Goal: Task Accomplishment & Management: Manage account settings

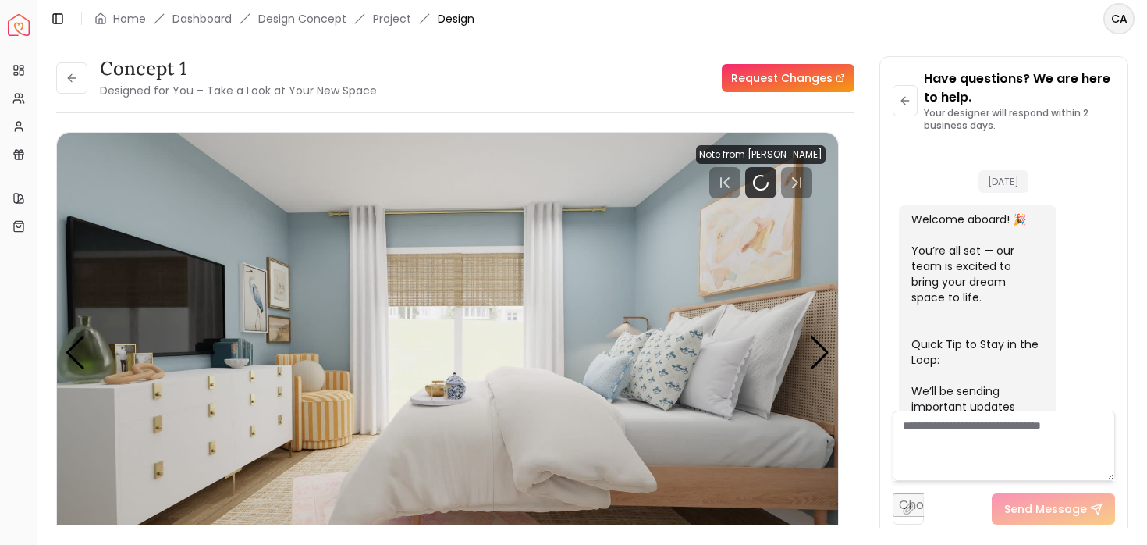
scroll to position [2621, 0]
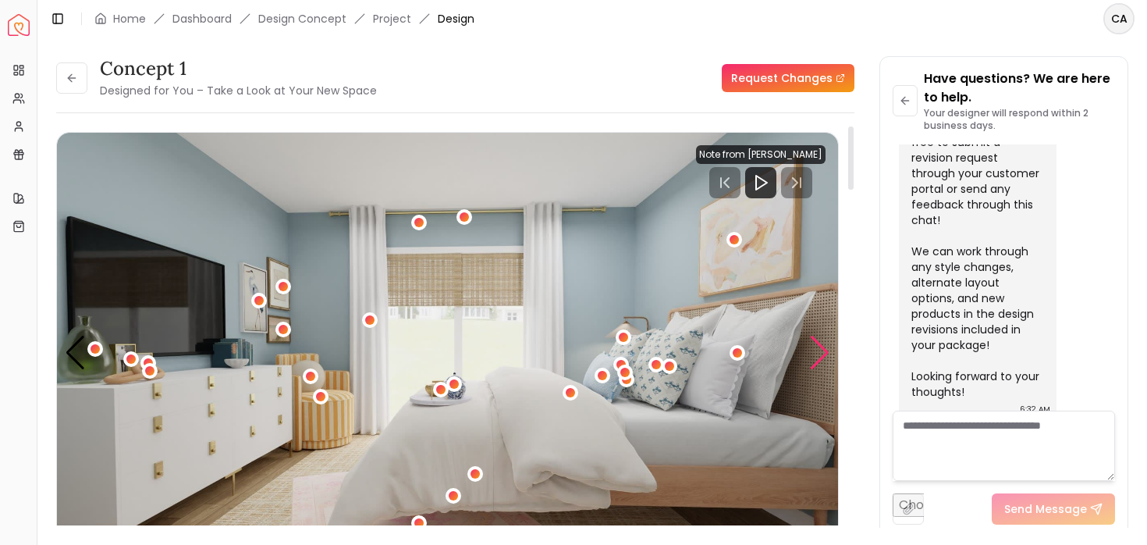
click at [822, 351] on div "Next slide" at bounding box center [819, 353] width 21 height 34
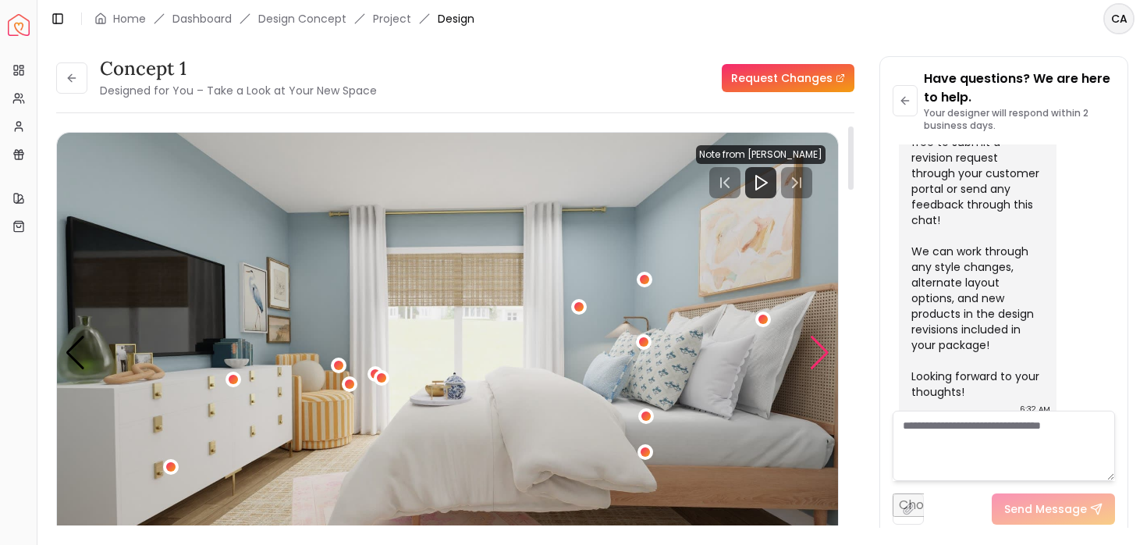
click at [822, 351] on div "Next slide" at bounding box center [819, 353] width 21 height 34
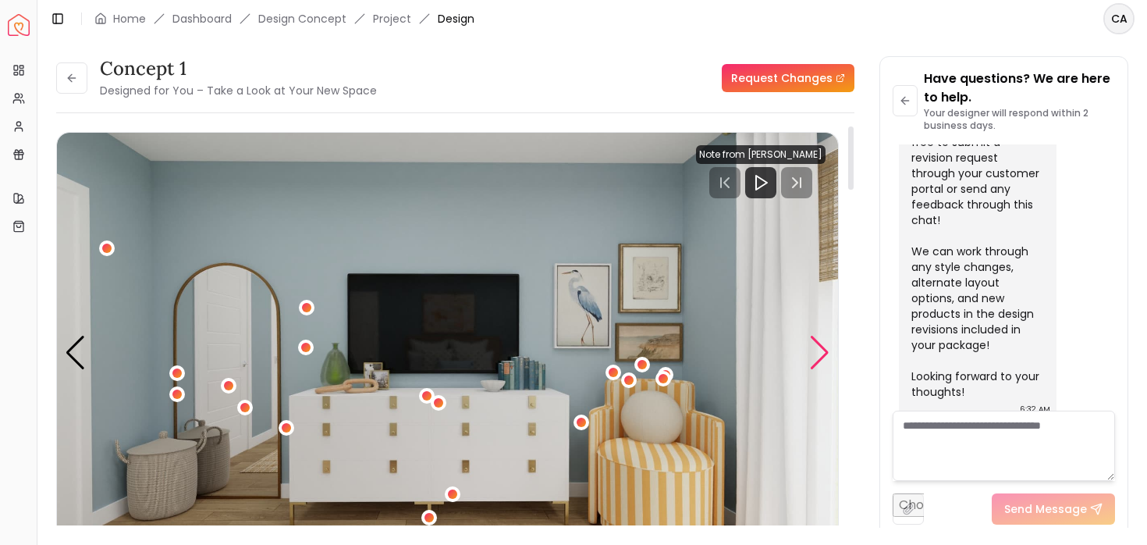
click at [822, 352] on div "Next slide" at bounding box center [819, 353] width 21 height 34
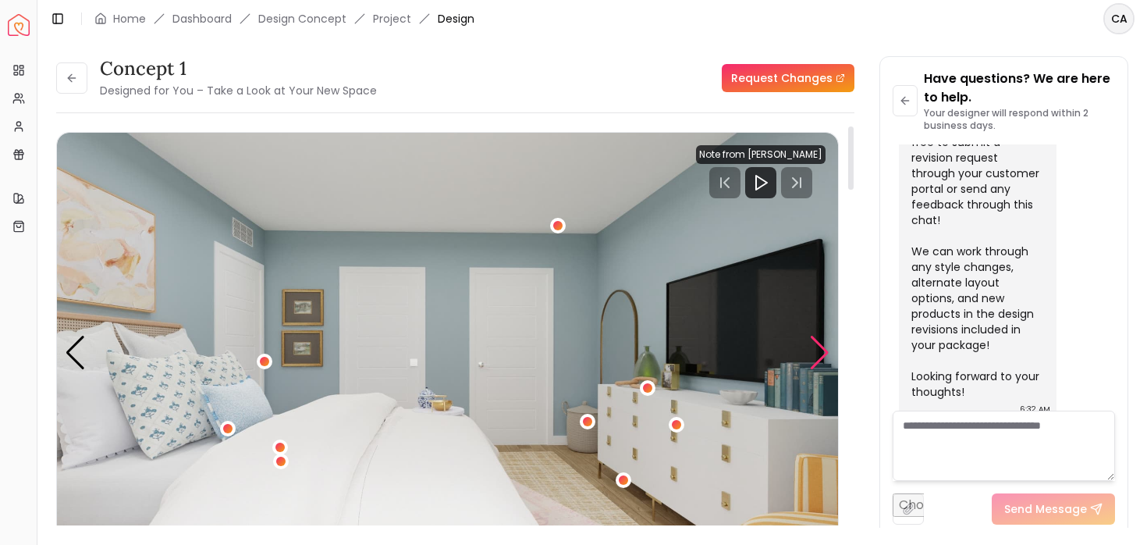
click at [822, 352] on div "Next slide" at bounding box center [819, 353] width 21 height 34
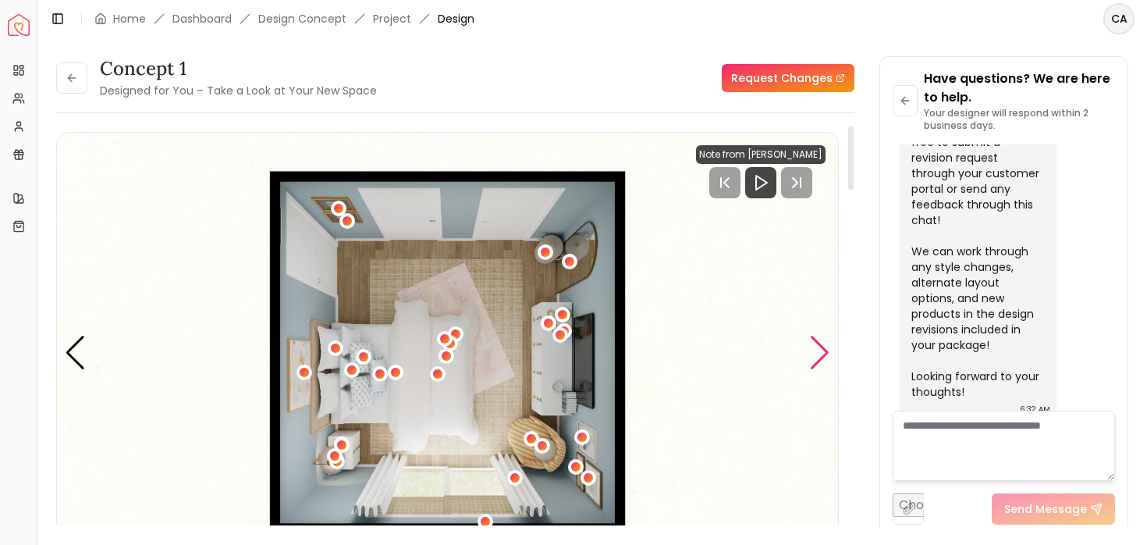
click at [822, 352] on div "Next slide" at bounding box center [819, 353] width 21 height 34
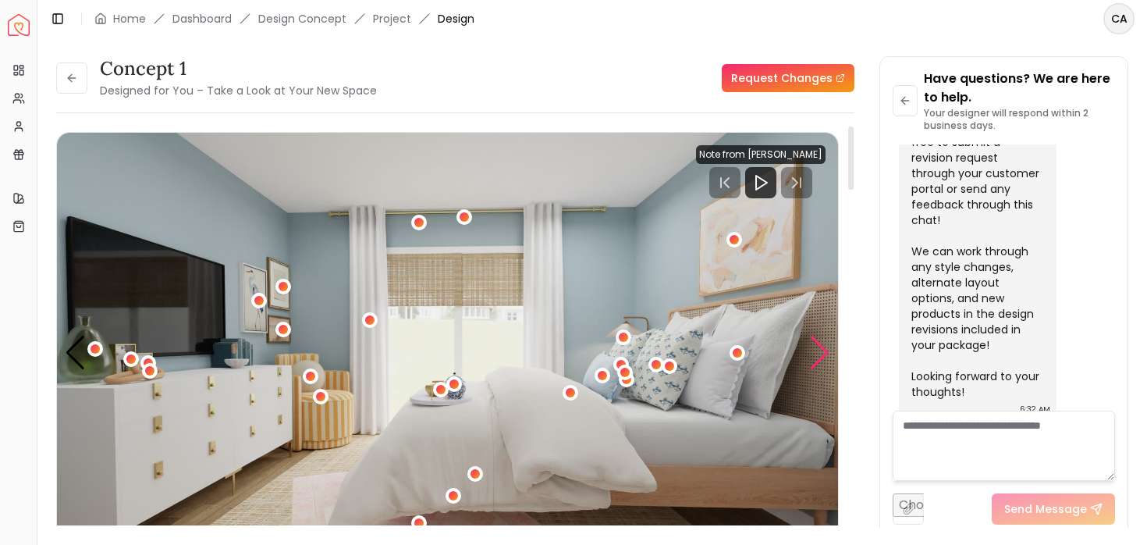
click at [822, 352] on div "Next slide" at bounding box center [819, 353] width 21 height 34
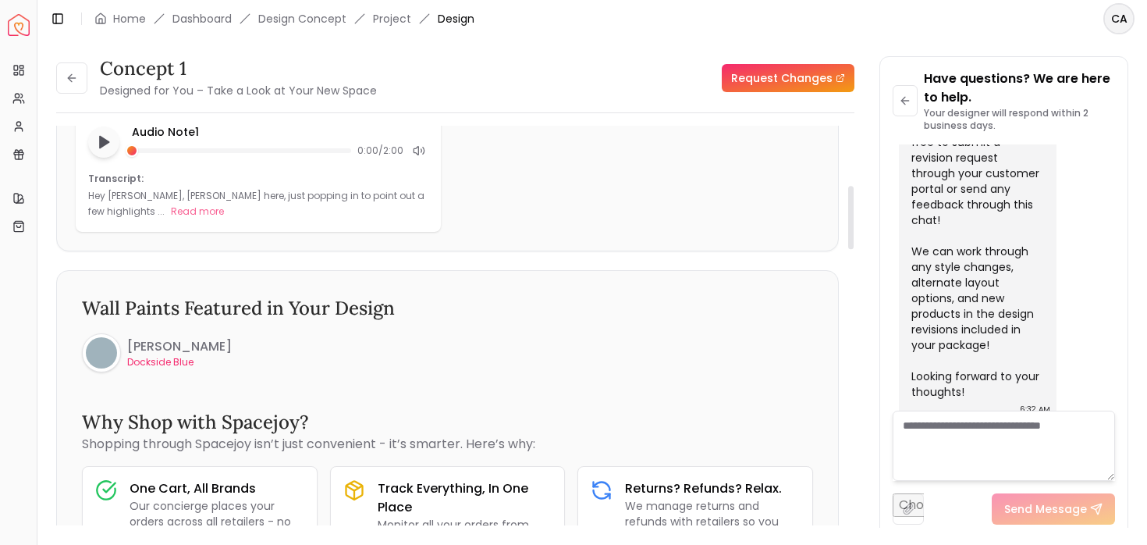
scroll to position [0, 0]
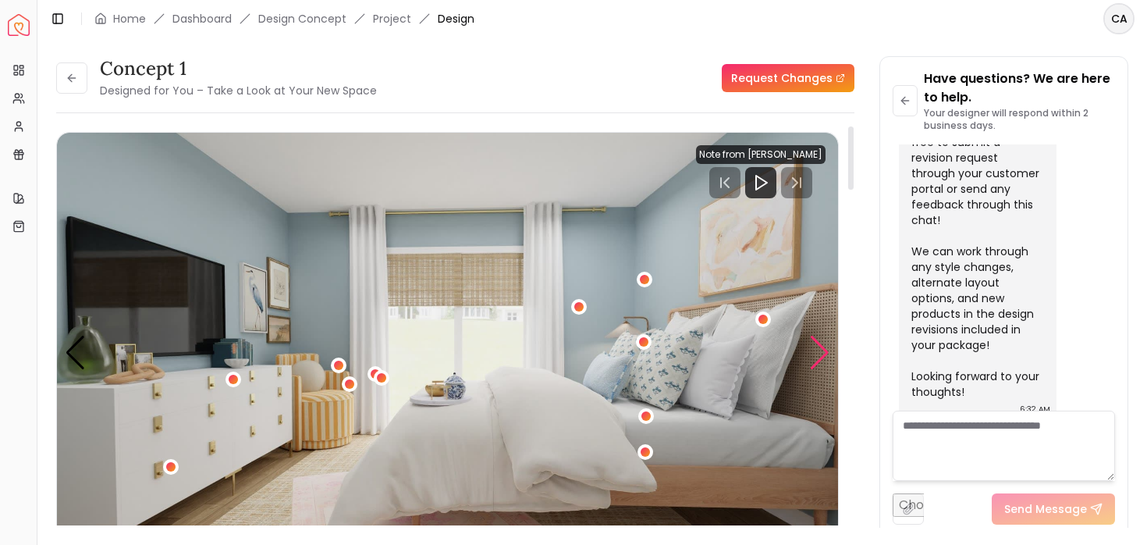
click at [819, 354] on div "Next slide" at bounding box center [819, 353] width 21 height 34
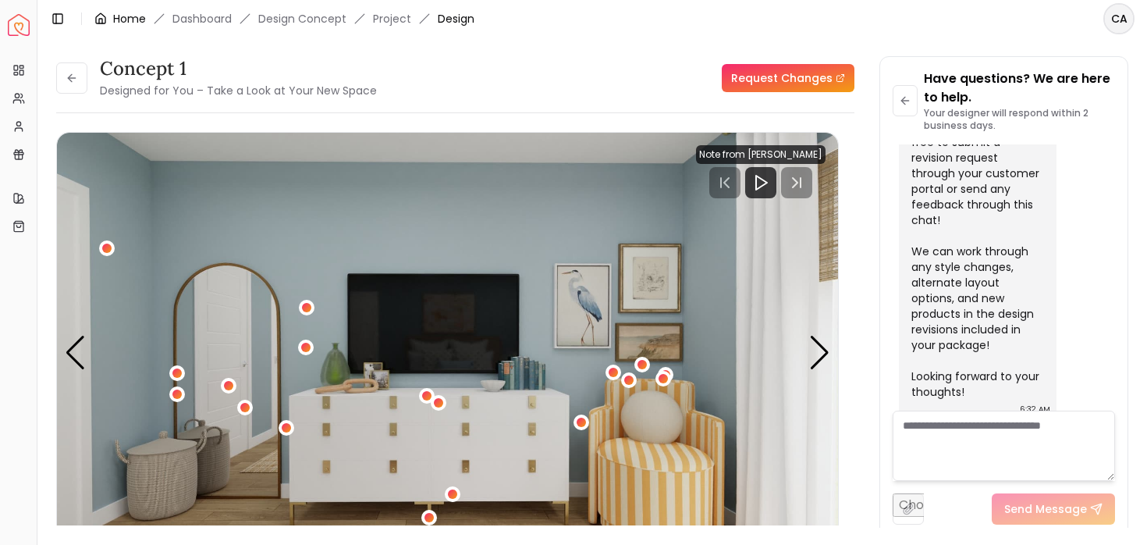
click at [125, 22] on link "Home" at bounding box center [129, 19] width 33 height 16
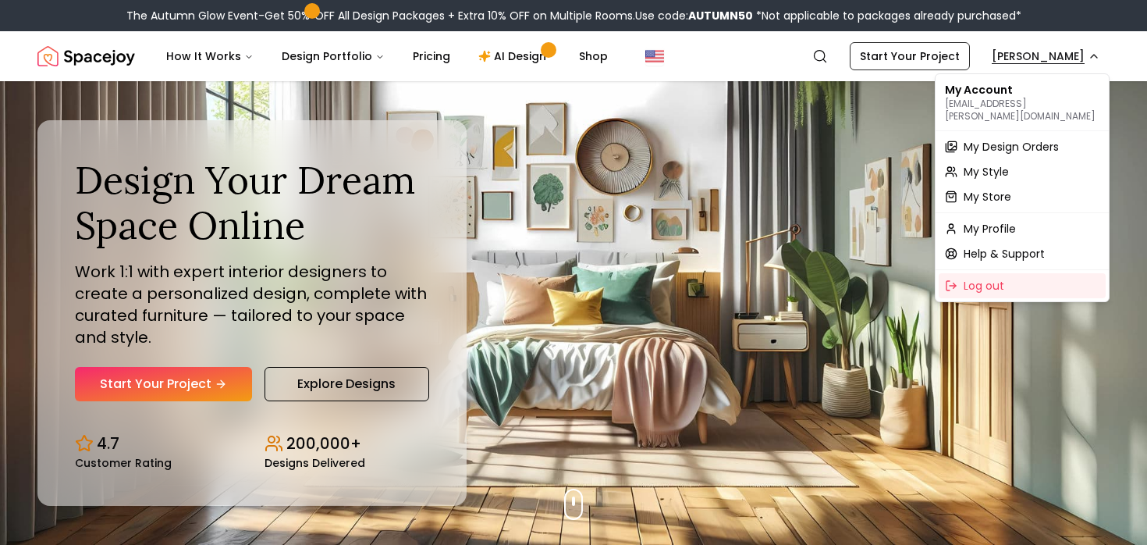
click at [991, 139] on span "My Design Orders" at bounding box center [1011, 147] width 95 height 16
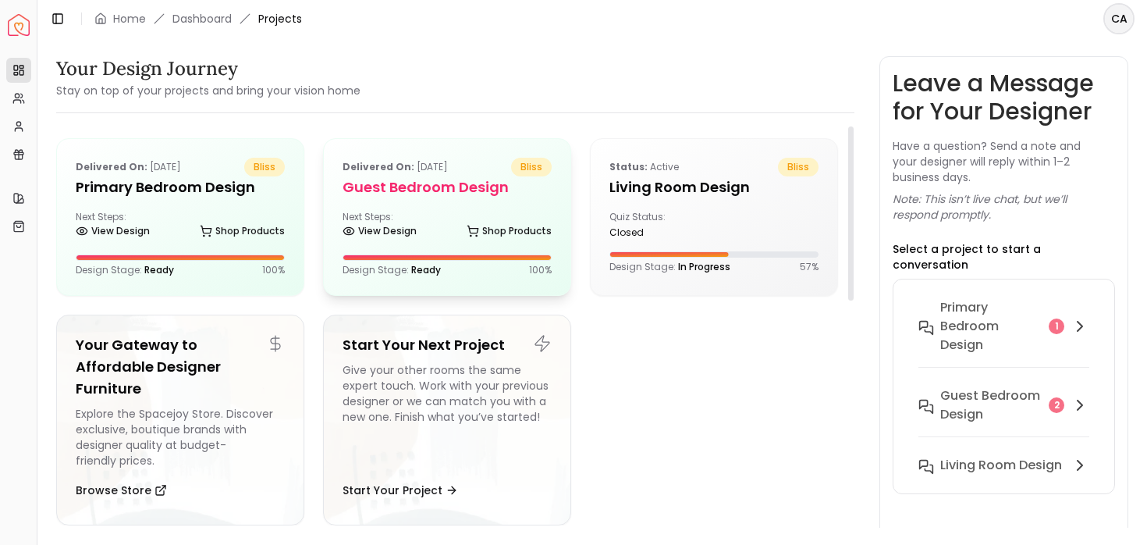
click at [425, 187] on h5 "Guest Bedroom design" at bounding box center [447, 187] width 209 height 22
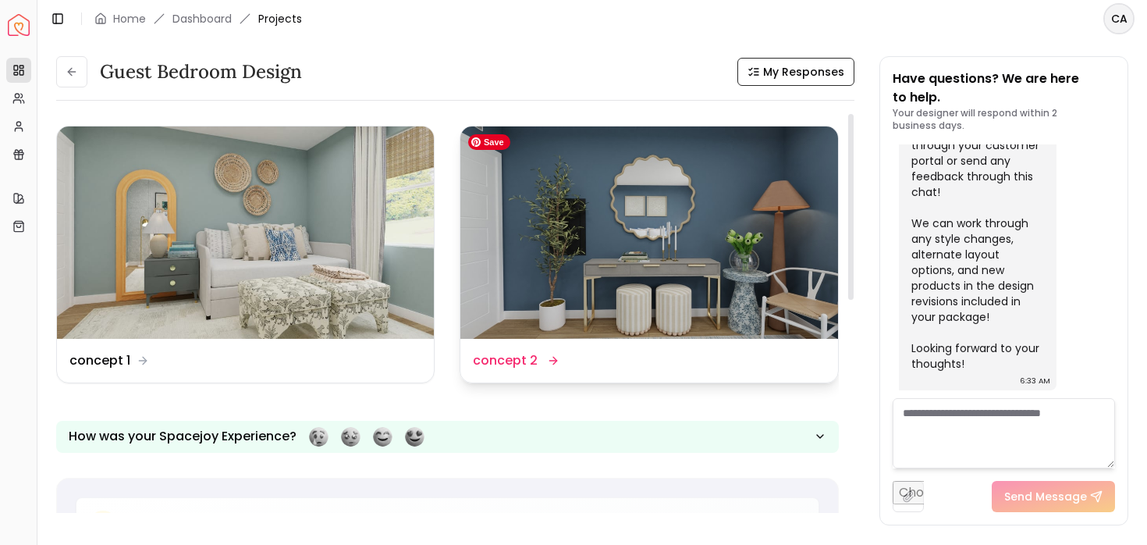
scroll to position [1, 0]
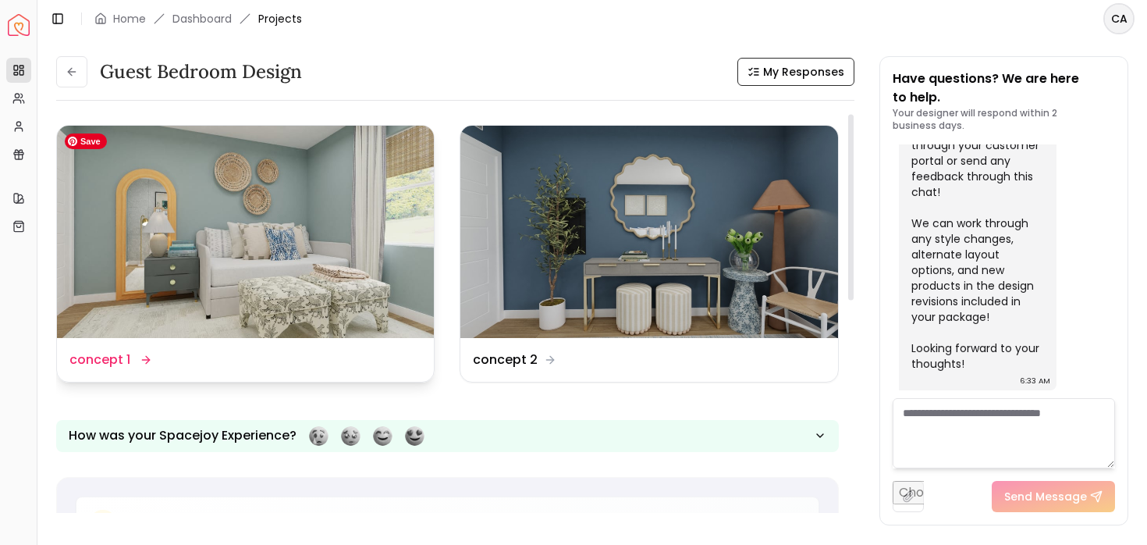
click at [271, 254] on img at bounding box center [245, 232] width 377 height 212
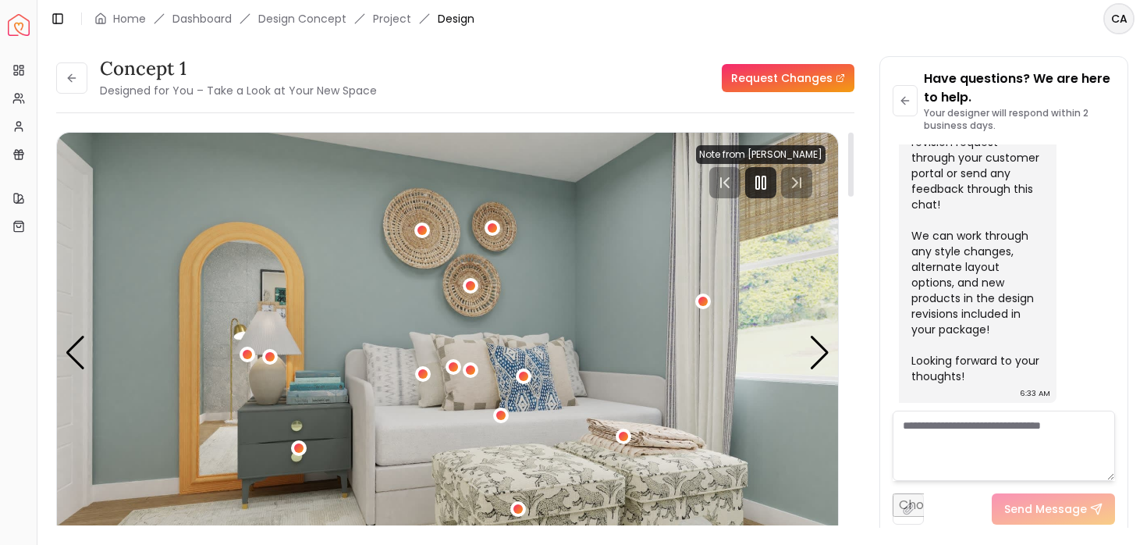
scroll to position [101, 0]
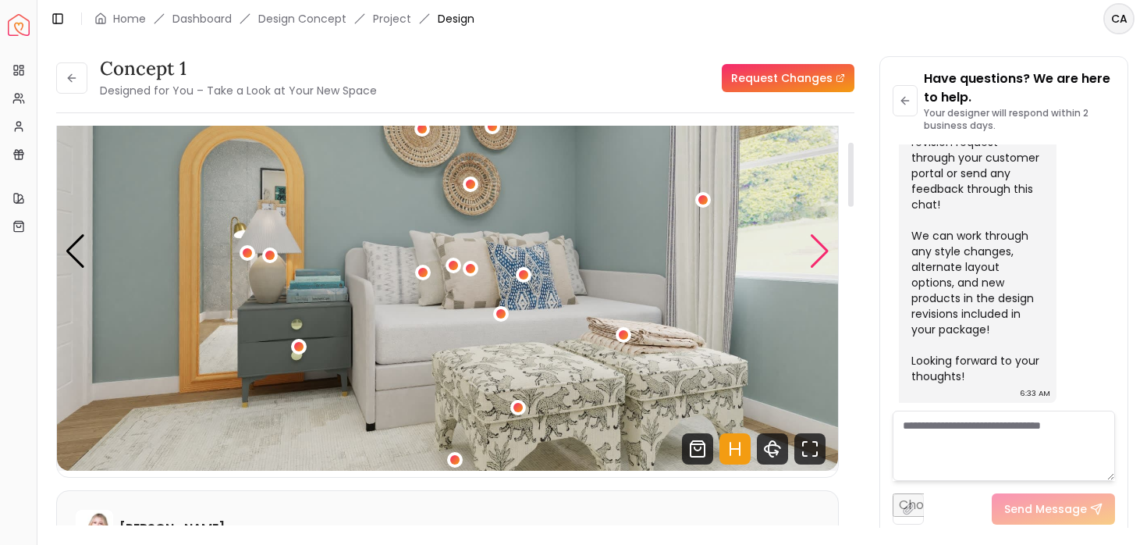
click at [809, 256] on div "Next slide" at bounding box center [819, 251] width 21 height 34
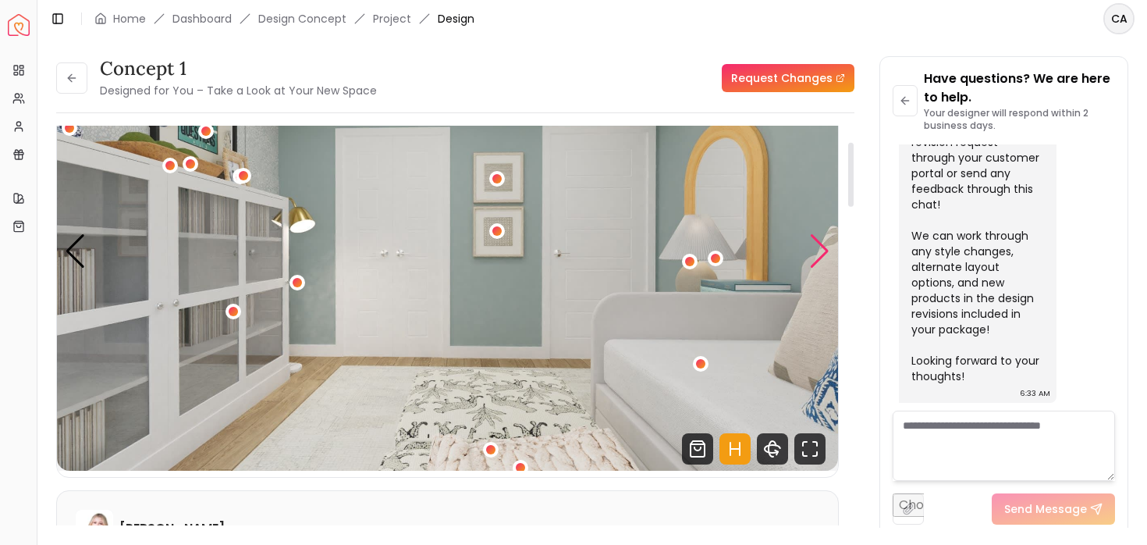
click at [809, 256] on div "Next slide" at bounding box center [819, 251] width 21 height 34
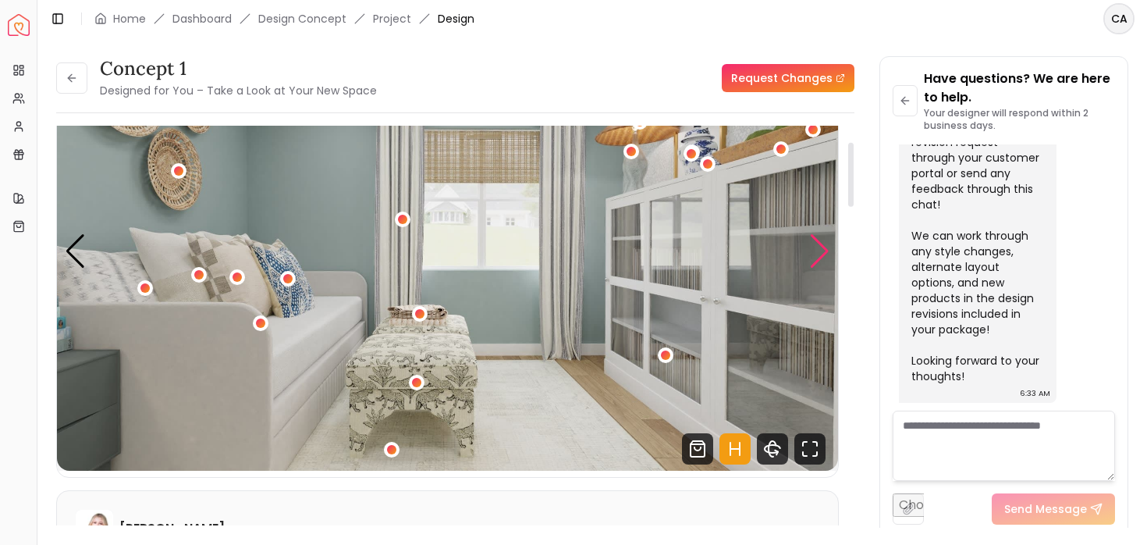
click at [809, 256] on div "Next slide" at bounding box center [819, 251] width 21 height 34
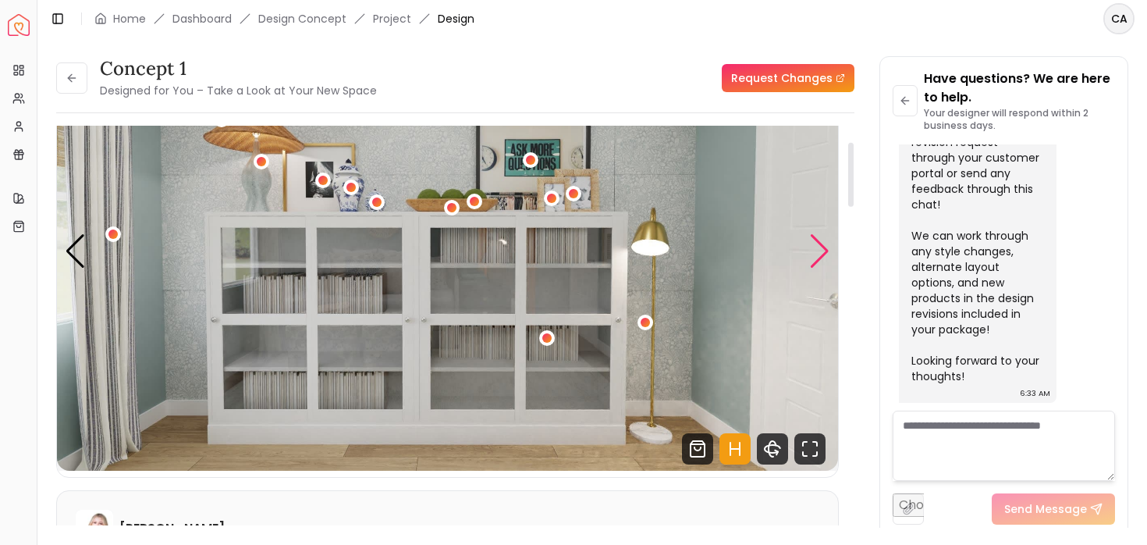
click at [809, 256] on div "Next slide" at bounding box center [819, 251] width 21 height 34
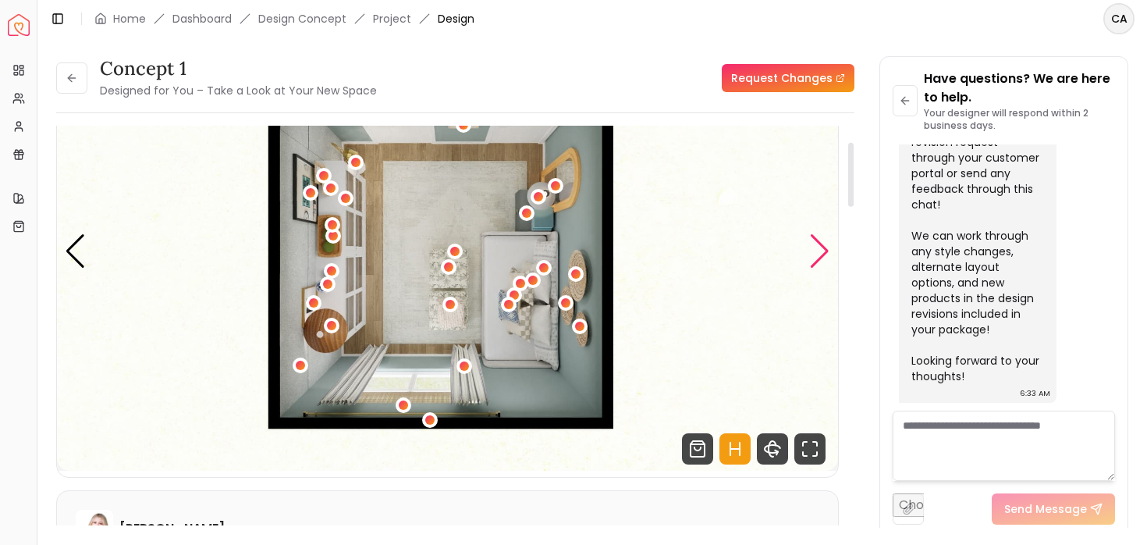
click at [809, 256] on div "Next slide" at bounding box center [819, 251] width 21 height 34
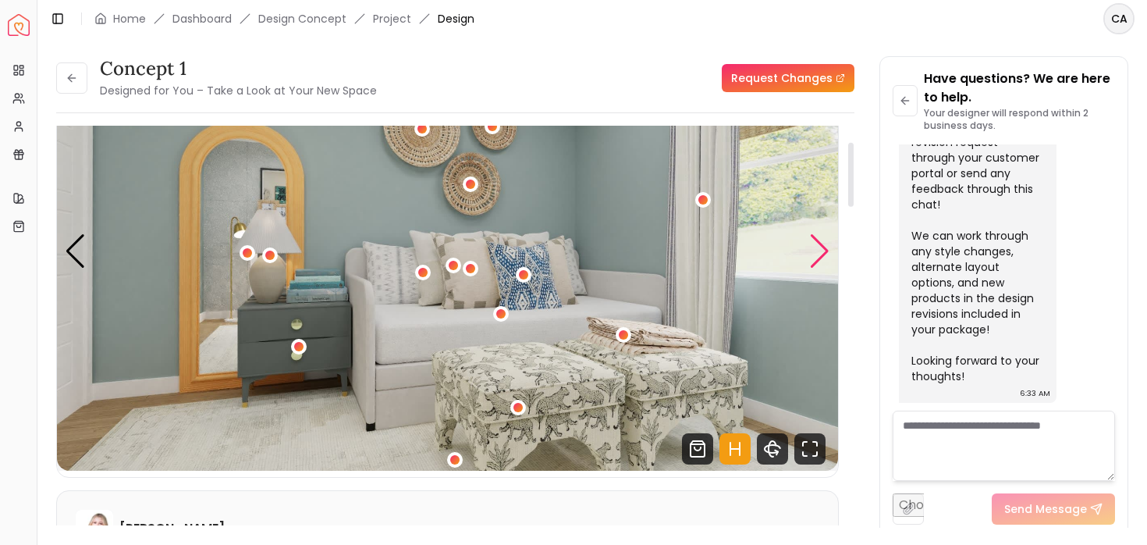
click at [817, 255] on div "Next slide" at bounding box center [819, 251] width 21 height 34
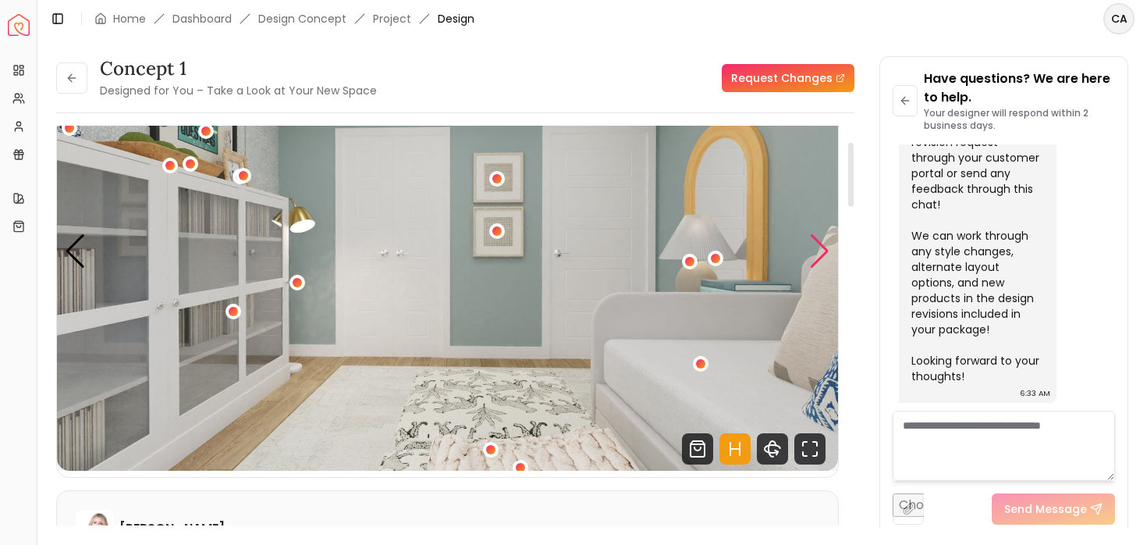
click at [818, 255] on div "Next slide" at bounding box center [819, 251] width 21 height 34
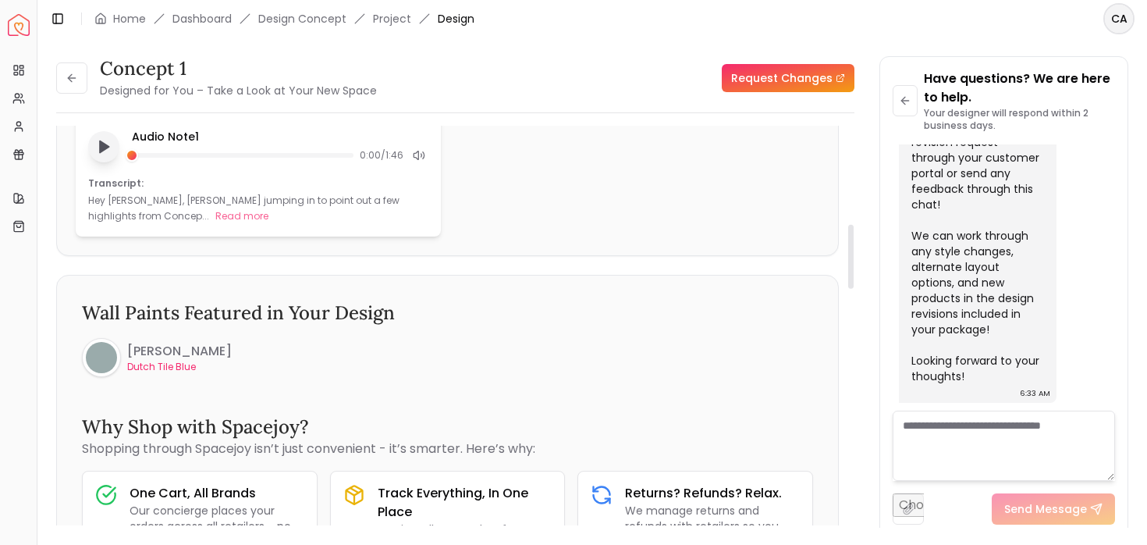
scroll to position [0, 0]
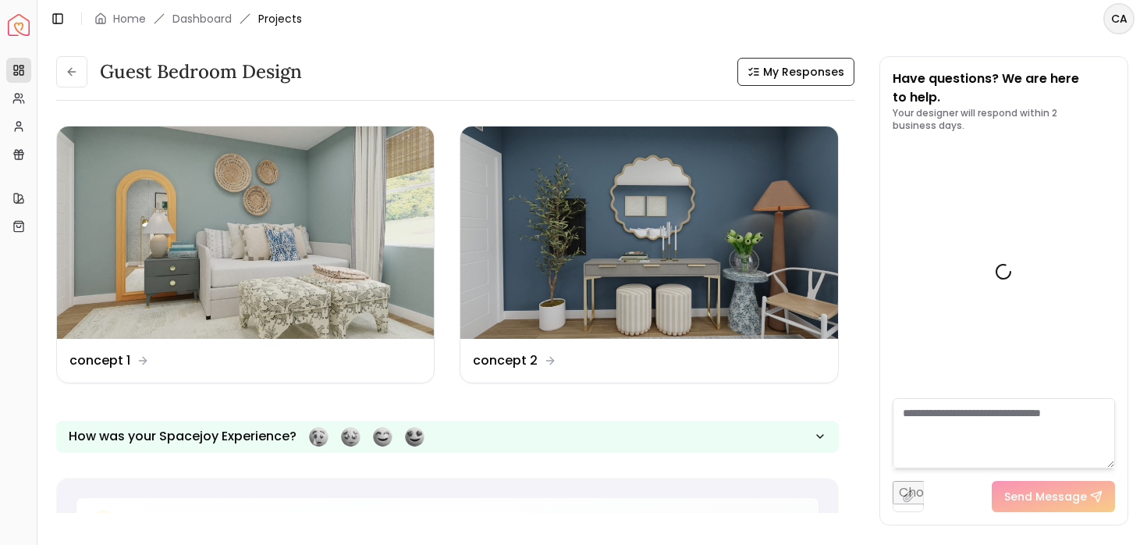
scroll to position [1813, 0]
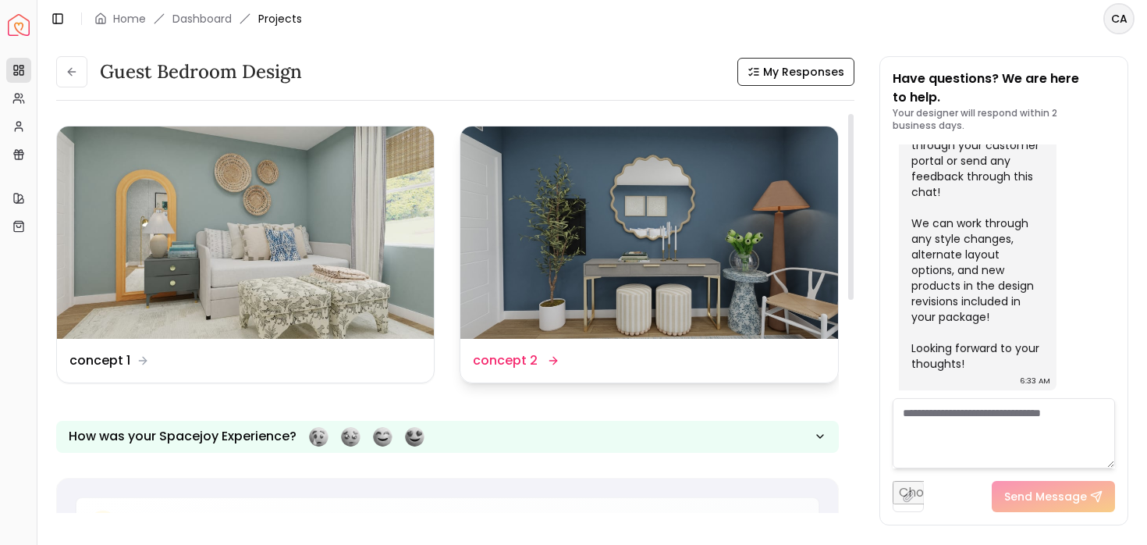
click at [502, 366] on dd "concept 2" at bounding box center [505, 360] width 65 height 19
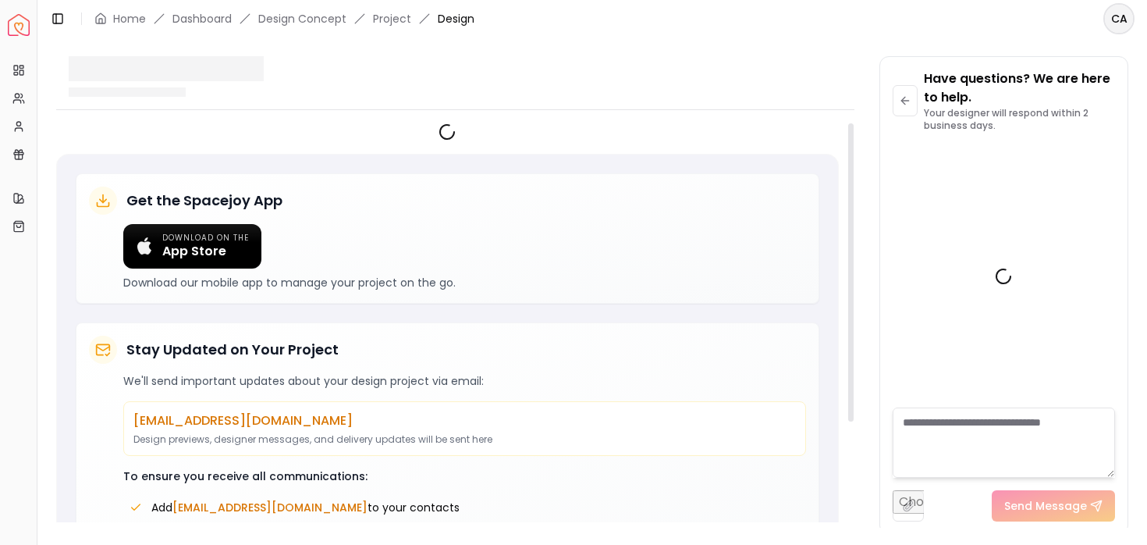
scroll to position [1800, 0]
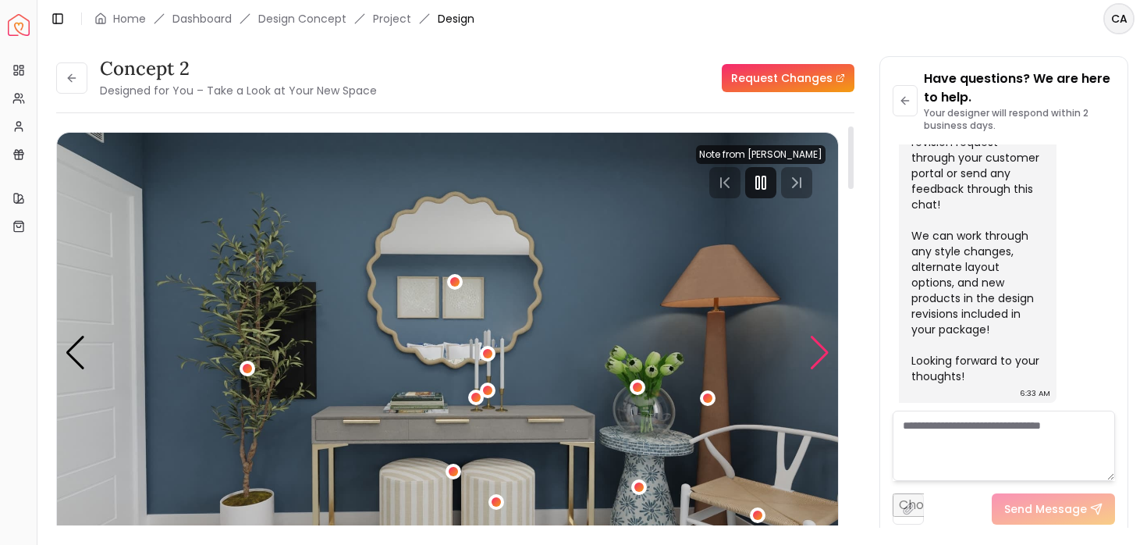
click at [822, 356] on div "Next slide" at bounding box center [819, 353] width 21 height 34
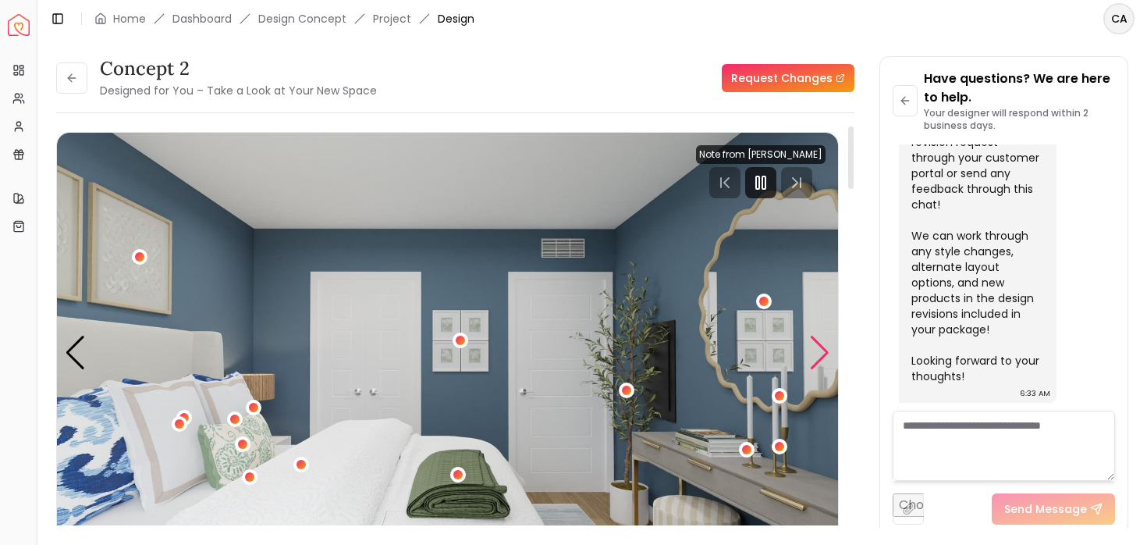
click at [822, 356] on div "Next slide" at bounding box center [819, 353] width 21 height 34
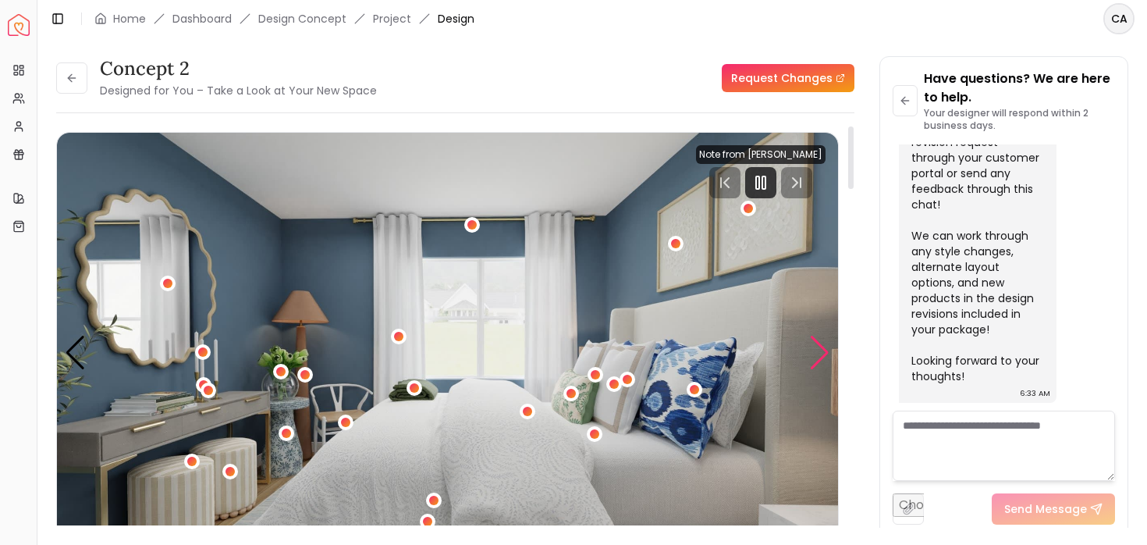
click at [822, 356] on div "Next slide" at bounding box center [819, 353] width 21 height 34
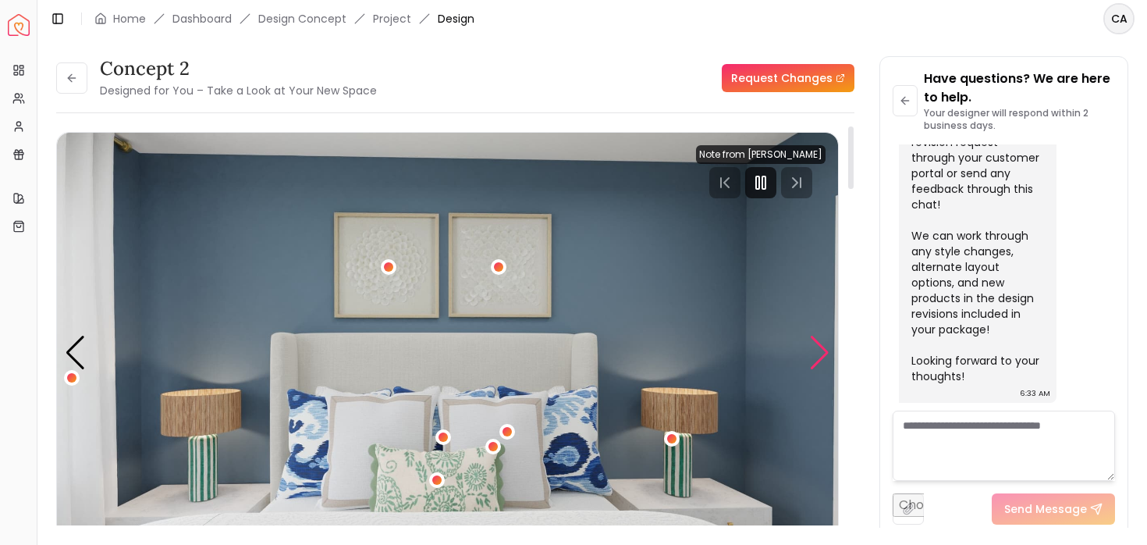
click at [822, 356] on div "Next slide" at bounding box center [819, 353] width 21 height 34
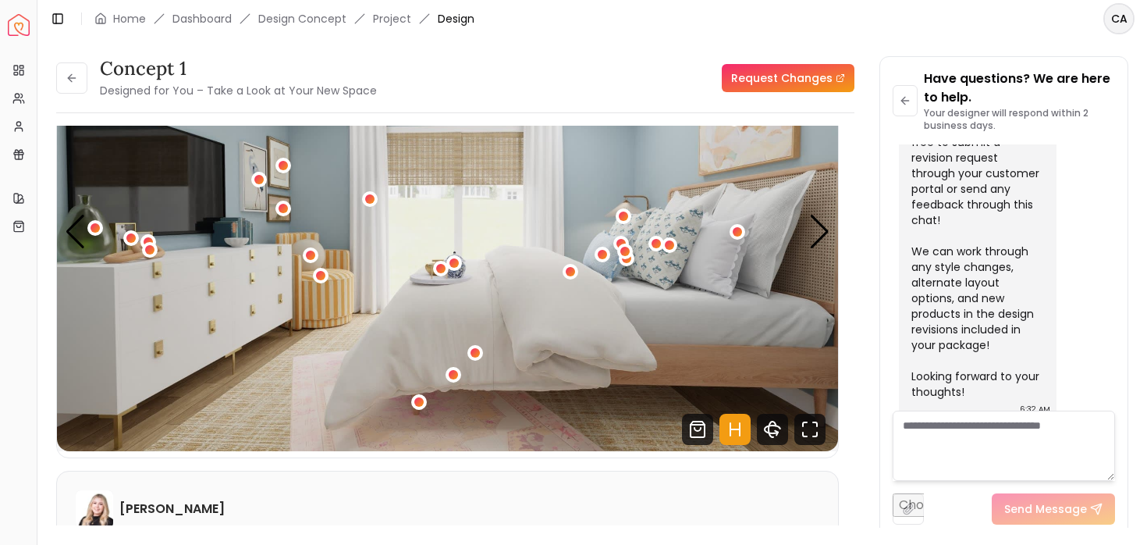
scroll to position [123, 0]
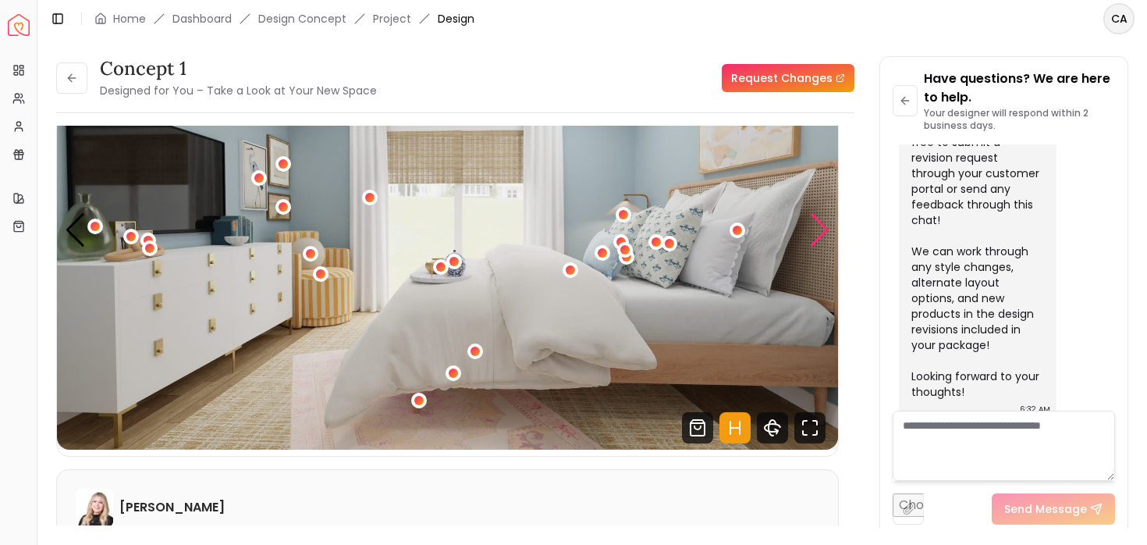
click at [825, 229] on div "Next slide" at bounding box center [819, 230] width 21 height 34
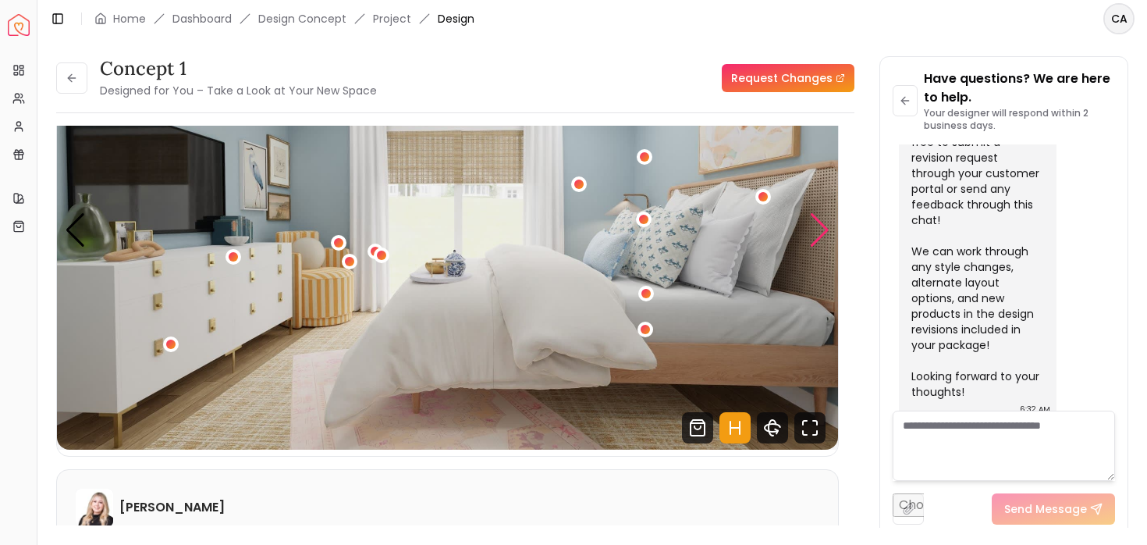
click at [823, 233] on div "Next slide" at bounding box center [819, 230] width 21 height 34
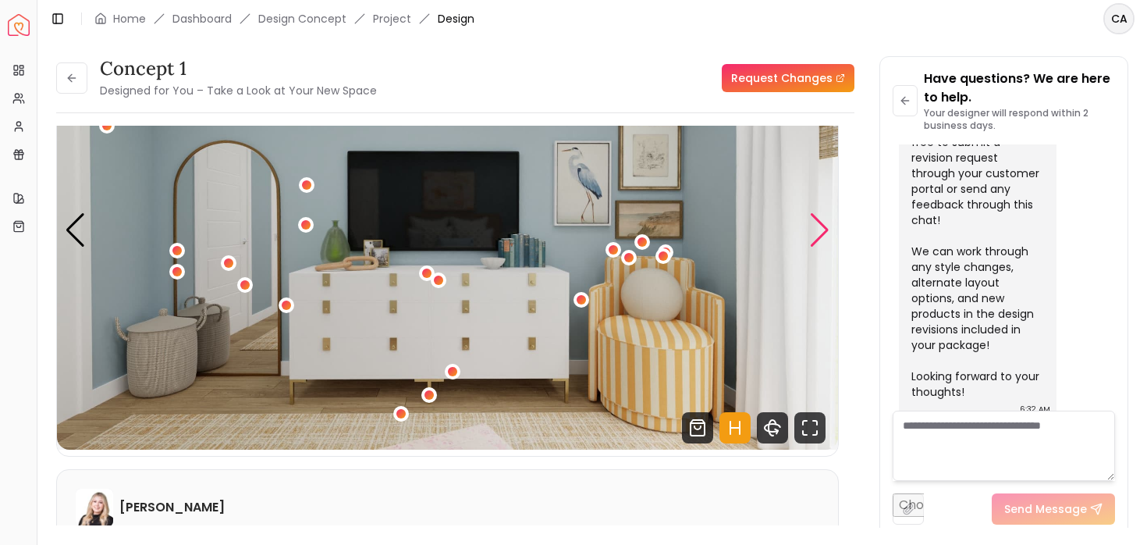
click at [823, 234] on div "Next slide" at bounding box center [819, 230] width 21 height 34
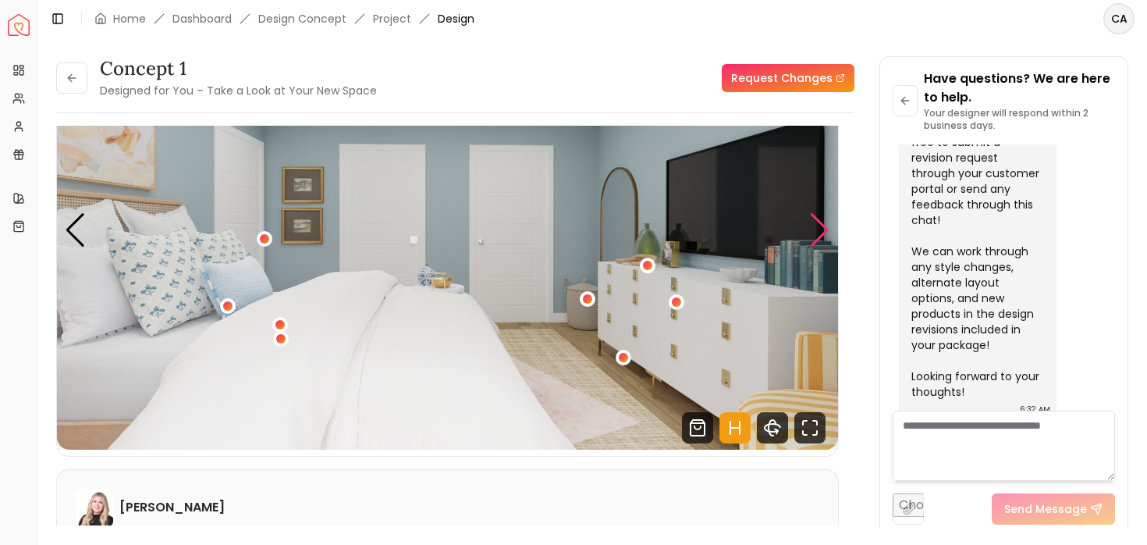
click at [819, 236] on div "Next slide" at bounding box center [819, 230] width 21 height 34
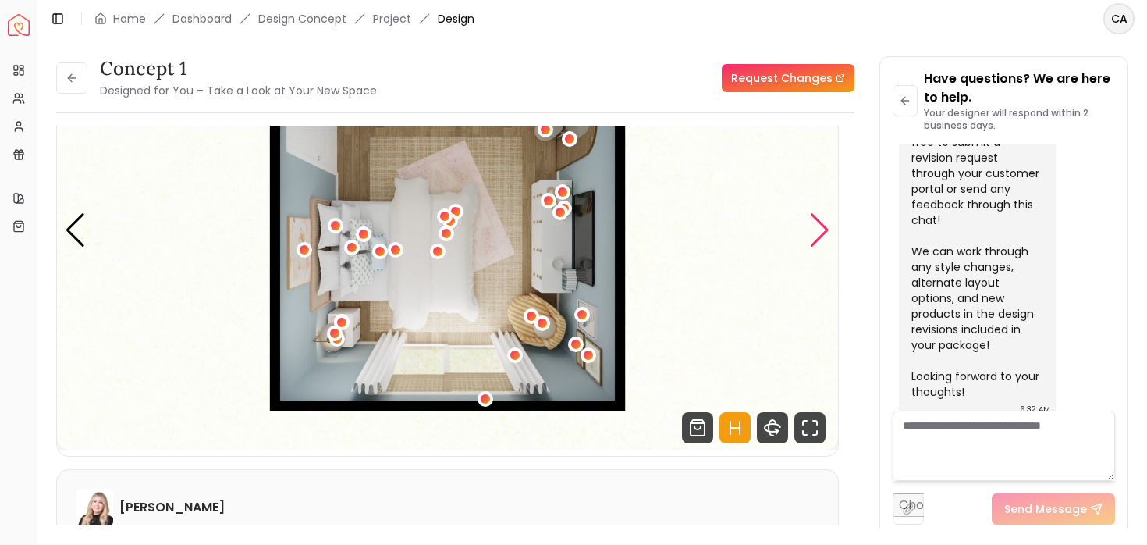
click at [819, 236] on div "Next slide" at bounding box center [819, 230] width 21 height 34
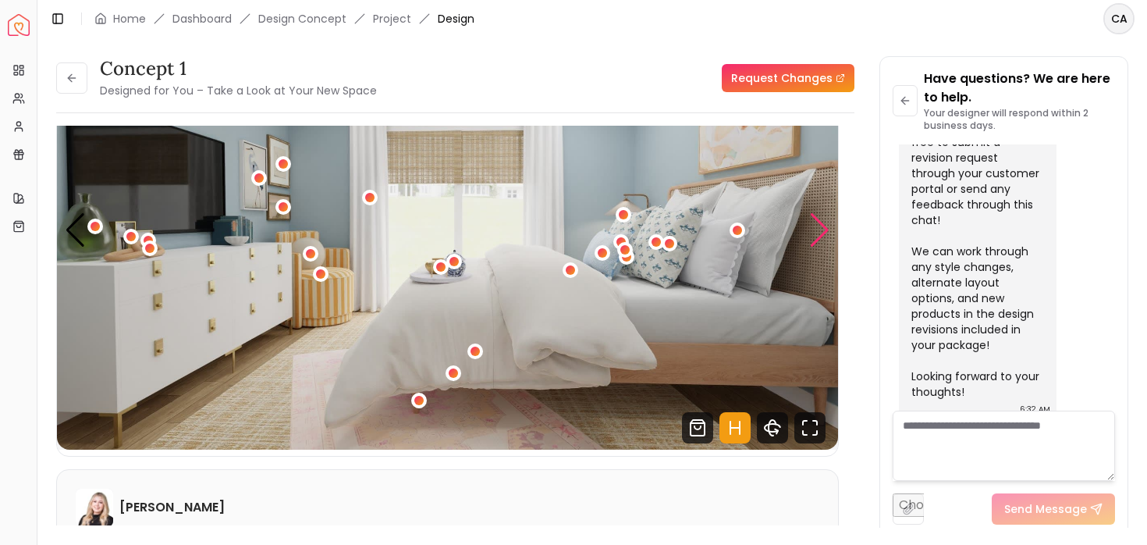
click at [819, 237] on div "Next slide" at bounding box center [819, 230] width 21 height 34
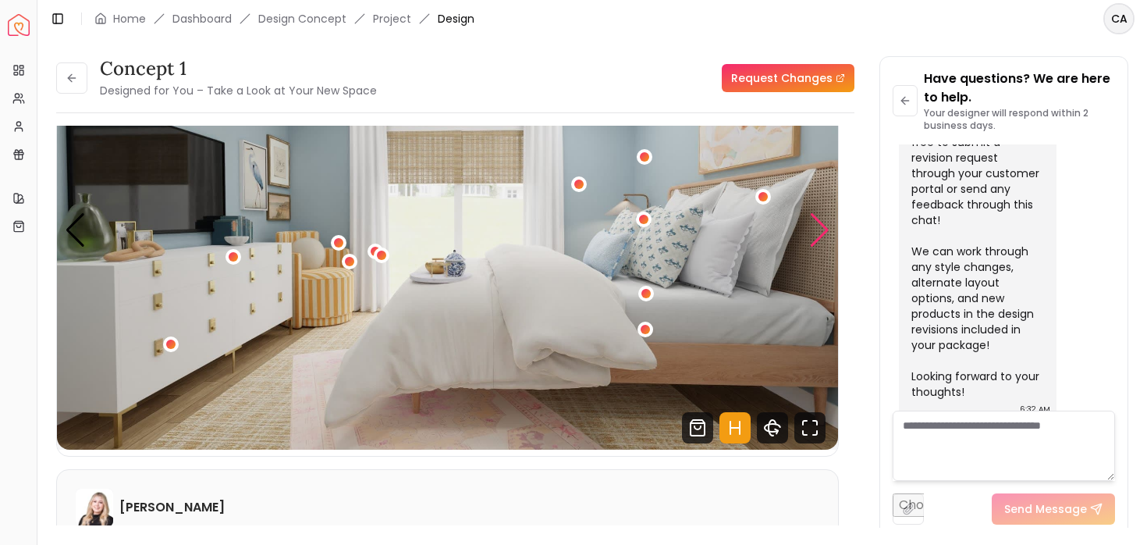
click at [819, 237] on div "Next slide" at bounding box center [819, 230] width 21 height 34
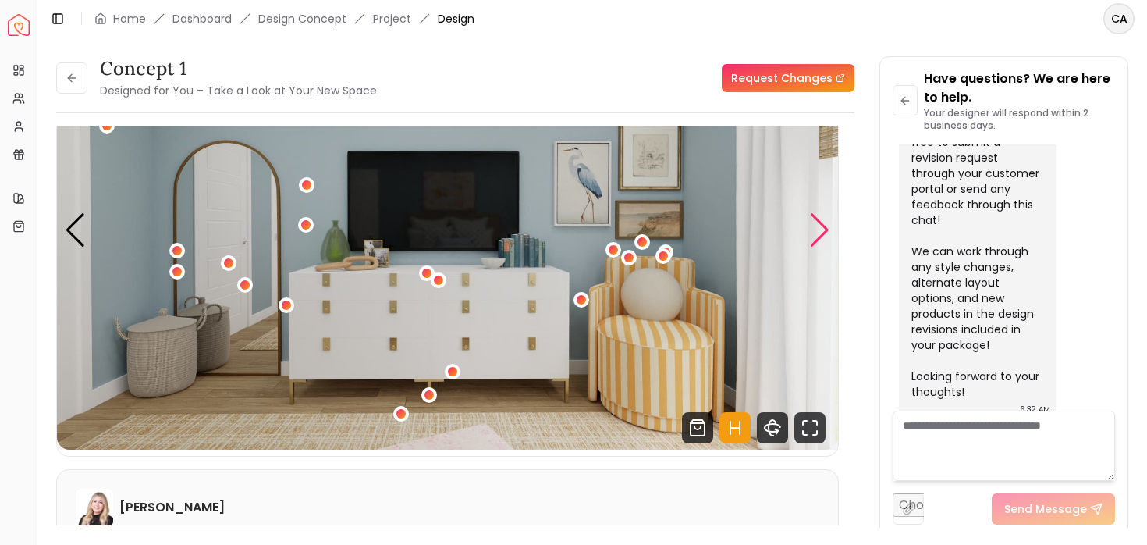
click at [819, 237] on div "Next slide" at bounding box center [819, 230] width 21 height 34
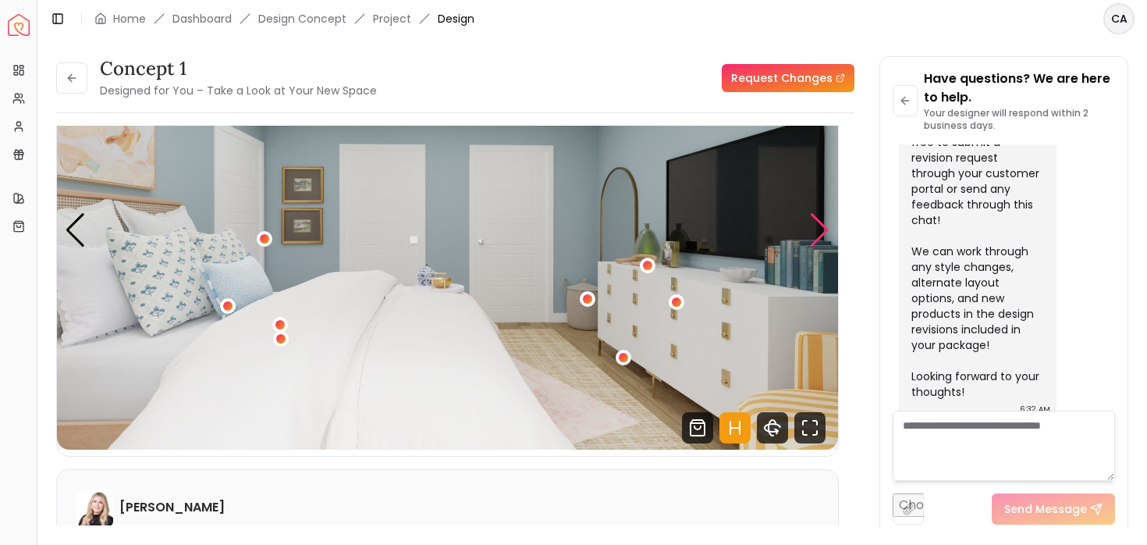
click at [819, 237] on div "Next slide" at bounding box center [819, 230] width 21 height 34
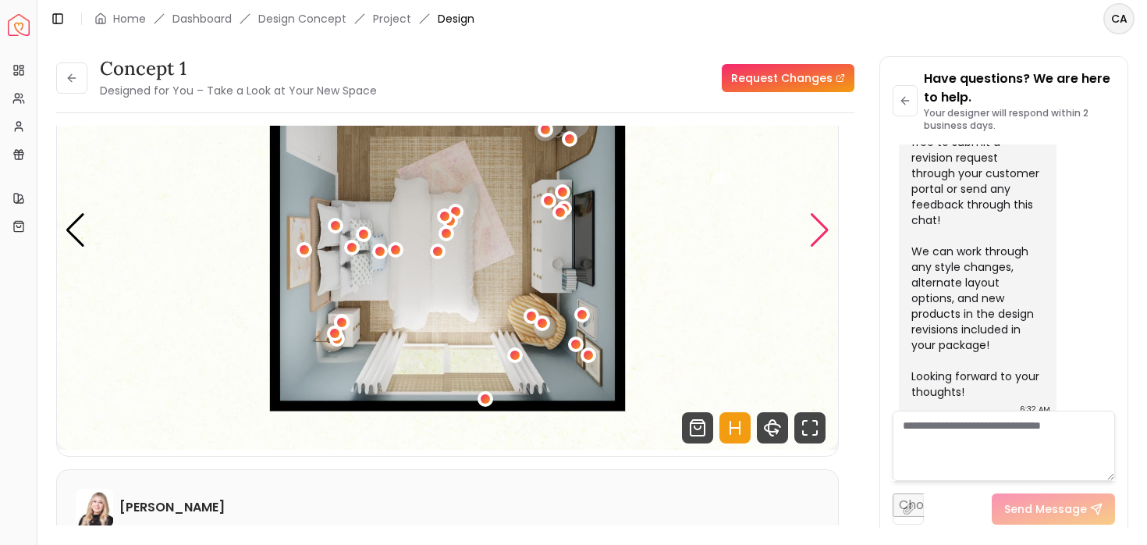
click at [819, 237] on div "Next slide" at bounding box center [819, 230] width 21 height 34
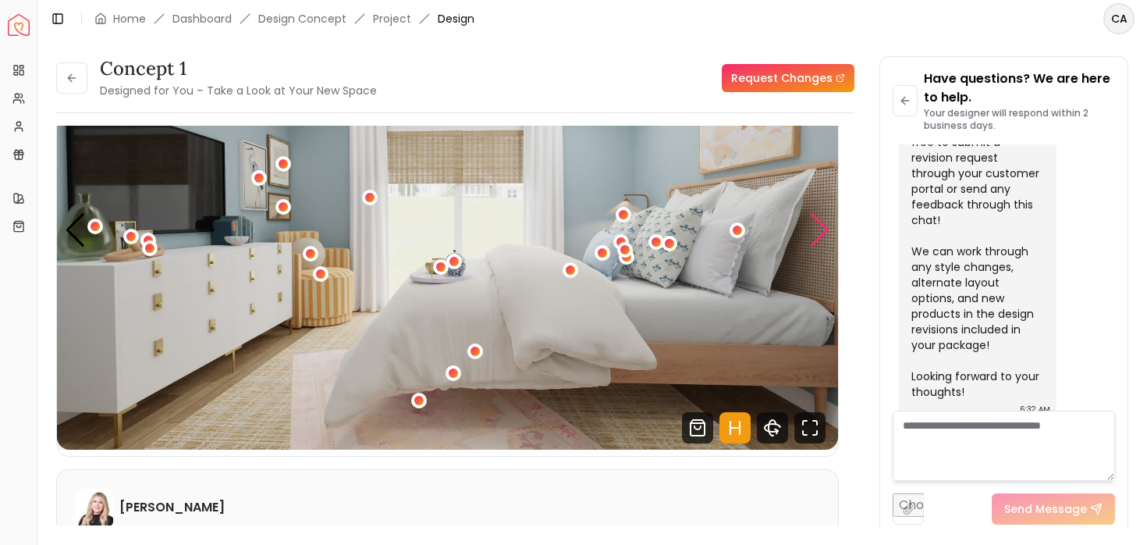
click at [819, 237] on div "Next slide" at bounding box center [819, 230] width 21 height 34
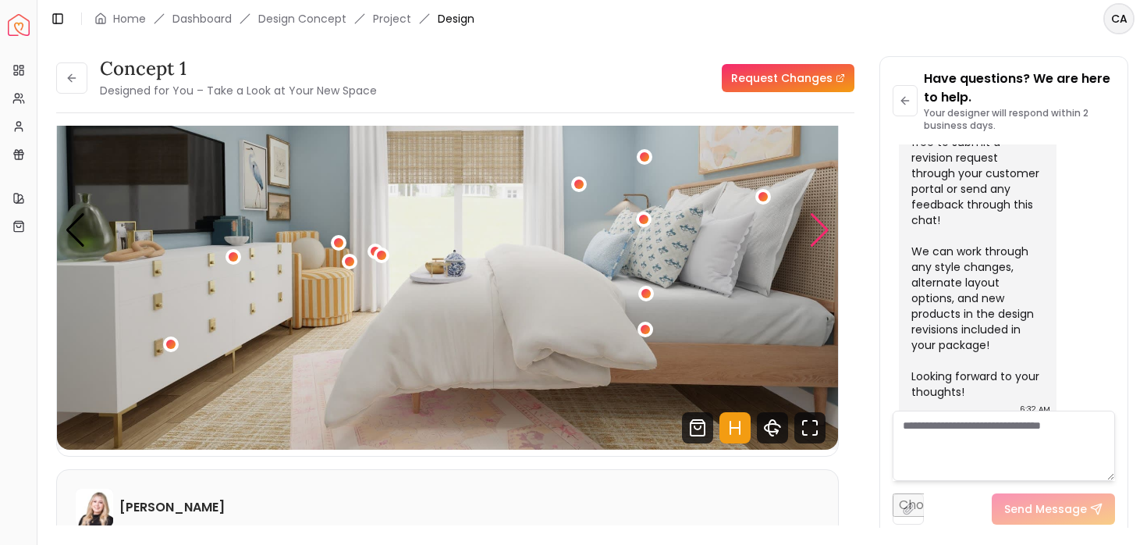
click at [816, 231] on div "Next slide" at bounding box center [819, 230] width 21 height 34
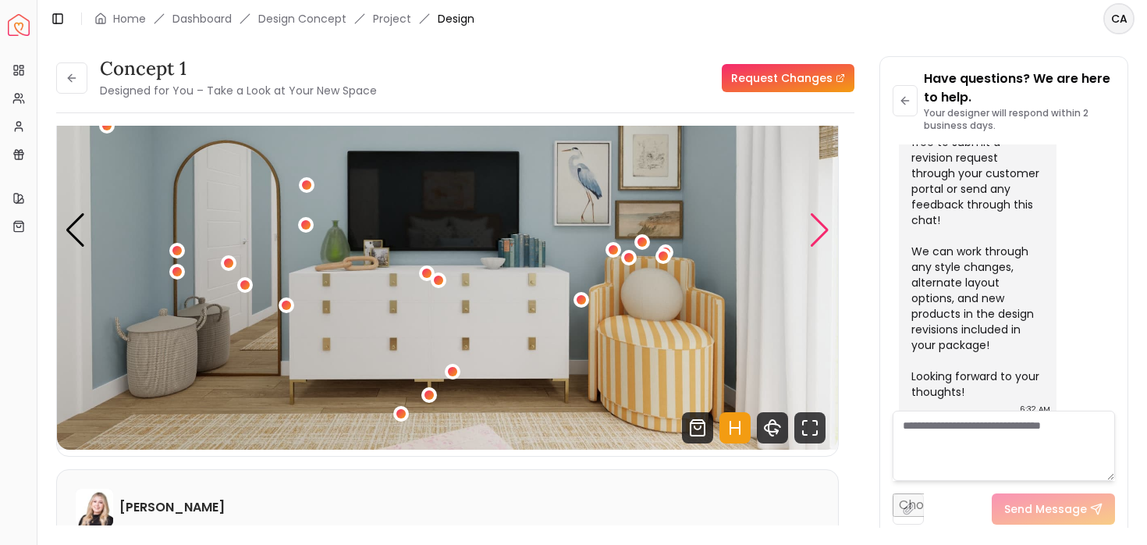
click at [816, 231] on div "Next slide" at bounding box center [819, 230] width 21 height 34
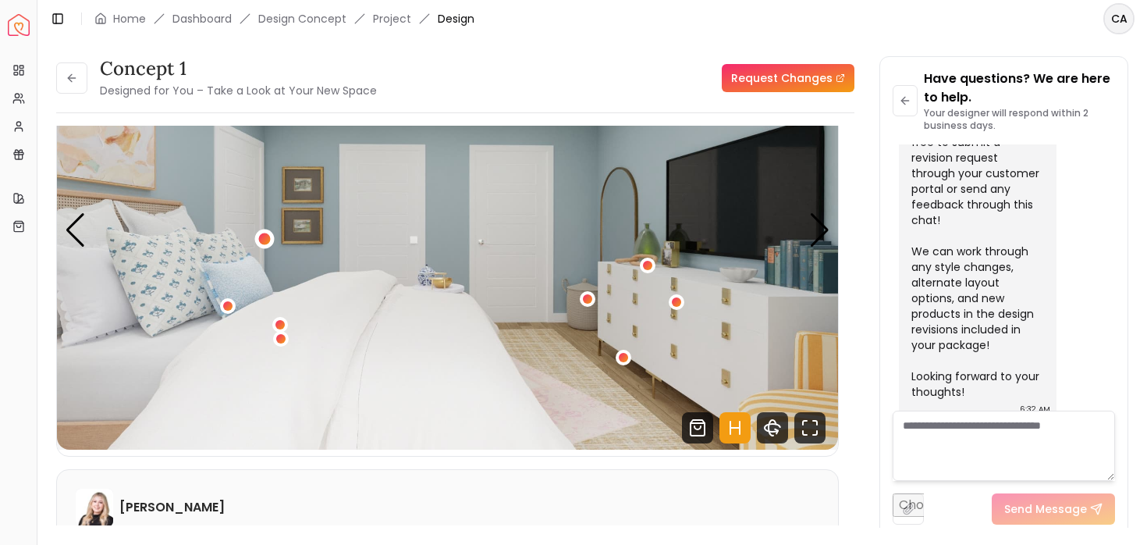
click at [267, 236] on div "4 / 5" at bounding box center [265, 239] width 12 height 12
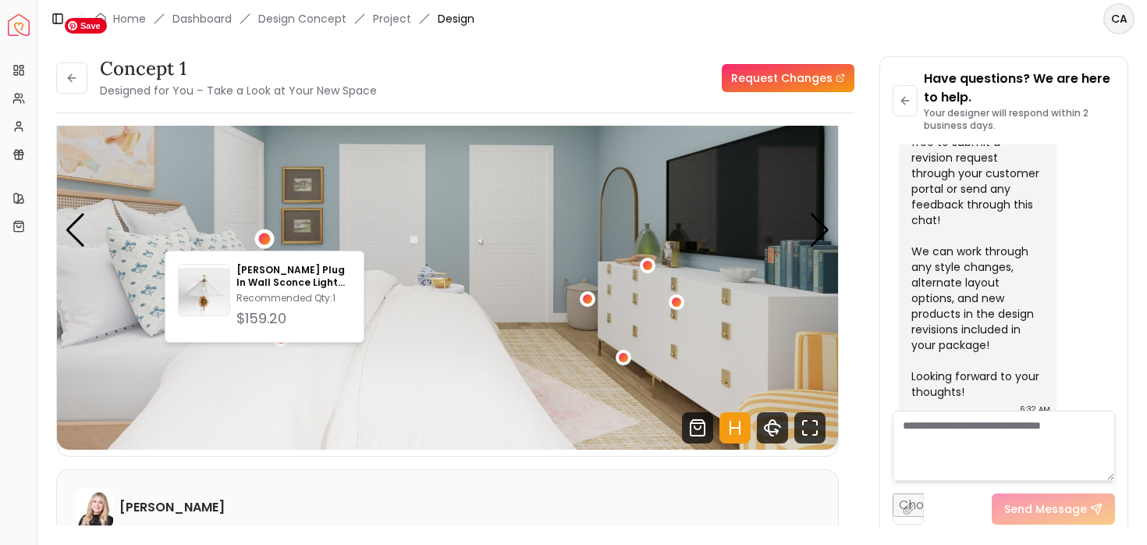
click at [421, 247] on img "4 / 5" at bounding box center [447, 229] width 781 height 439
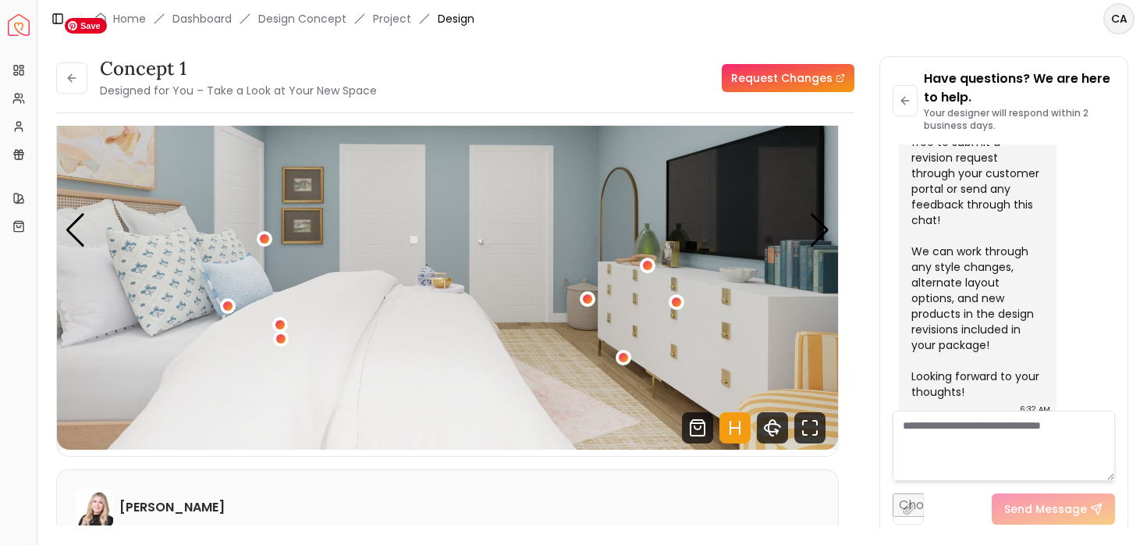
click at [253, 255] on img "4 / 5" at bounding box center [447, 229] width 781 height 439
click at [265, 239] on div "4 / 5" at bounding box center [265, 239] width 12 height 12
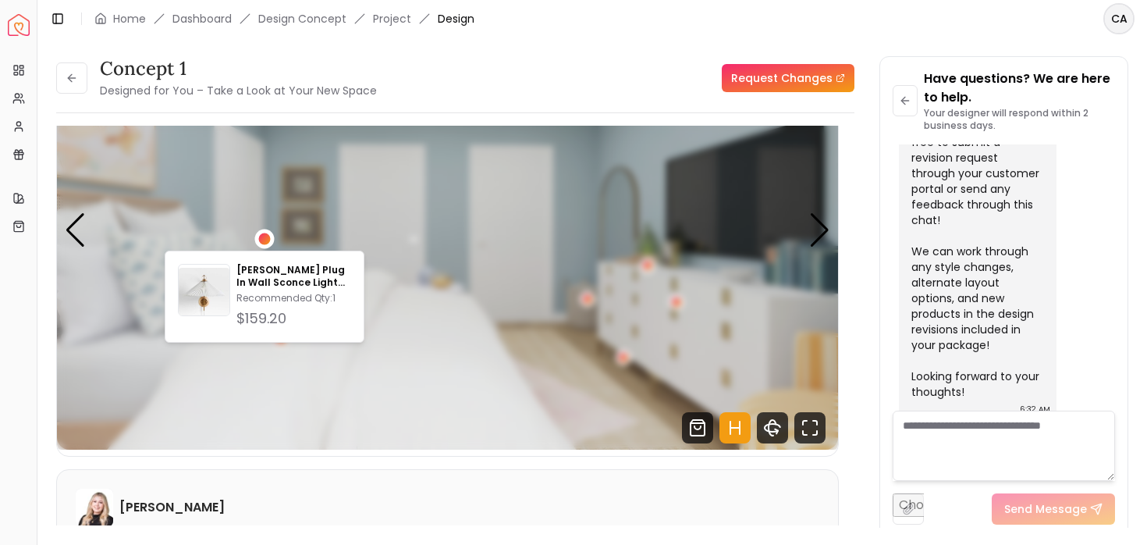
click at [265, 239] on div "4 / 5" at bounding box center [265, 239] width 12 height 12
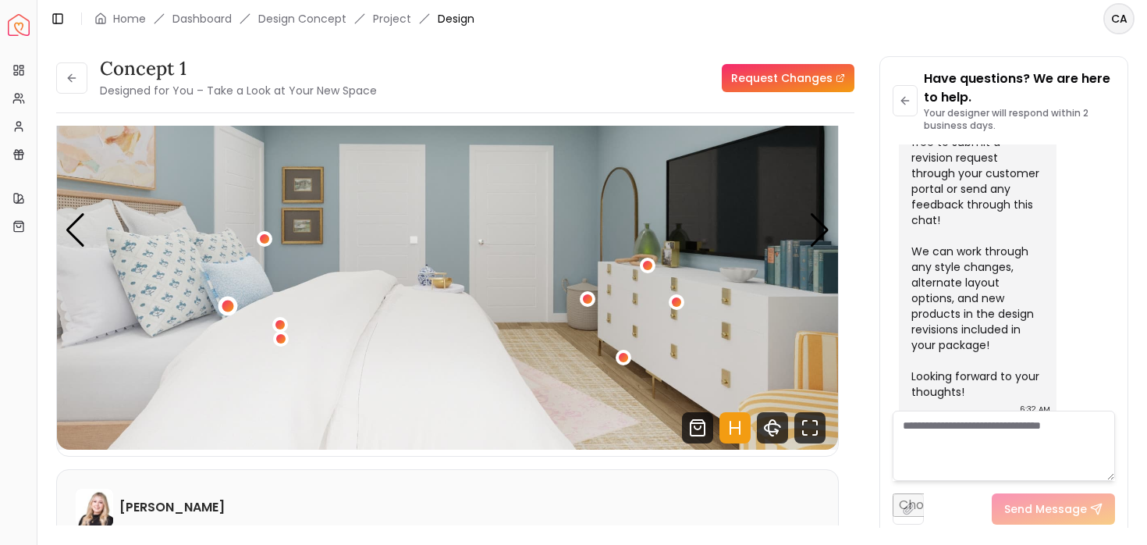
click at [227, 303] on div "4 / 5" at bounding box center [228, 306] width 12 height 12
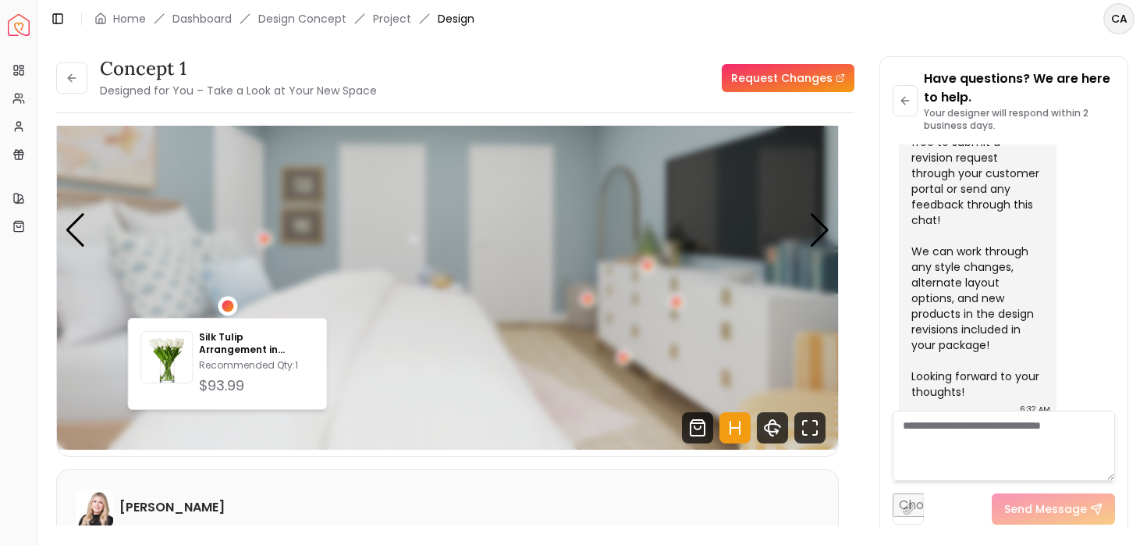
click at [228, 303] on div "4 / 5" at bounding box center [228, 306] width 12 height 12
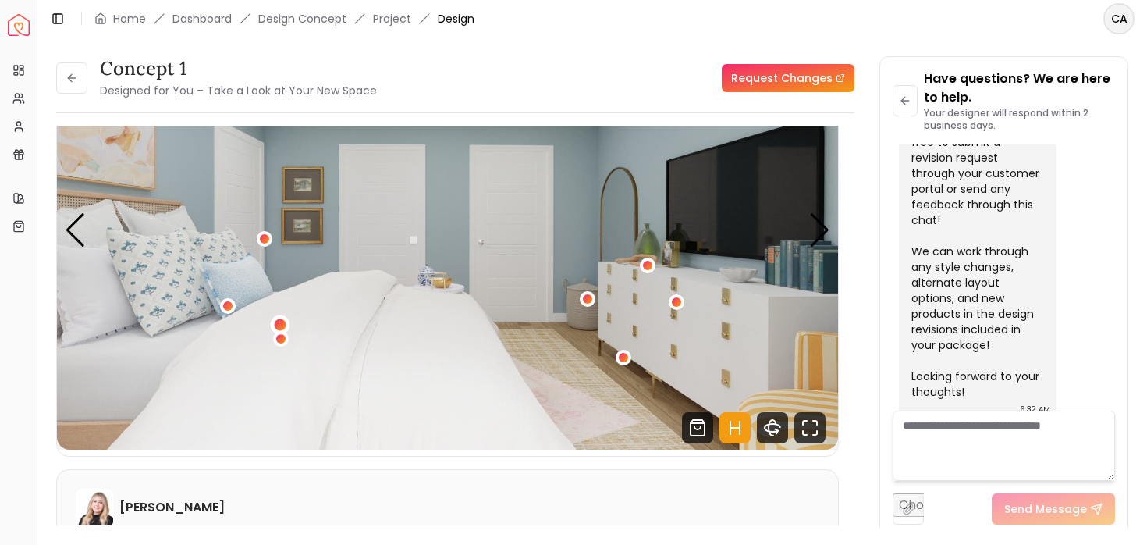
click at [283, 324] on div "4 / 5" at bounding box center [281, 325] width 12 height 12
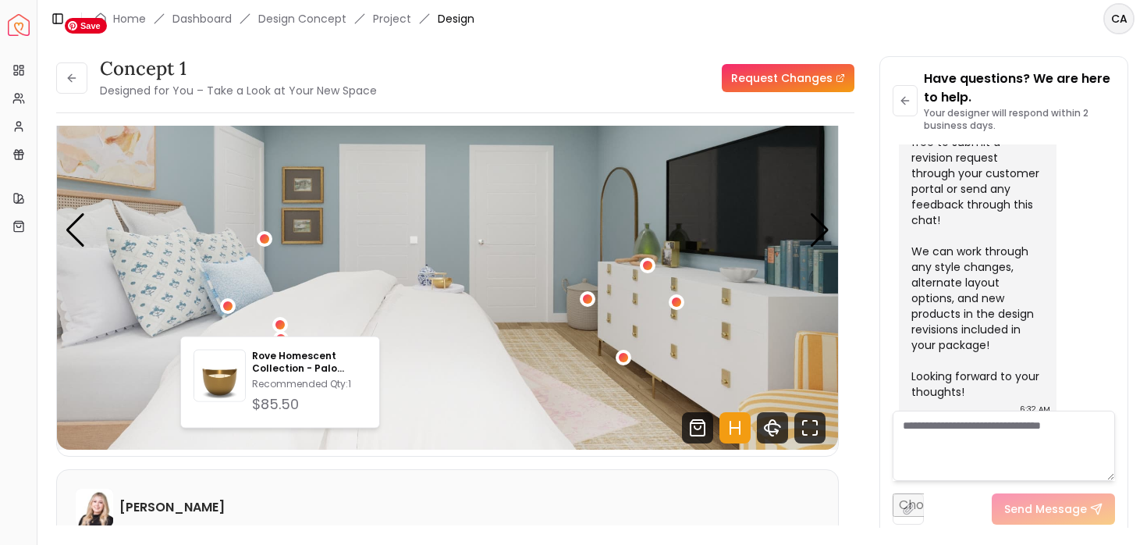
click at [269, 310] on img "4 / 5" at bounding box center [447, 229] width 781 height 439
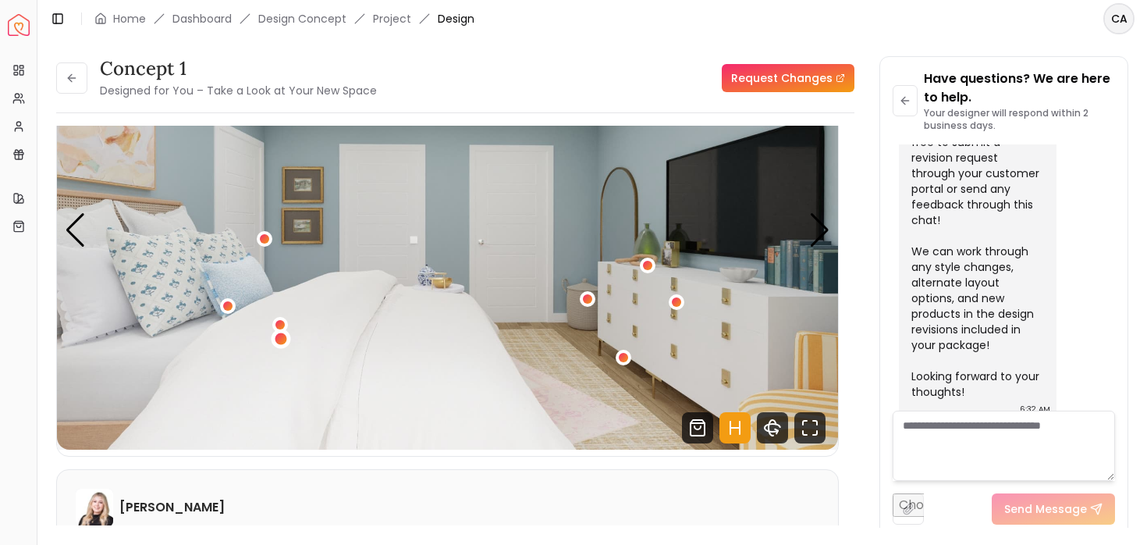
click at [283, 335] on div "4 / 5" at bounding box center [281, 339] width 12 height 12
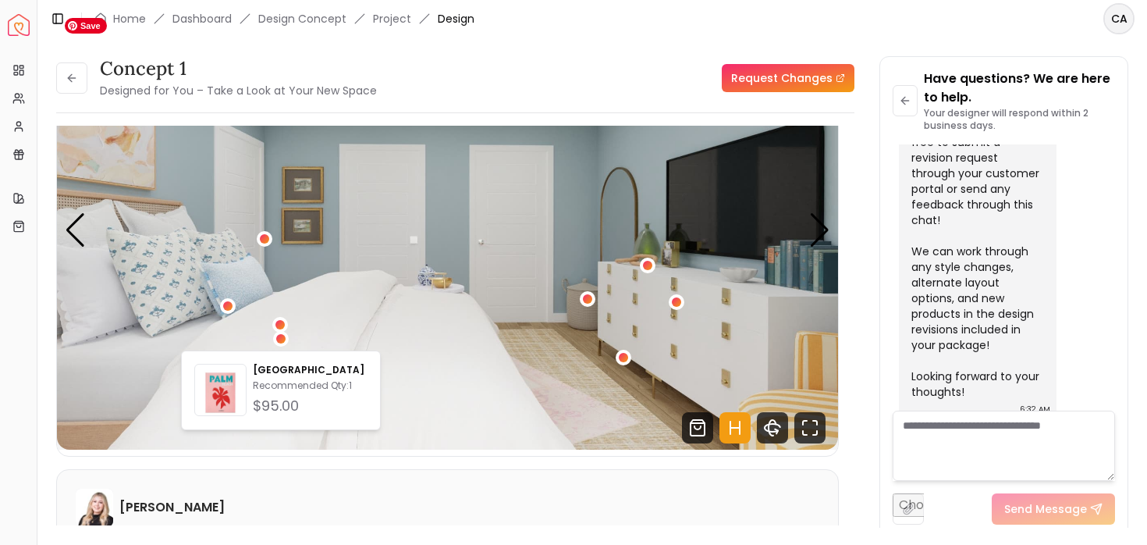
click at [354, 304] on img "4 / 5" at bounding box center [447, 229] width 781 height 439
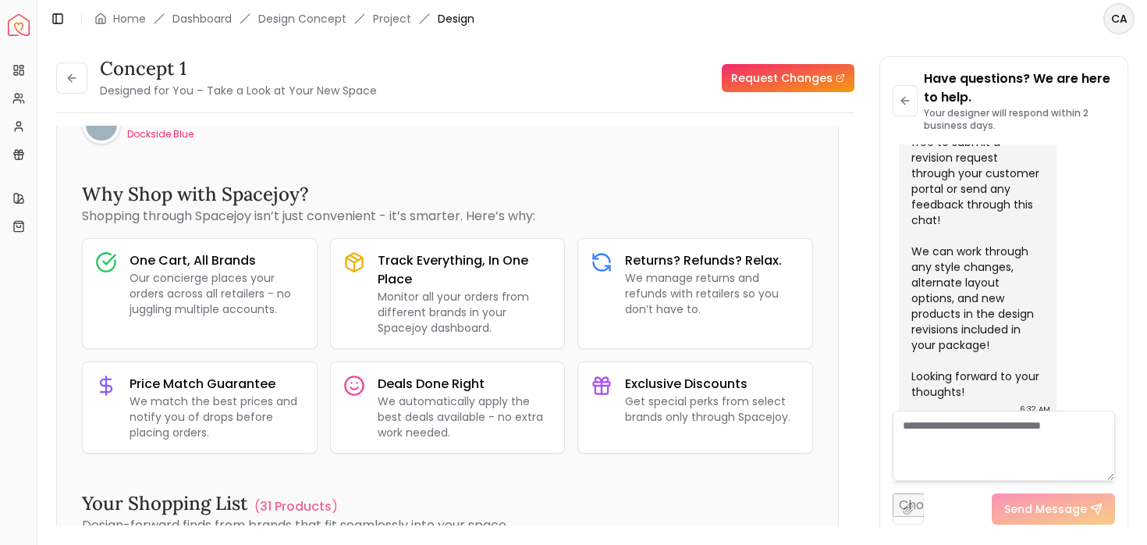
scroll to position [0, 0]
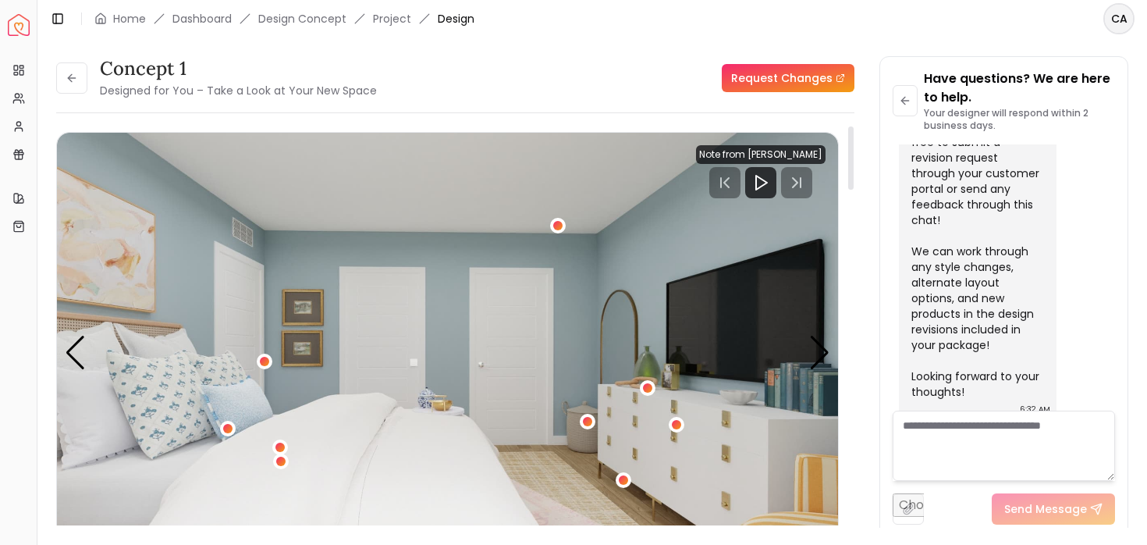
click at [801, 190] on div at bounding box center [761, 182] width 130 height 31
click at [726, 176] on div at bounding box center [761, 182] width 130 height 31
click at [731, 184] on div at bounding box center [761, 182] width 130 height 31
click at [718, 183] on div at bounding box center [761, 182] width 130 height 31
click at [78, 358] on div "Previous slide" at bounding box center [75, 353] width 21 height 34
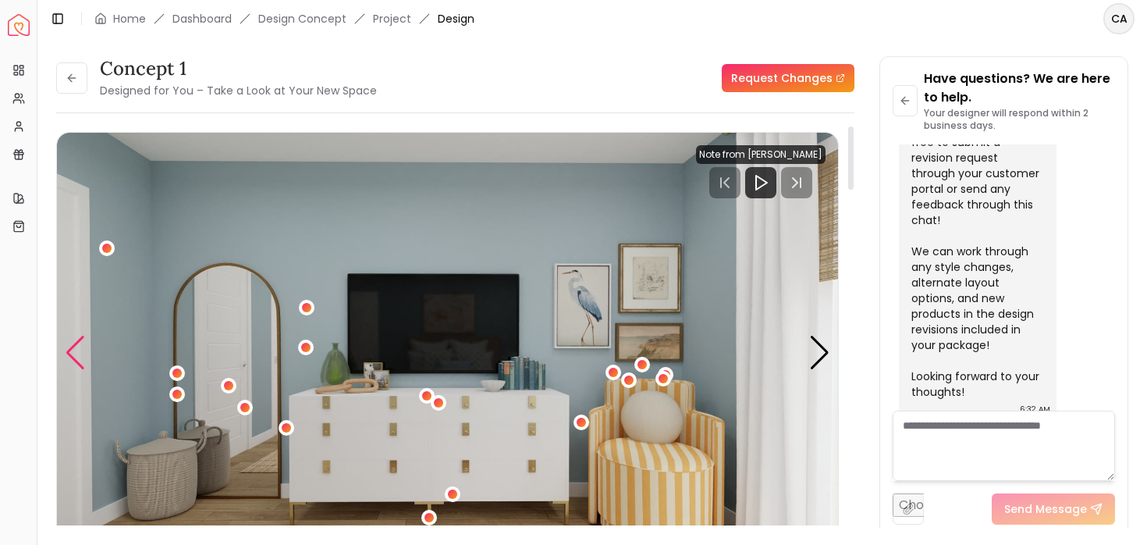
click at [77, 361] on div "Previous slide" at bounding box center [75, 353] width 21 height 34
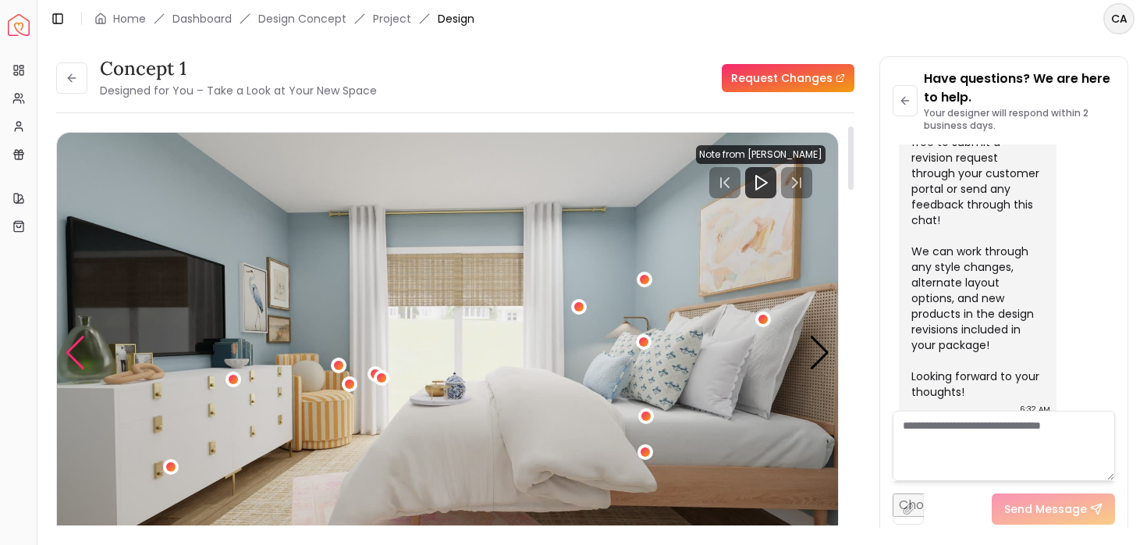
click at [76, 363] on div "Previous slide" at bounding box center [75, 353] width 21 height 34
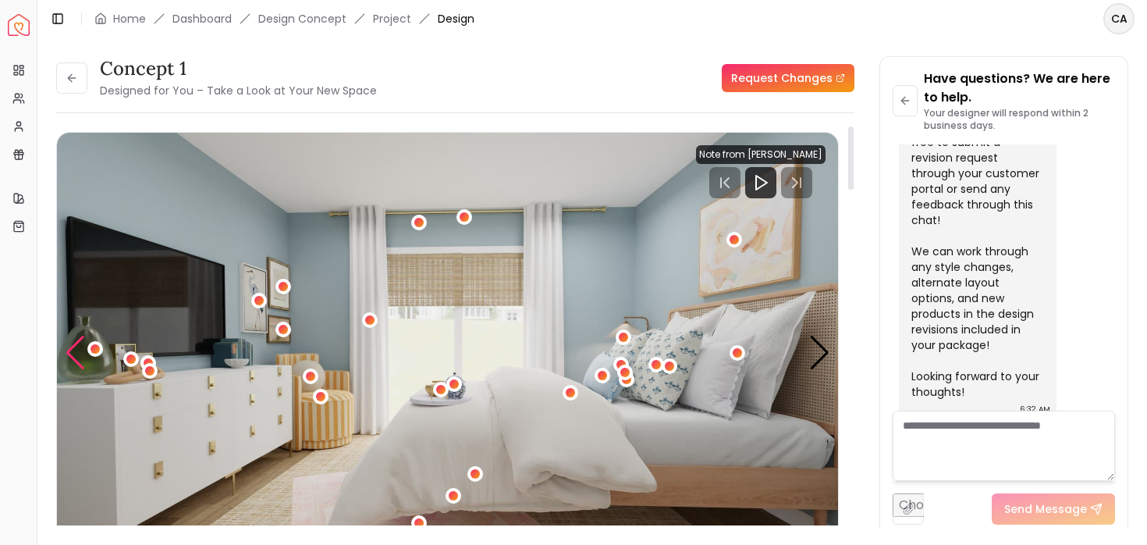
click at [76, 363] on div "Previous slide" at bounding box center [75, 353] width 21 height 34
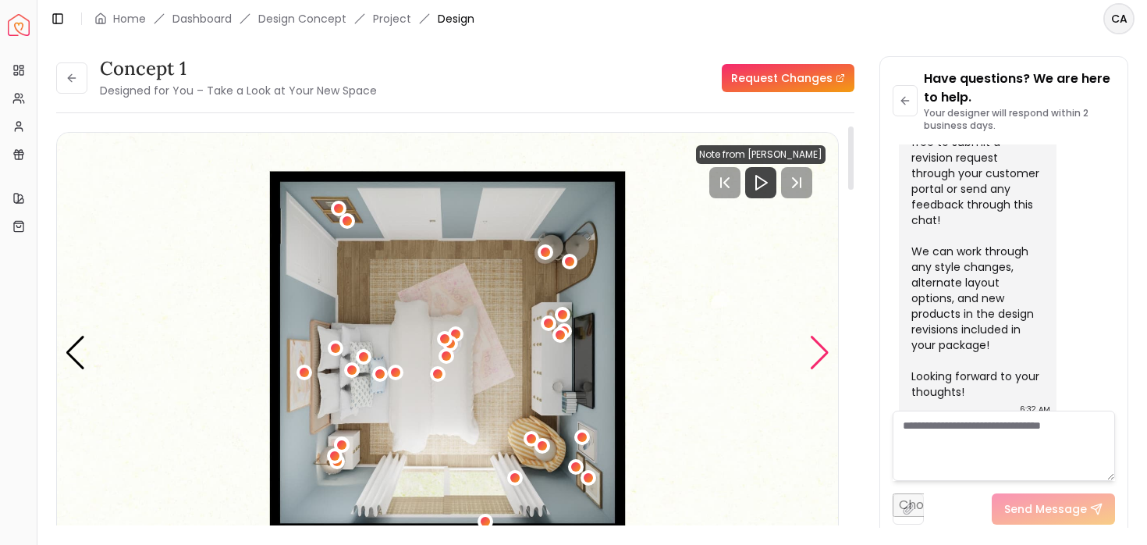
click at [824, 341] on div "Next slide" at bounding box center [819, 353] width 21 height 34
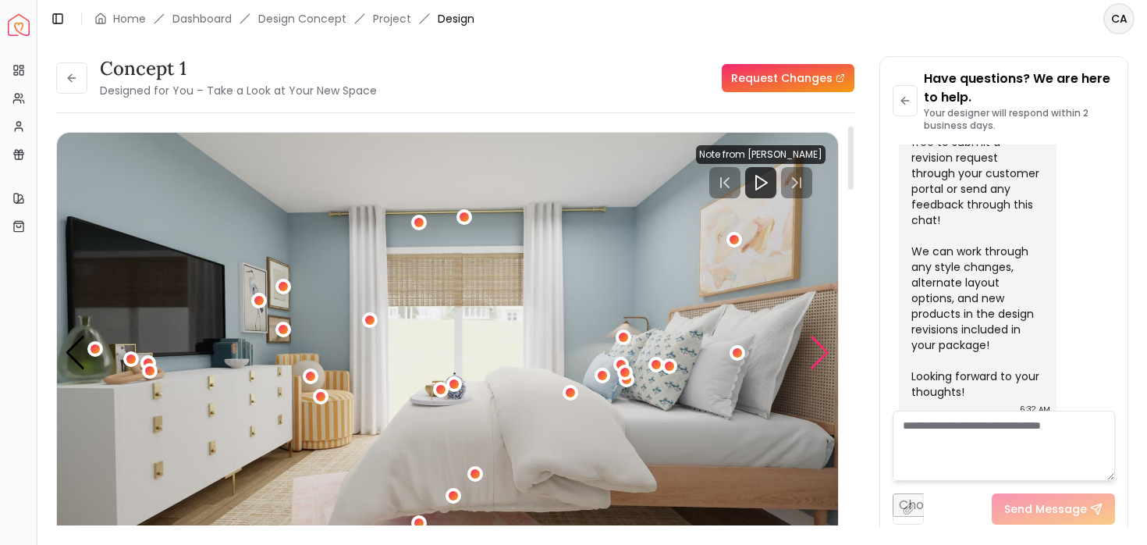
click at [823, 350] on div "Next slide" at bounding box center [819, 353] width 21 height 34
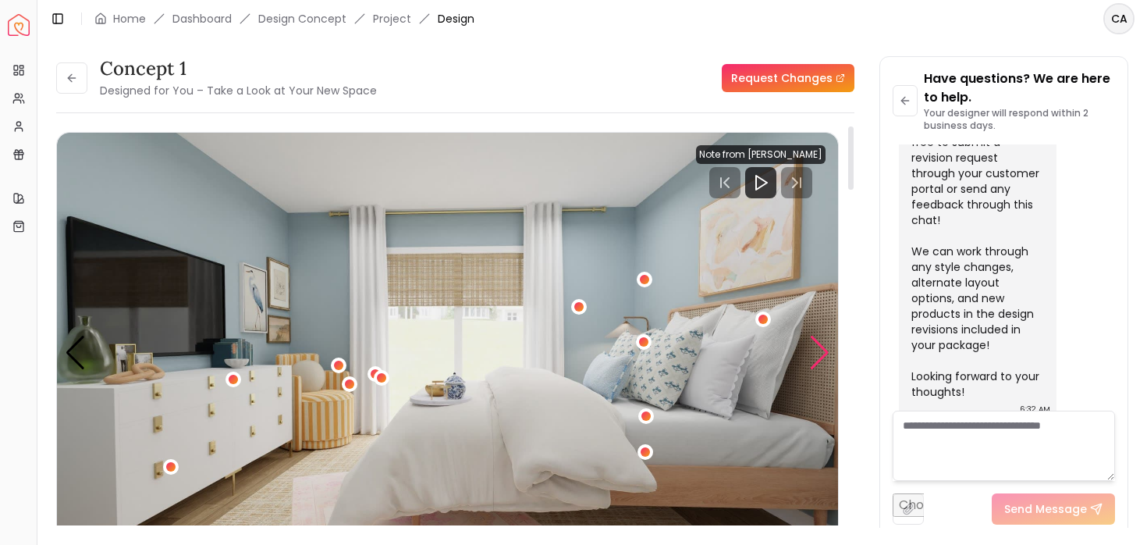
click at [823, 350] on div "Next slide" at bounding box center [819, 353] width 21 height 34
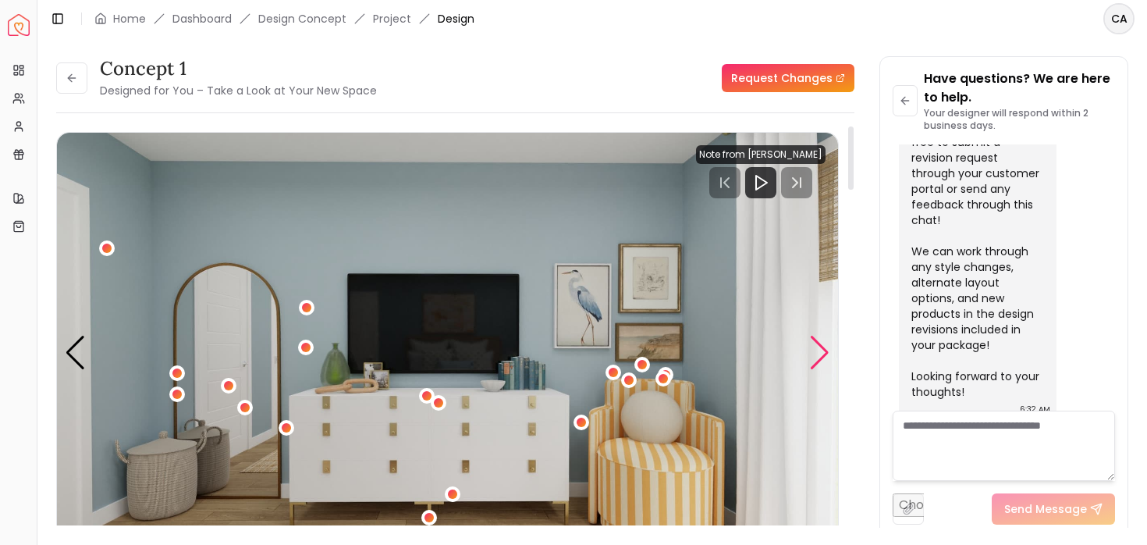
click at [823, 350] on div "Next slide" at bounding box center [819, 353] width 21 height 34
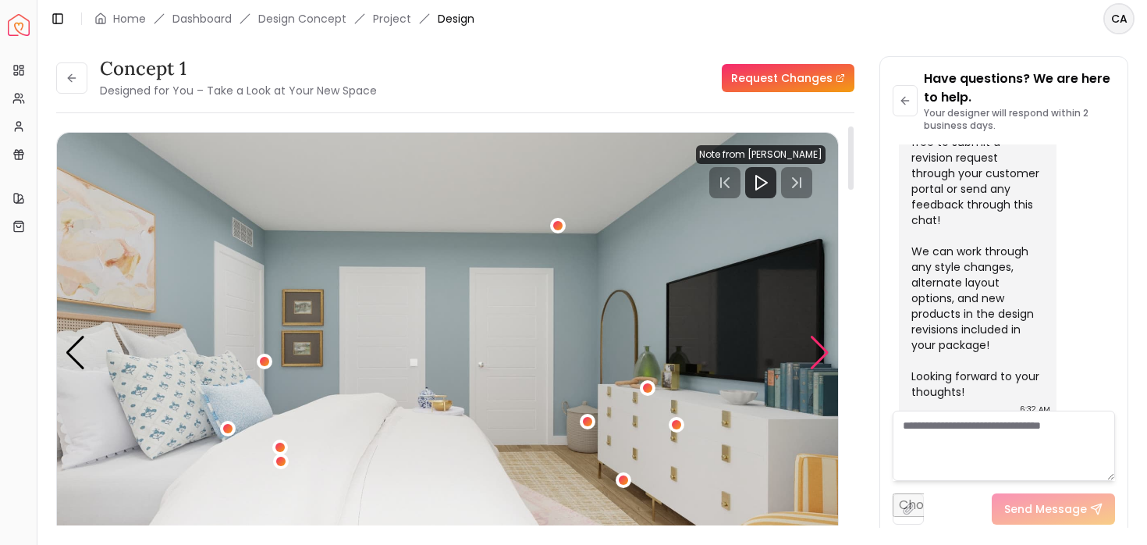
click at [823, 350] on div "Next slide" at bounding box center [819, 353] width 21 height 34
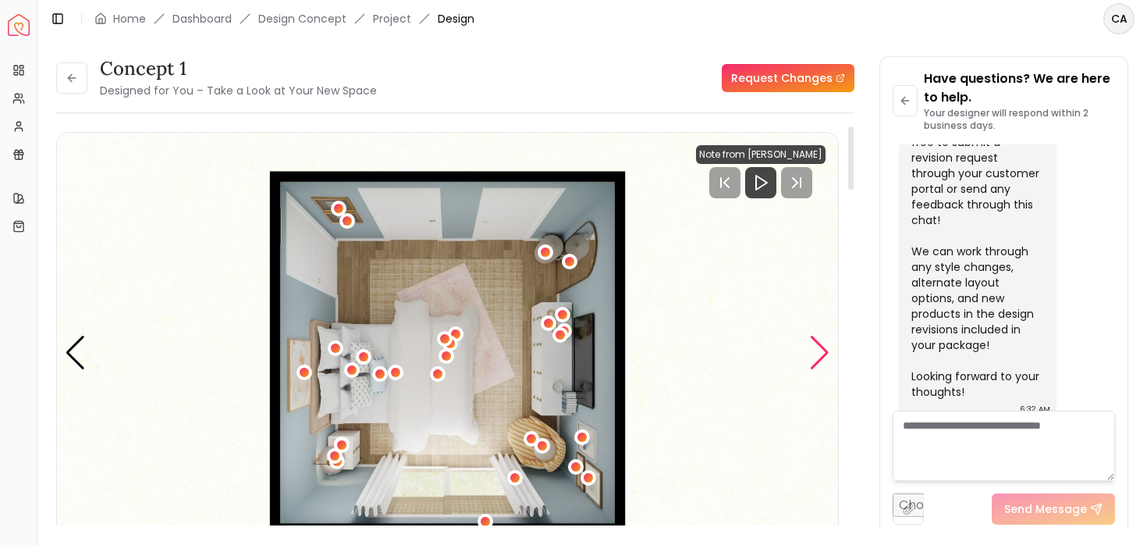
click at [823, 350] on div "Next slide" at bounding box center [819, 353] width 21 height 34
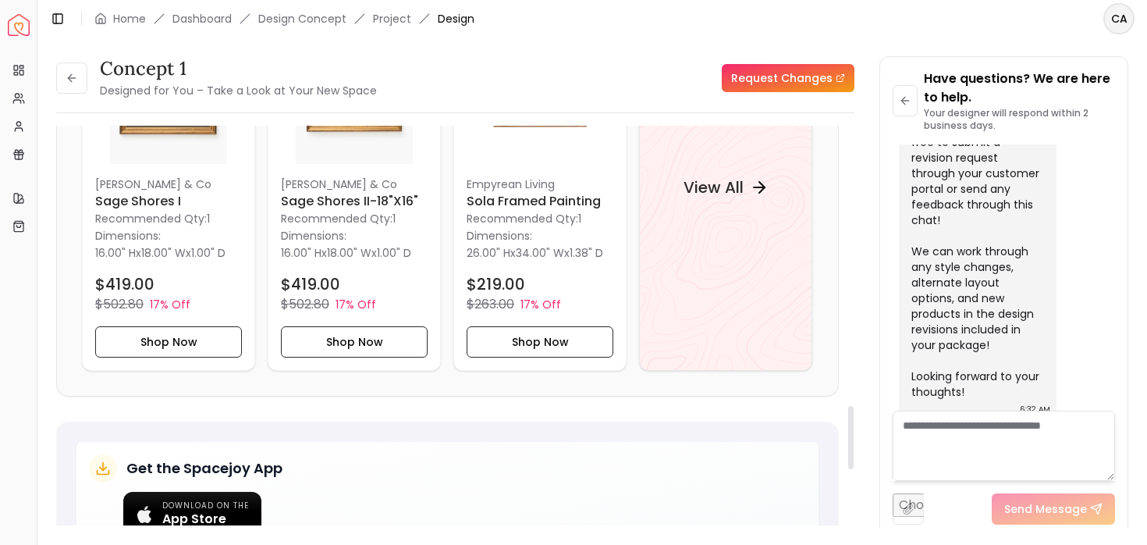
scroll to position [1819, 0]
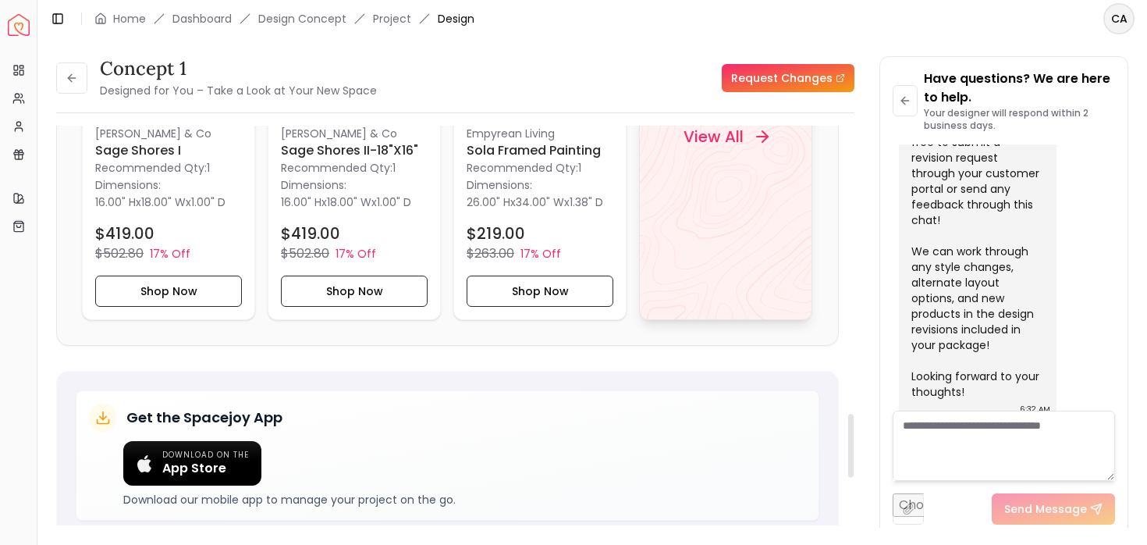
click at [682, 160] on div "View All" at bounding box center [726, 136] width 123 height 47
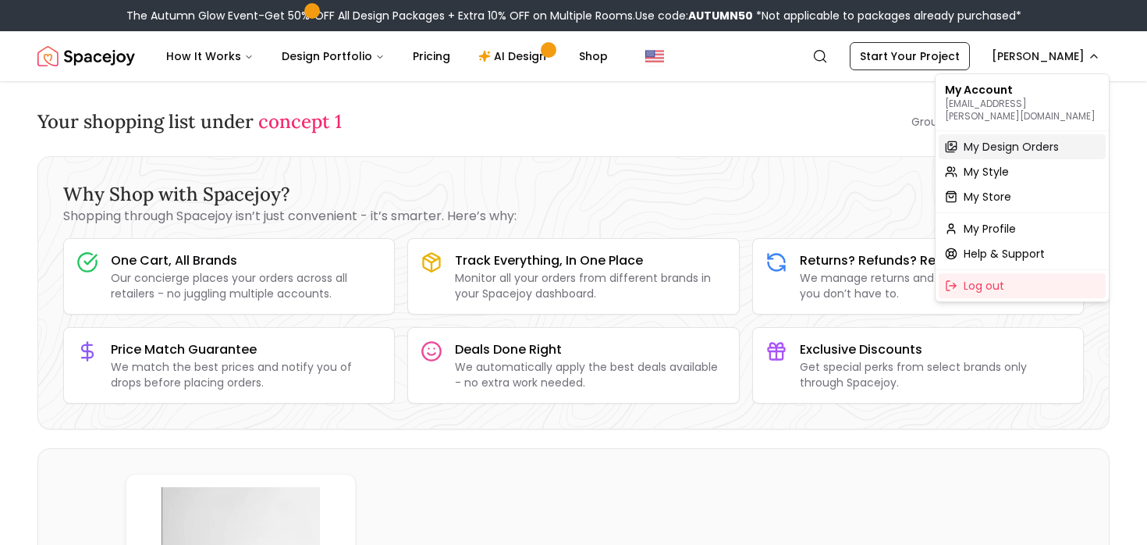
click at [1009, 139] on span "My Design Orders" at bounding box center [1011, 147] width 95 height 16
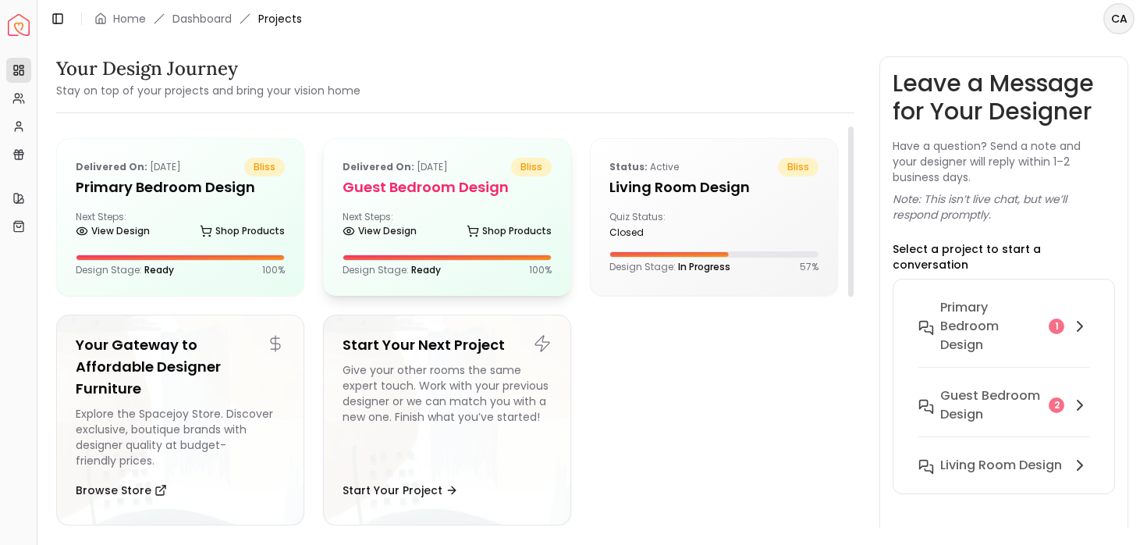
click at [399, 182] on h5 "Guest Bedroom design" at bounding box center [447, 187] width 209 height 22
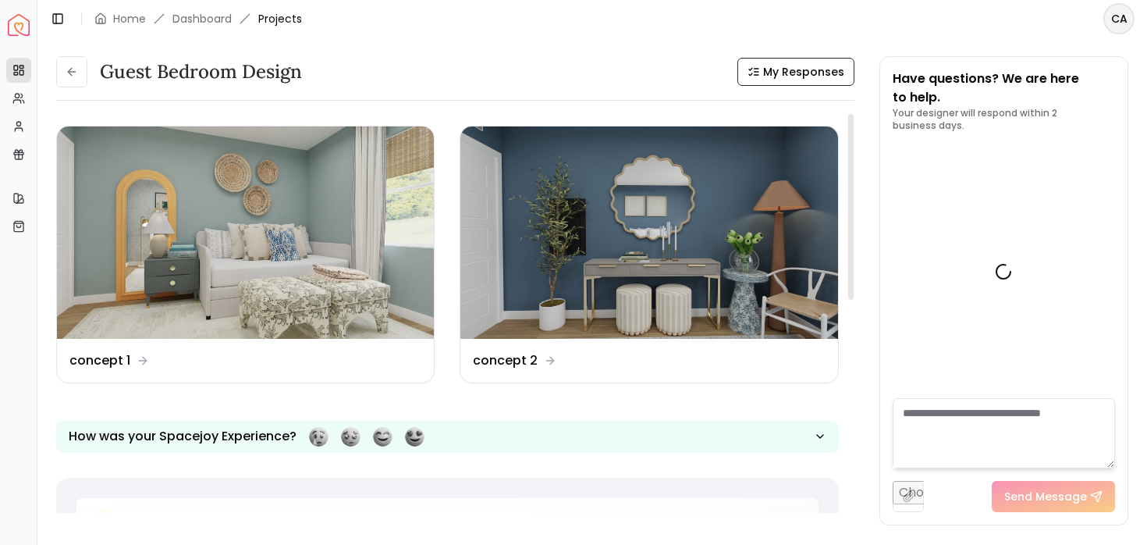
scroll to position [1813, 0]
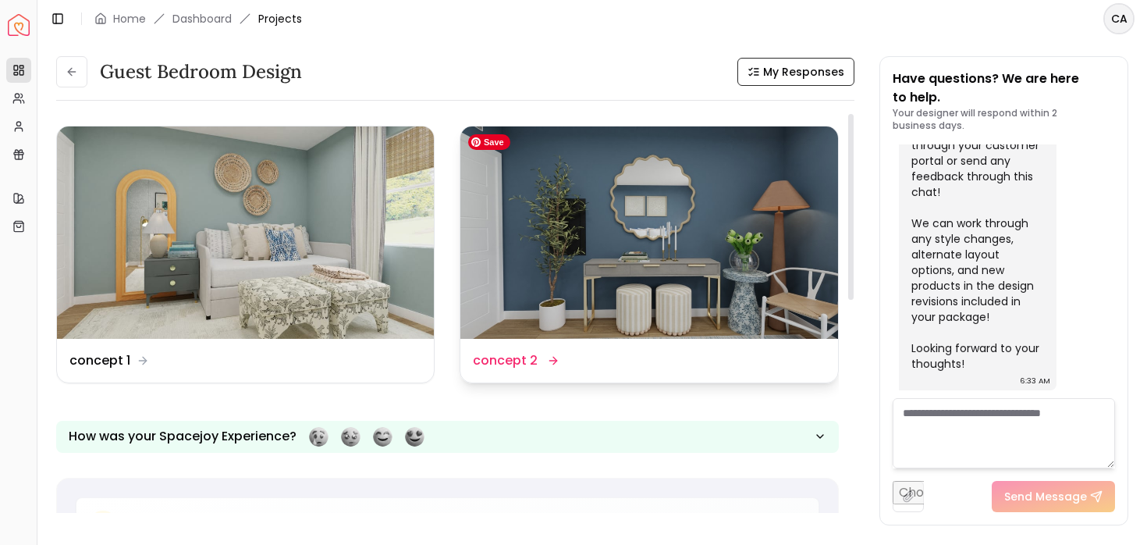
click at [632, 308] on img at bounding box center [648, 232] width 377 height 212
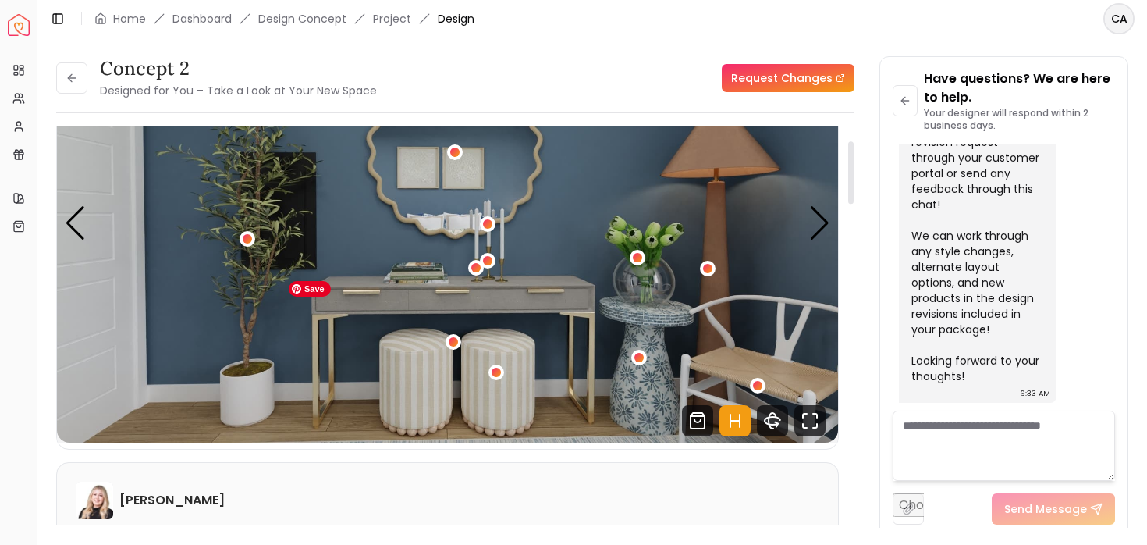
scroll to position [66, 0]
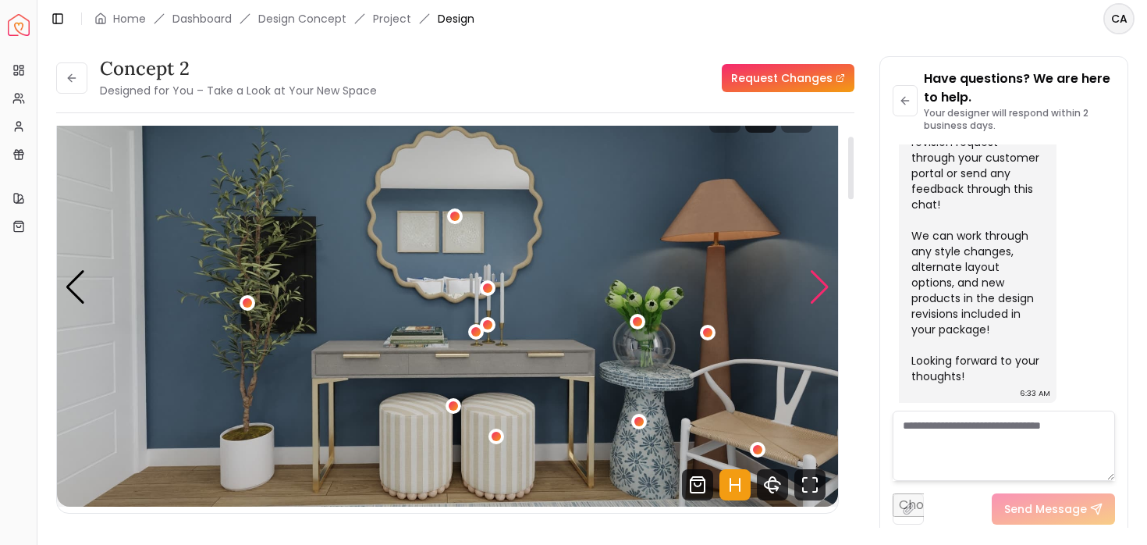
click at [819, 293] on div "Next slide" at bounding box center [819, 287] width 21 height 34
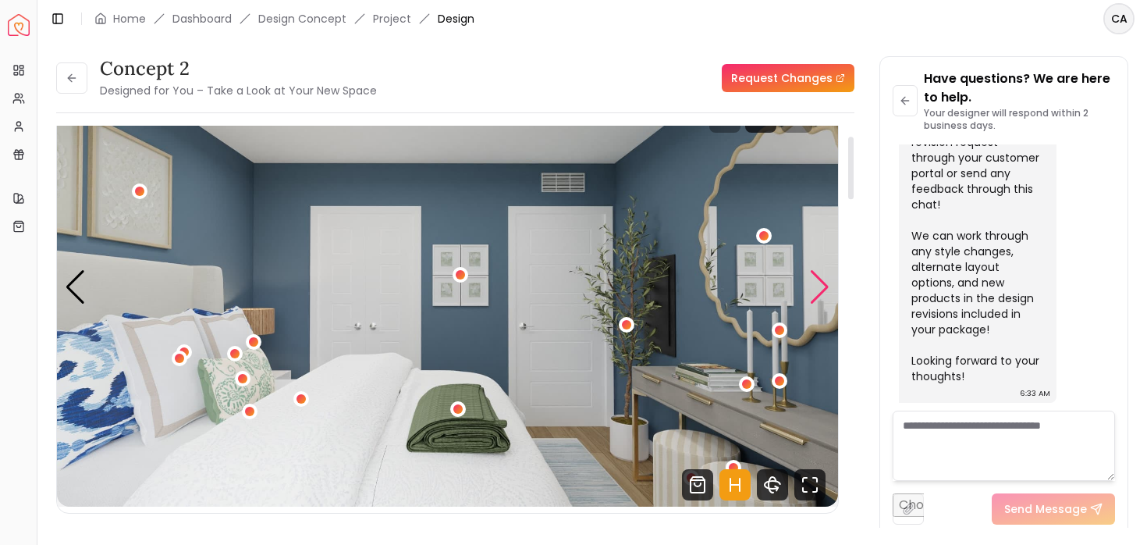
click at [819, 294] on div "Next slide" at bounding box center [819, 287] width 21 height 34
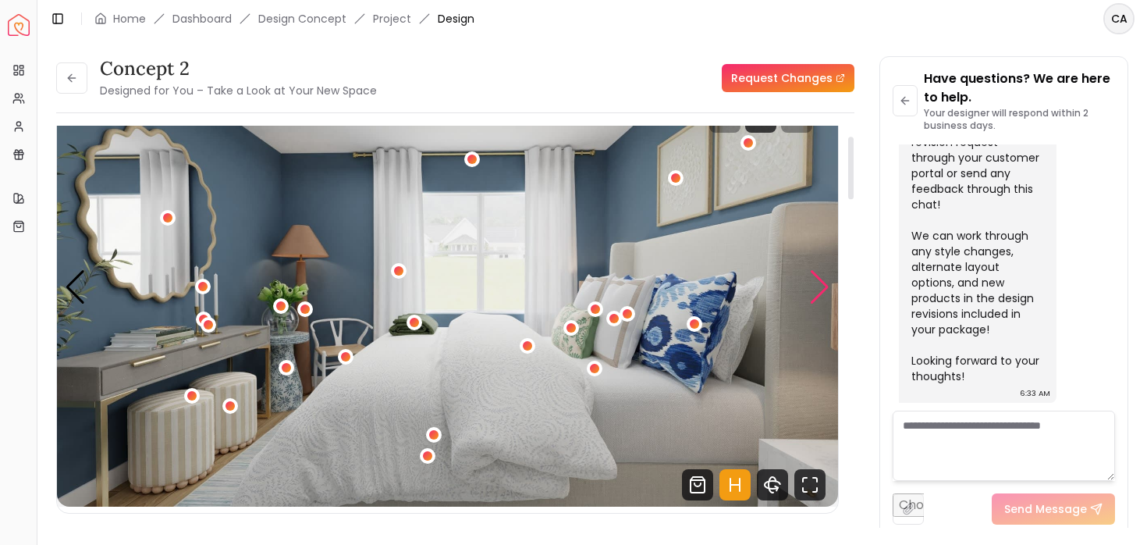
click at [819, 294] on div "Next slide" at bounding box center [819, 287] width 21 height 34
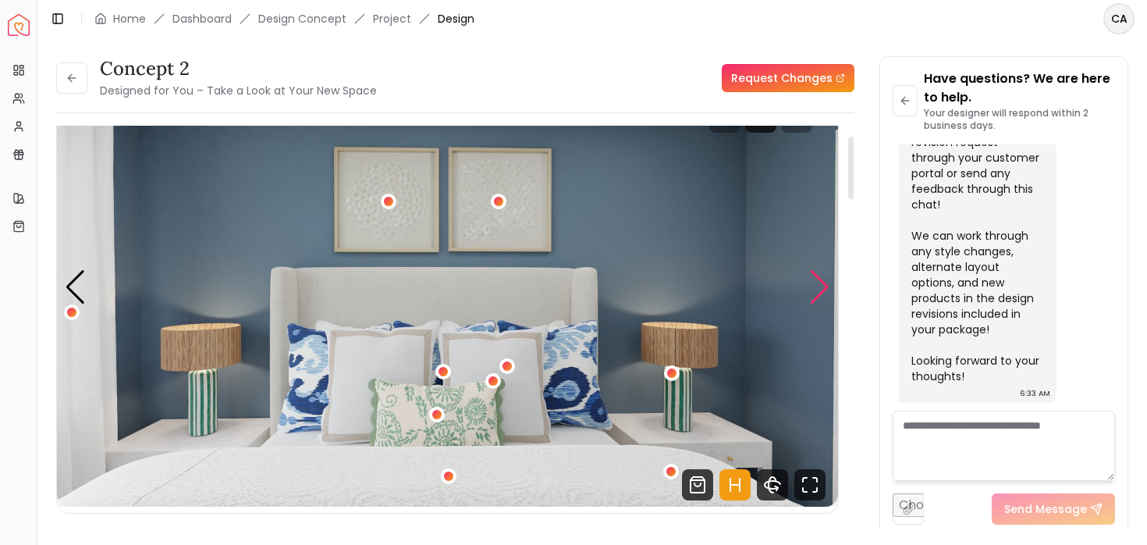
click at [816, 292] on div "Next slide" at bounding box center [819, 287] width 21 height 34
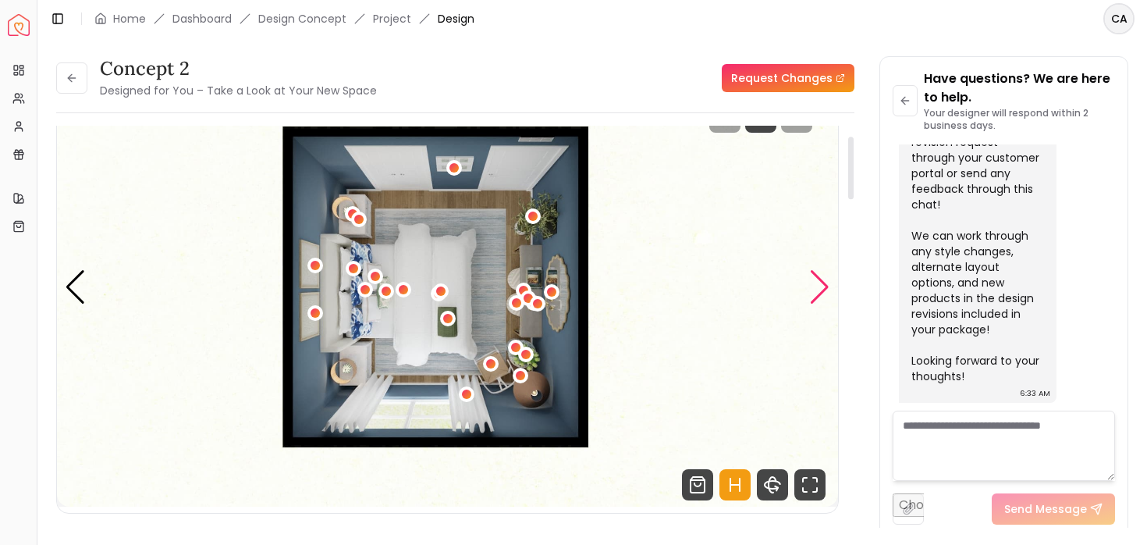
click at [816, 292] on div "Next slide" at bounding box center [819, 287] width 21 height 34
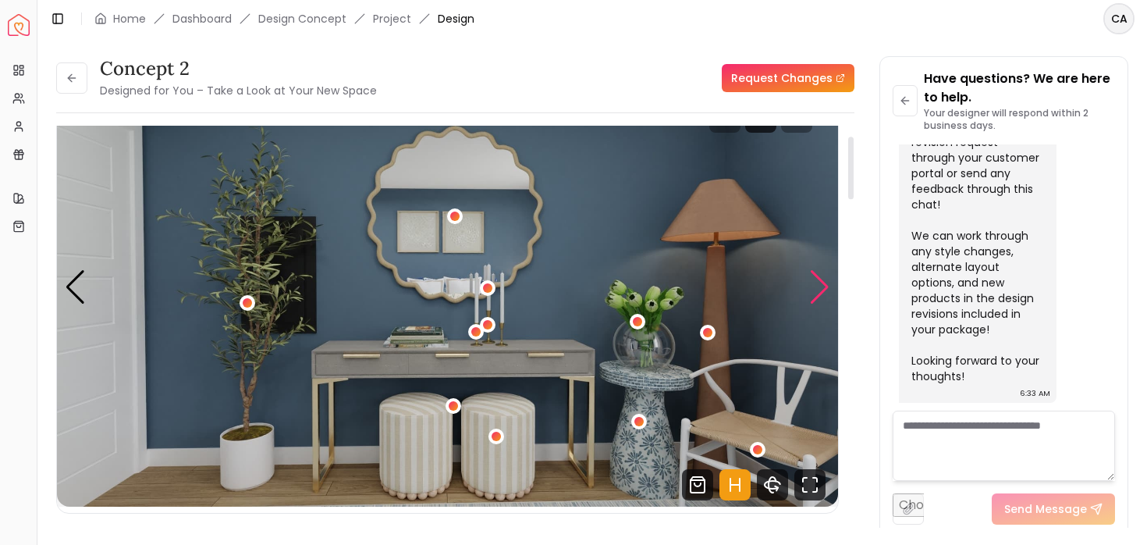
click at [816, 291] on div "Next slide" at bounding box center [819, 287] width 21 height 34
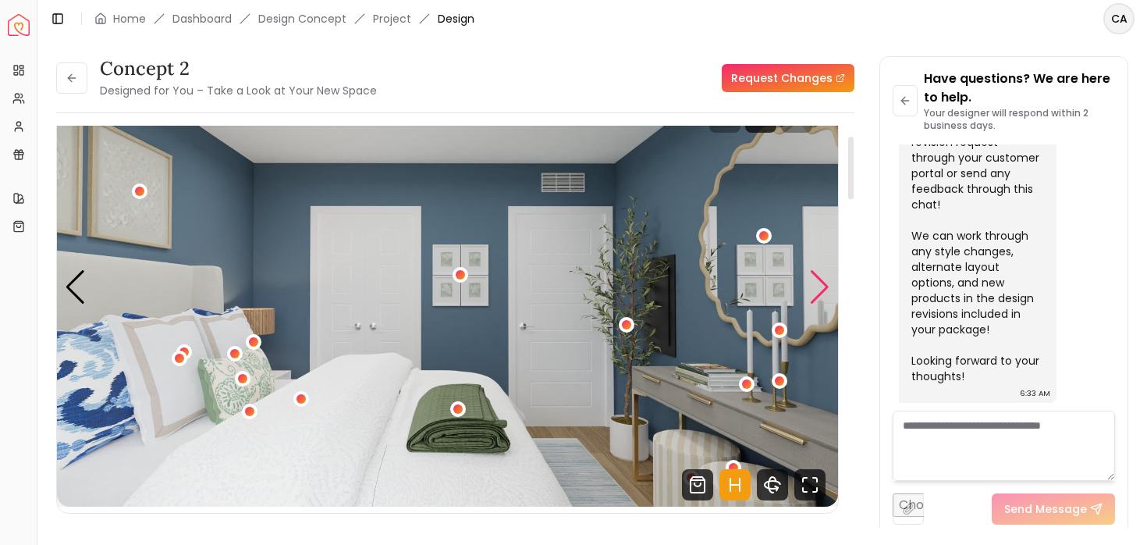
click at [816, 292] on div "Next slide" at bounding box center [819, 287] width 21 height 34
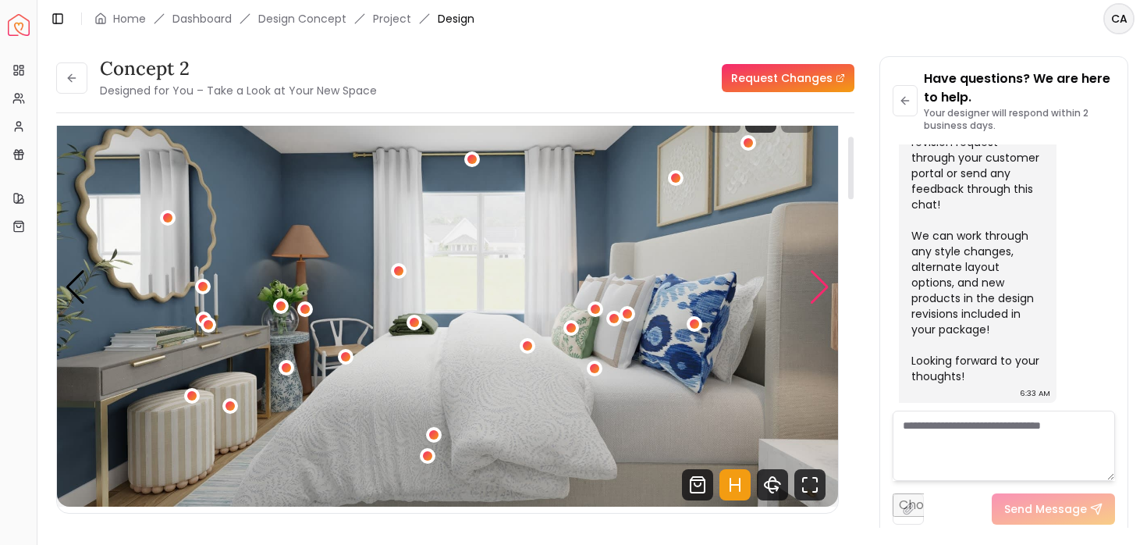
click at [816, 293] on div "Next slide" at bounding box center [819, 287] width 21 height 34
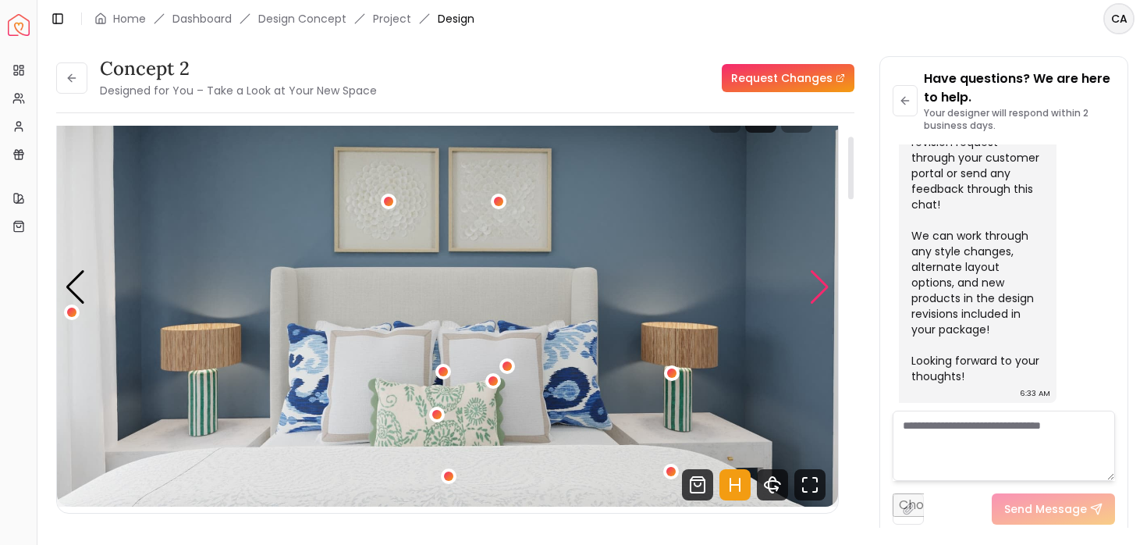
click at [822, 291] on div "Next slide" at bounding box center [819, 287] width 21 height 34
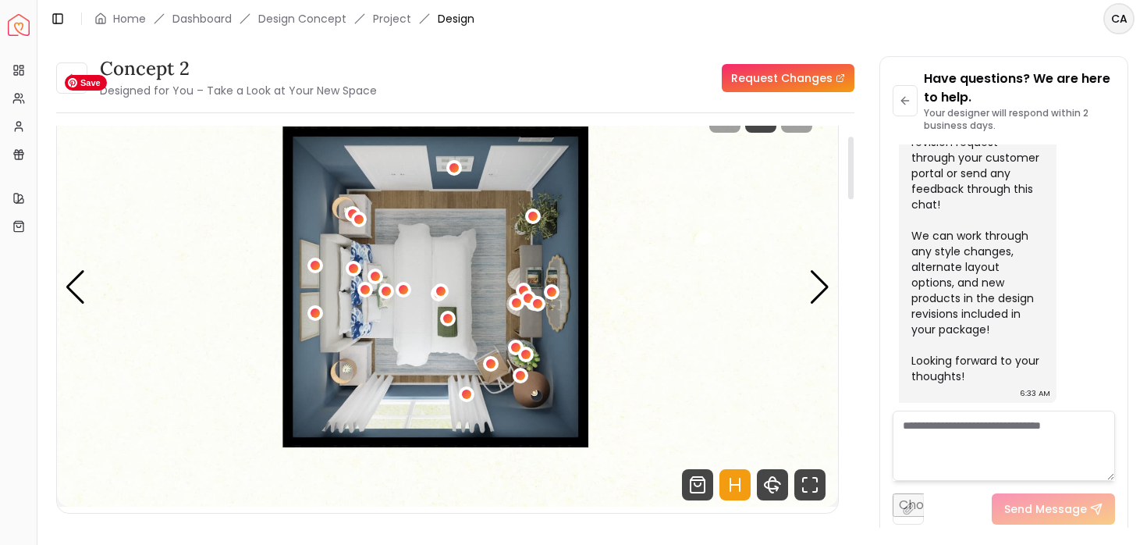
click at [808, 291] on img "5 / 5" at bounding box center [447, 286] width 781 height 439
click at [818, 289] on div "Next slide" at bounding box center [819, 287] width 21 height 34
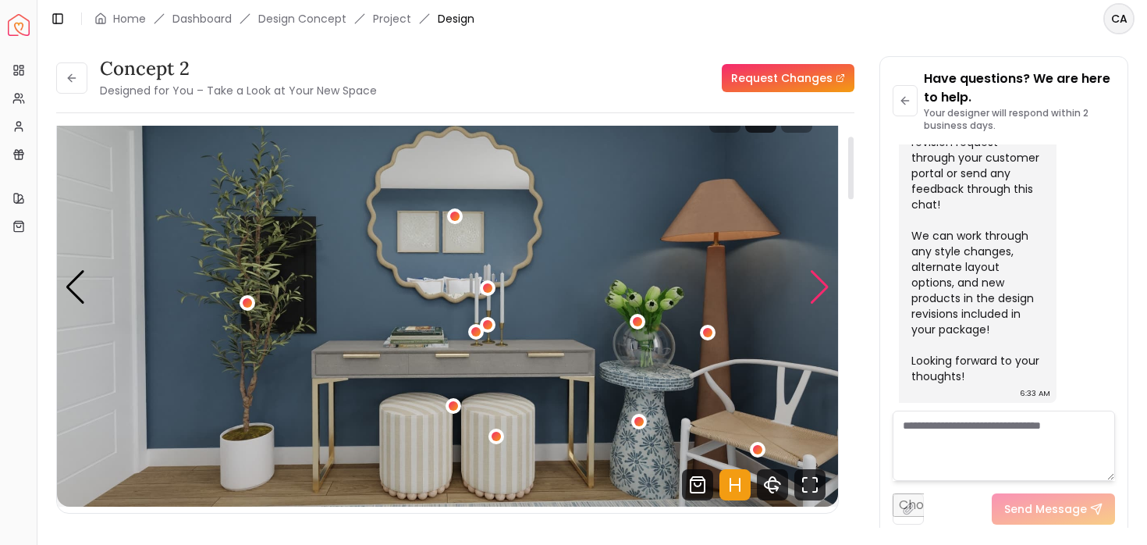
click at [819, 289] on div "Next slide" at bounding box center [819, 287] width 21 height 34
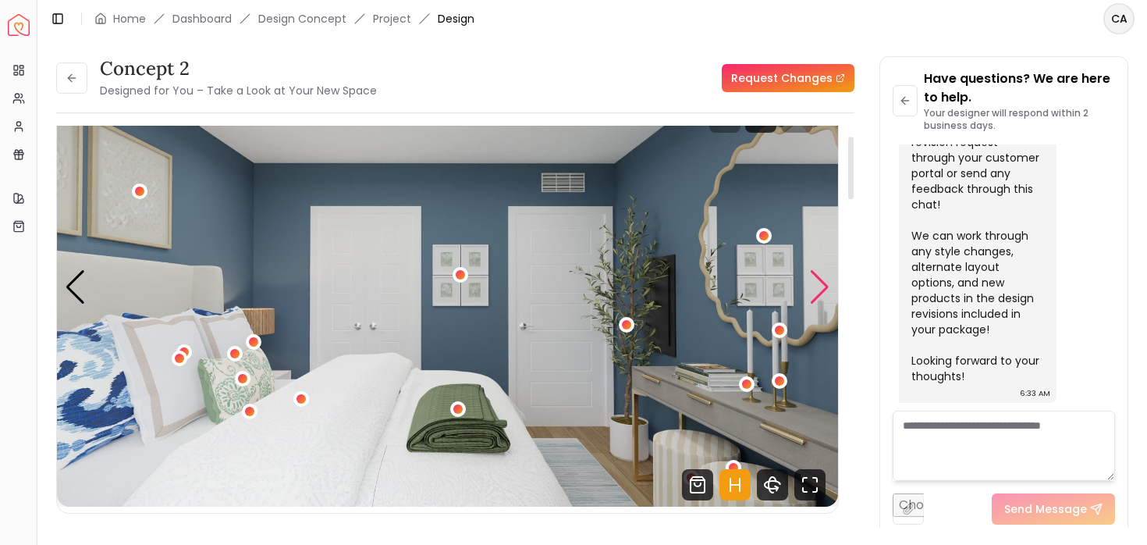
click at [819, 289] on div "Next slide" at bounding box center [819, 287] width 21 height 34
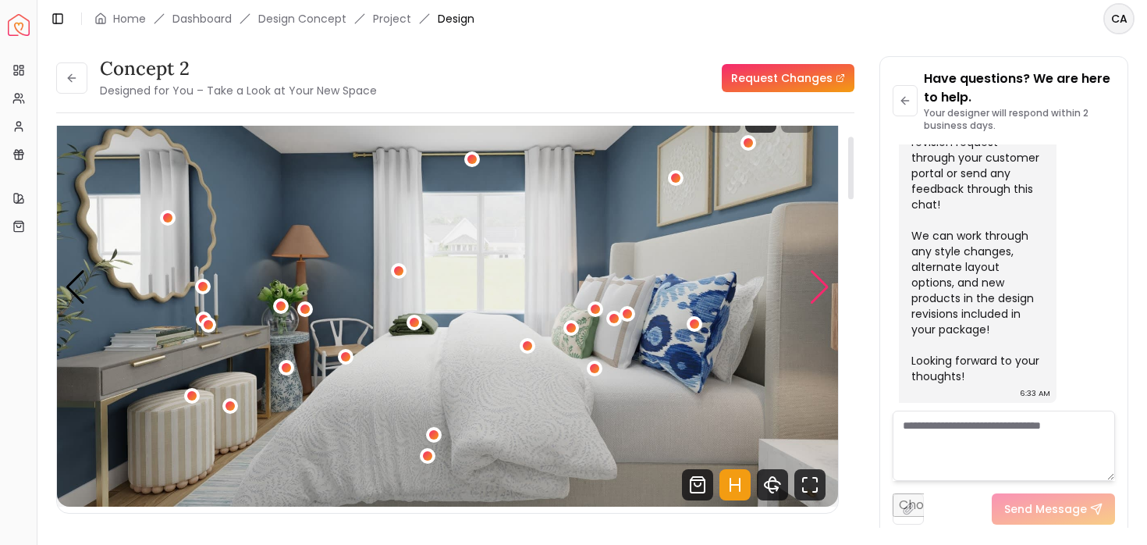
click at [819, 289] on div "Next slide" at bounding box center [819, 287] width 21 height 34
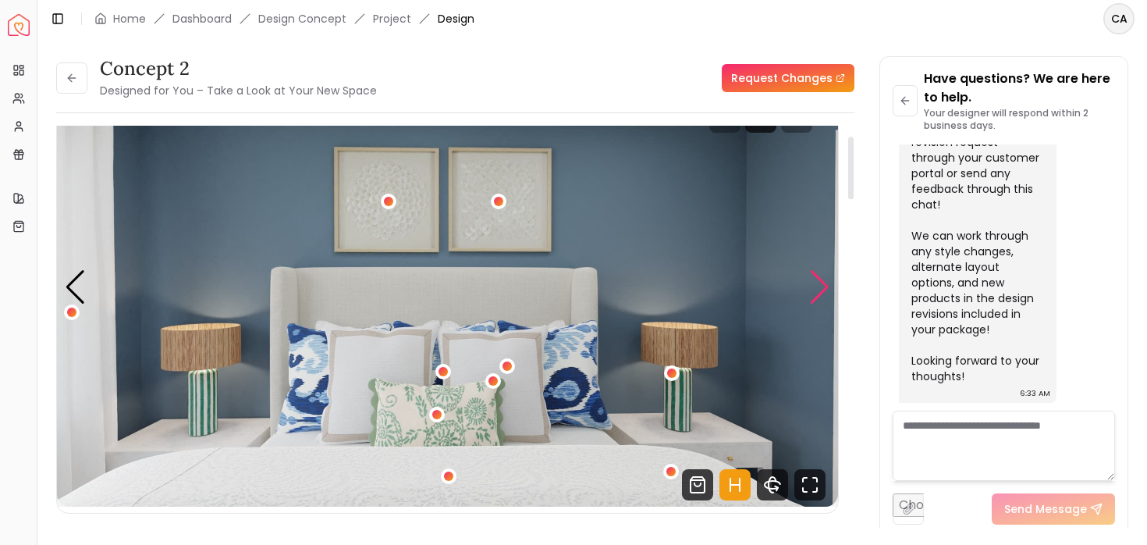
click at [819, 289] on div "Next slide" at bounding box center [819, 287] width 21 height 34
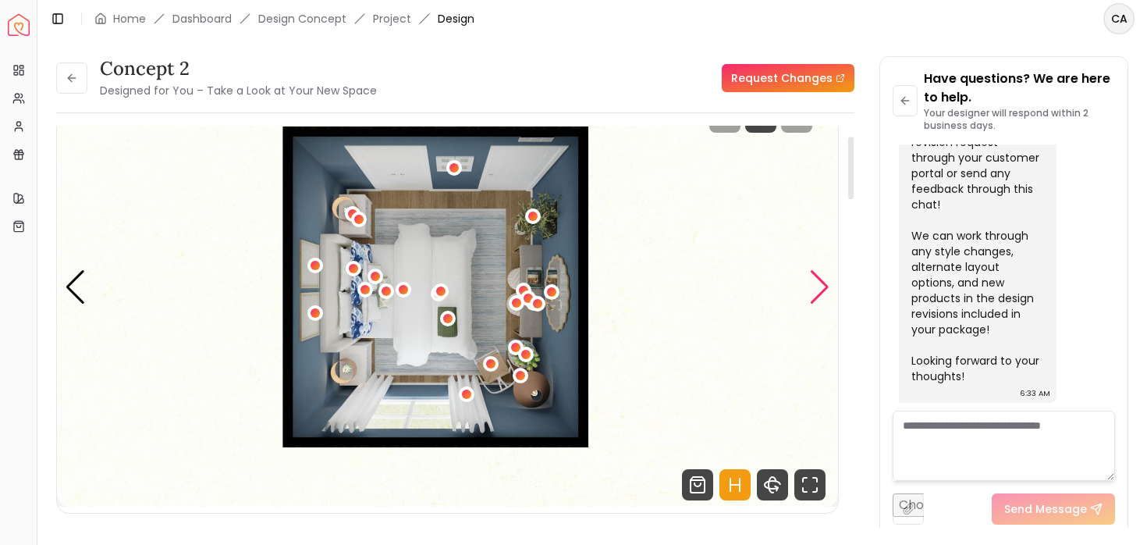
click at [819, 289] on div "Next slide" at bounding box center [819, 287] width 21 height 34
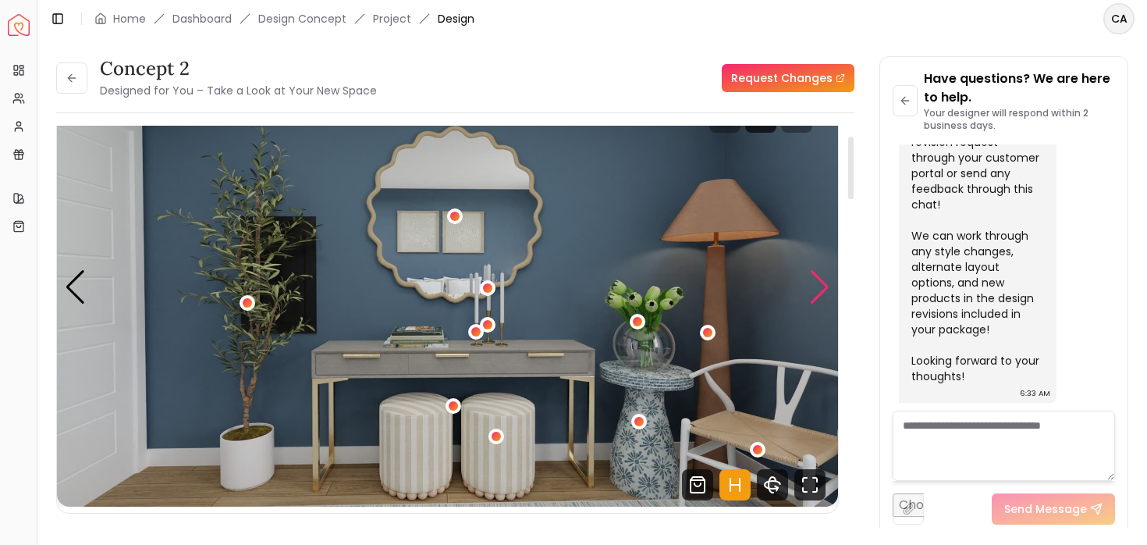
click at [819, 289] on div "Next slide" at bounding box center [819, 287] width 21 height 34
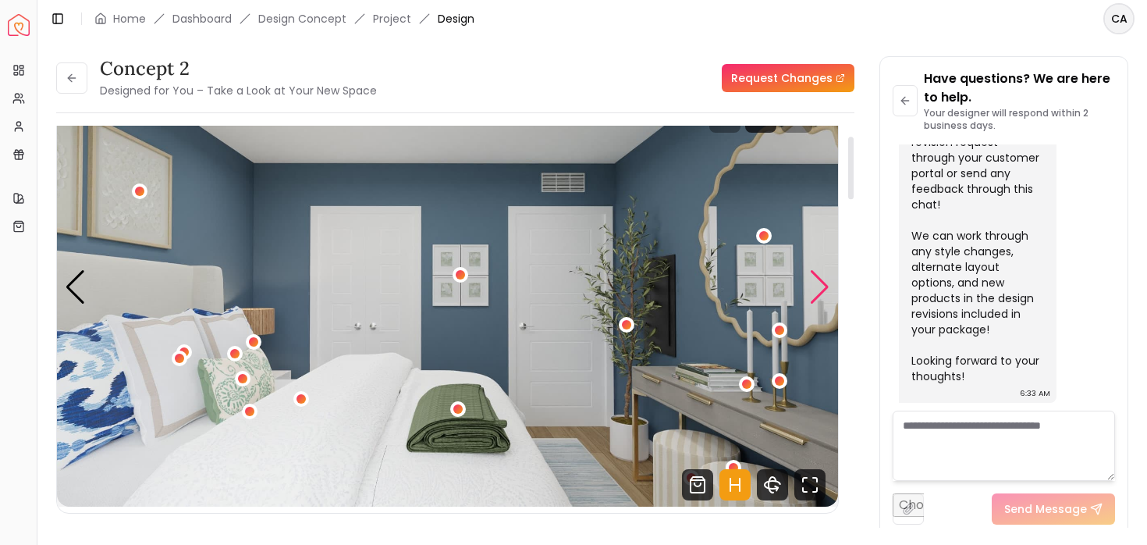
click at [819, 289] on div "Next slide" at bounding box center [819, 287] width 21 height 34
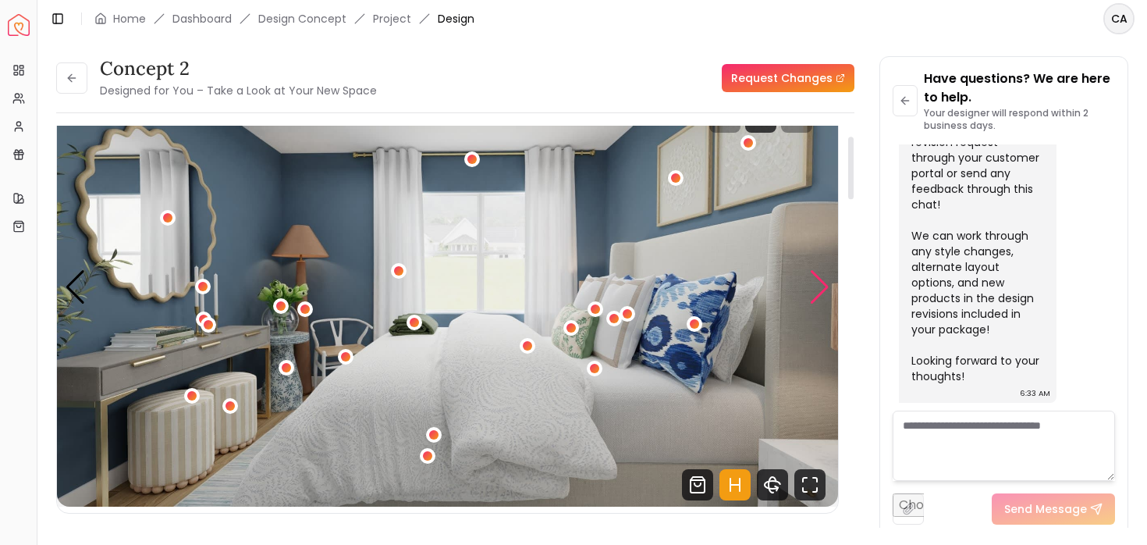
click at [819, 289] on div "Next slide" at bounding box center [819, 287] width 21 height 34
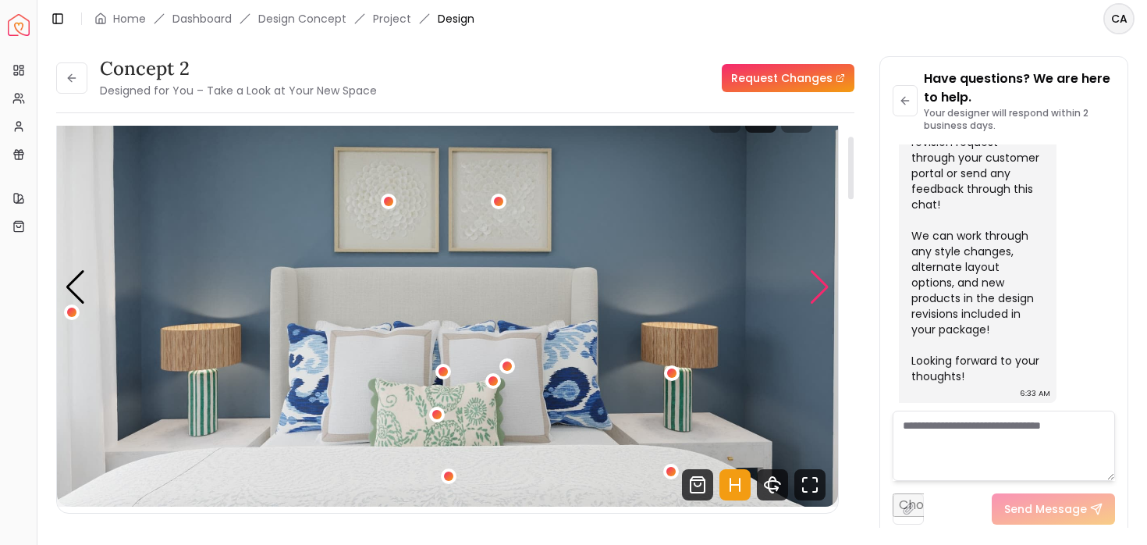
click at [819, 289] on div "Next slide" at bounding box center [819, 287] width 21 height 34
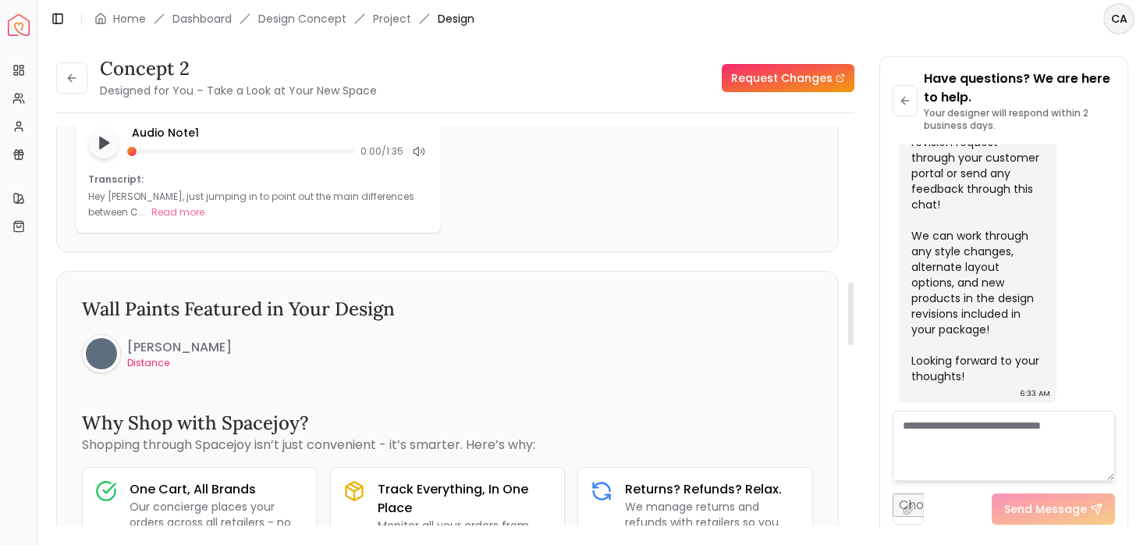
scroll to position [0, 0]
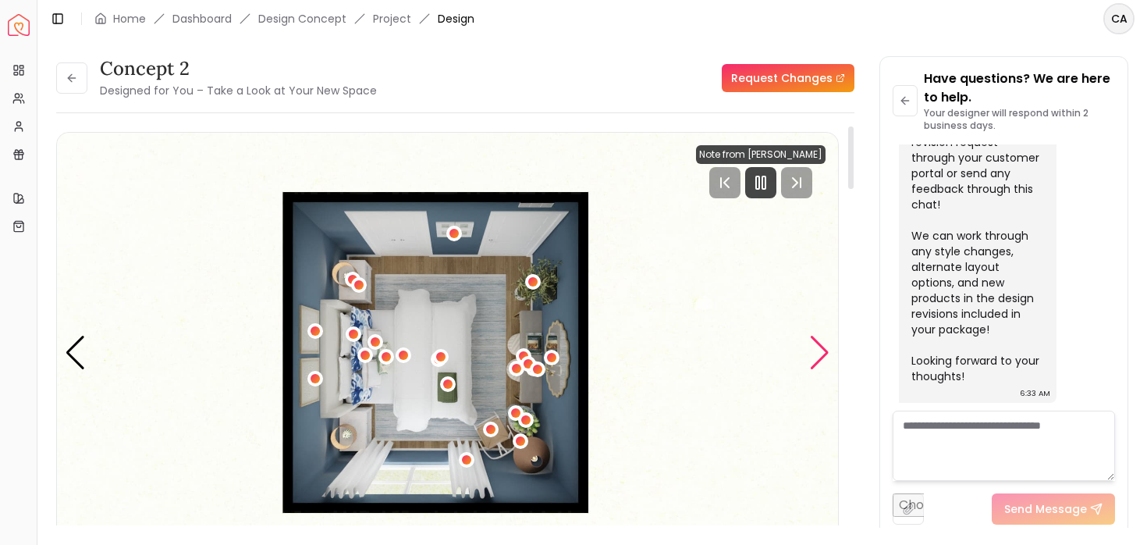
click at [815, 359] on div "Next slide" at bounding box center [819, 353] width 21 height 34
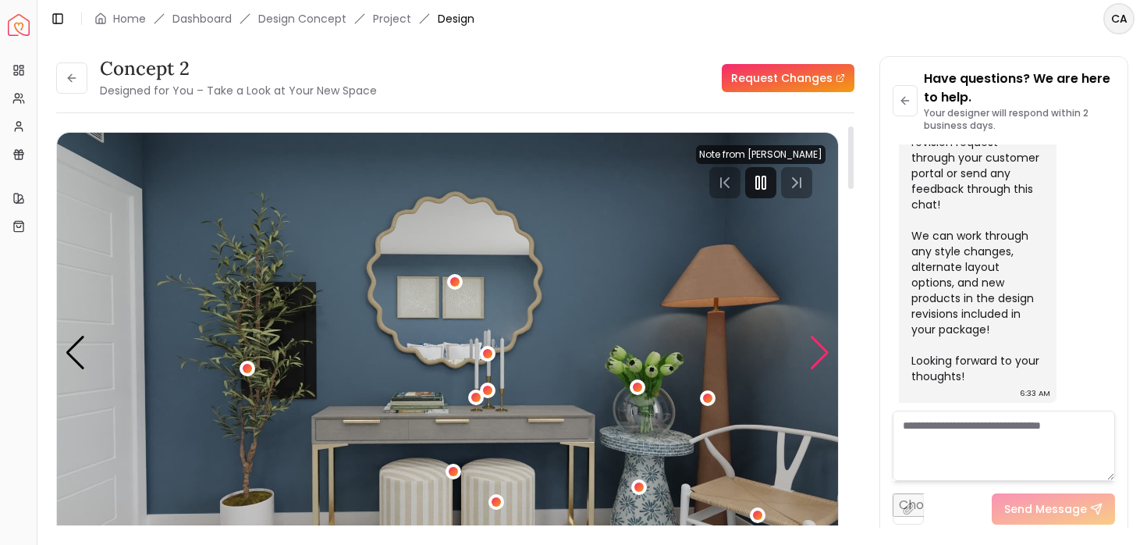
click at [815, 358] on div "Next slide" at bounding box center [819, 353] width 21 height 34
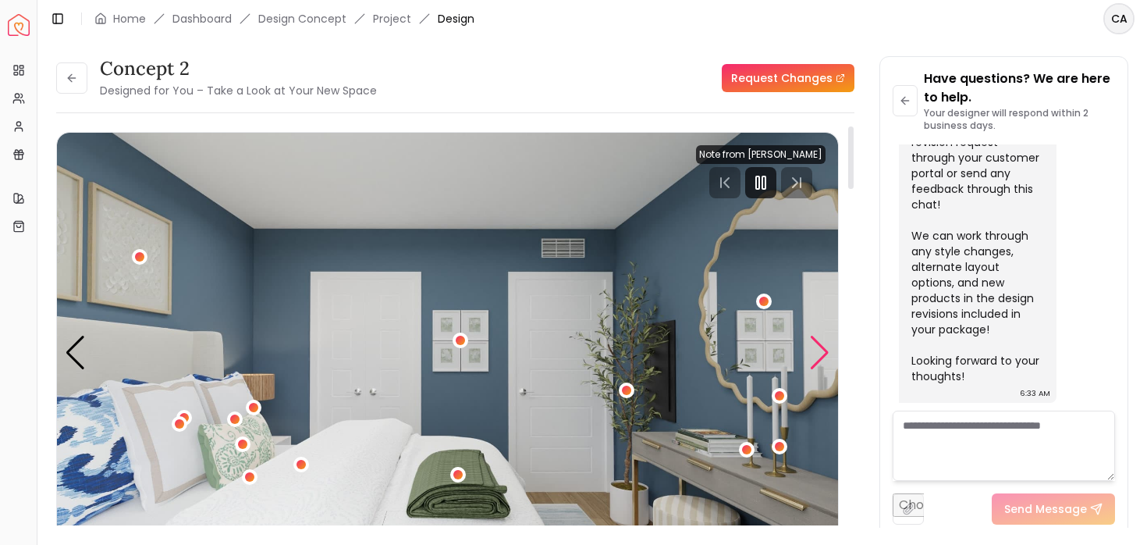
click at [815, 360] on div "Next slide" at bounding box center [819, 353] width 21 height 34
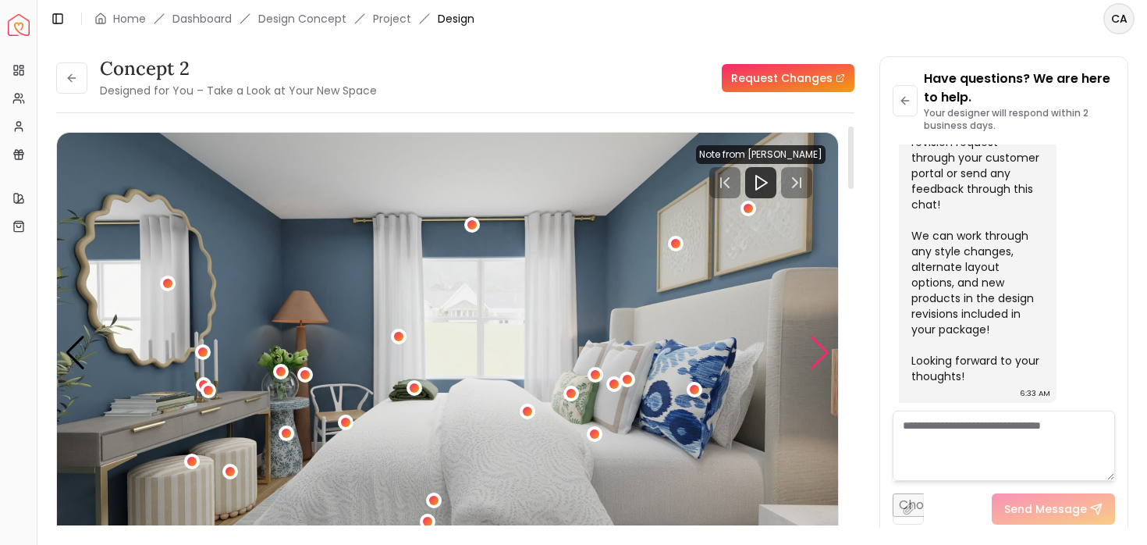
click at [826, 343] on div "Next slide" at bounding box center [819, 353] width 21 height 34
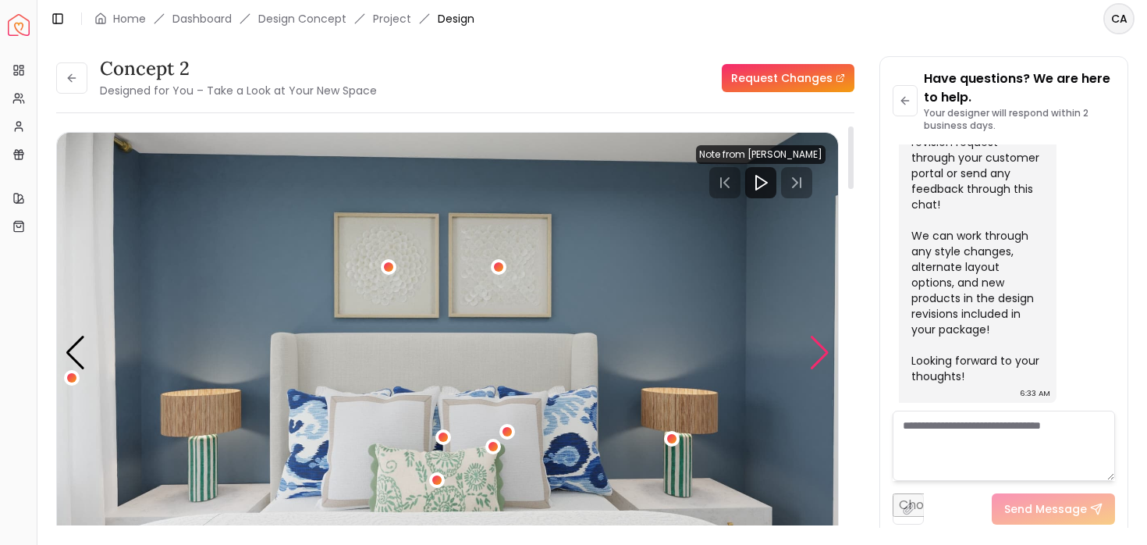
click at [826, 343] on div "Next slide" at bounding box center [819, 353] width 21 height 34
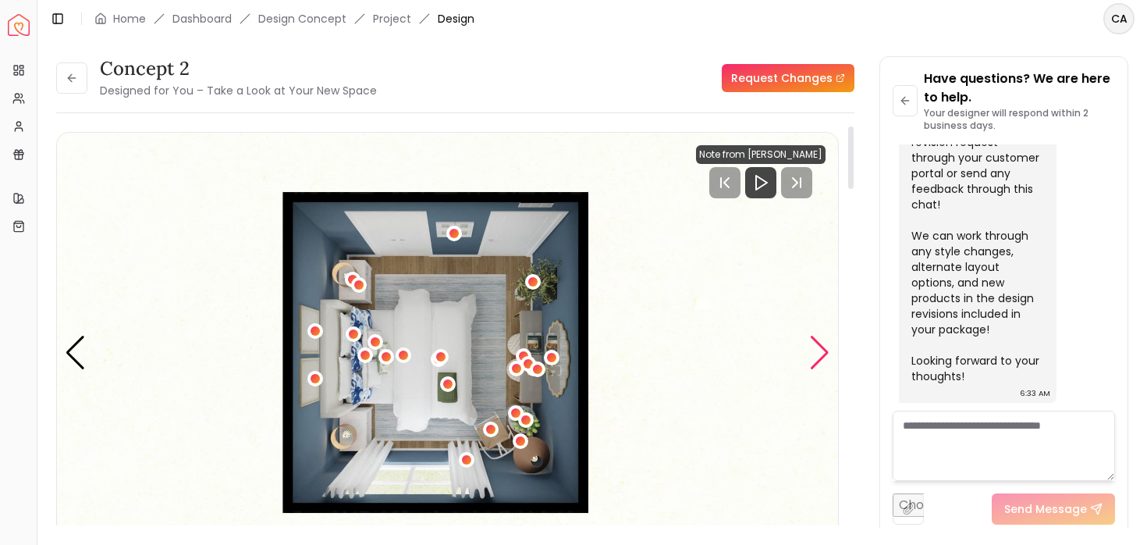
click at [826, 343] on div "Next slide" at bounding box center [819, 353] width 21 height 34
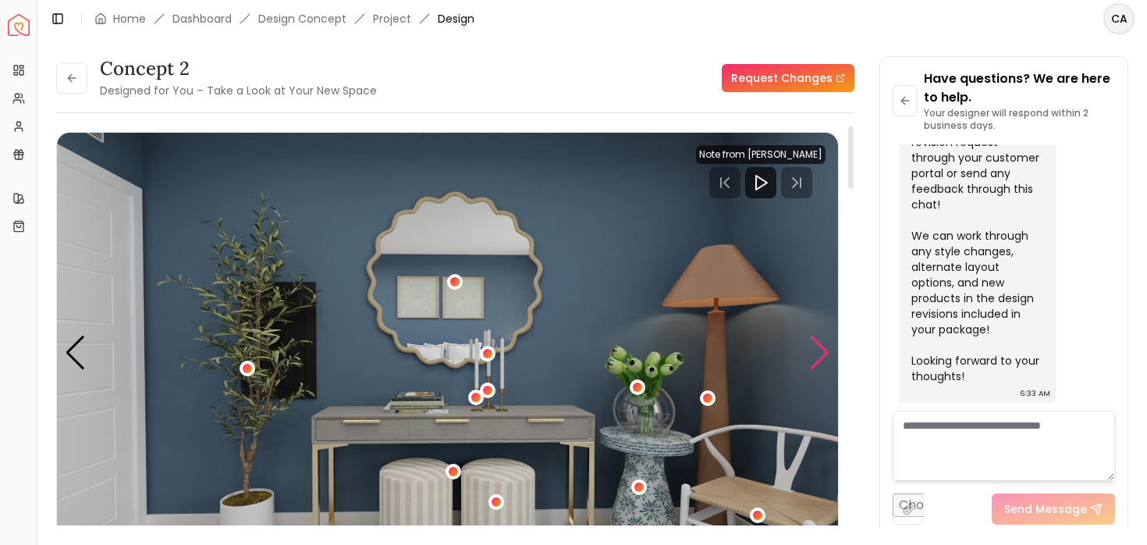
click at [817, 341] on div "Next slide" at bounding box center [819, 353] width 21 height 34
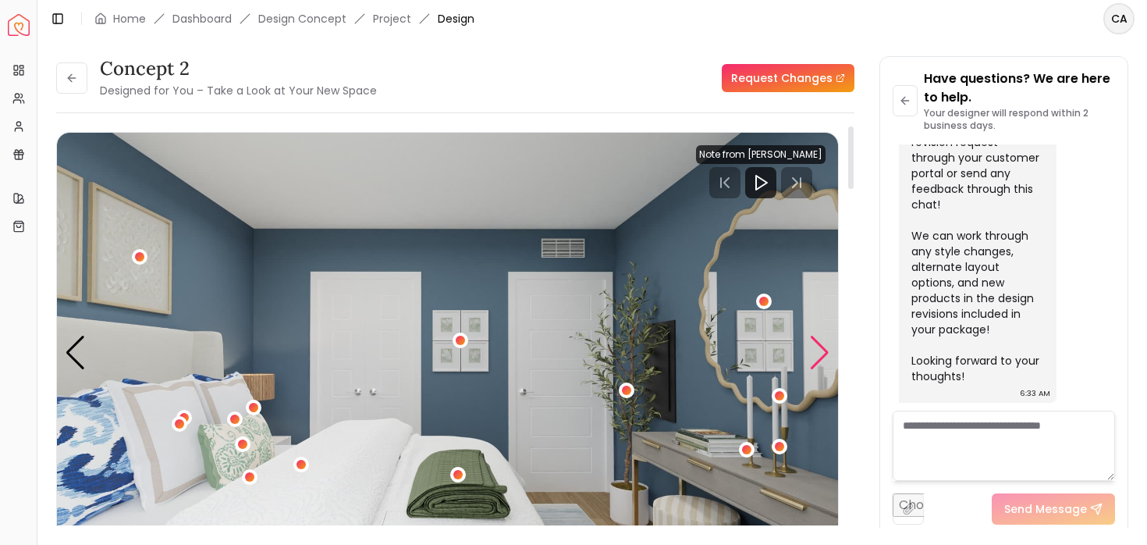
click at [821, 342] on div "Next slide" at bounding box center [819, 353] width 21 height 34
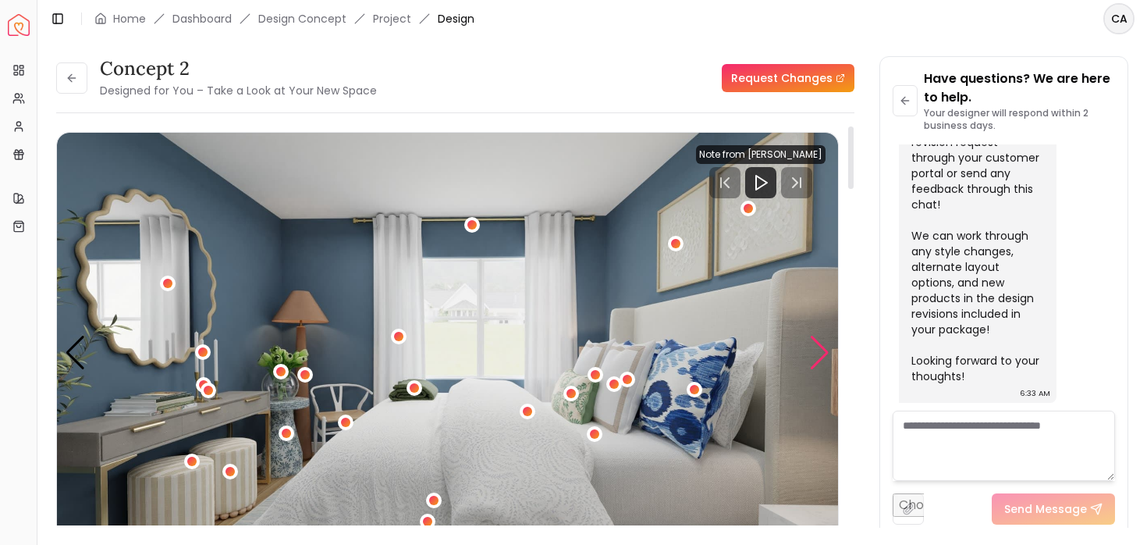
click at [819, 345] on div "Next slide" at bounding box center [819, 353] width 21 height 34
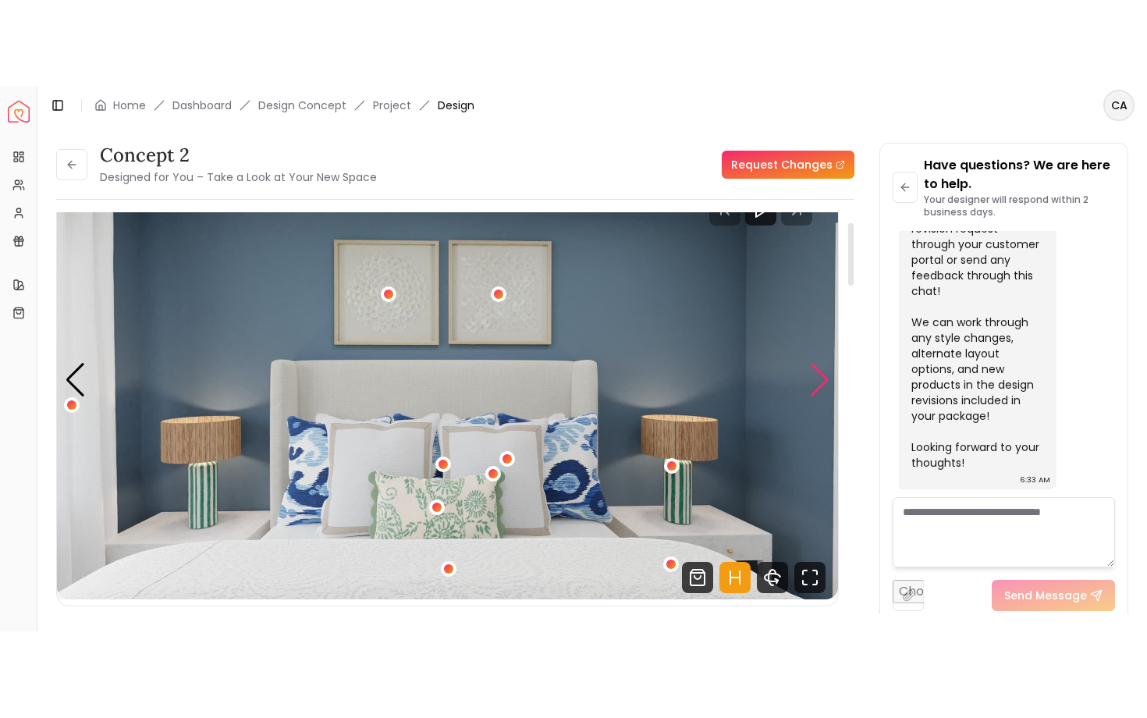
scroll to position [57, 0]
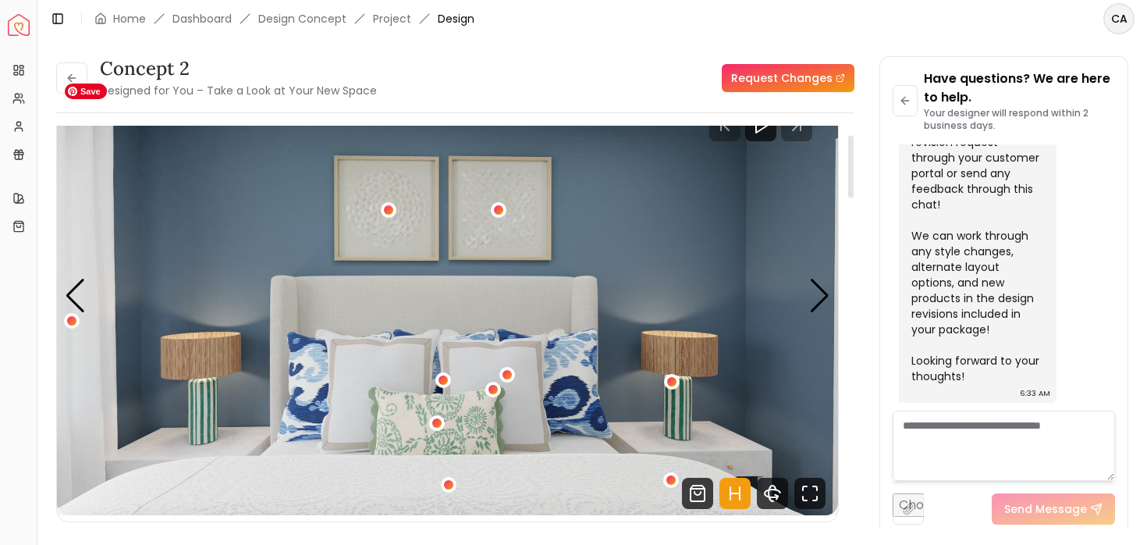
click at [807, 287] on img "4 / 5" at bounding box center [447, 295] width 781 height 439
click at [819, 300] on div "Next slide" at bounding box center [819, 296] width 21 height 34
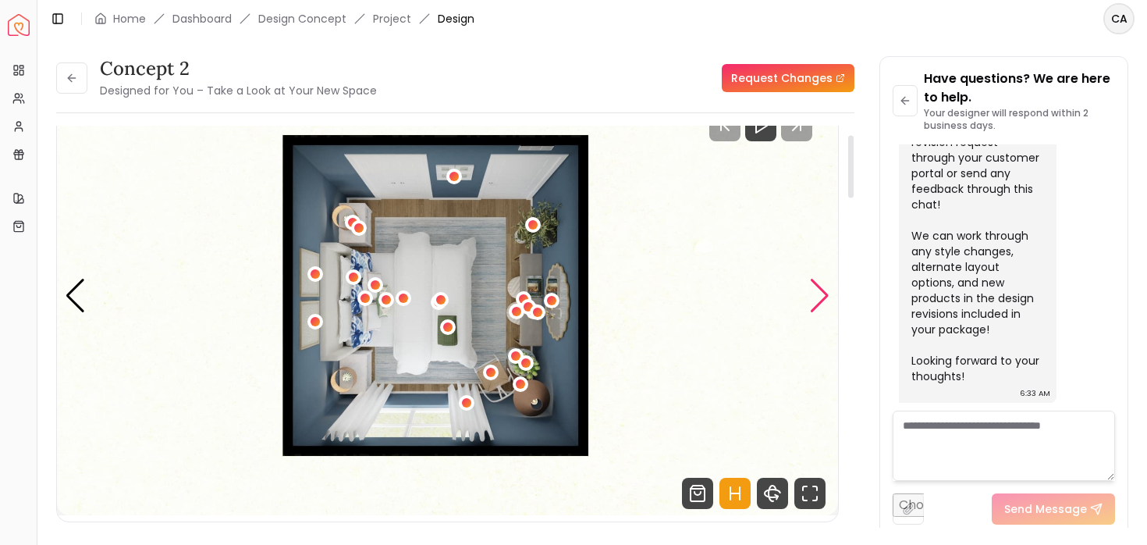
click at [819, 300] on div "Next slide" at bounding box center [819, 296] width 21 height 34
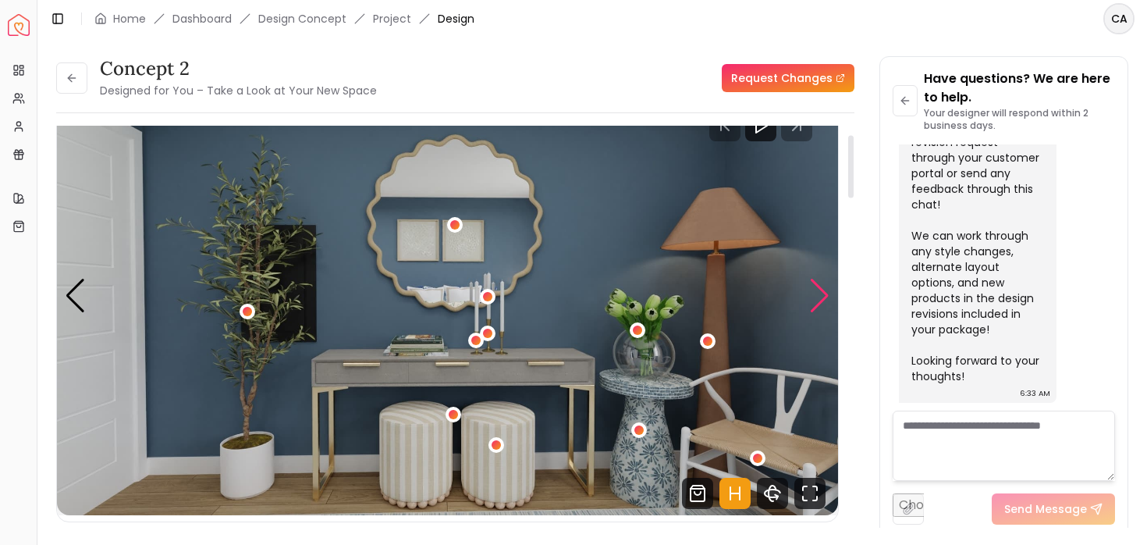
click at [819, 300] on div "Next slide" at bounding box center [819, 296] width 21 height 34
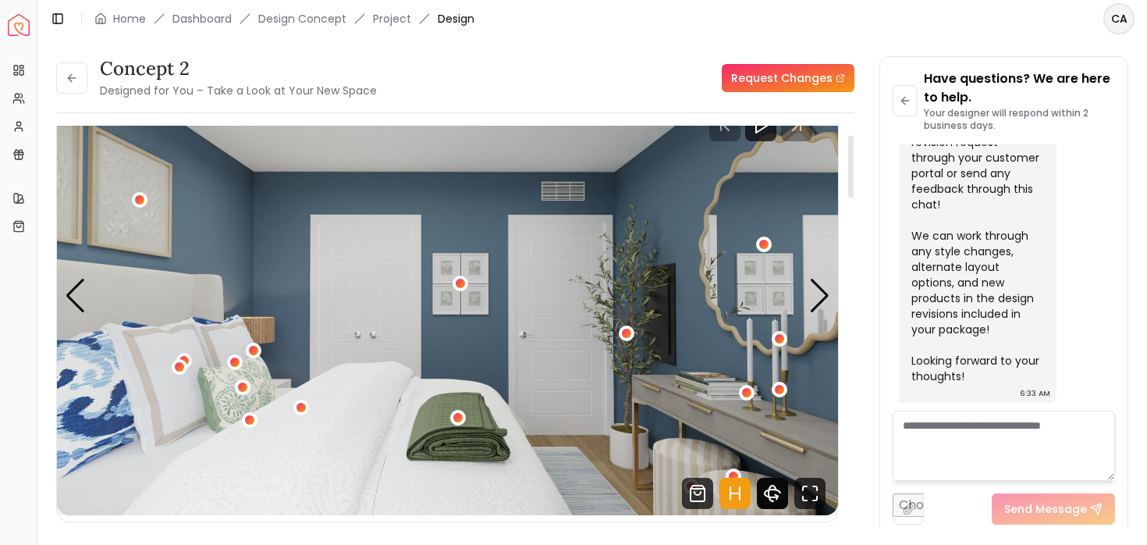
click at [762, 491] on icon "360 View" at bounding box center [772, 493] width 31 height 31
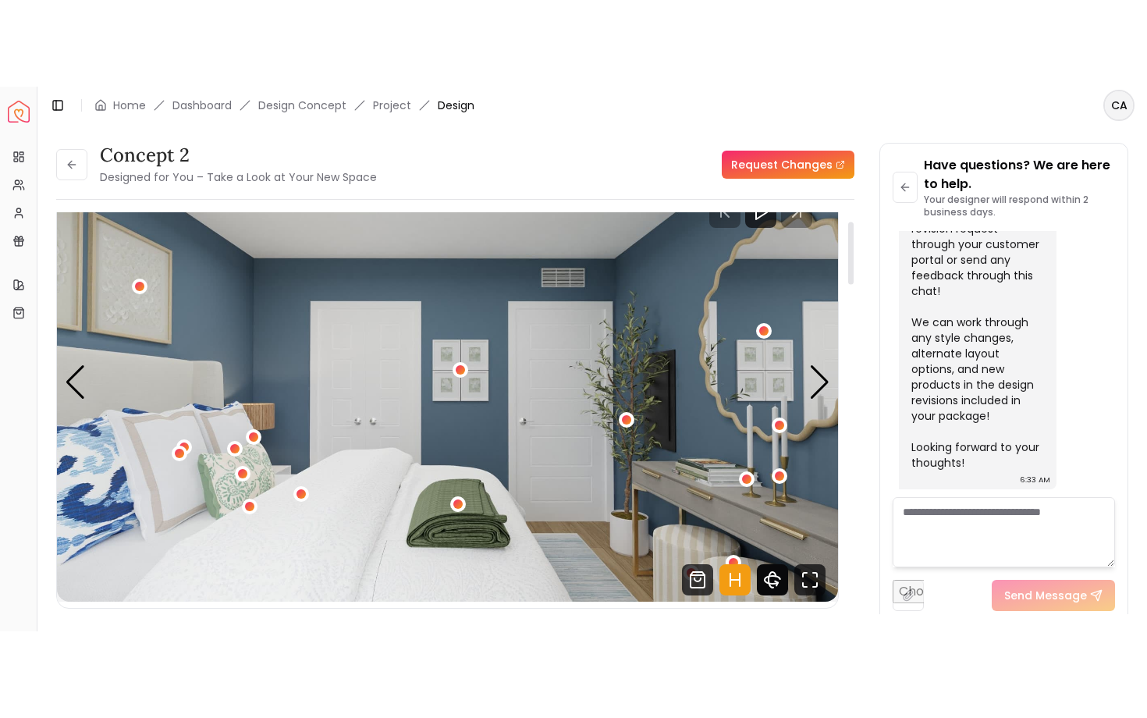
scroll to position [1627, 0]
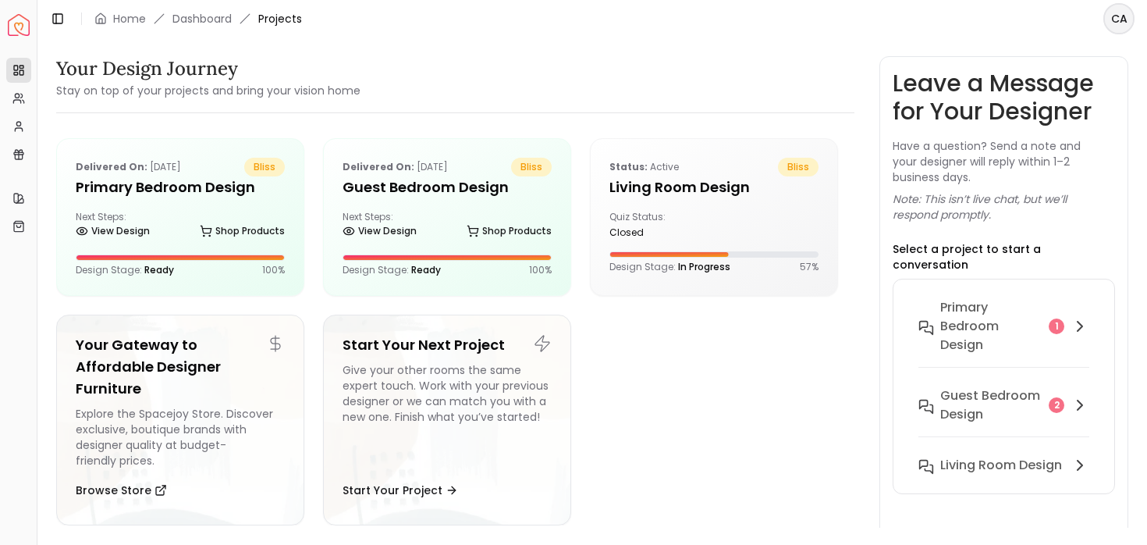
click at [1119, 4] on html "Spacejoy Dashboard Overview Projects My Referrals My Profile Gift Card Balance …" at bounding box center [573, 272] width 1147 height 545
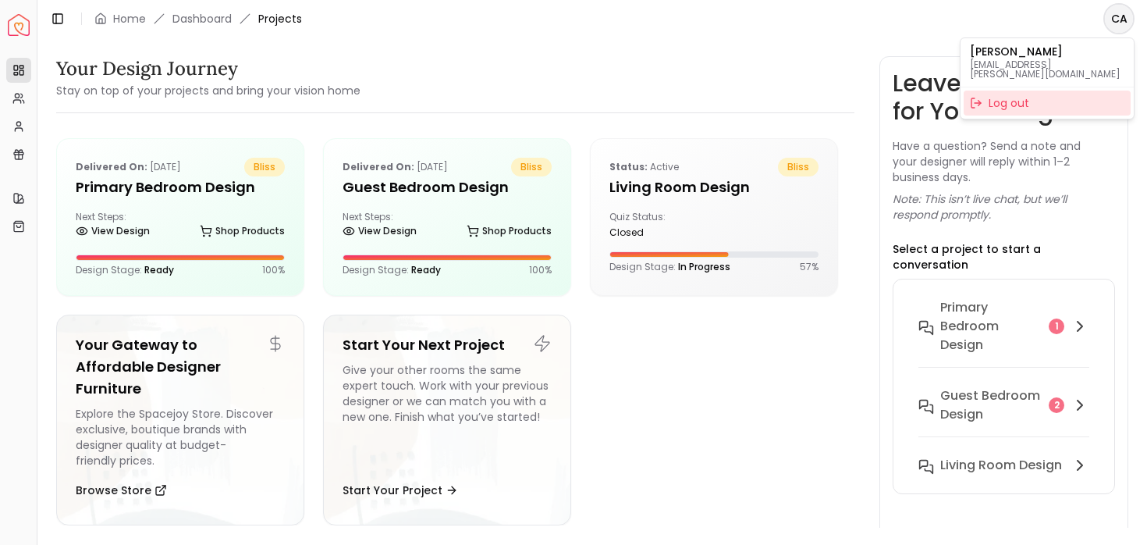
click at [1019, 94] on div "Log out" at bounding box center [1047, 103] width 167 height 25
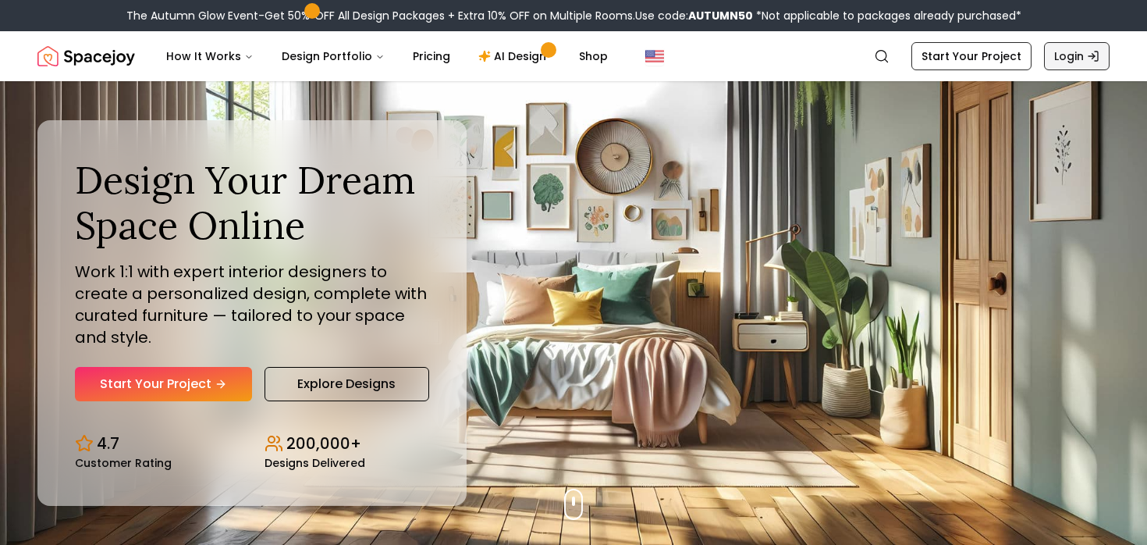
click at [1092, 58] on polyline "Global" at bounding box center [1093, 56] width 2 height 5
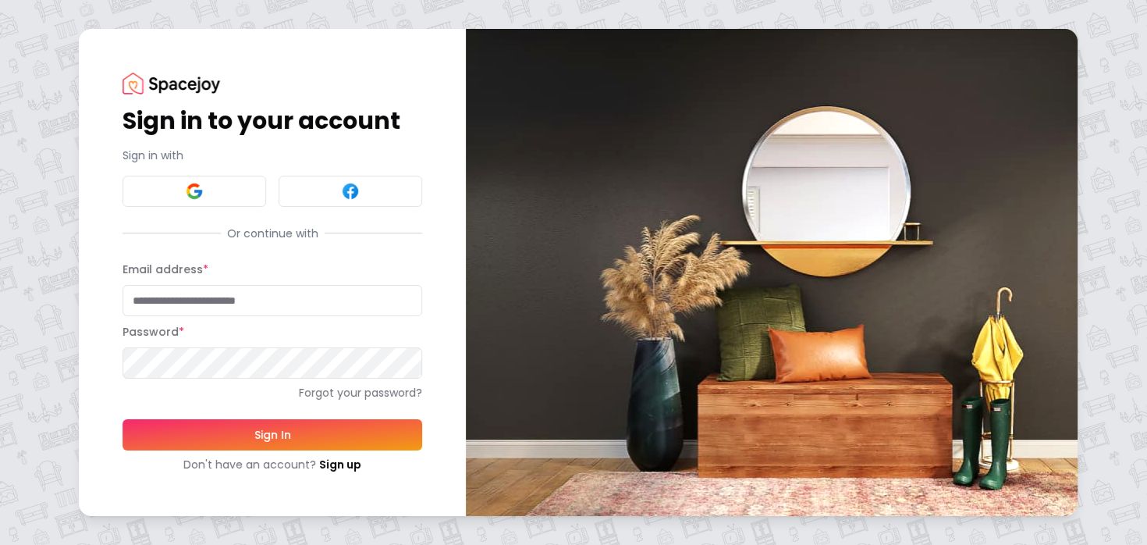
type input "**********"
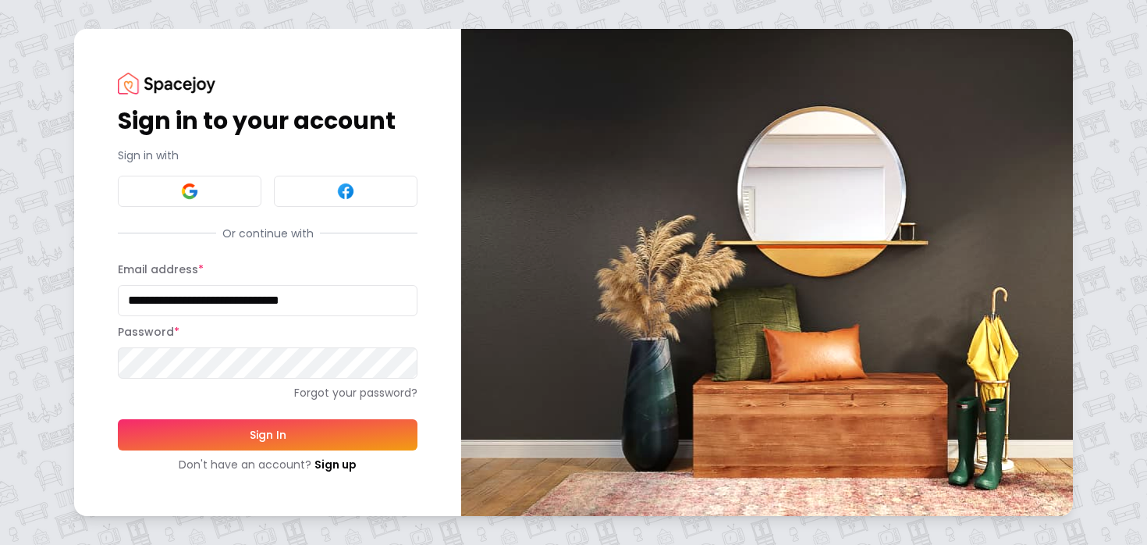
click at [118, 419] on button "Sign In" at bounding box center [268, 434] width 300 height 31
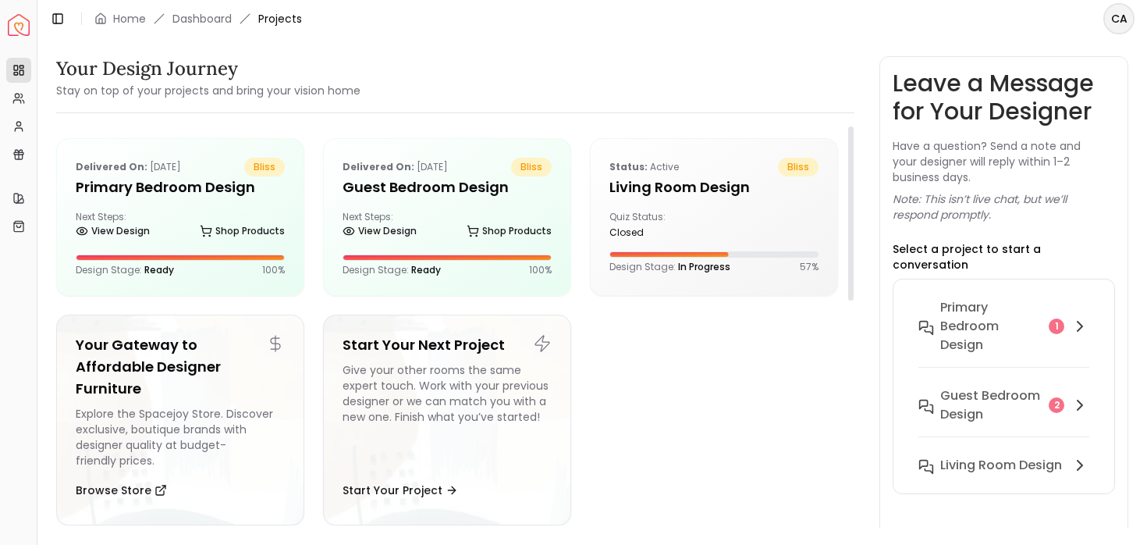
click at [747, 495] on ul "Delivered on: [DATE] bliss Primary Bedroom design Next Steps: View Design Shop …" at bounding box center [447, 337] width 783 height 399
click at [478, 232] on icon at bounding box center [473, 231] width 12 height 12
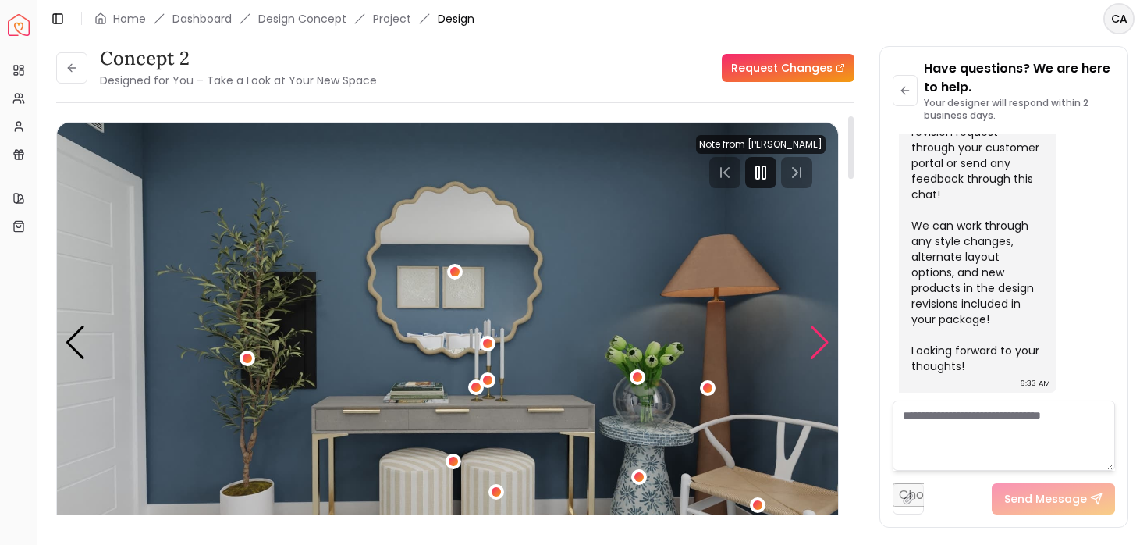
click at [817, 339] on div "Next slide" at bounding box center [819, 342] width 21 height 34
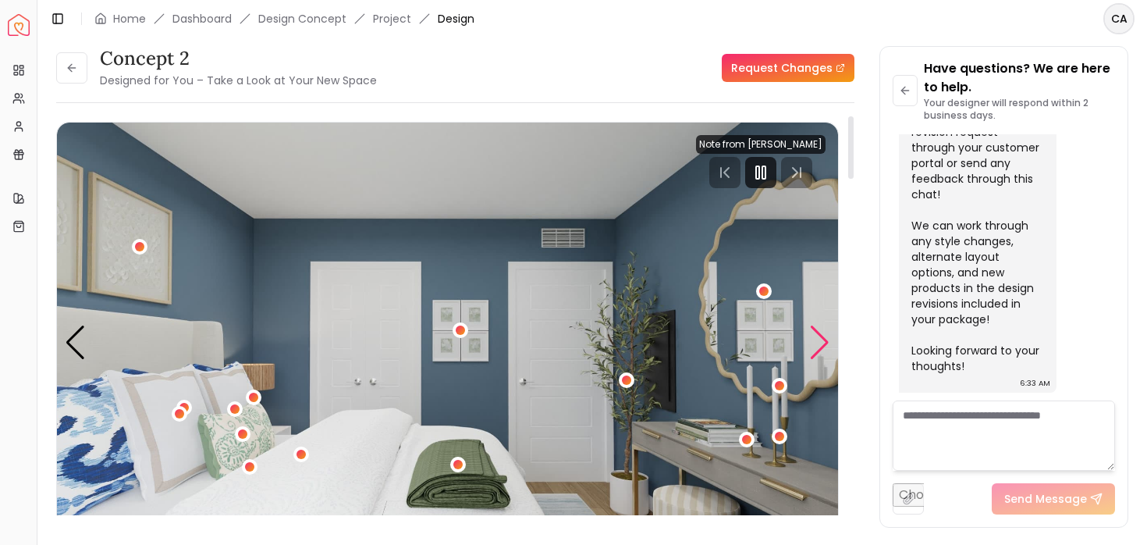
click at [815, 343] on div "Next slide" at bounding box center [819, 342] width 21 height 34
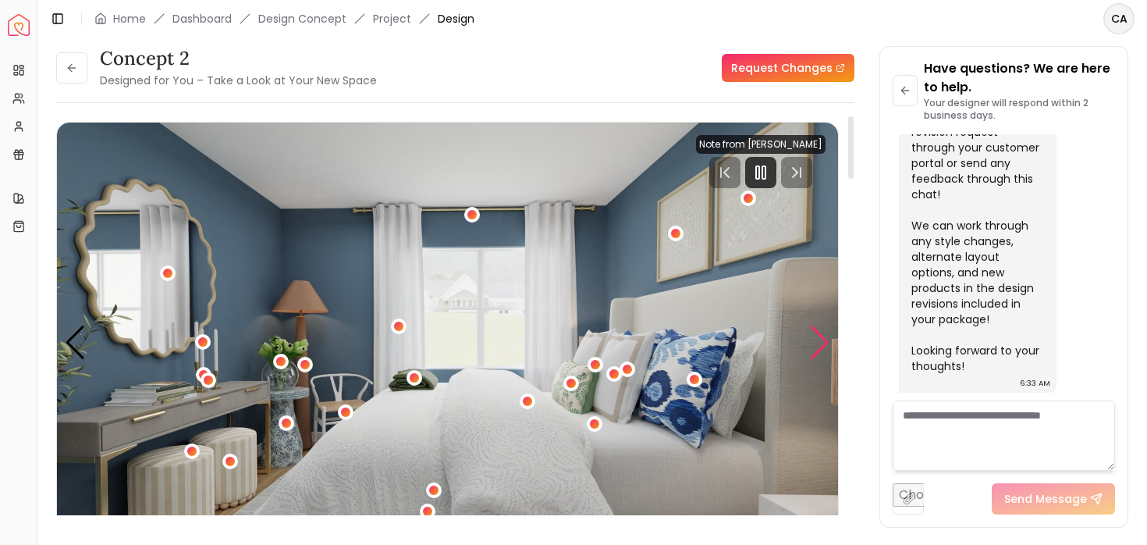
click at [812, 341] on div "Next slide" at bounding box center [819, 342] width 21 height 34
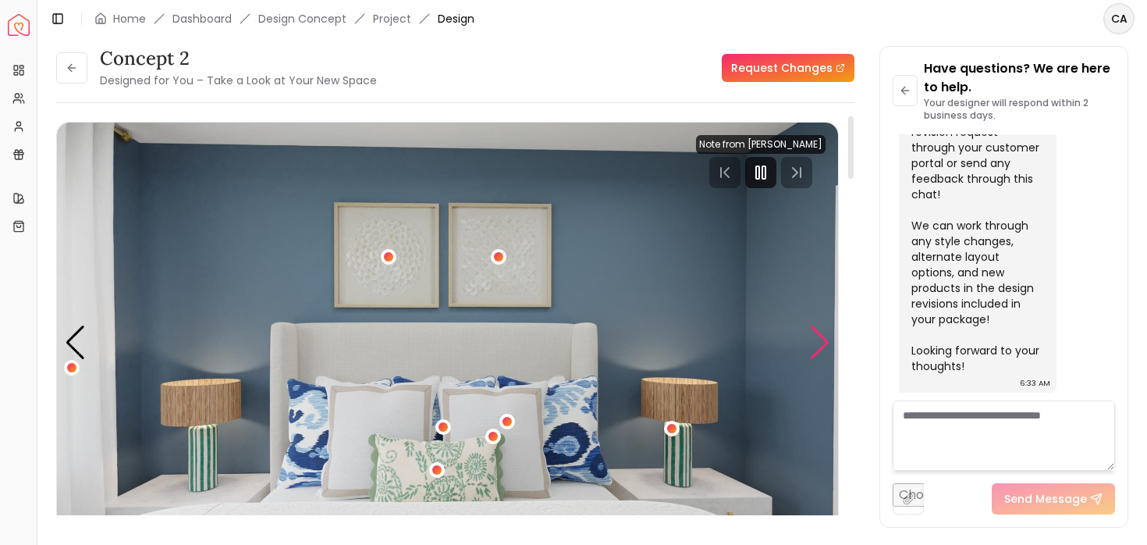
click at [813, 343] on div "Next slide" at bounding box center [819, 342] width 21 height 34
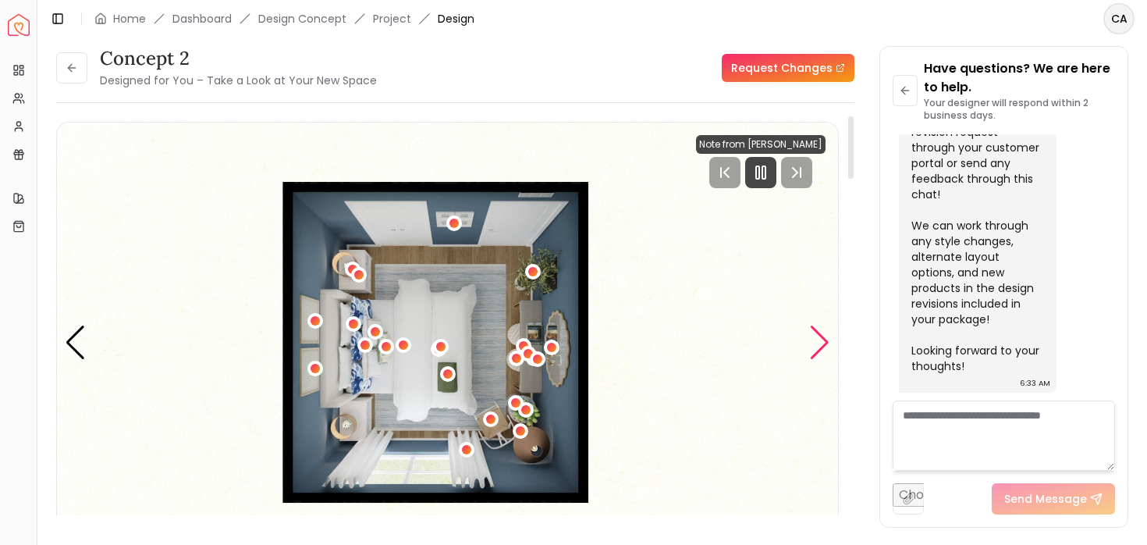
click at [815, 340] on div "Next slide" at bounding box center [819, 342] width 21 height 34
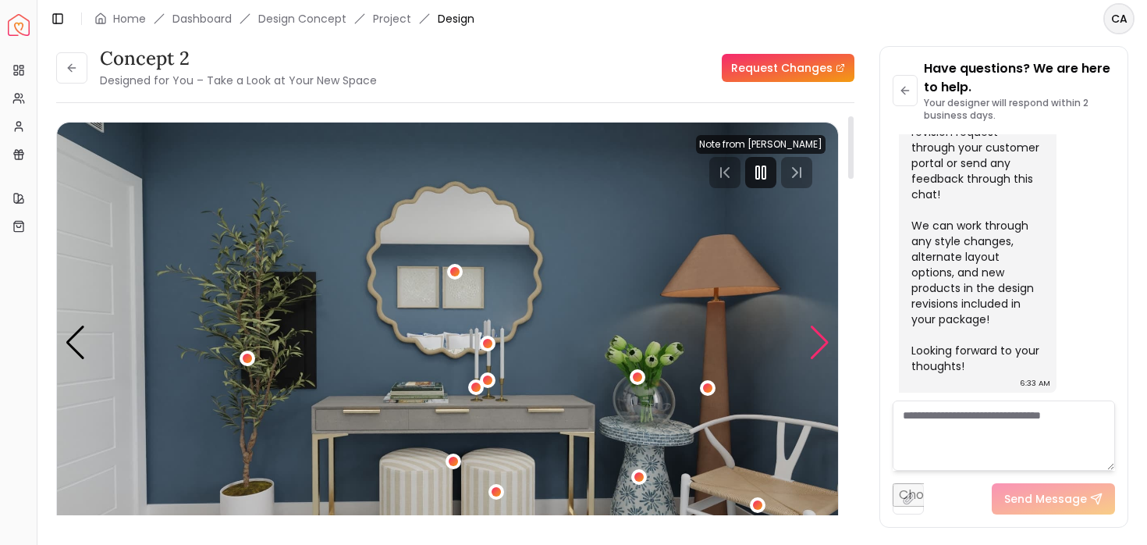
click at [815, 340] on div "Next slide" at bounding box center [819, 342] width 21 height 34
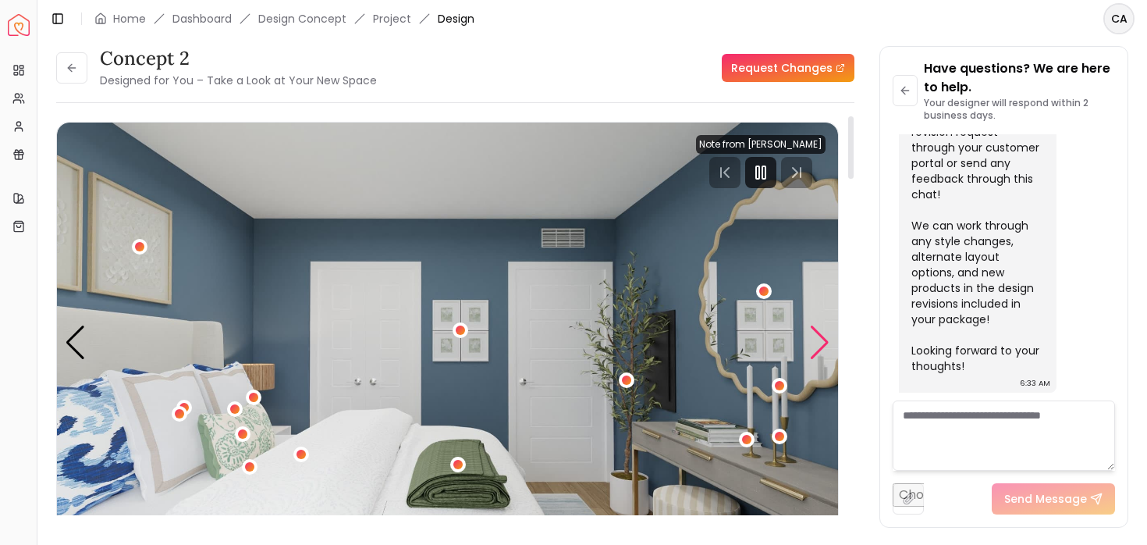
click at [815, 340] on div "Next slide" at bounding box center [819, 342] width 21 height 34
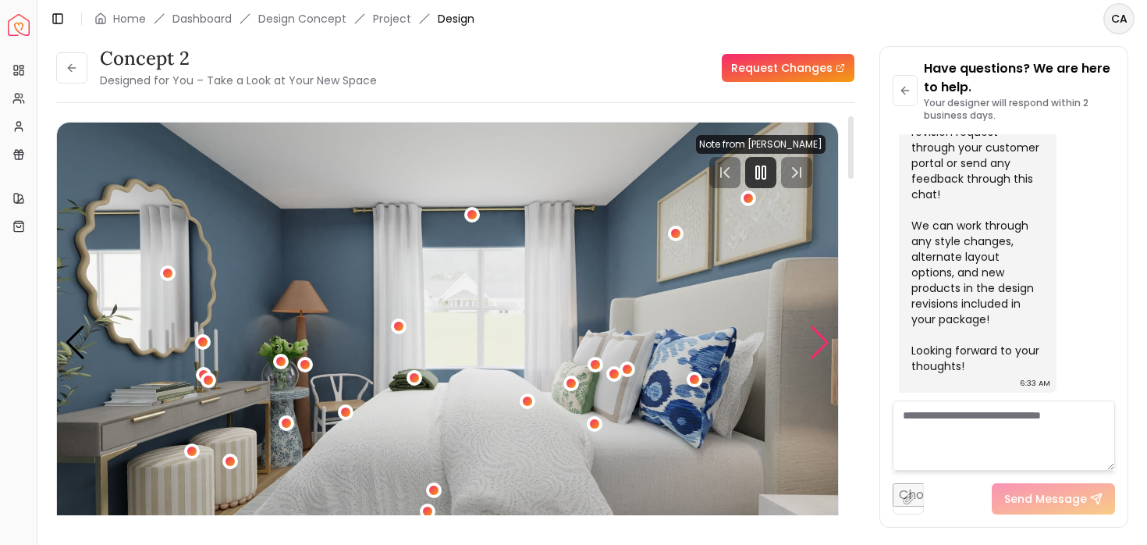
click at [815, 340] on div "Next slide" at bounding box center [819, 342] width 21 height 34
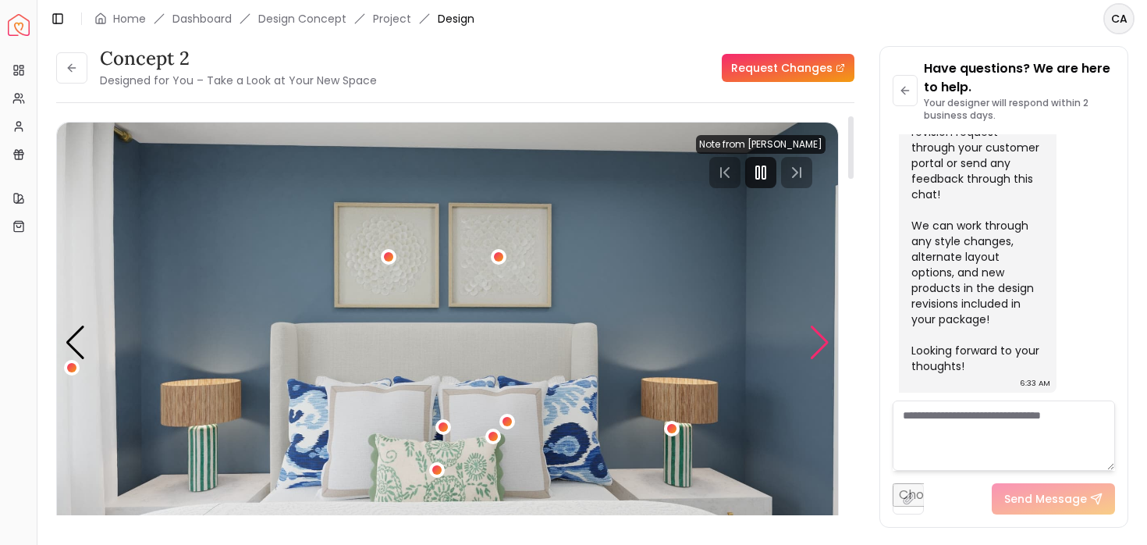
click at [815, 340] on div "Next slide" at bounding box center [819, 342] width 21 height 34
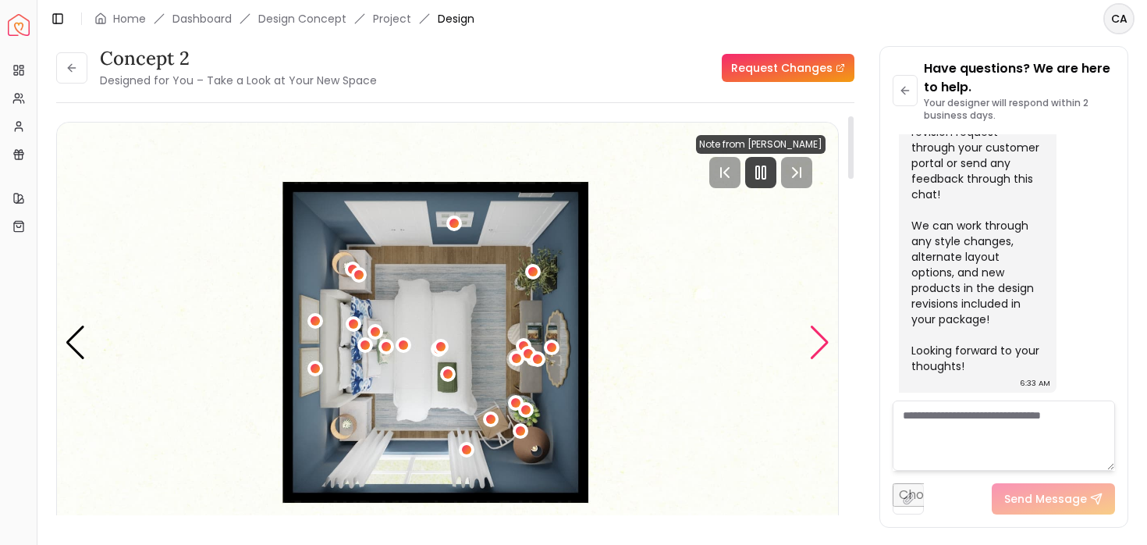
click at [814, 340] on div "Next slide" at bounding box center [819, 342] width 21 height 34
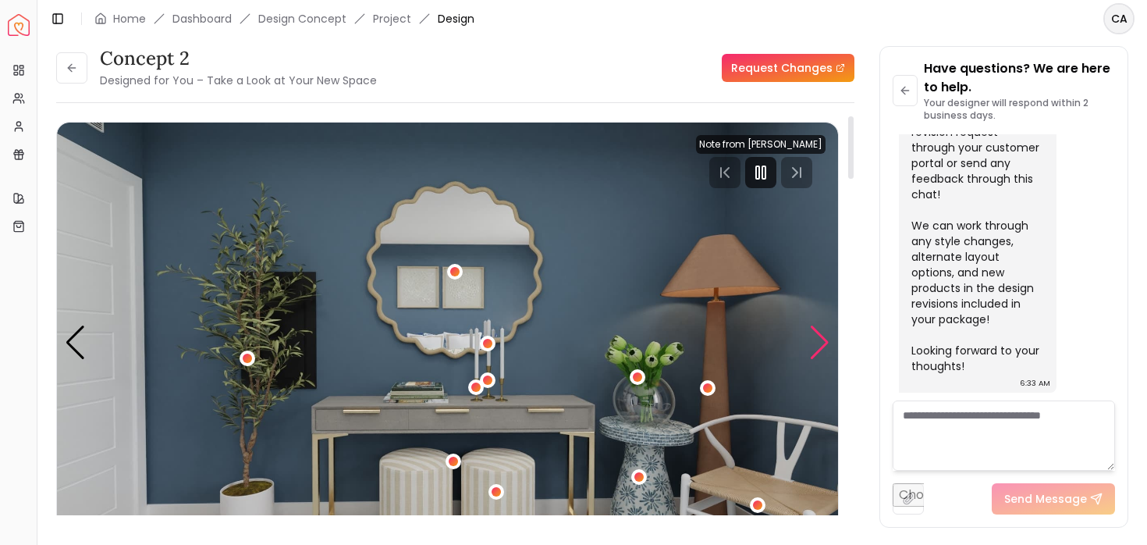
click at [814, 340] on div "Next slide" at bounding box center [819, 342] width 21 height 34
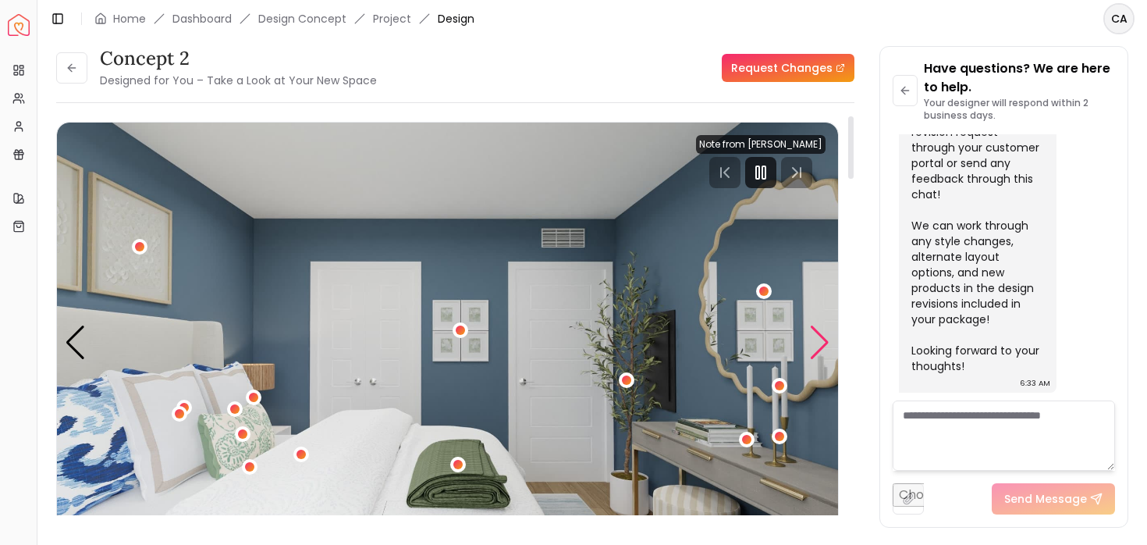
click at [815, 340] on div "Next slide" at bounding box center [819, 342] width 21 height 34
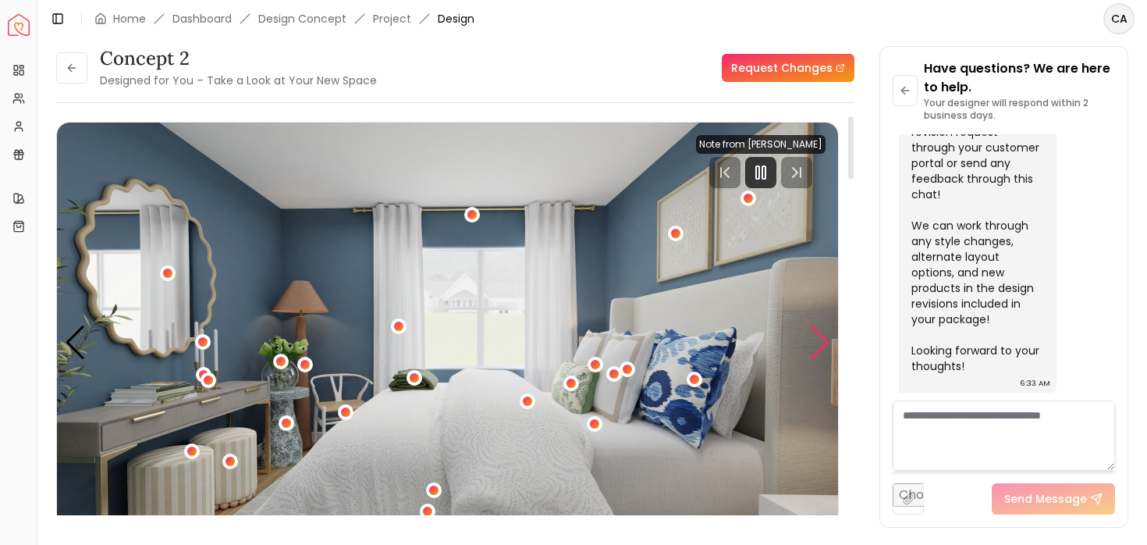
click at [815, 340] on div "Next slide" at bounding box center [819, 342] width 21 height 34
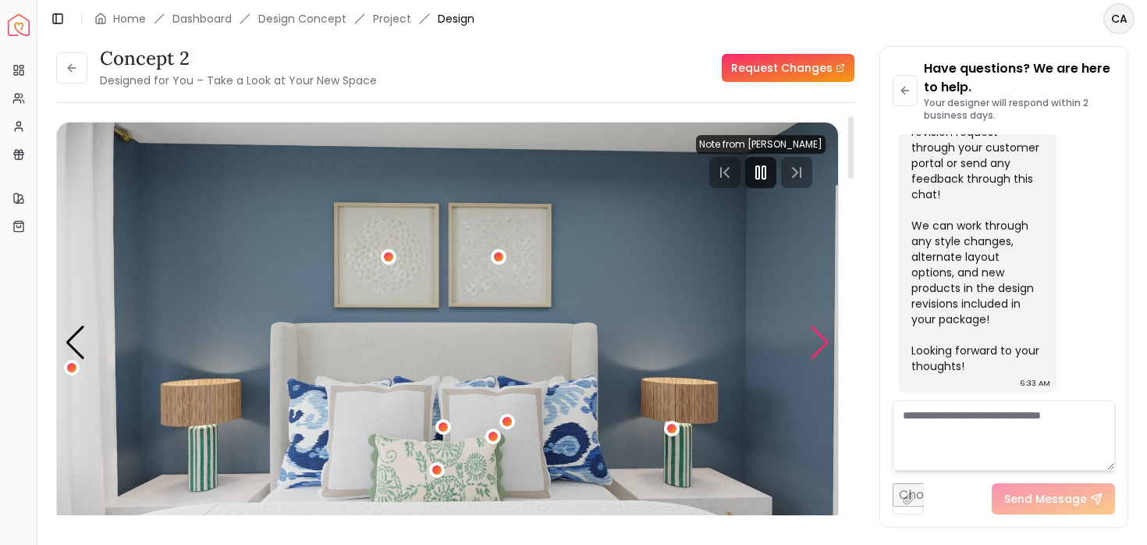
click at [815, 340] on div "Next slide" at bounding box center [819, 342] width 21 height 34
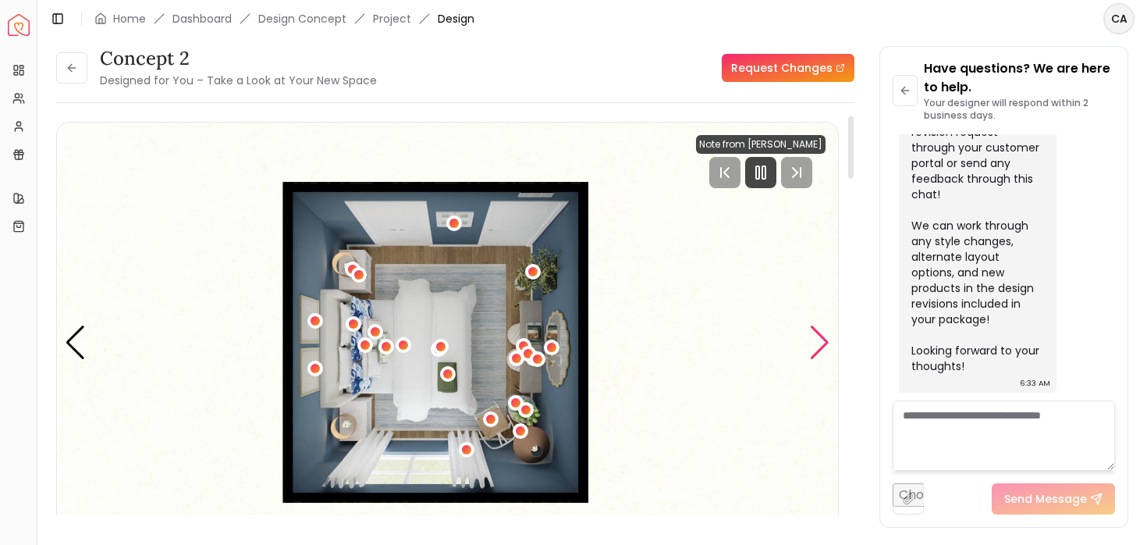
click at [815, 340] on div "Next slide" at bounding box center [819, 342] width 21 height 34
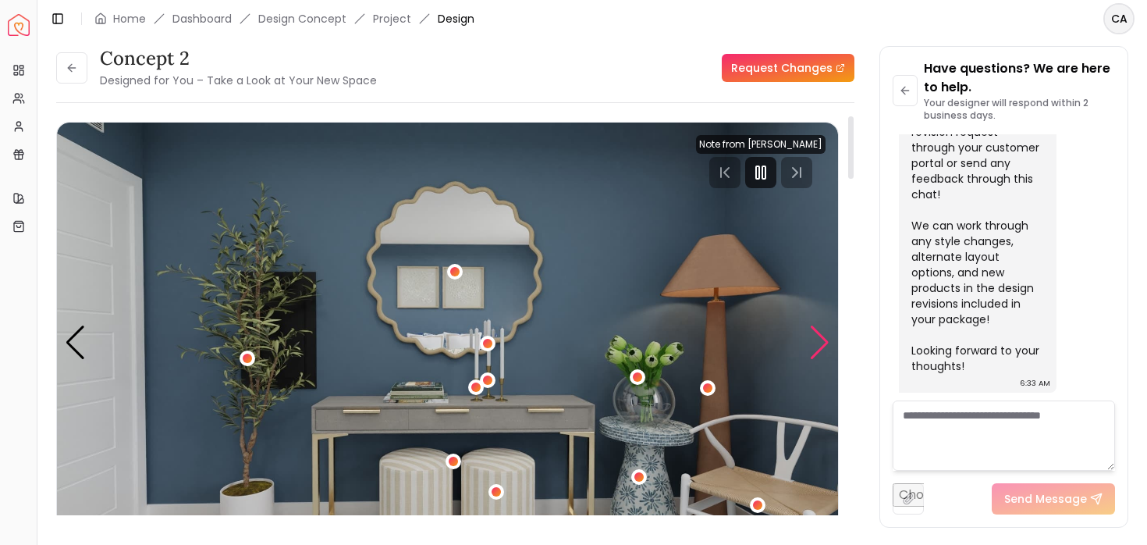
click at [814, 341] on div "Next slide" at bounding box center [819, 342] width 21 height 34
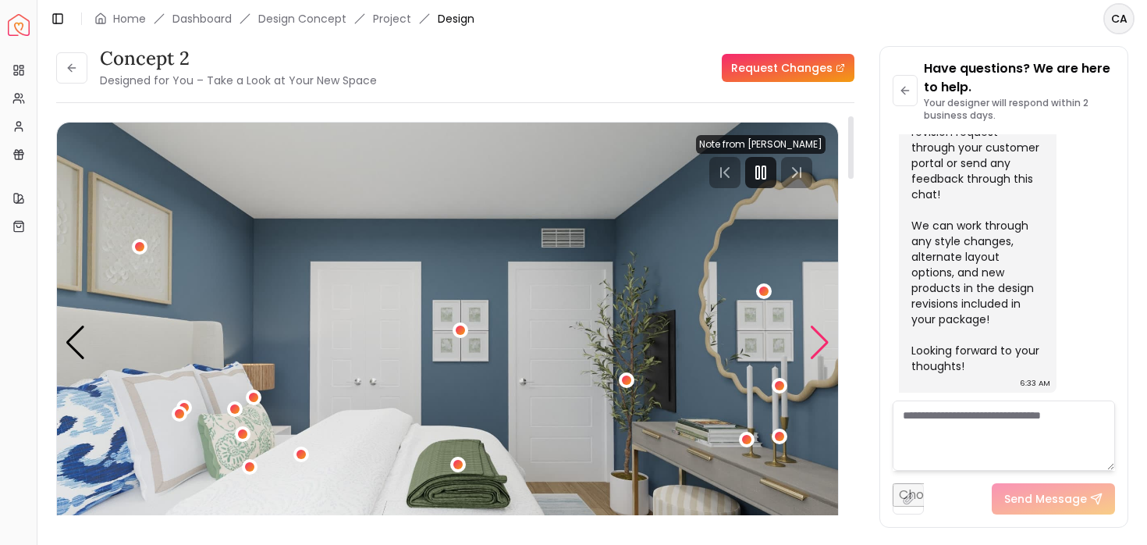
click at [815, 341] on div "Next slide" at bounding box center [819, 342] width 21 height 34
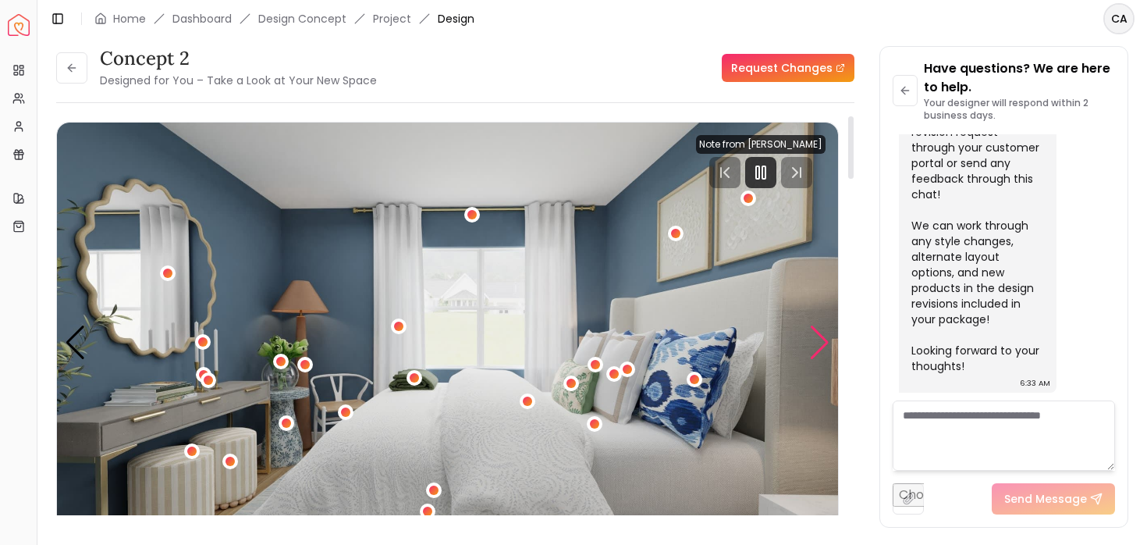
click at [815, 341] on div "Next slide" at bounding box center [819, 342] width 21 height 34
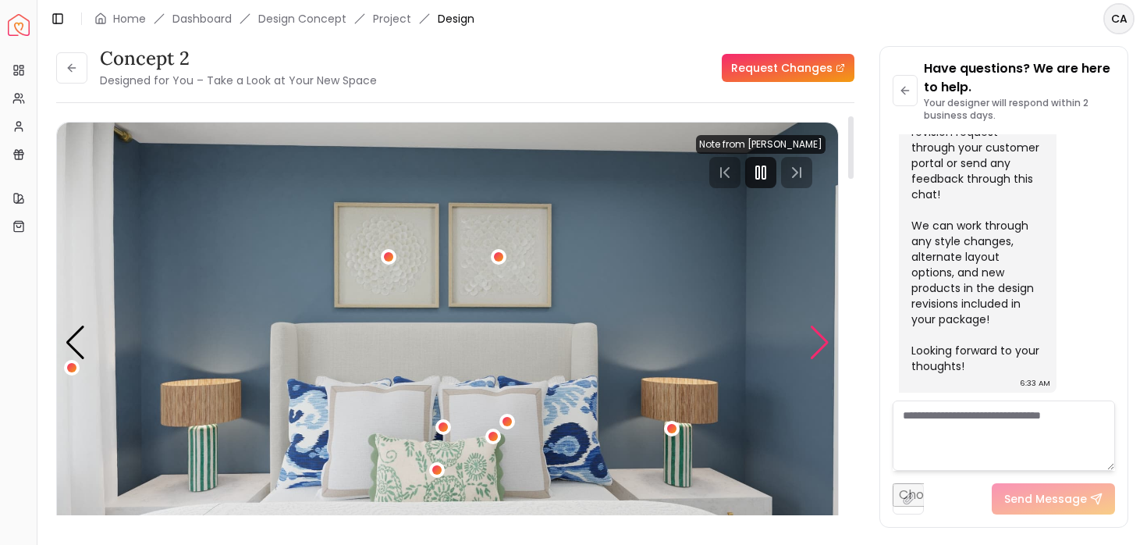
click at [815, 341] on div "Next slide" at bounding box center [819, 342] width 21 height 34
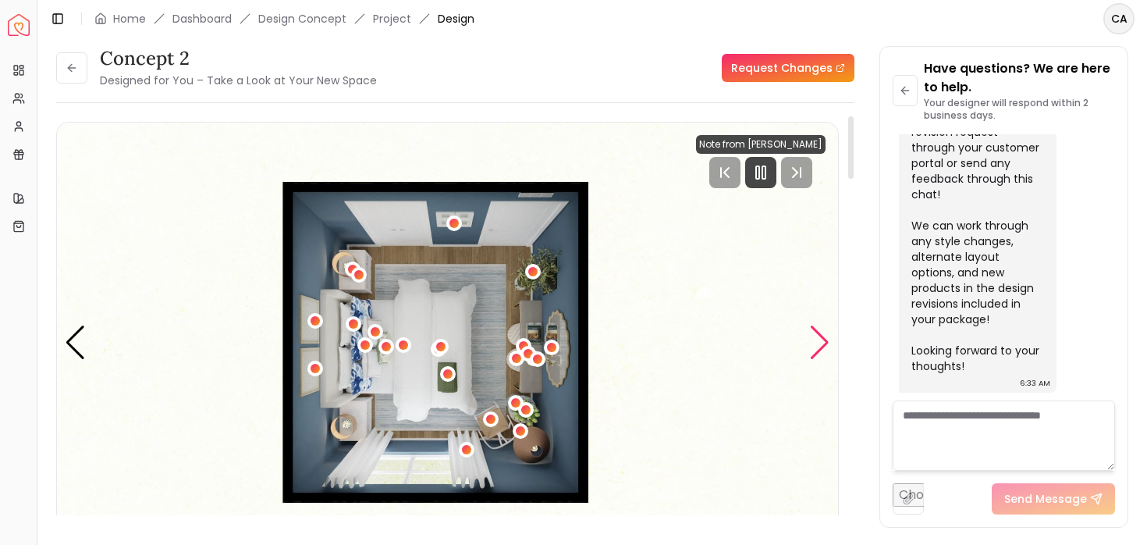
click at [815, 341] on div "Next slide" at bounding box center [819, 342] width 21 height 34
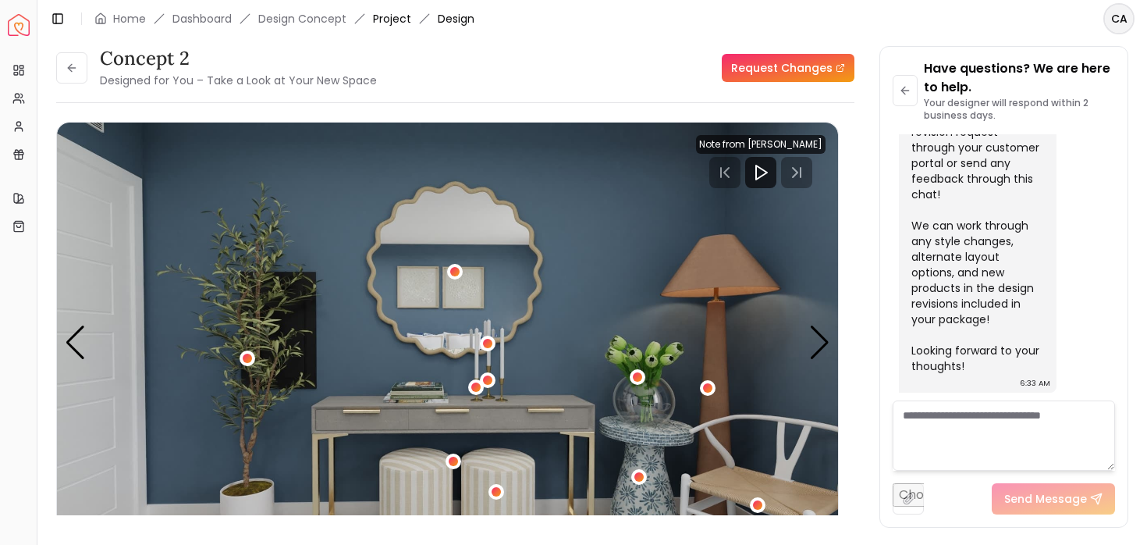
click at [392, 23] on link "Project" at bounding box center [392, 19] width 38 height 16
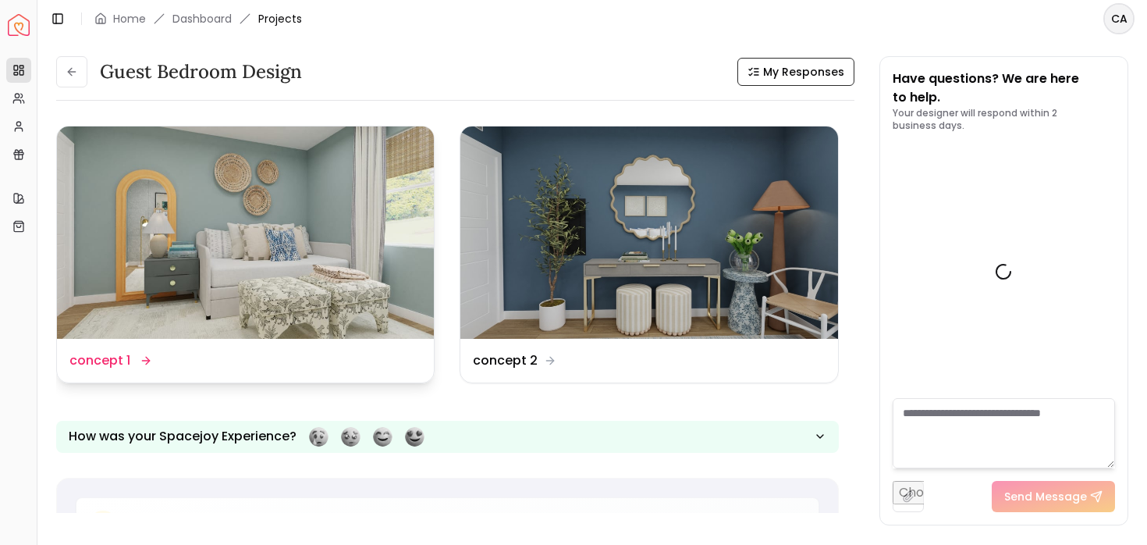
scroll to position [1813, 0]
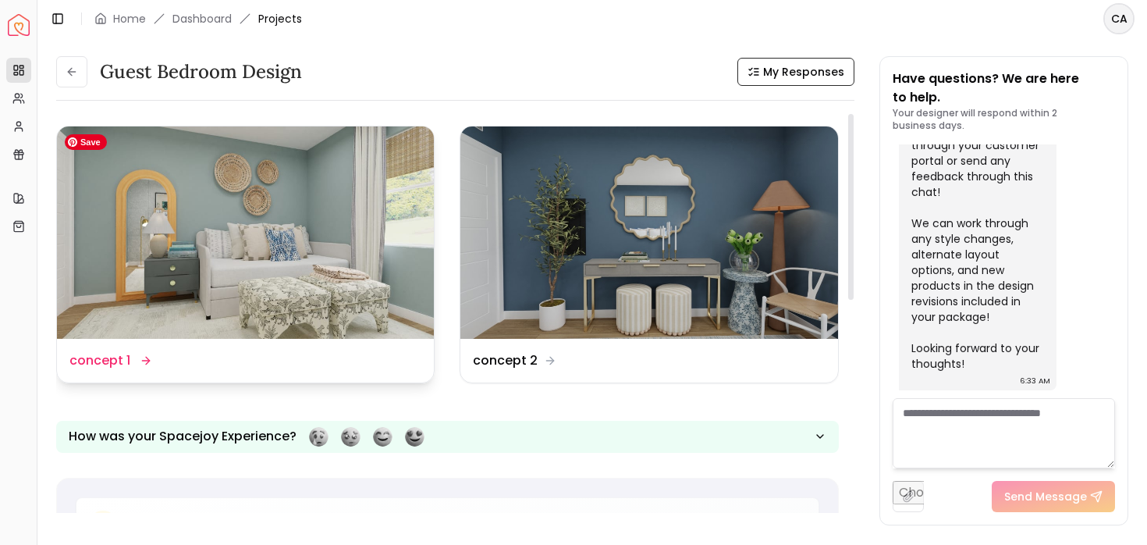
click at [293, 225] on img at bounding box center [245, 232] width 377 height 212
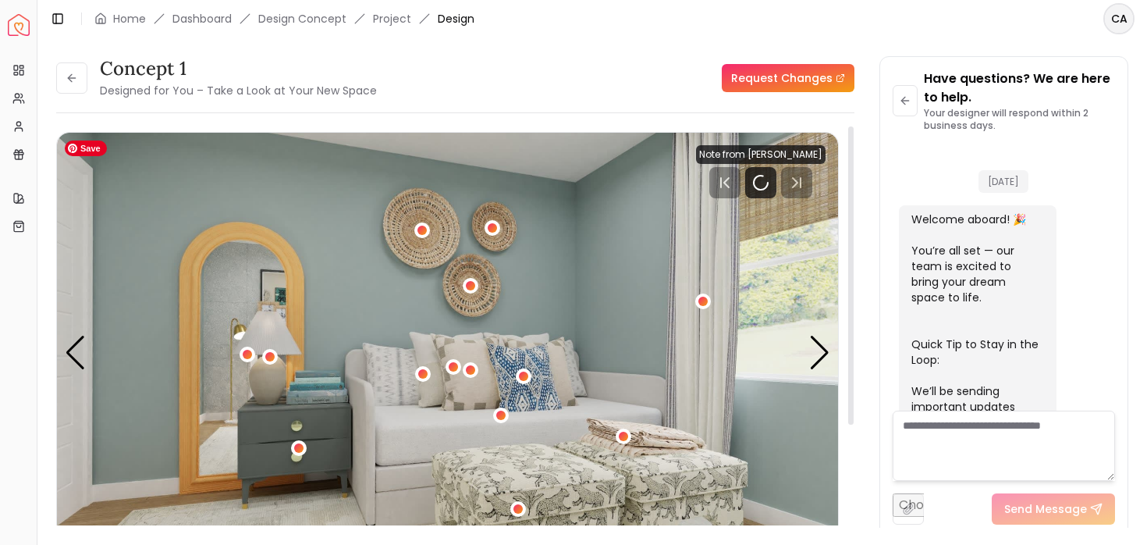
scroll to position [1800, 0]
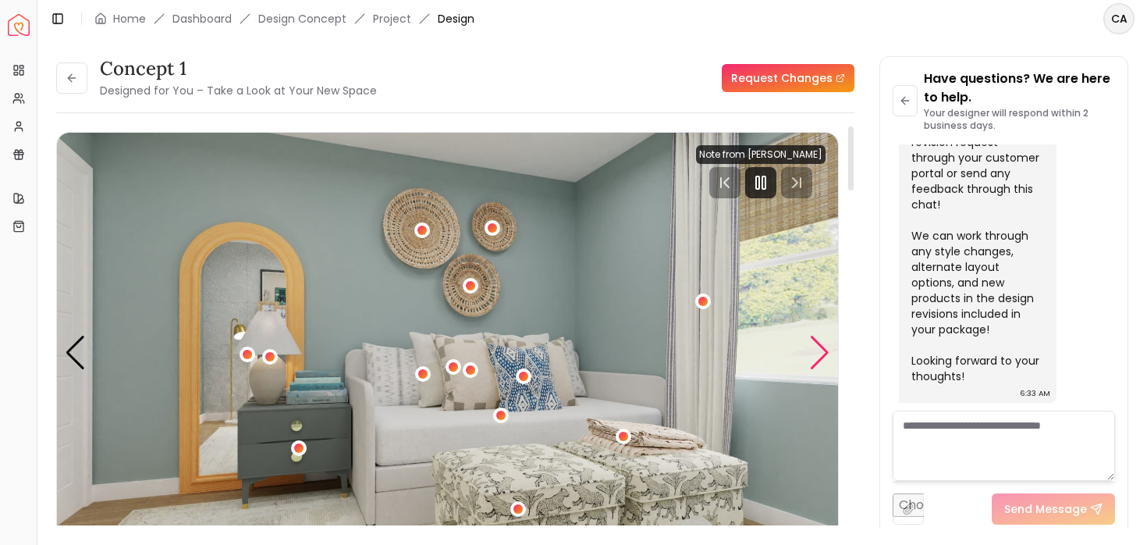
click at [823, 355] on div "Next slide" at bounding box center [819, 353] width 21 height 34
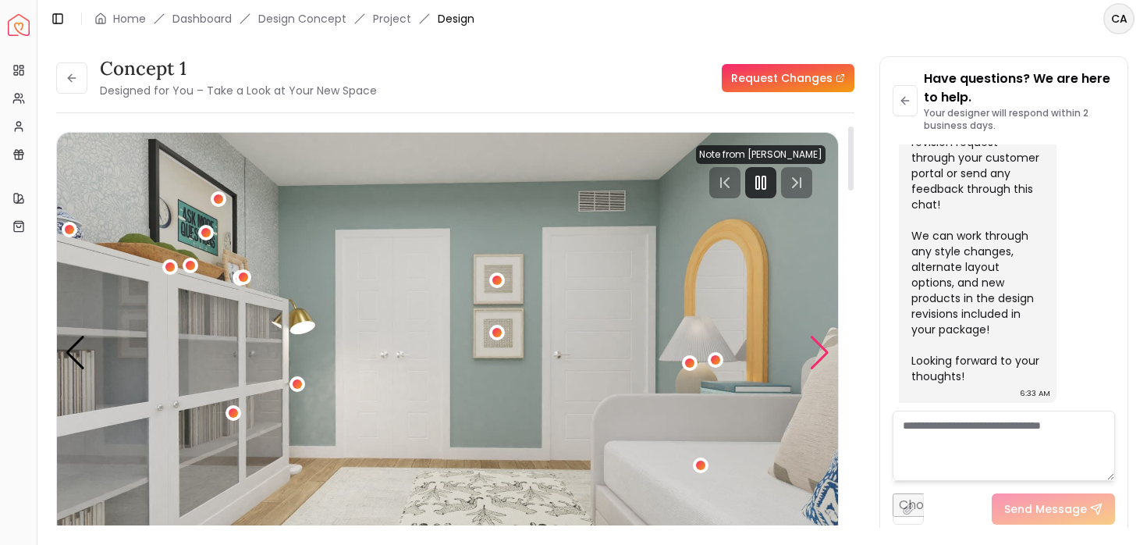
click at [823, 356] on div "Next slide" at bounding box center [819, 353] width 21 height 34
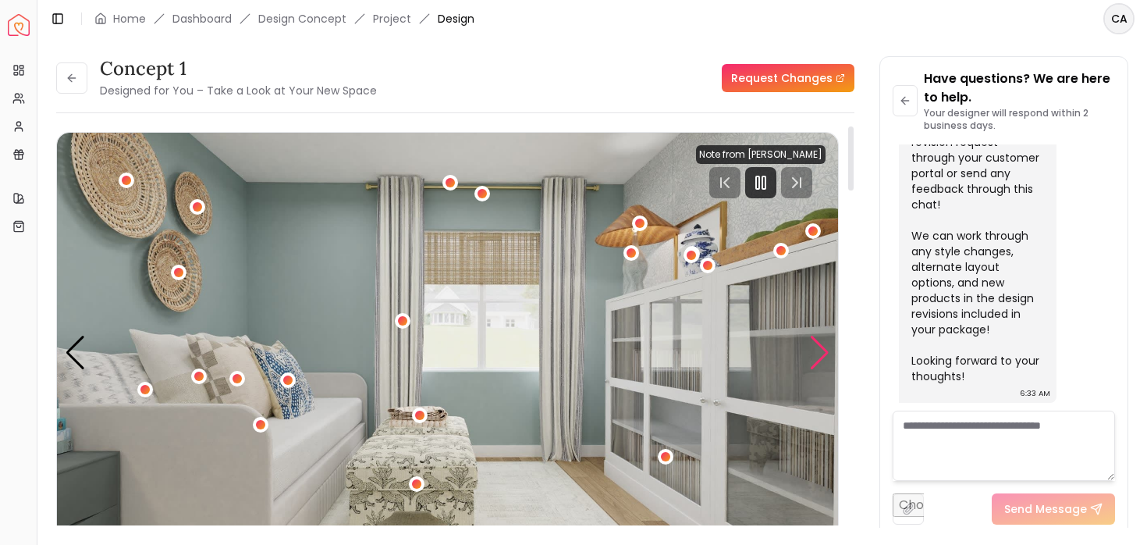
click at [823, 356] on div "Next slide" at bounding box center [819, 353] width 21 height 34
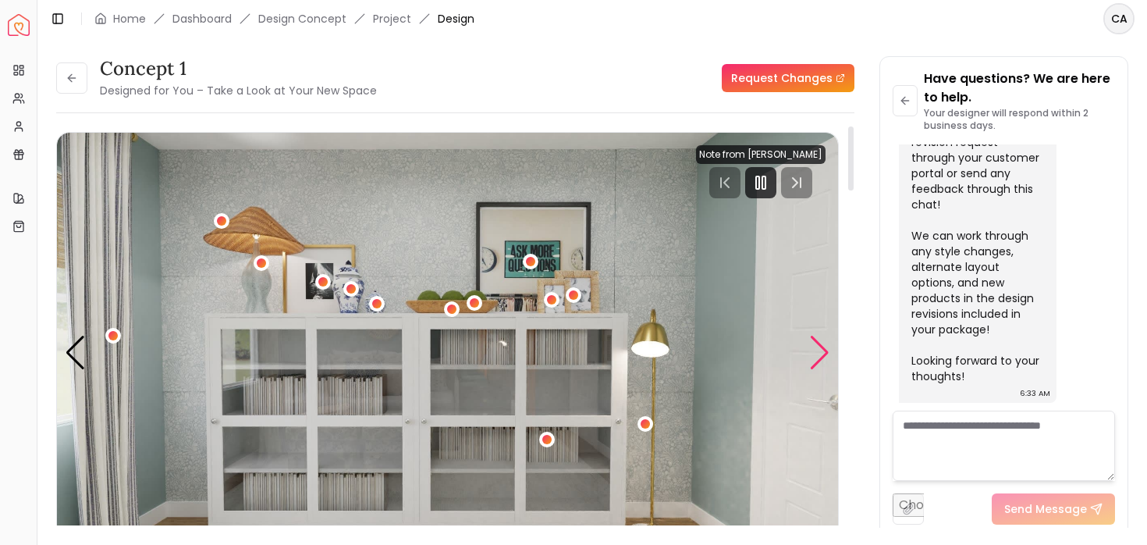
click at [820, 353] on div "Next slide" at bounding box center [819, 353] width 21 height 34
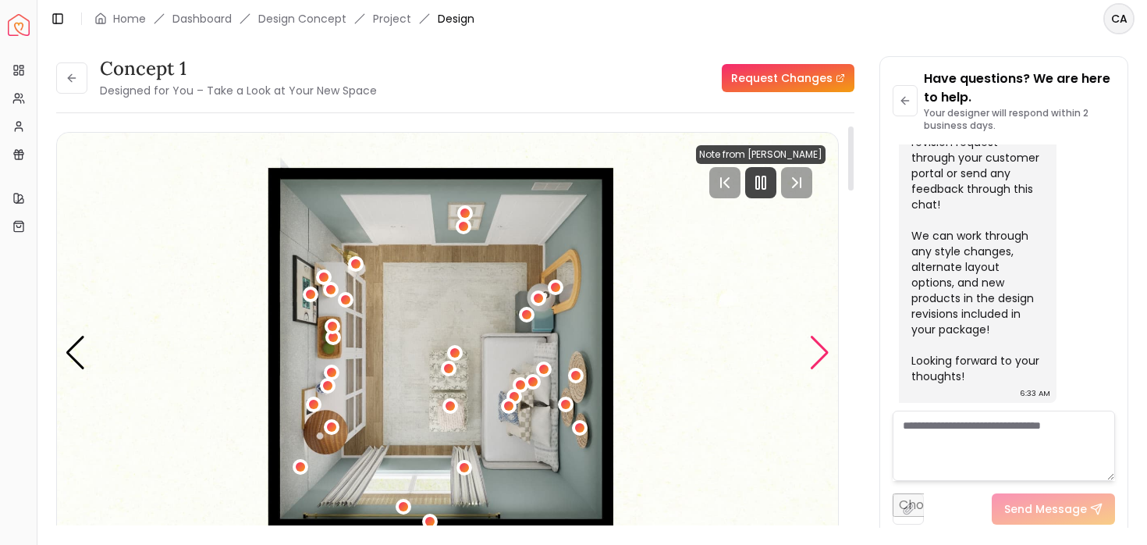
click at [820, 354] on div "Next slide" at bounding box center [819, 353] width 21 height 34
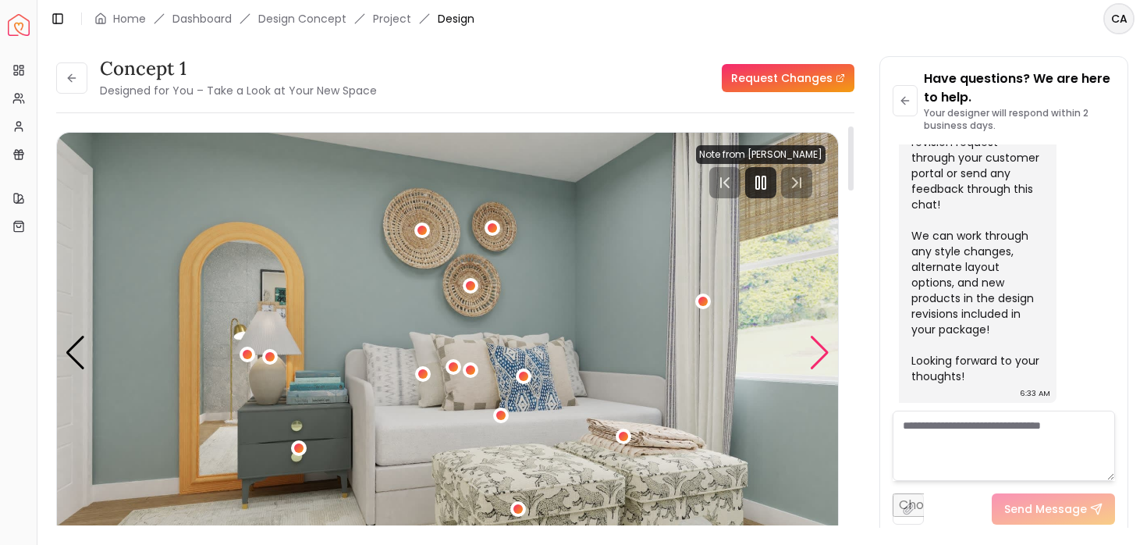
click at [820, 354] on div "Next slide" at bounding box center [819, 353] width 21 height 34
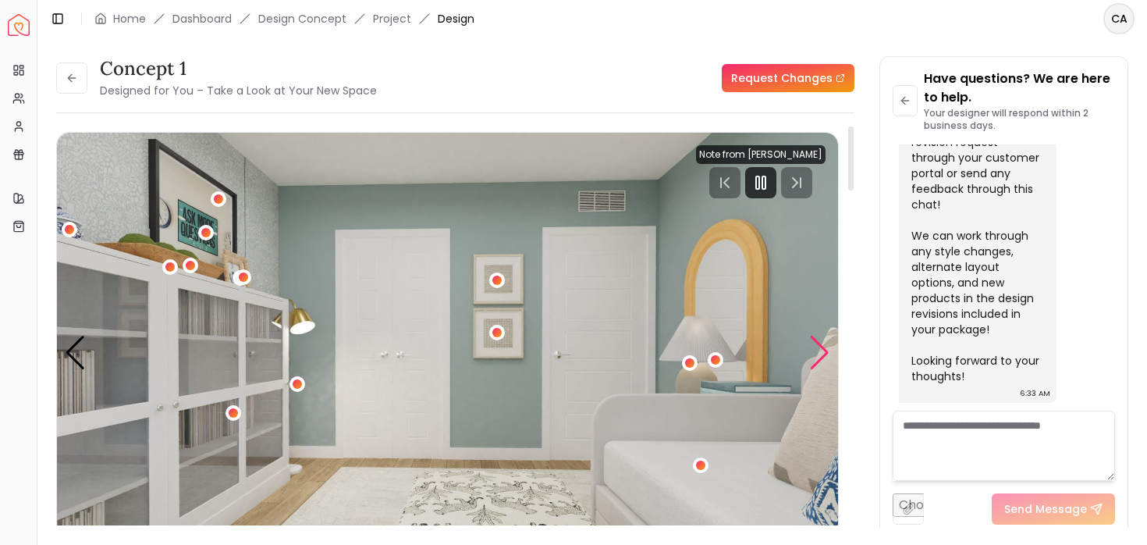
click at [820, 354] on div "Next slide" at bounding box center [819, 353] width 21 height 34
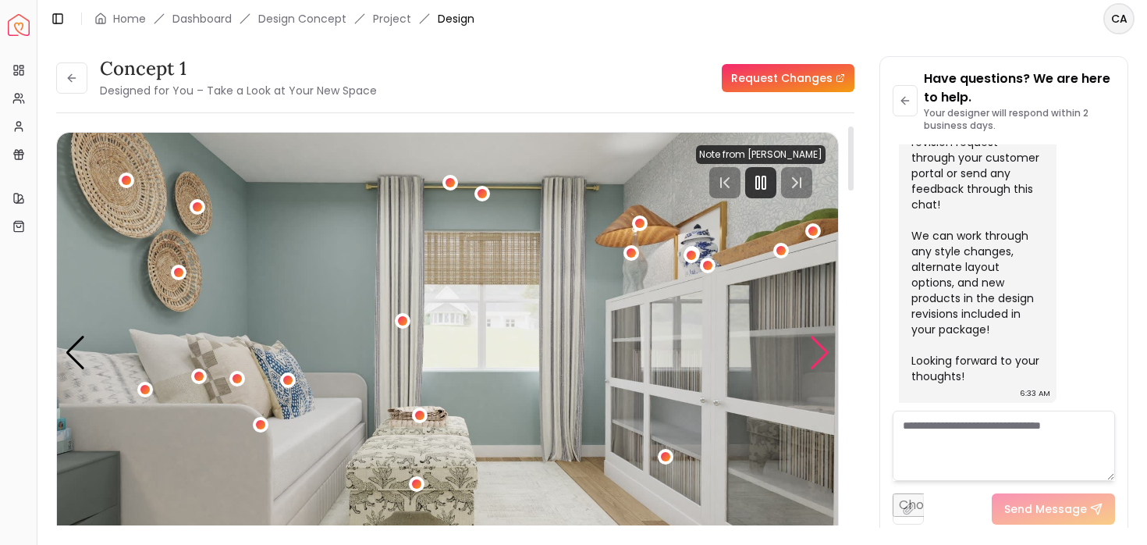
click at [820, 354] on div "Next slide" at bounding box center [819, 353] width 21 height 34
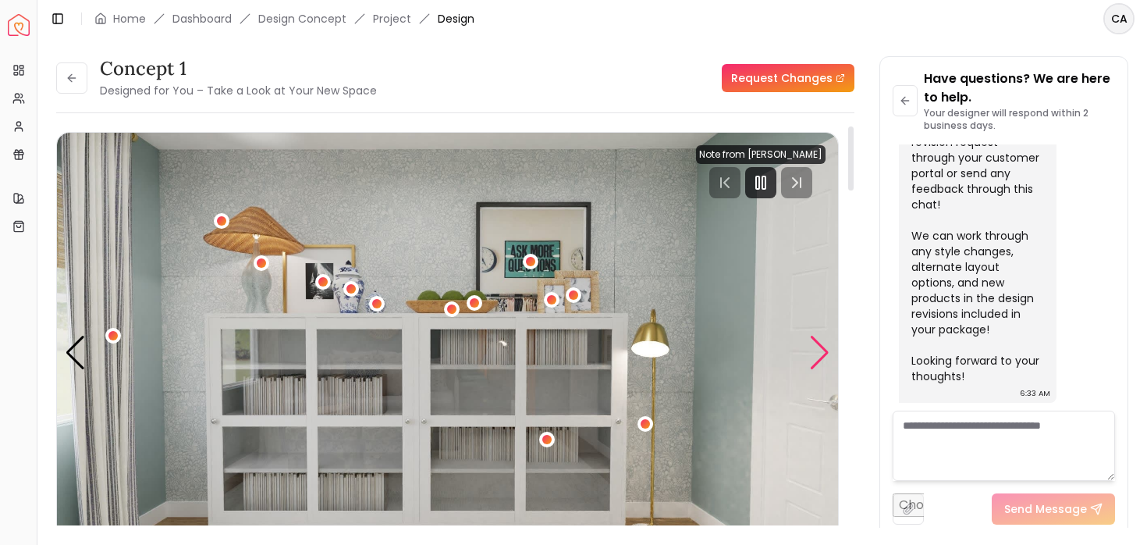
click at [820, 354] on div "Next slide" at bounding box center [819, 353] width 21 height 34
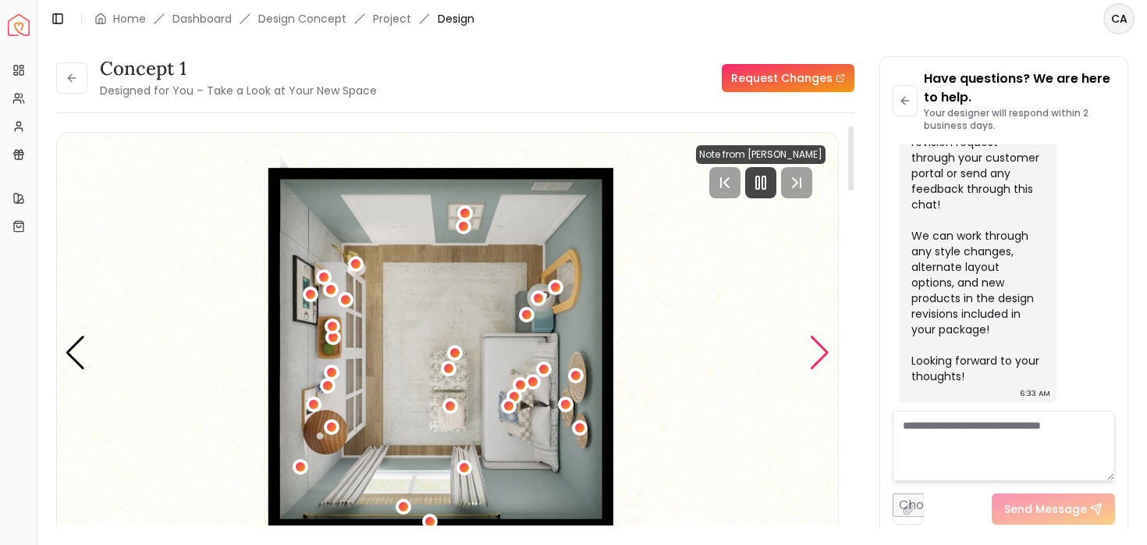
click at [820, 354] on div "Next slide" at bounding box center [819, 353] width 21 height 34
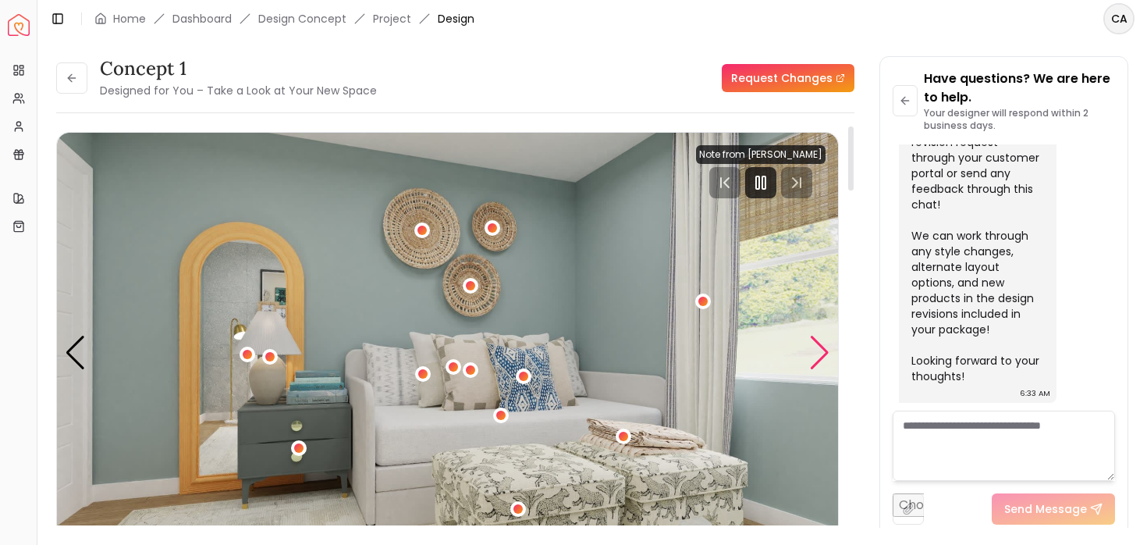
click at [820, 354] on div "Next slide" at bounding box center [819, 353] width 21 height 34
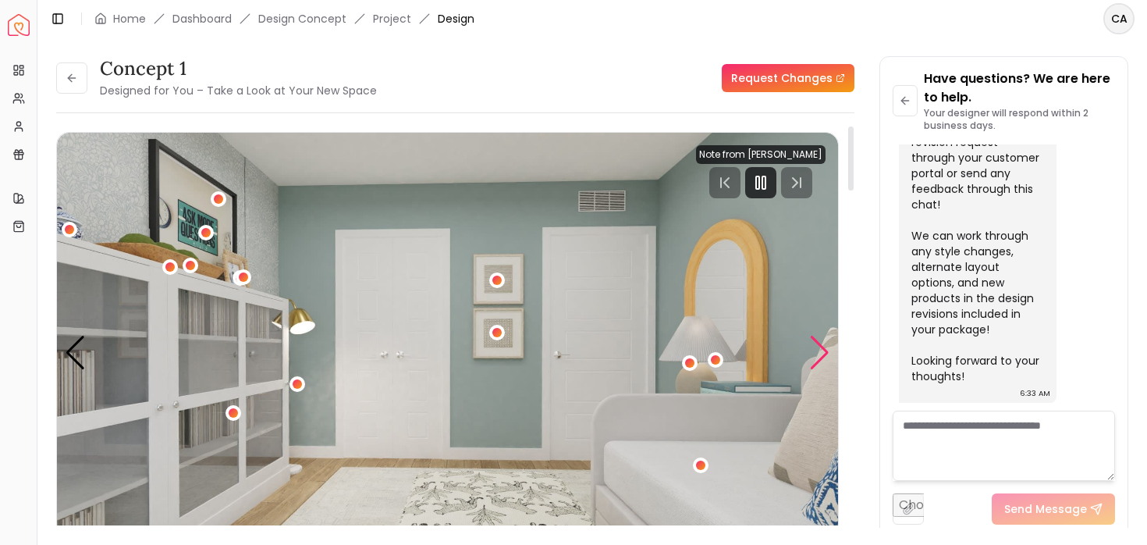
click at [820, 353] on div "Next slide" at bounding box center [819, 353] width 21 height 34
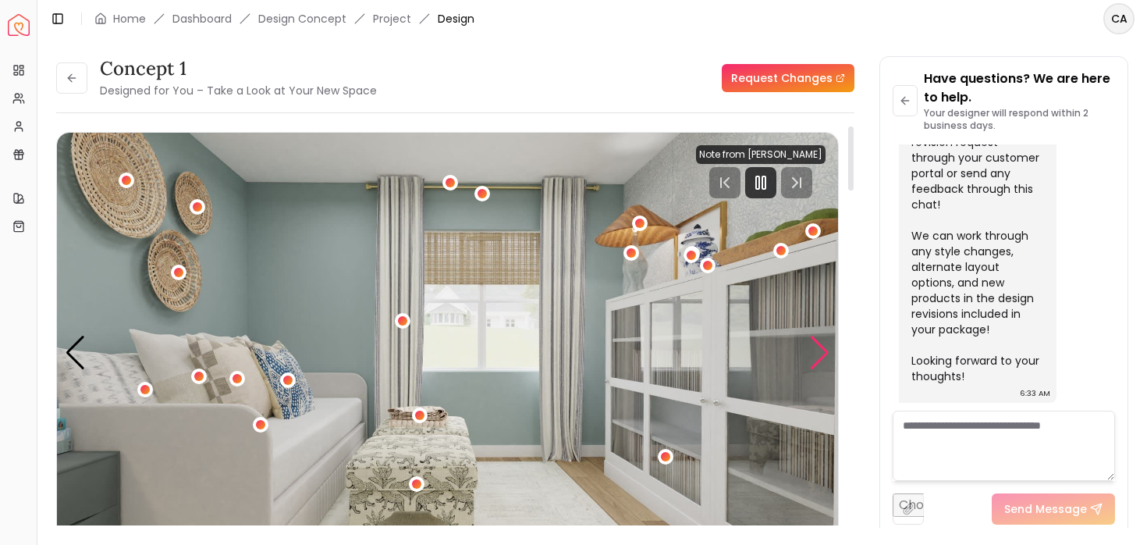
click at [820, 353] on div "Next slide" at bounding box center [819, 353] width 21 height 34
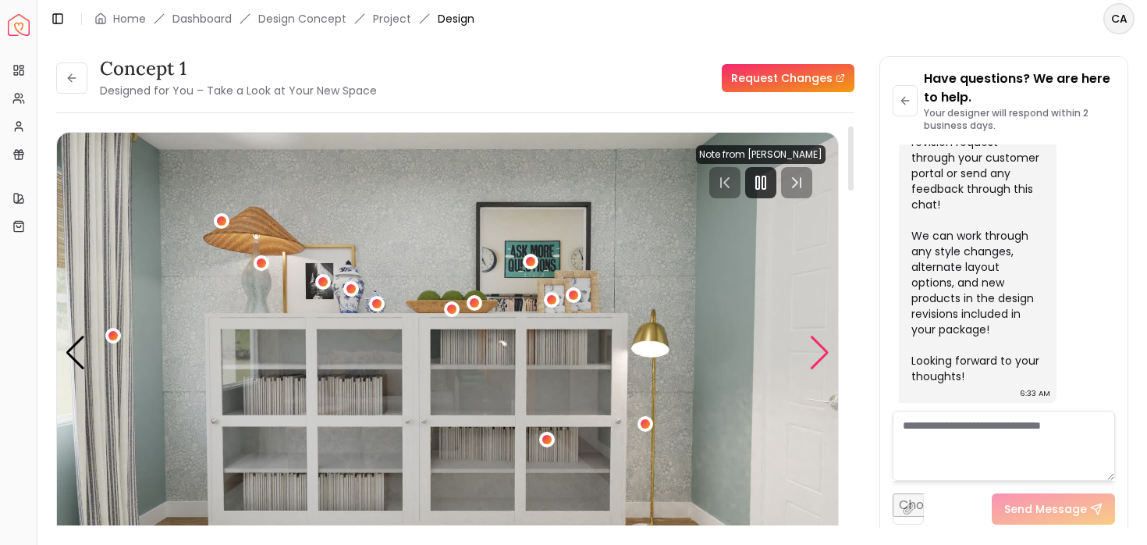
click at [820, 353] on div "Next slide" at bounding box center [819, 353] width 21 height 34
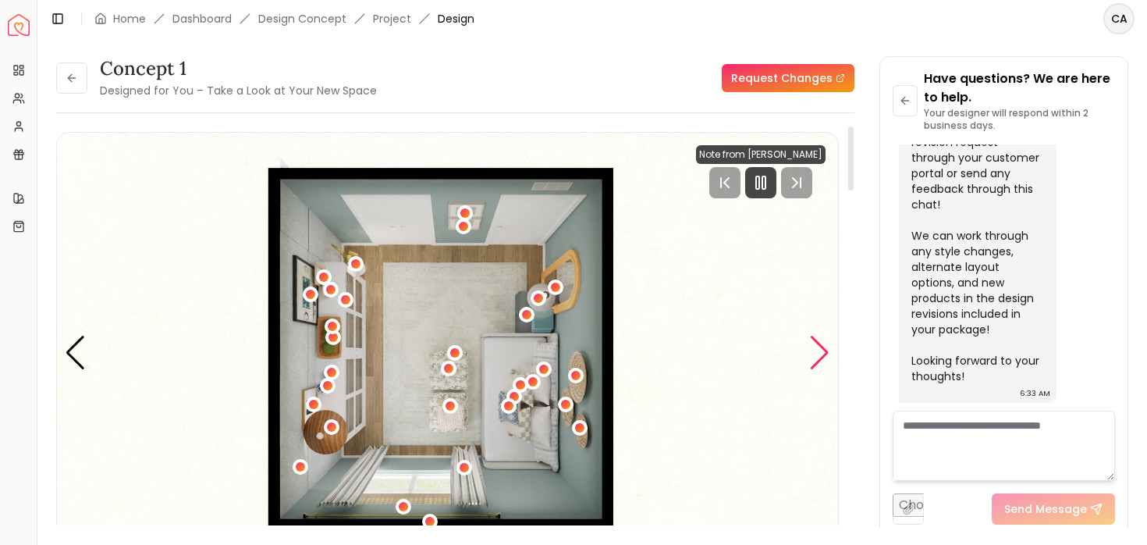
click at [820, 355] on div "Next slide" at bounding box center [819, 353] width 21 height 34
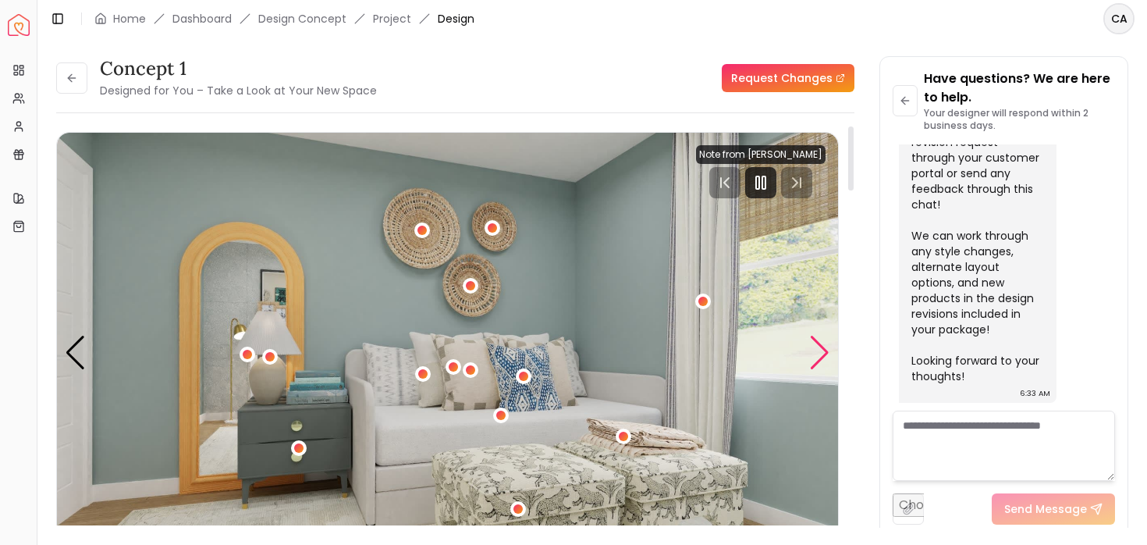
click at [820, 355] on div "Next slide" at bounding box center [819, 353] width 21 height 34
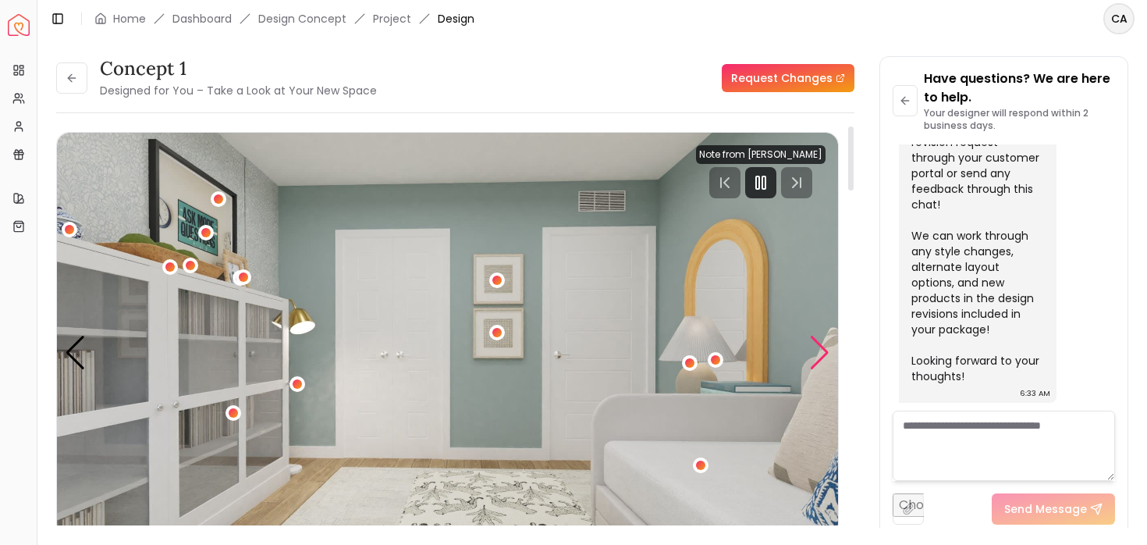
click at [820, 355] on div "Next slide" at bounding box center [819, 353] width 21 height 34
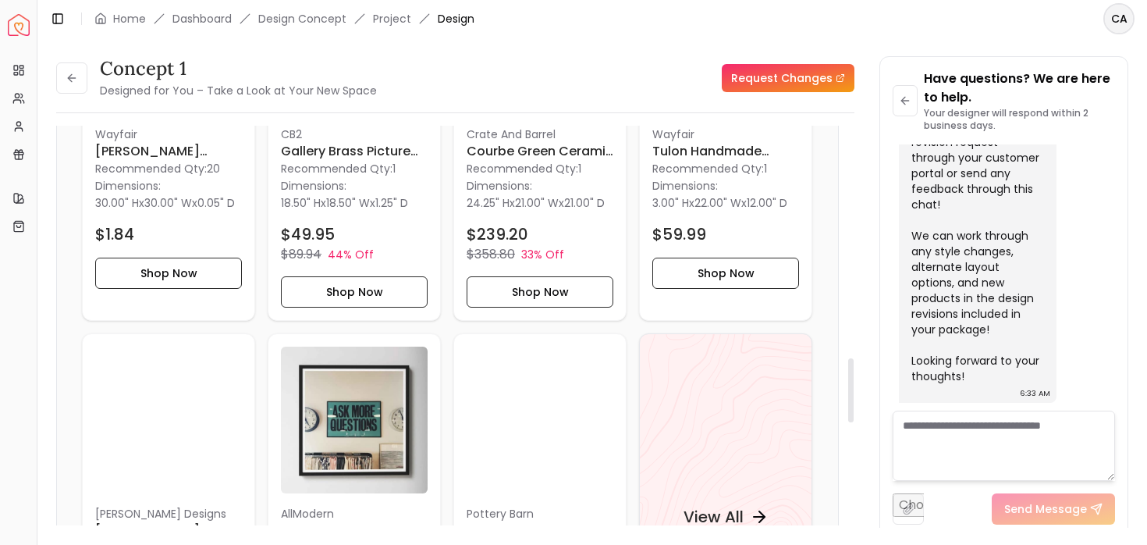
scroll to position [1449, 0]
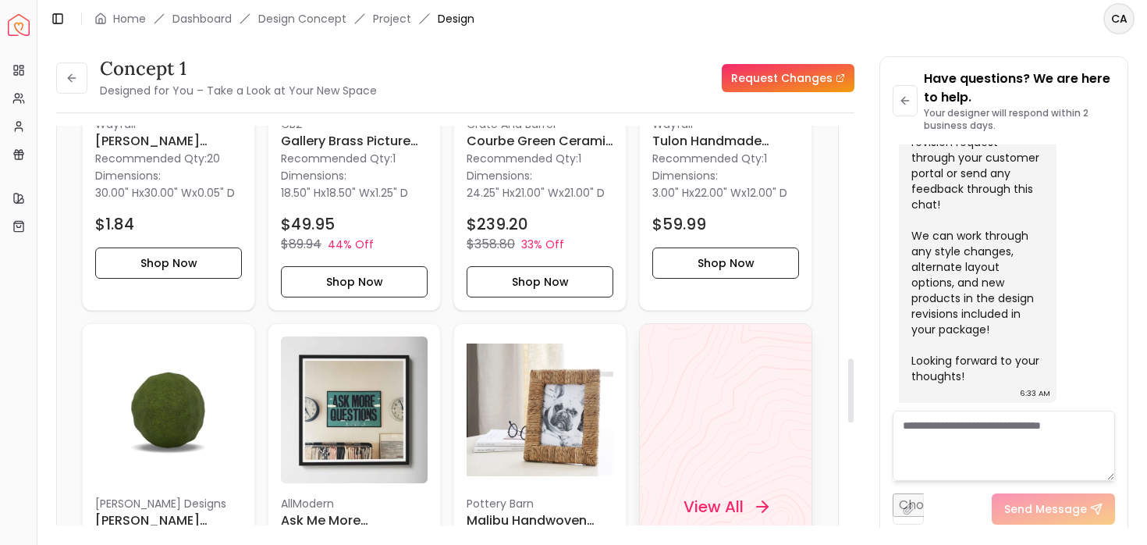
click at [723, 483] on div "View All" at bounding box center [726, 506] width 123 height 47
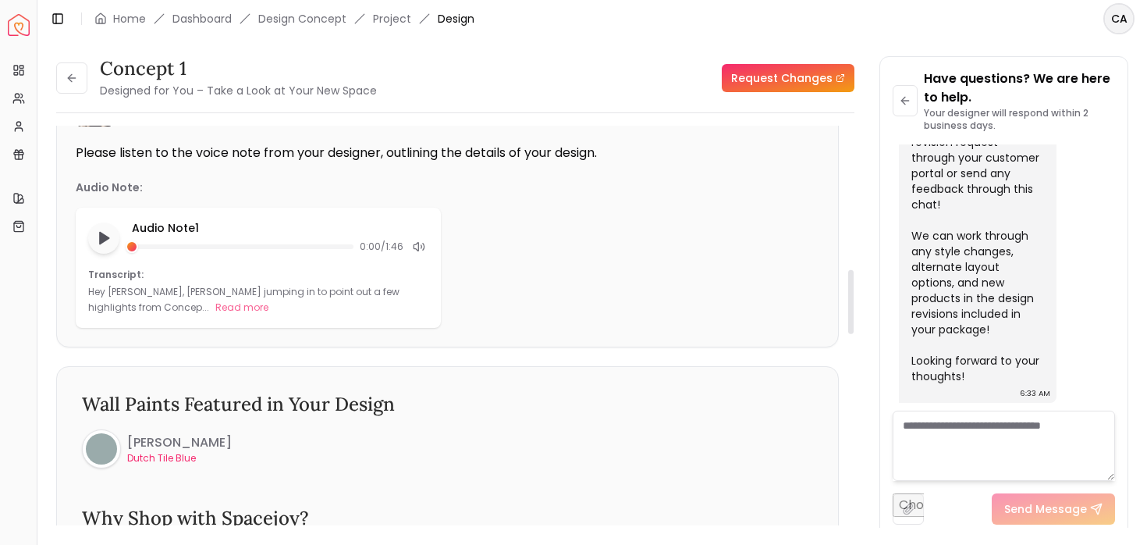
scroll to position [0, 0]
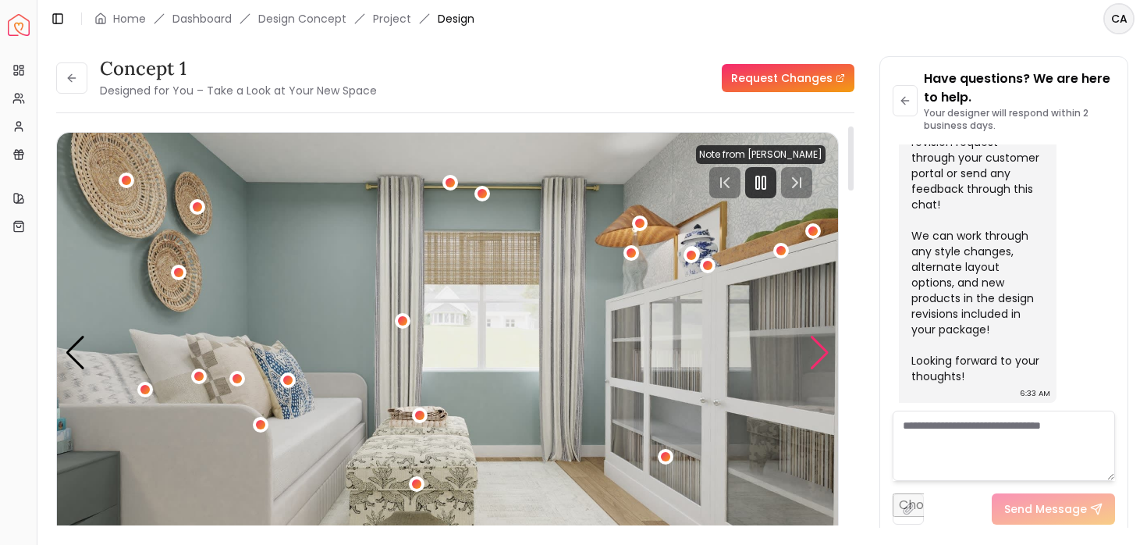
click at [819, 352] on div "Next slide" at bounding box center [819, 353] width 21 height 34
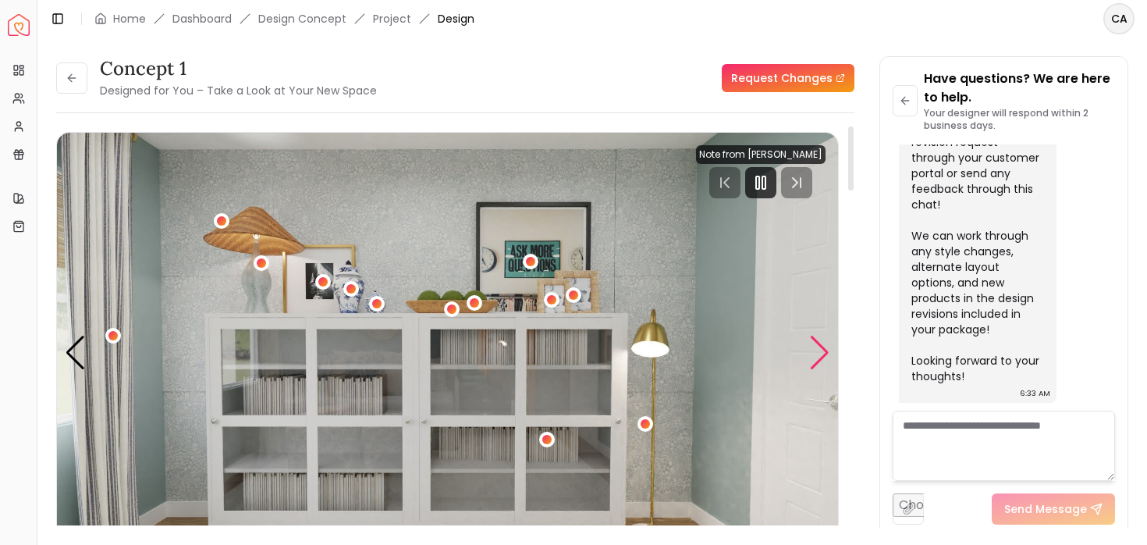
click at [819, 352] on div "Next slide" at bounding box center [819, 353] width 21 height 34
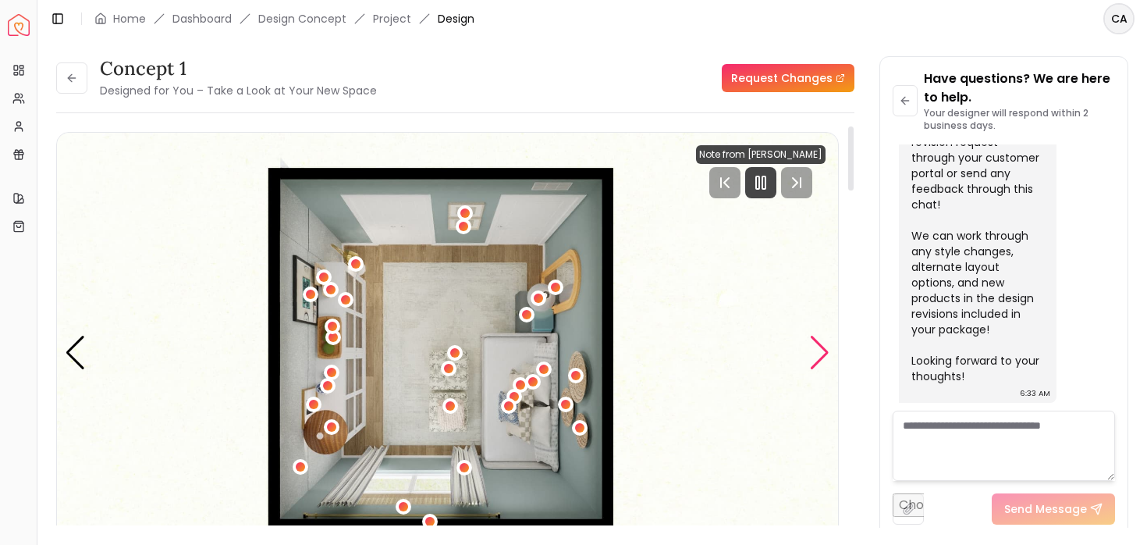
click at [819, 352] on div "Next slide" at bounding box center [819, 353] width 21 height 34
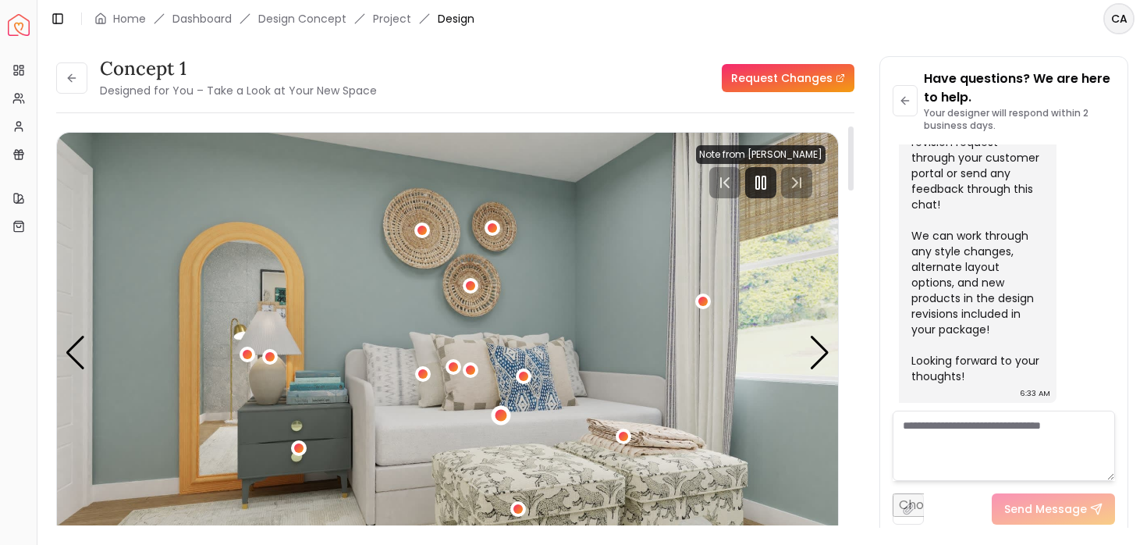
click at [499, 414] on div "1 / 5" at bounding box center [501, 415] width 12 height 12
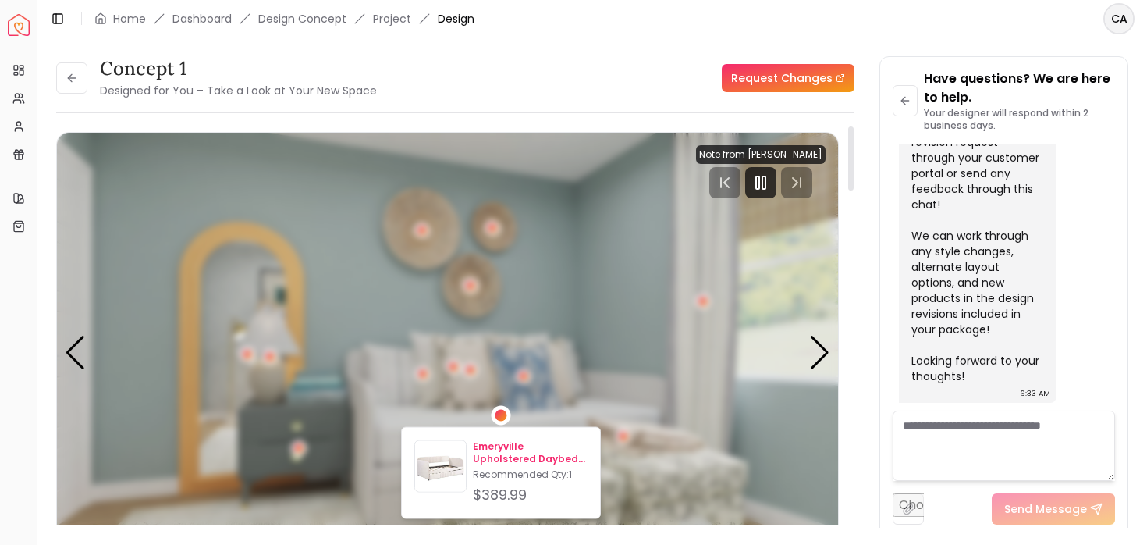
click at [495, 451] on p "Emeryville Upholstered Daybed with Trundle" at bounding box center [530, 452] width 115 height 25
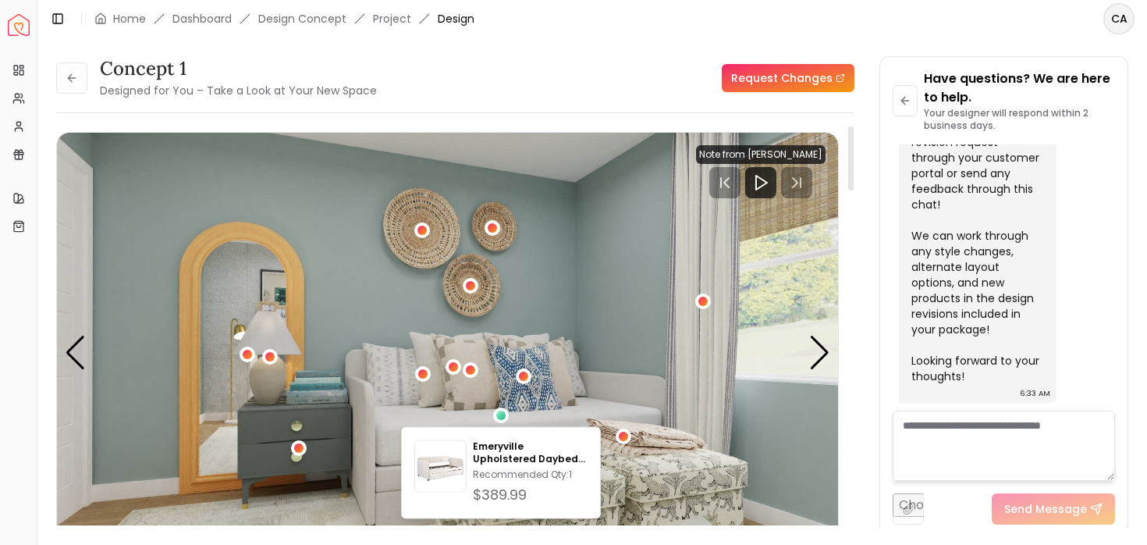
click at [478, 85] on div "concept 1 Designed for You – Take a Look at Your New Space Request Changes" at bounding box center [455, 78] width 798 height 44
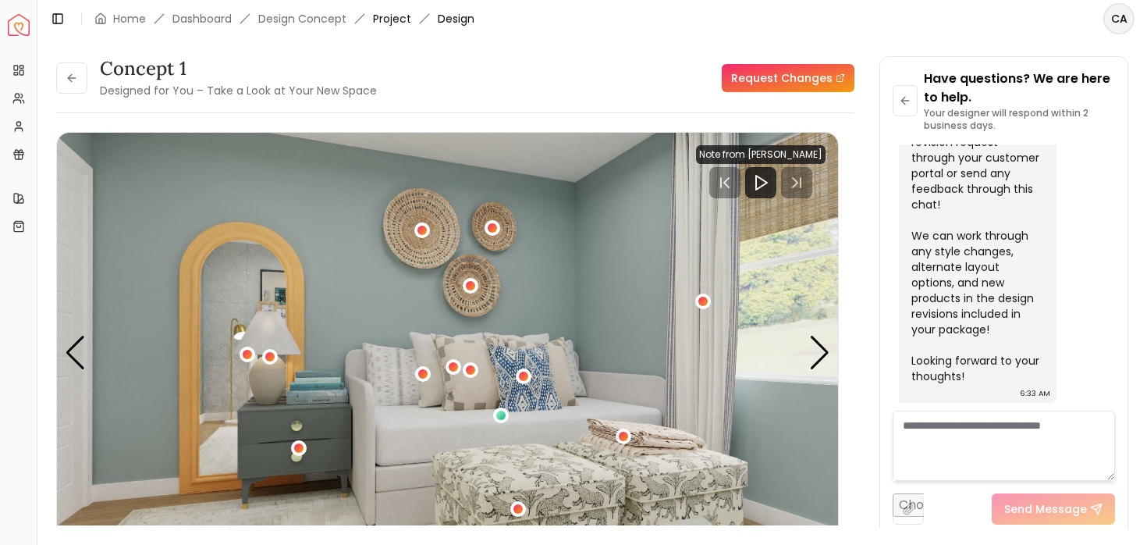
click at [399, 19] on link "Project" at bounding box center [392, 19] width 38 height 16
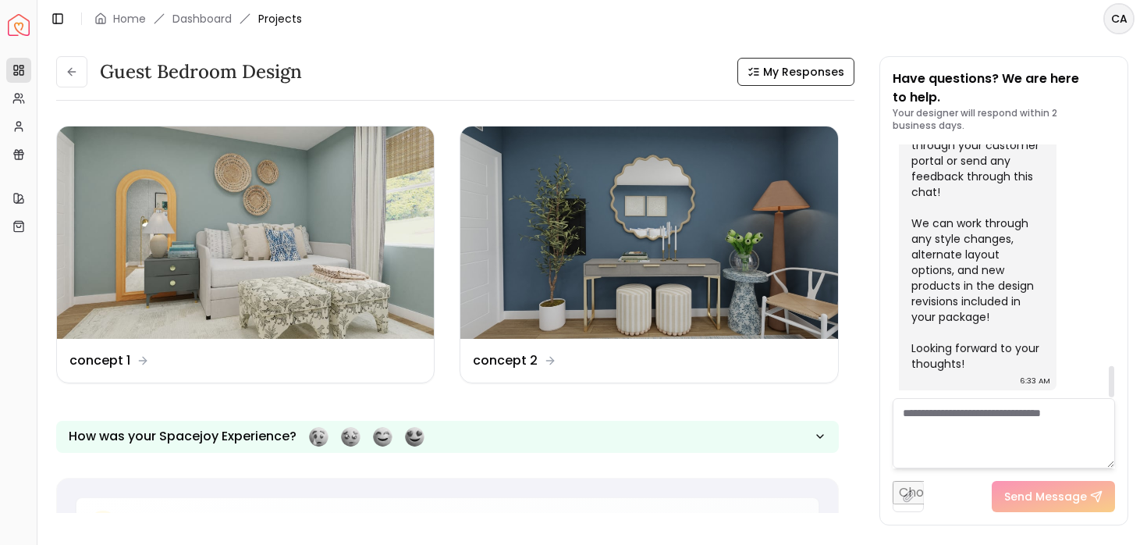
scroll to position [1813, 0]
click at [204, 18] on link "Dashboard" at bounding box center [201, 19] width 59 height 16
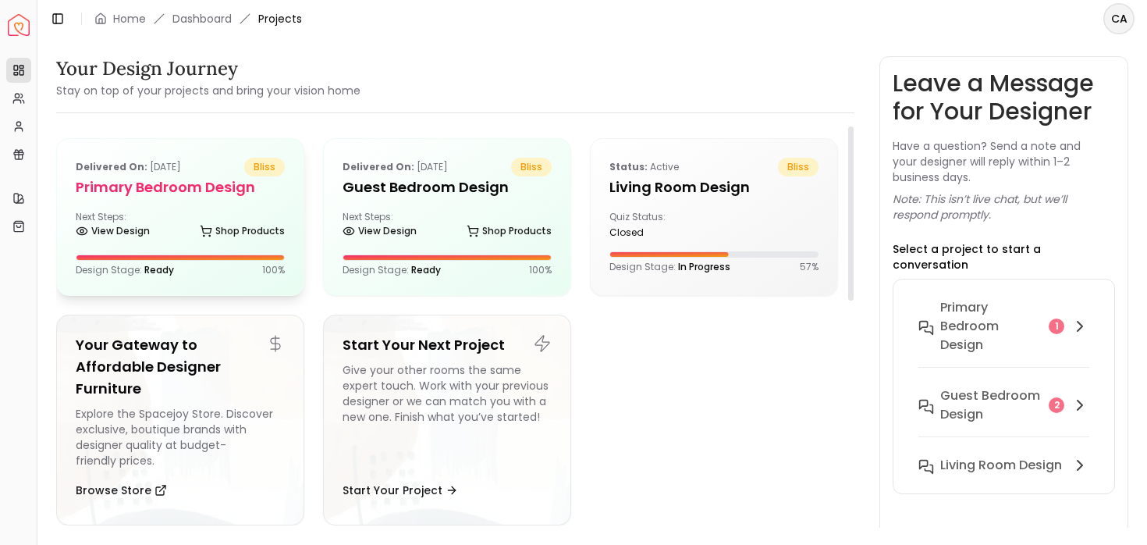
click at [191, 247] on div "Delivered on: Oct 07, 2025 bliss Primary Bedroom design Next Steps: View Design…" at bounding box center [180, 217] width 247 height 156
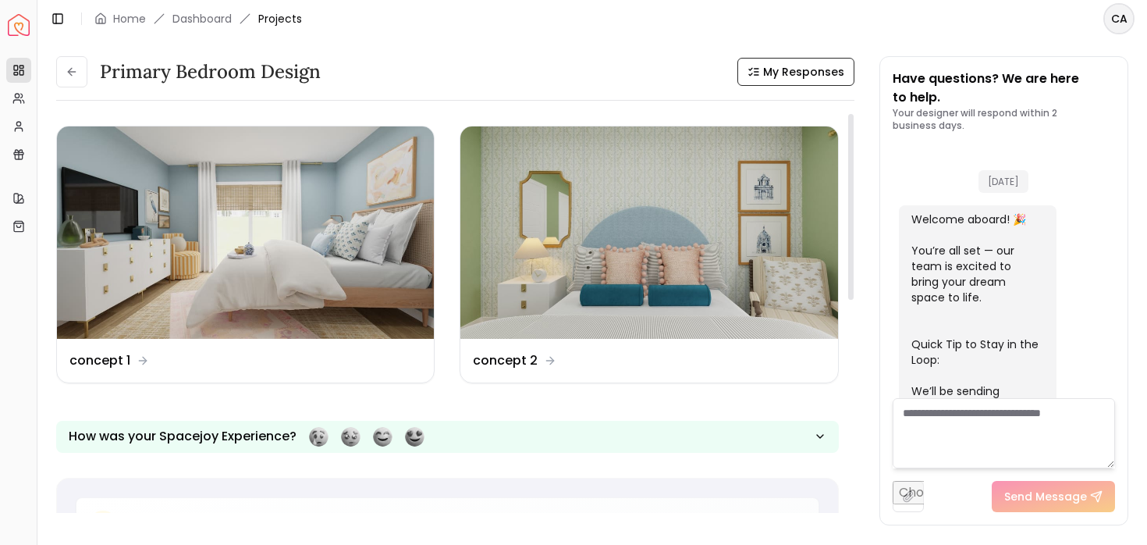
scroll to position [2633, 0]
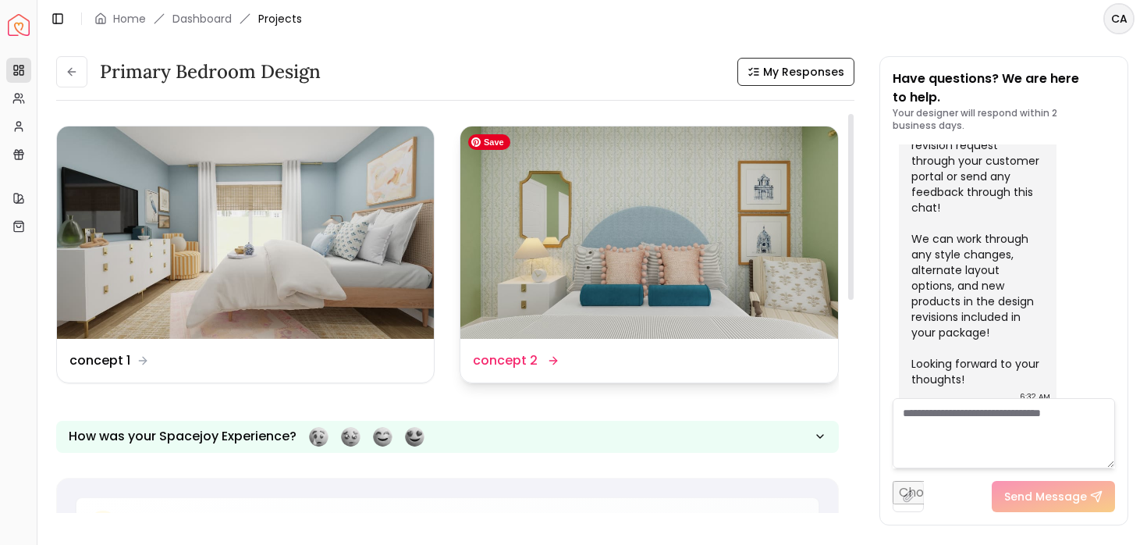
click at [505, 230] on img at bounding box center [648, 232] width 377 height 212
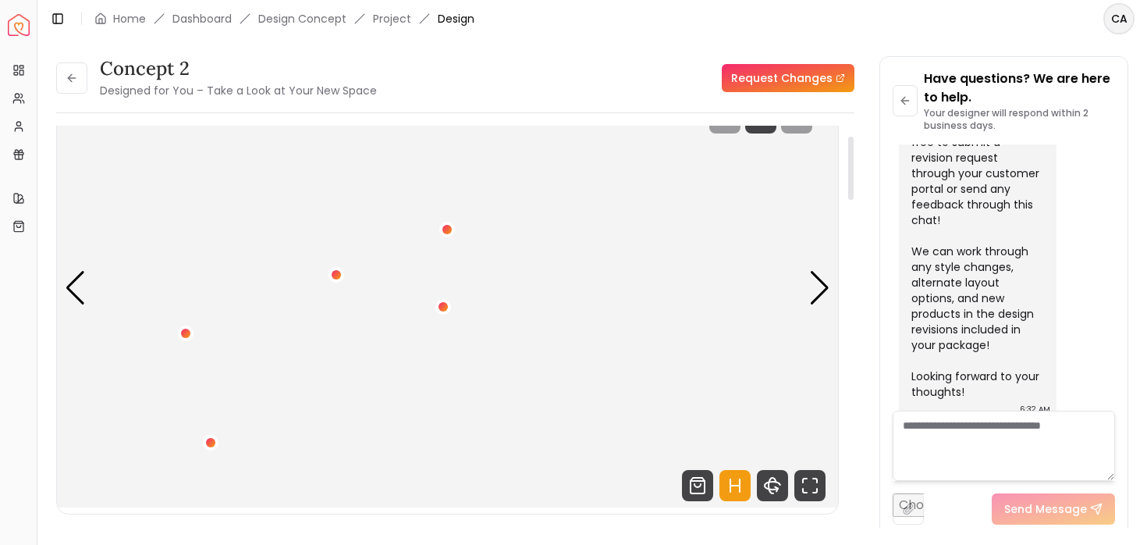
scroll to position [48, 0]
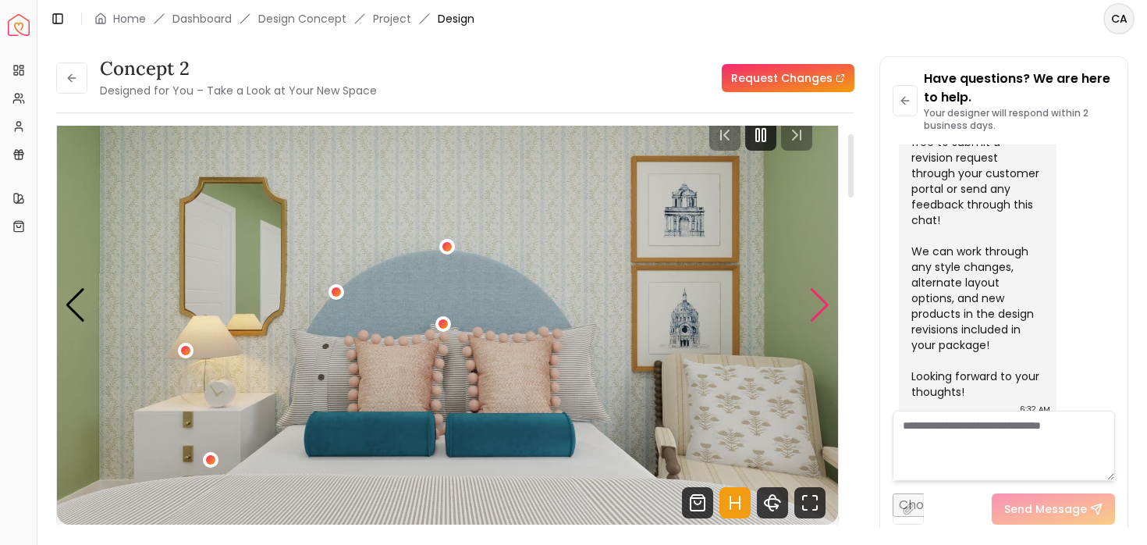
click at [827, 300] on div "Next slide" at bounding box center [819, 305] width 21 height 34
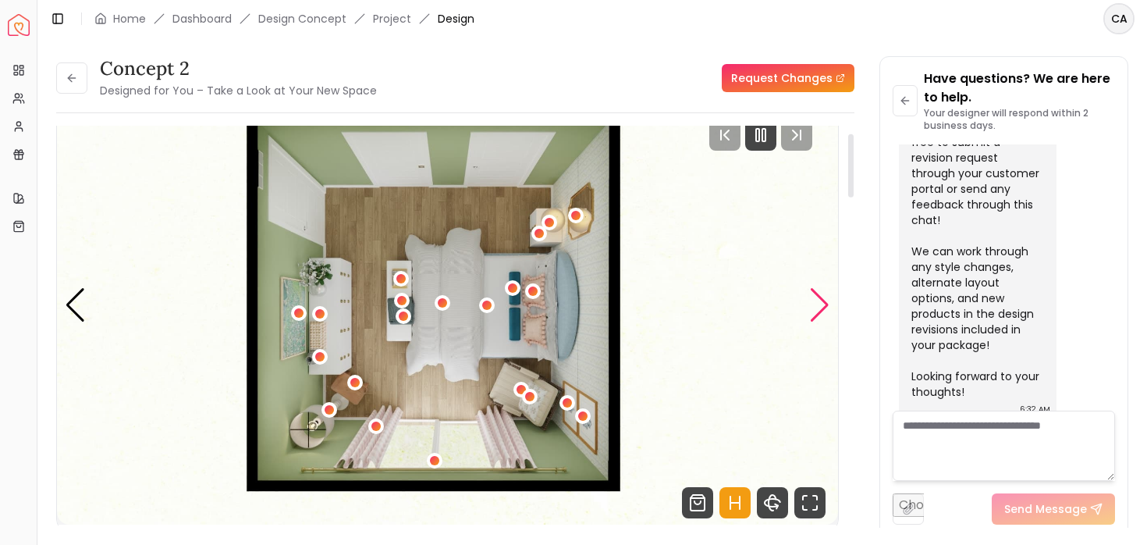
click at [824, 300] on div "Next slide" at bounding box center [819, 305] width 21 height 34
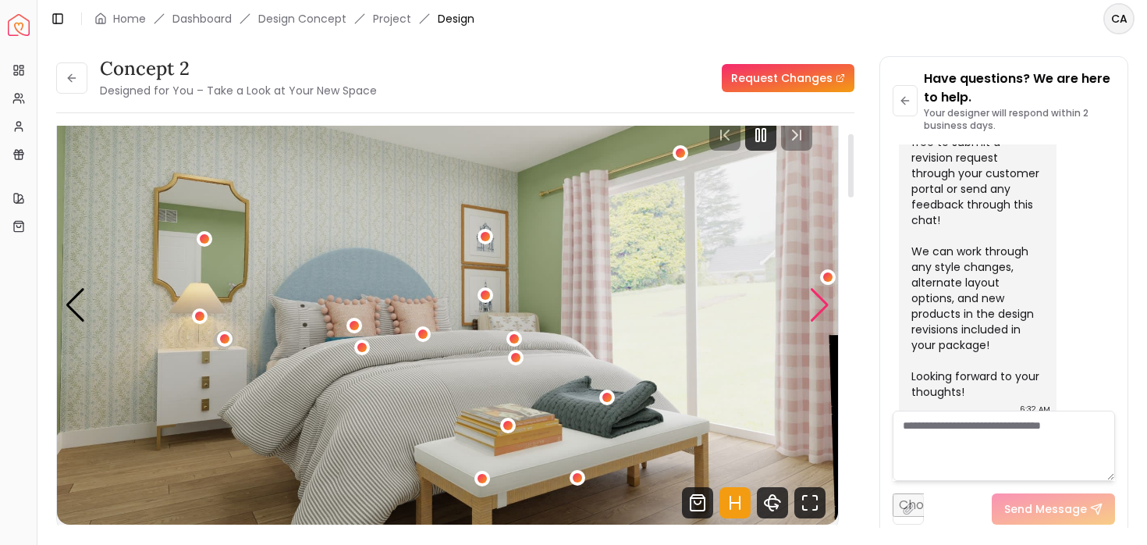
click at [824, 302] on div "Next slide" at bounding box center [819, 305] width 21 height 34
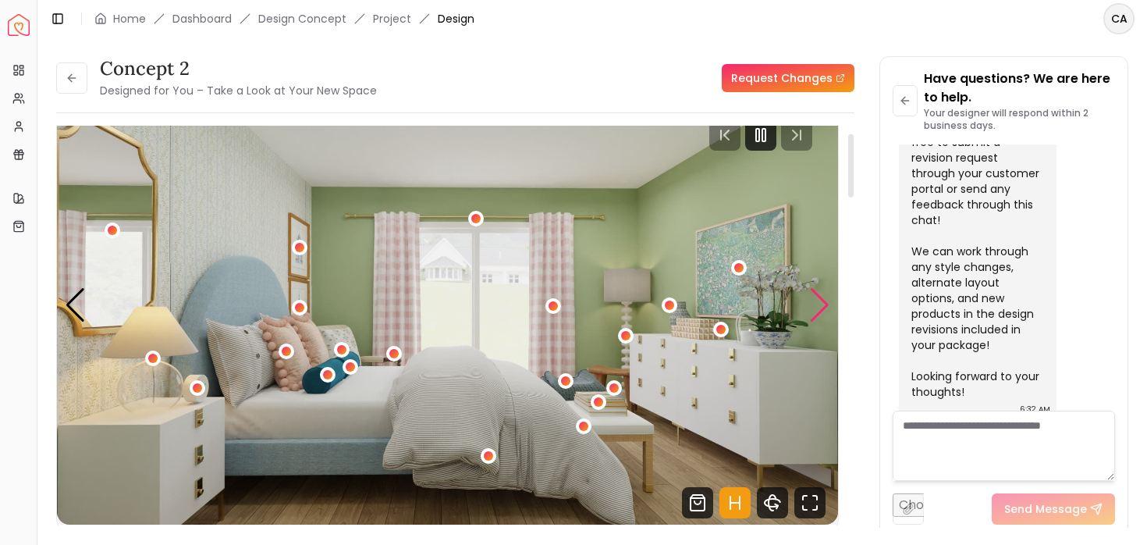
click at [822, 303] on div "Next slide" at bounding box center [819, 305] width 21 height 34
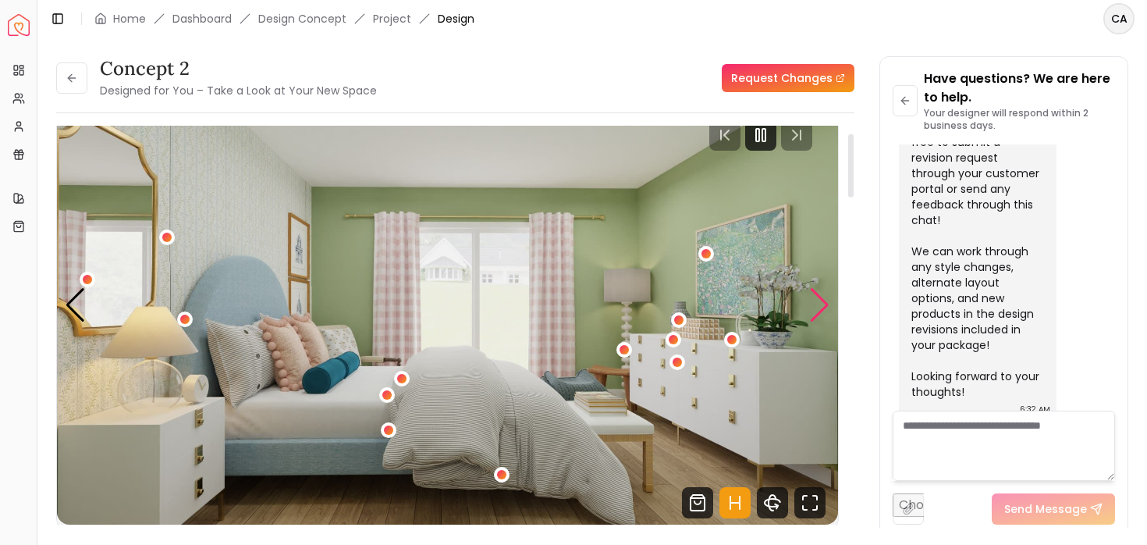
click at [822, 303] on div "Next slide" at bounding box center [819, 305] width 21 height 34
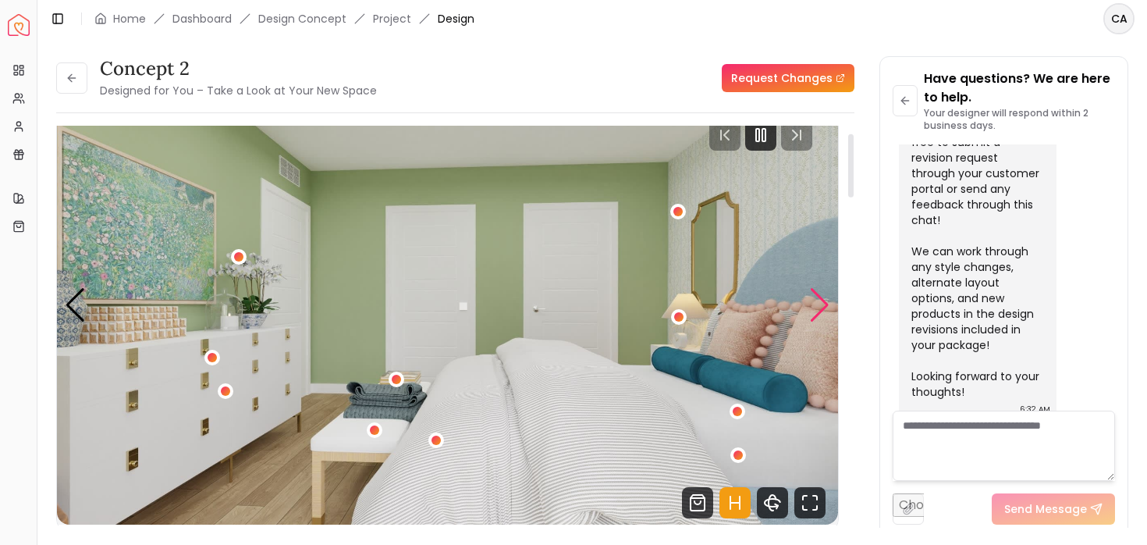
click at [822, 303] on div "Next slide" at bounding box center [819, 305] width 21 height 34
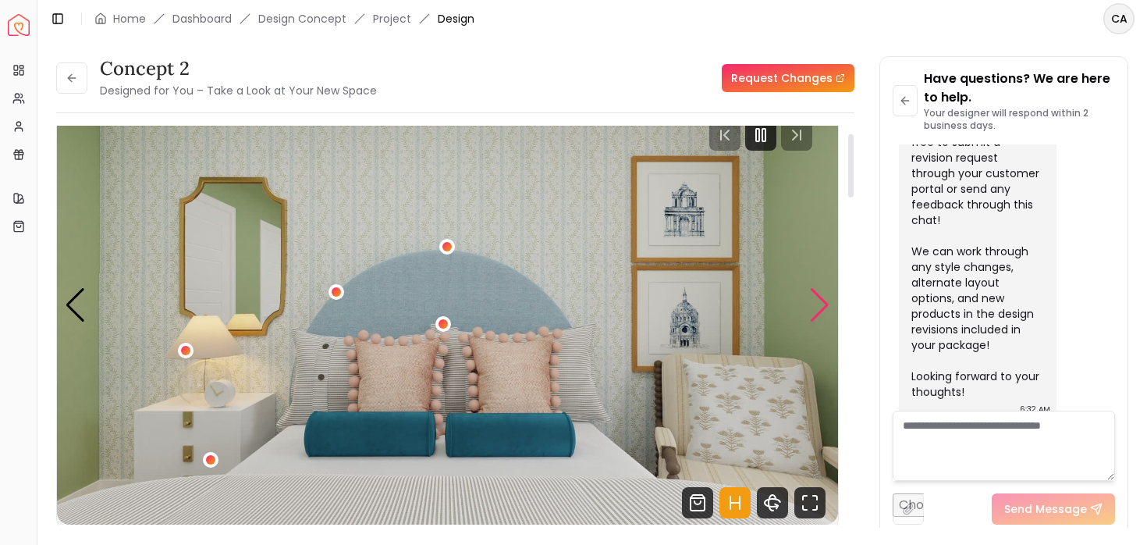
click at [822, 304] on div "Next slide" at bounding box center [819, 305] width 21 height 34
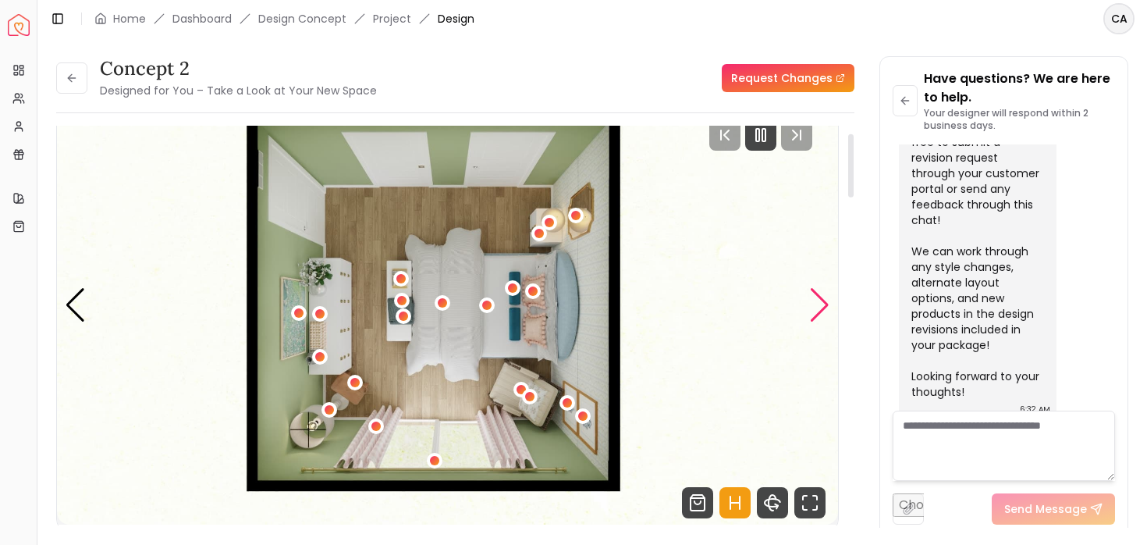
click at [822, 304] on div "Next slide" at bounding box center [819, 305] width 21 height 34
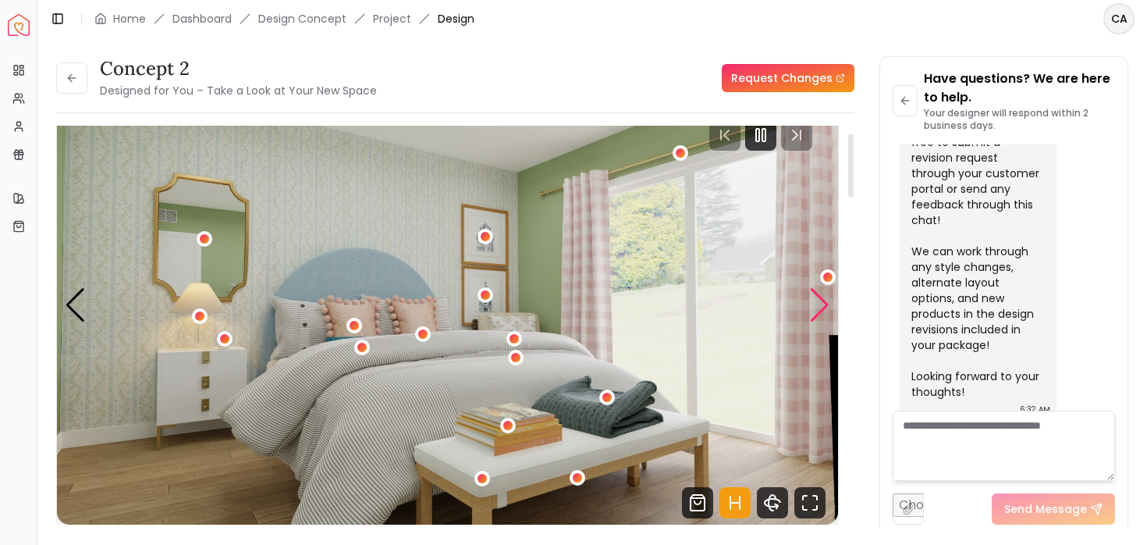
click at [822, 304] on div "Next slide" at bounding box center [819, 305] width 21 height 34
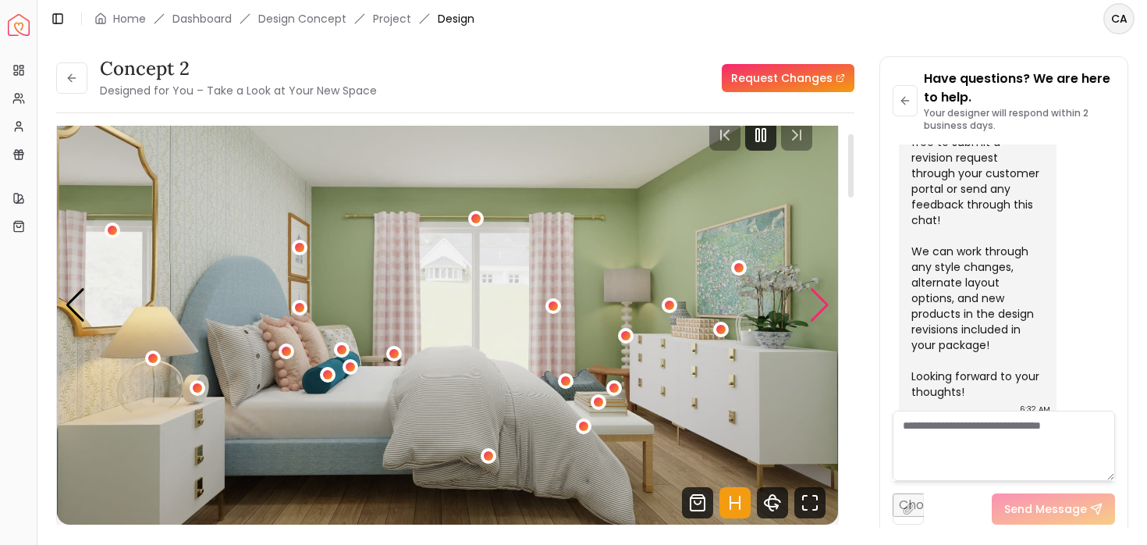
click at [823, 305] on div "Next slide" at bounding box center [819, 305] width 21 height 34
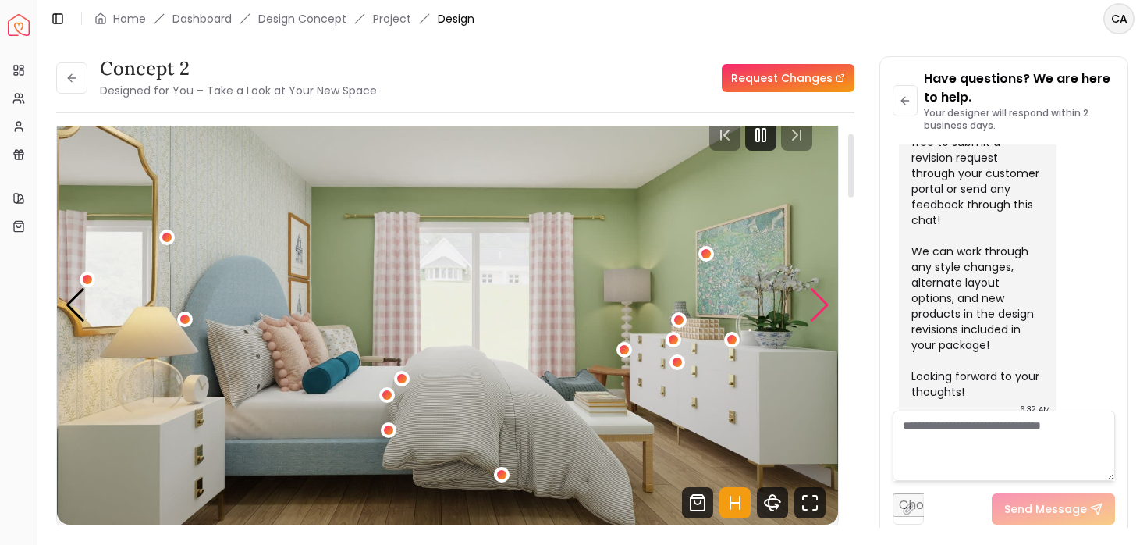
click at [823, 305] on div "Next slide" at bounding box center [819, 305] width 21 height 34
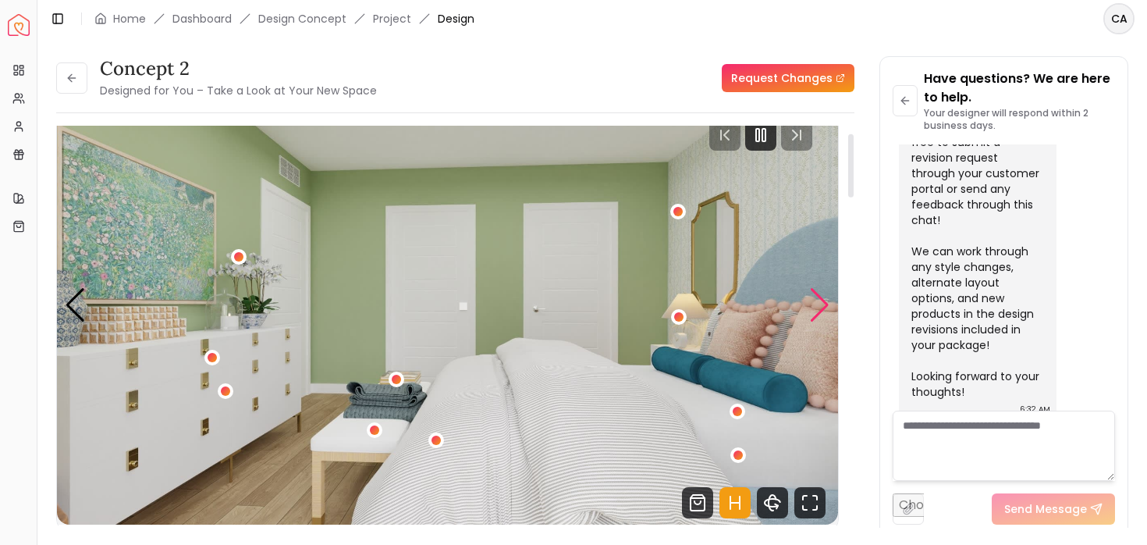
click at [822, 306] on div "Next slide" at bounding box center [819, 305] width 21 height 34
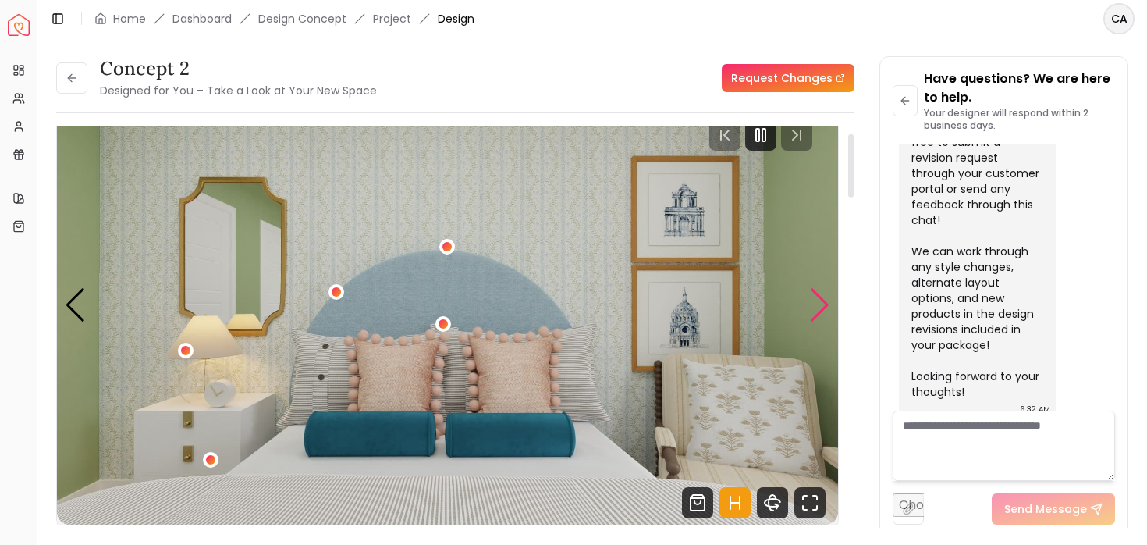
click at [822, 307] on div "Next slide" at bounding box center [819, 305] width 21 height 34
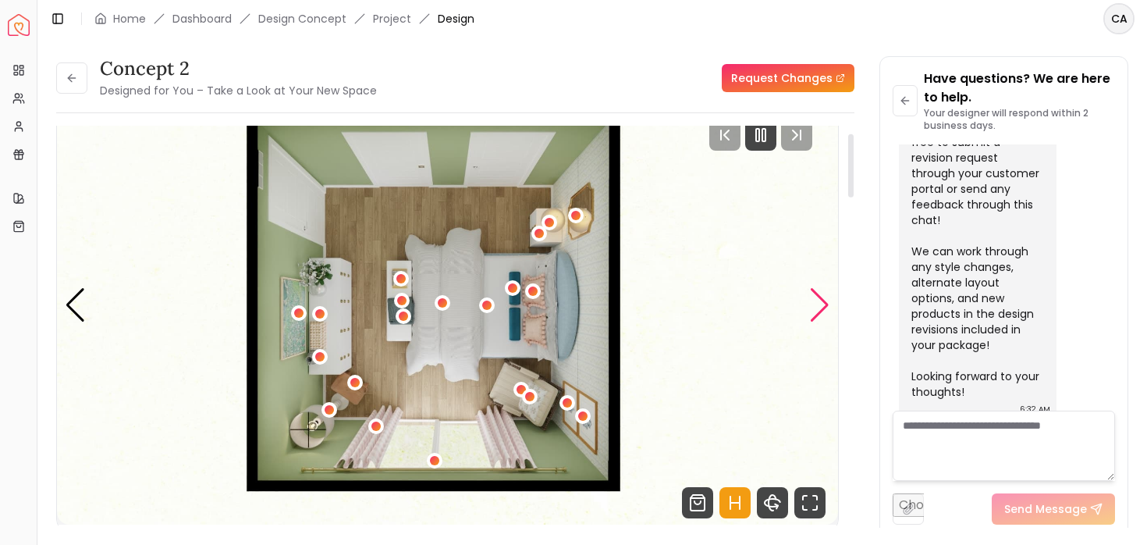
click at [822, 307] on div "Next slide" at bounding box center [819, 305] width 21 height 34
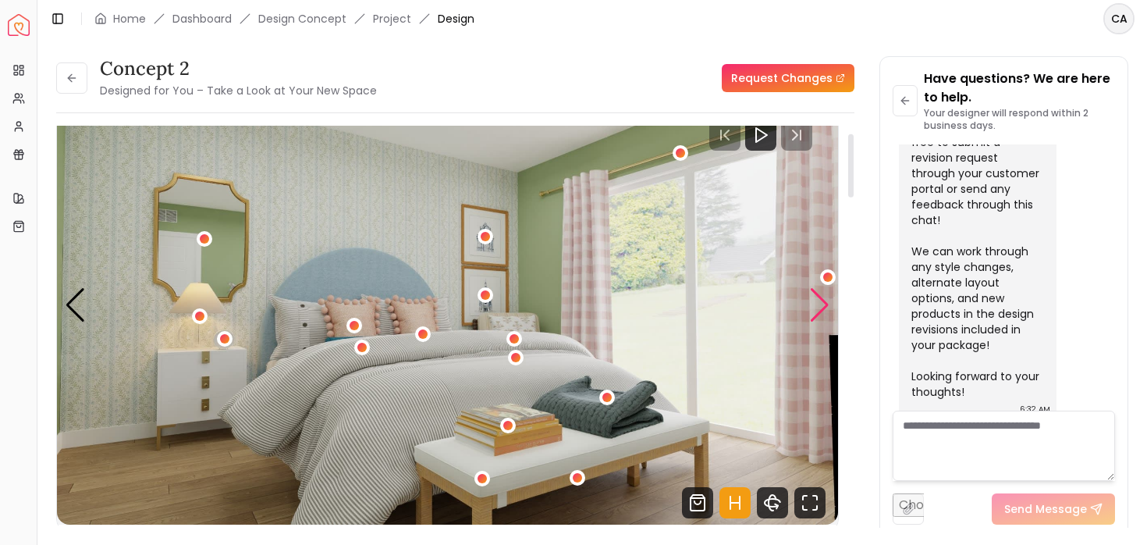
click at [822, 307] on div "Next slide" at bounding box center [819, 305] width 21 height 34
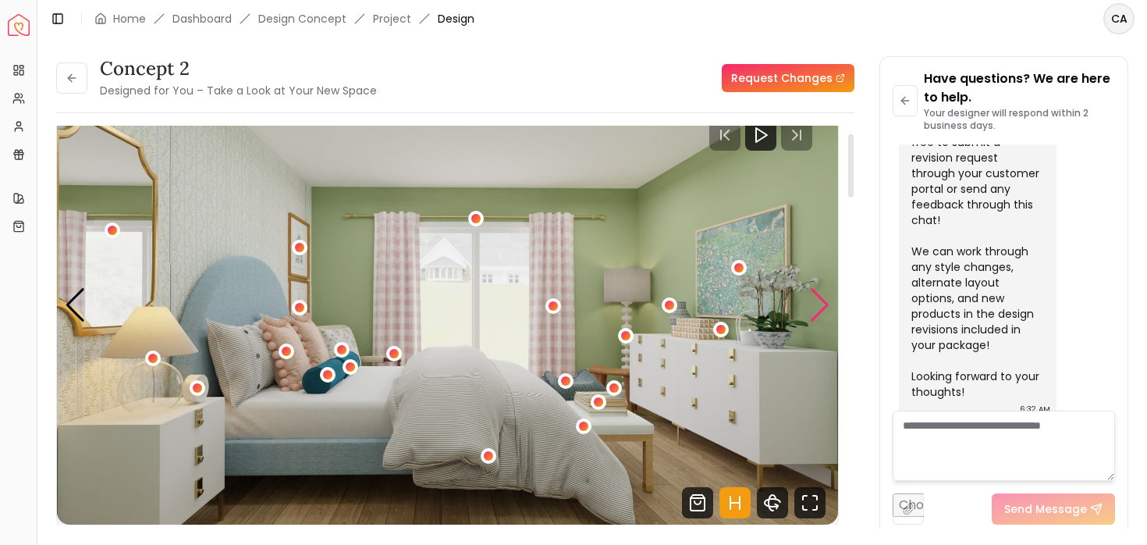
click at [822, 307] on div "Next slide" at bounding box center [819, 305] width 21 height 34
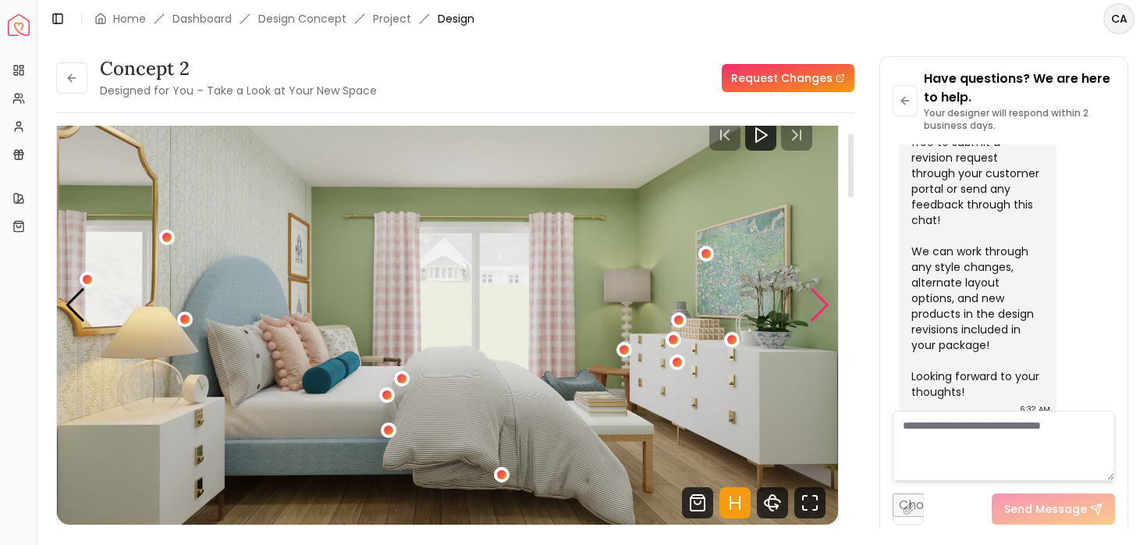
click at [822, 307] on div "Next slide" at bounding box center [819, 305] width 21 height 34
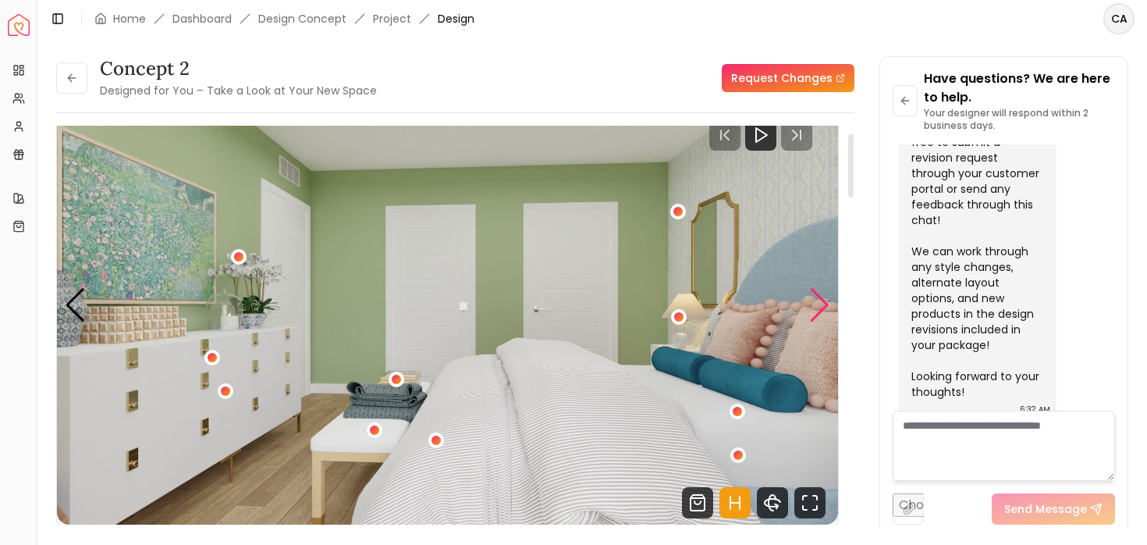
click at [822, 307] on div "Next slide" at bounding box center [819, 305] width 21 height 34
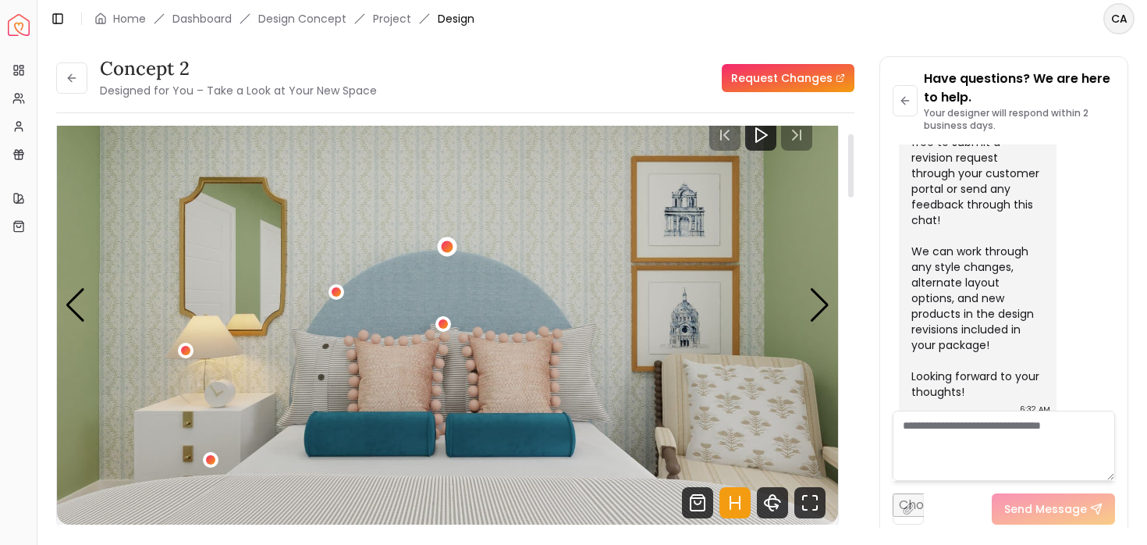
click at [450, 248] on div "1 / 6" at bounding box center [448, 247] width 12 height 12
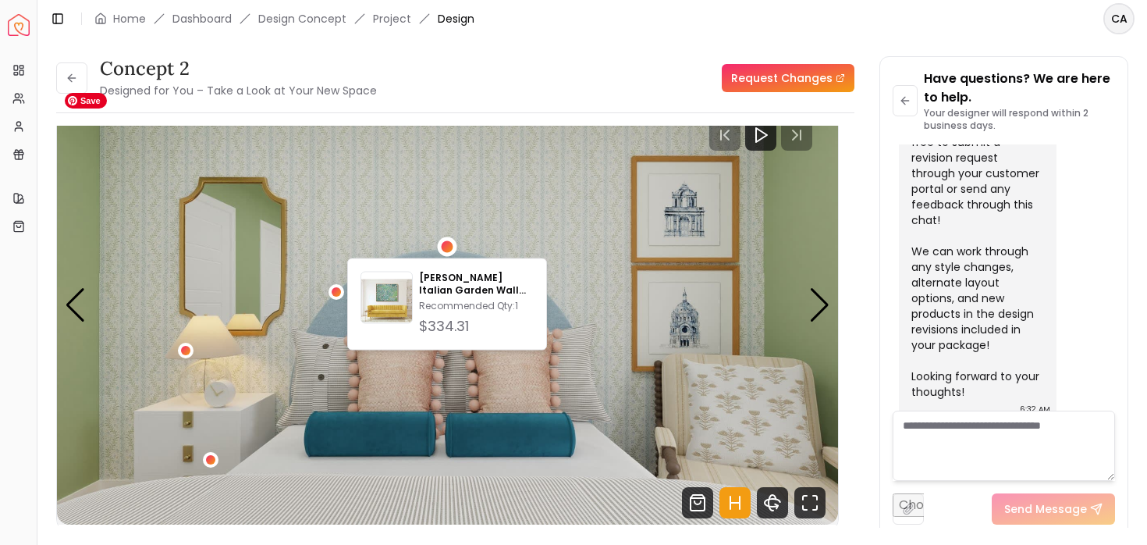
click at [428, 213] on img "1 / 6" at bounding box center [447, 304] width 781 height 439
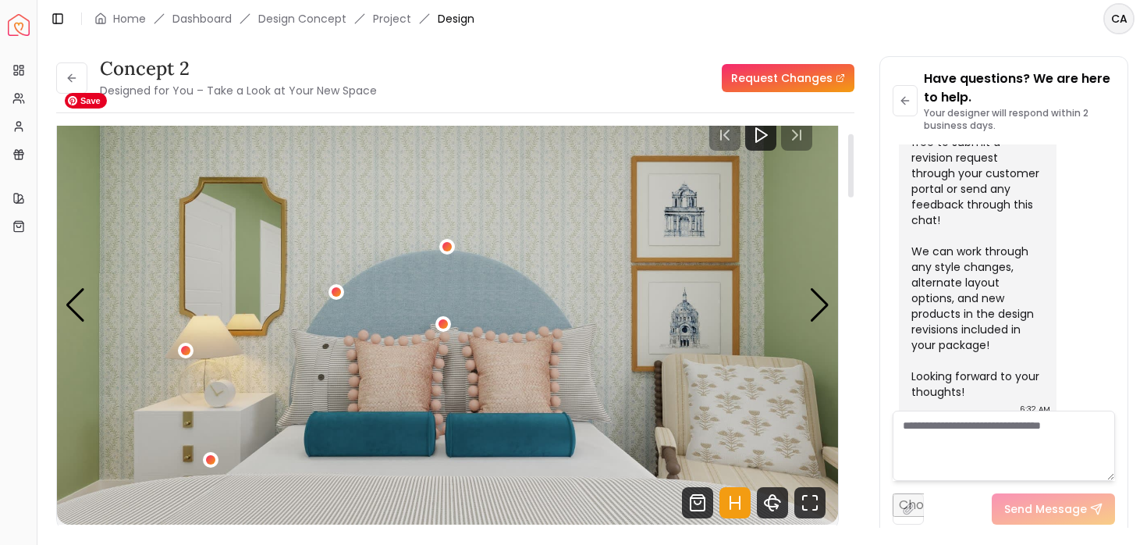
click at [549, 228] on img "1 / 6" at bounding box center [447, 304] width 781 height 439
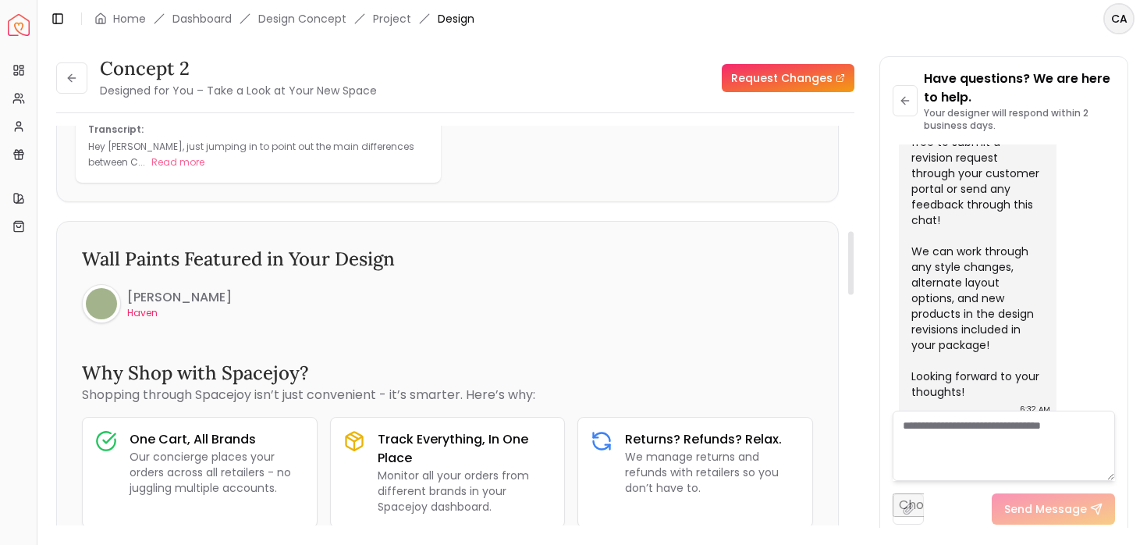
scroll to position [663, 0]
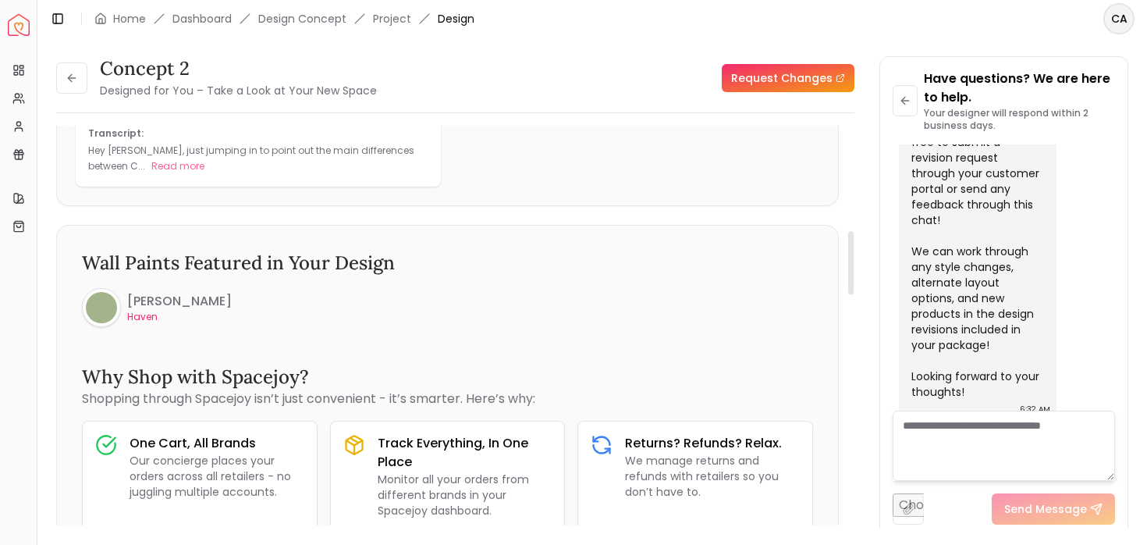
click at [179, 303] on h6 "[PERSON_NAME]" at bounding box center [179, 301] width 105 height 19
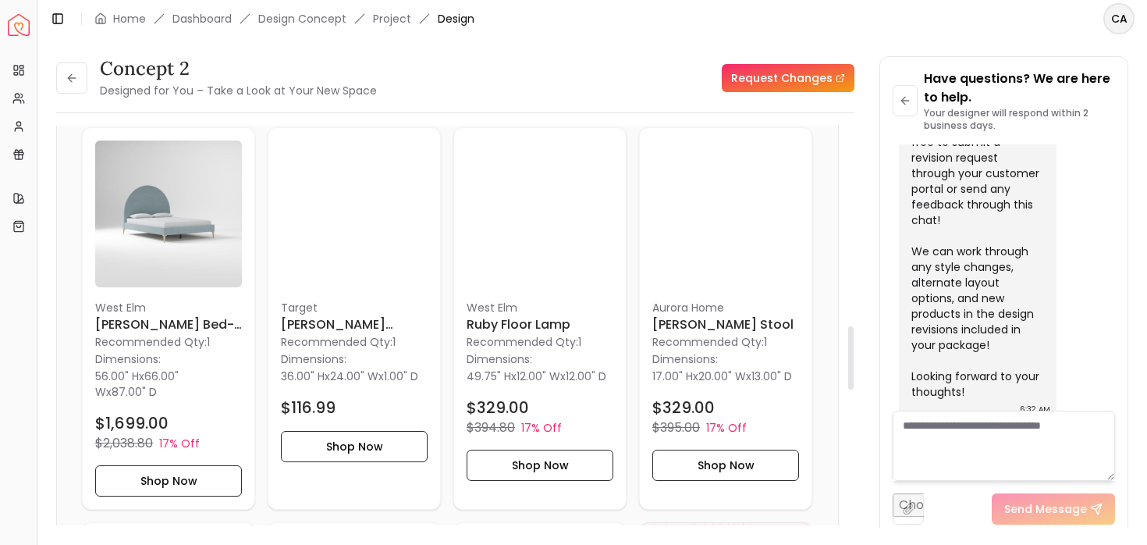
scroll to position [1269, 0]
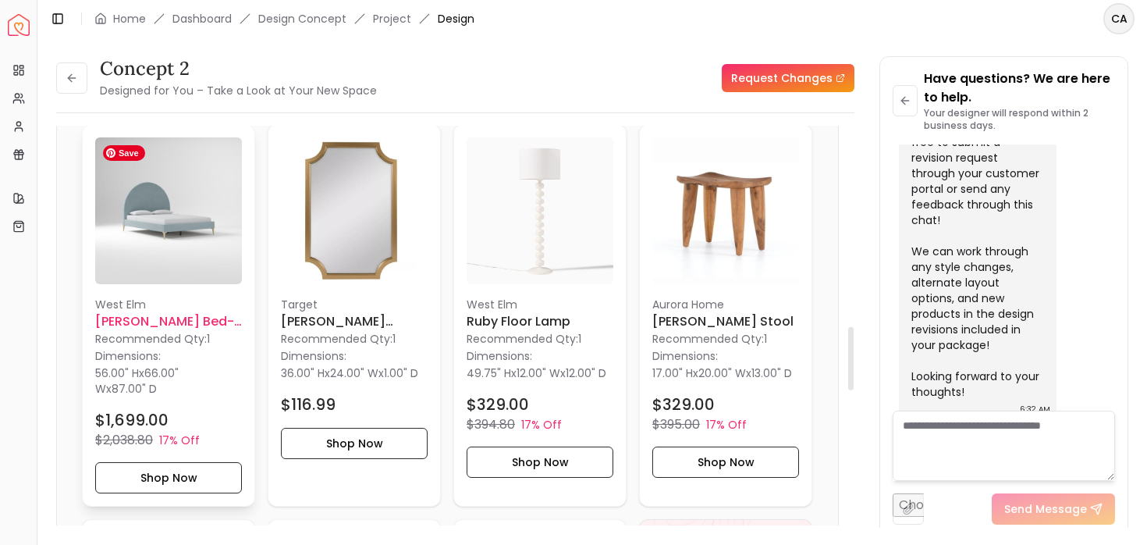
click at [183, 230] on img at bounding box center [168, 210] width 147 height 147
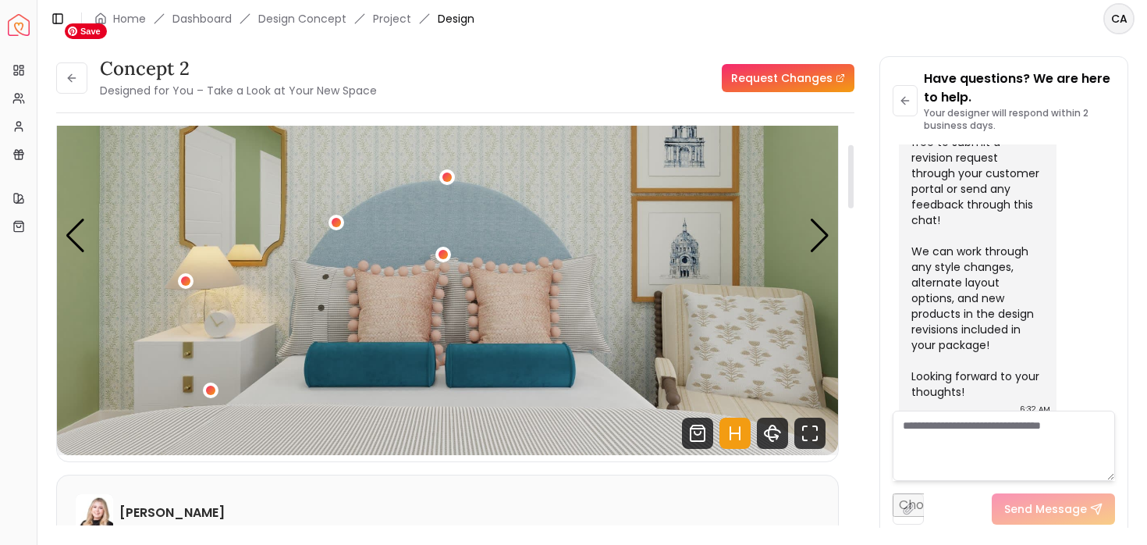
scroll to position [0, 0]
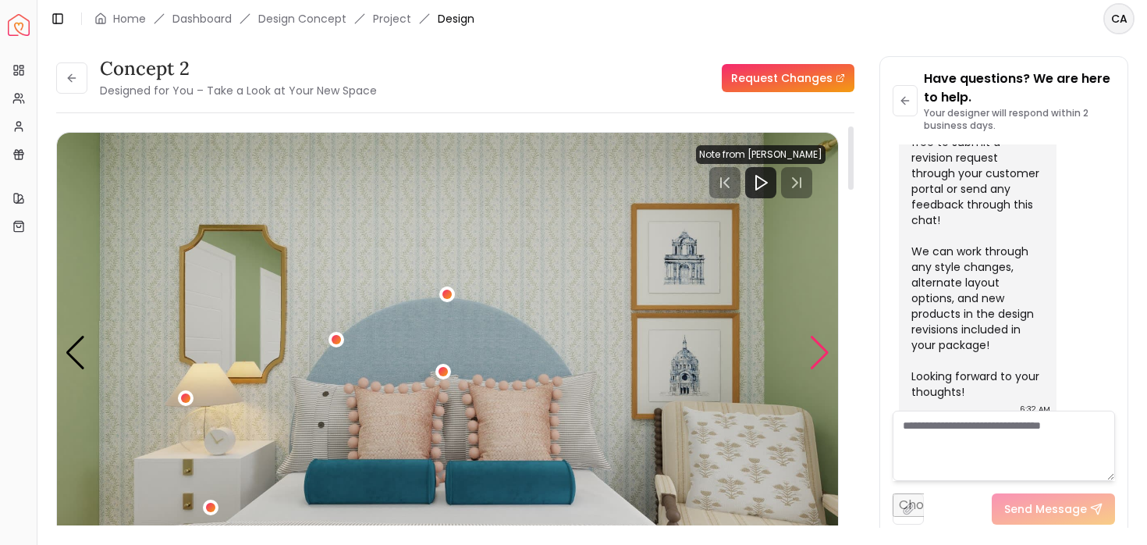
click at [815, 353] on div "Next slide" at bounding box center [819, 353] width 21 height 34
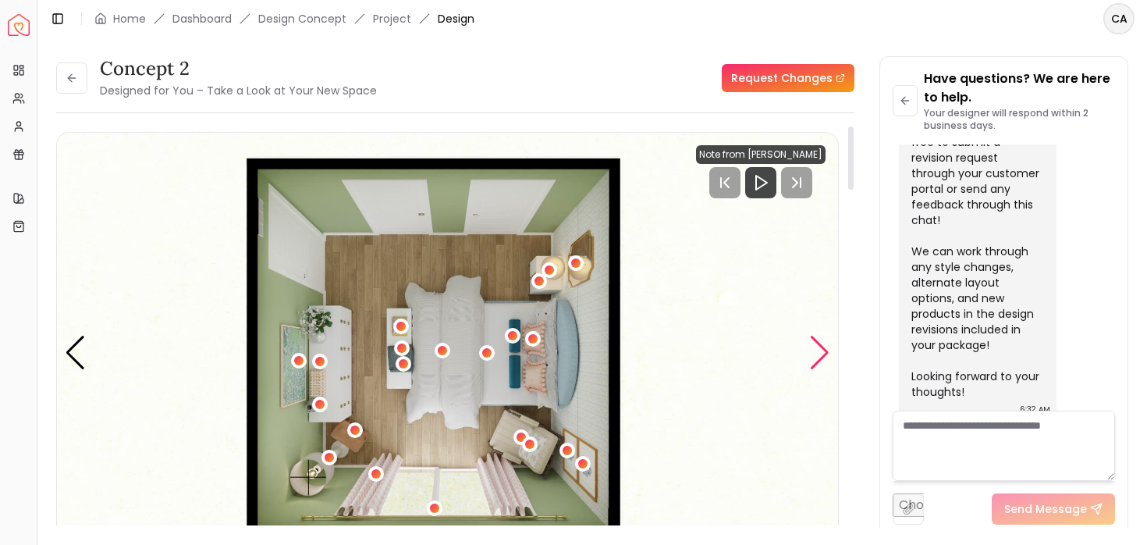
click at [815, 353] on div "Next slide" at bounding box center [819, 353] width 21 height 34
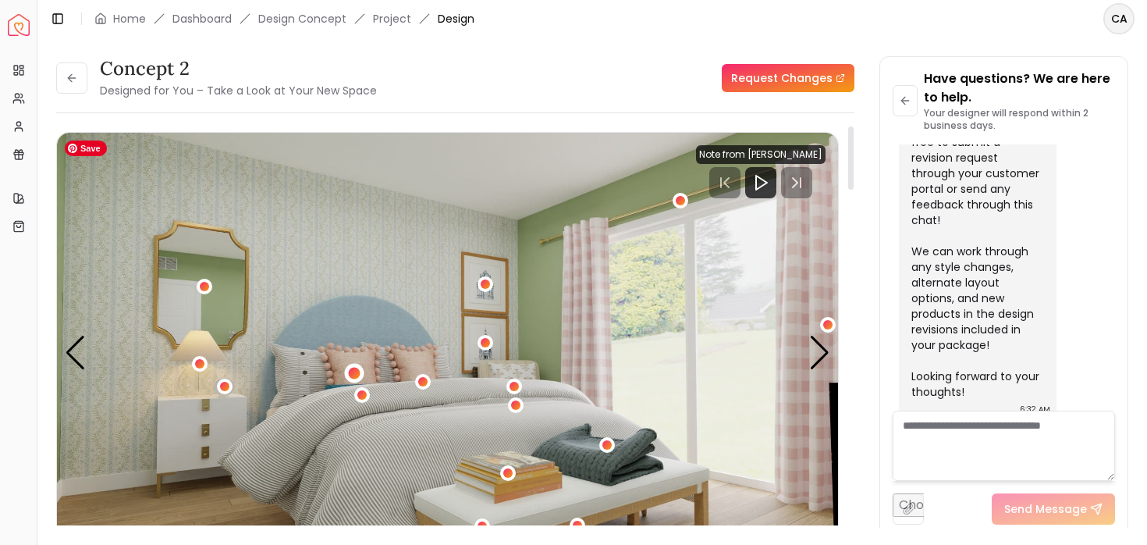
click at [357, 375] on div "3 / 6" at bounding box center [354, 374] width 12 height 12
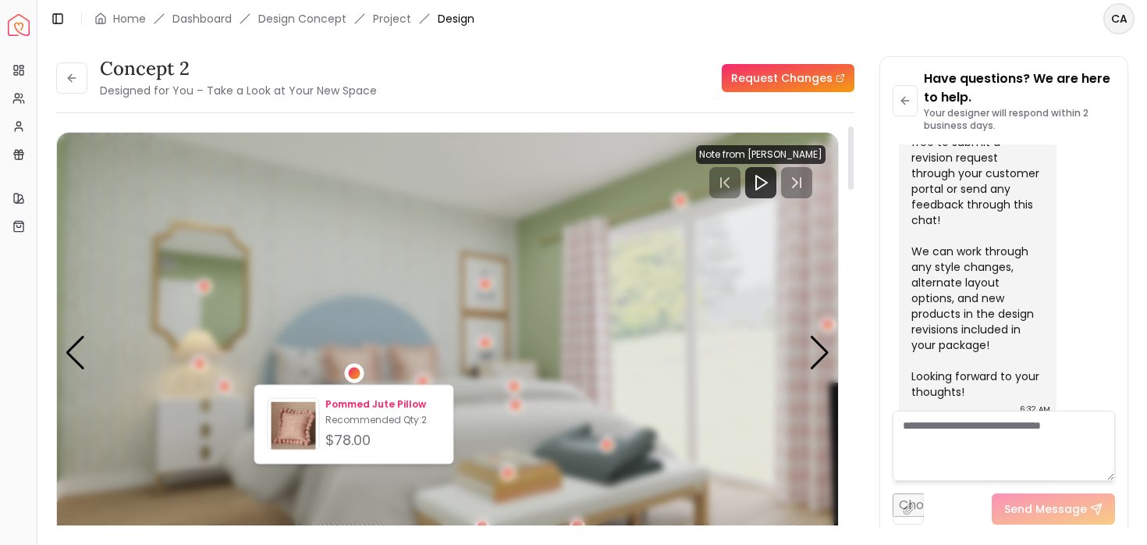
click at [289, 419] on img at bounding box center [293, 427] width 51 height 51
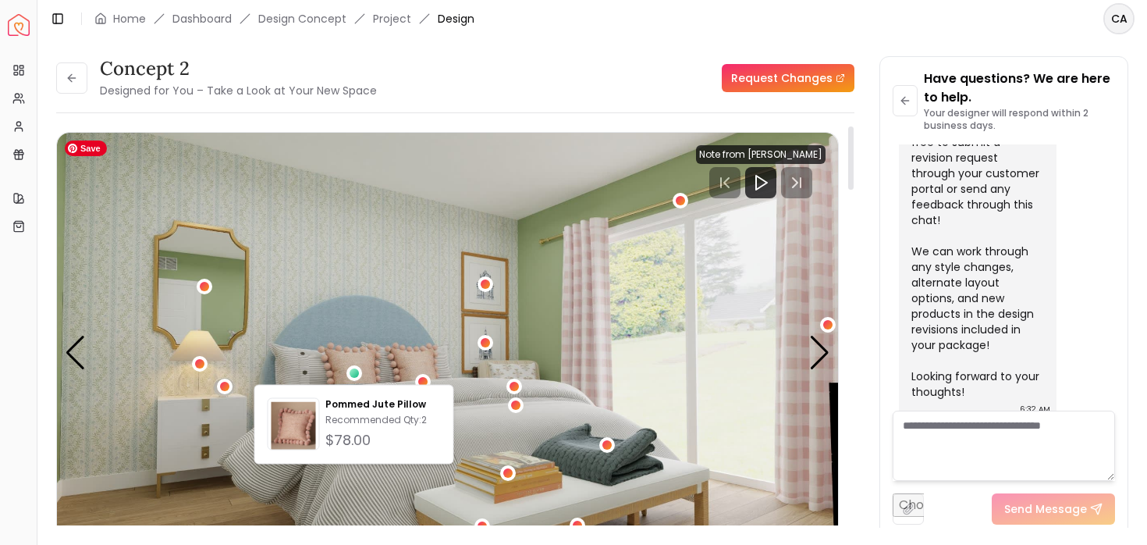
click at [683, 410] on img "3 / 6" at bounding box center [447, 352] width 781 height 439
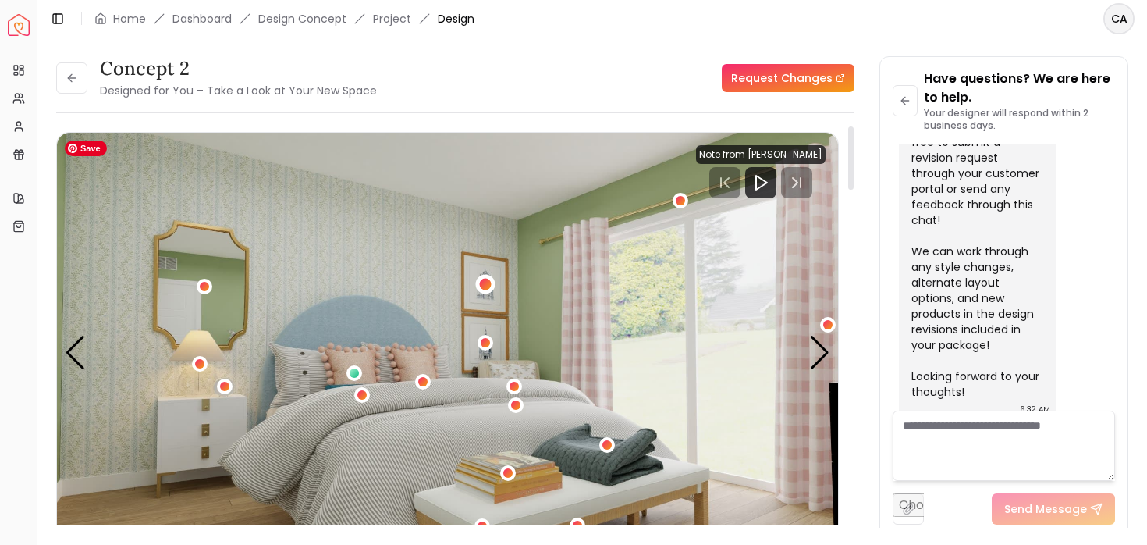
click at [485, 289] on div "3 / 6" at bounding box center [485, 284] width 12 height 12
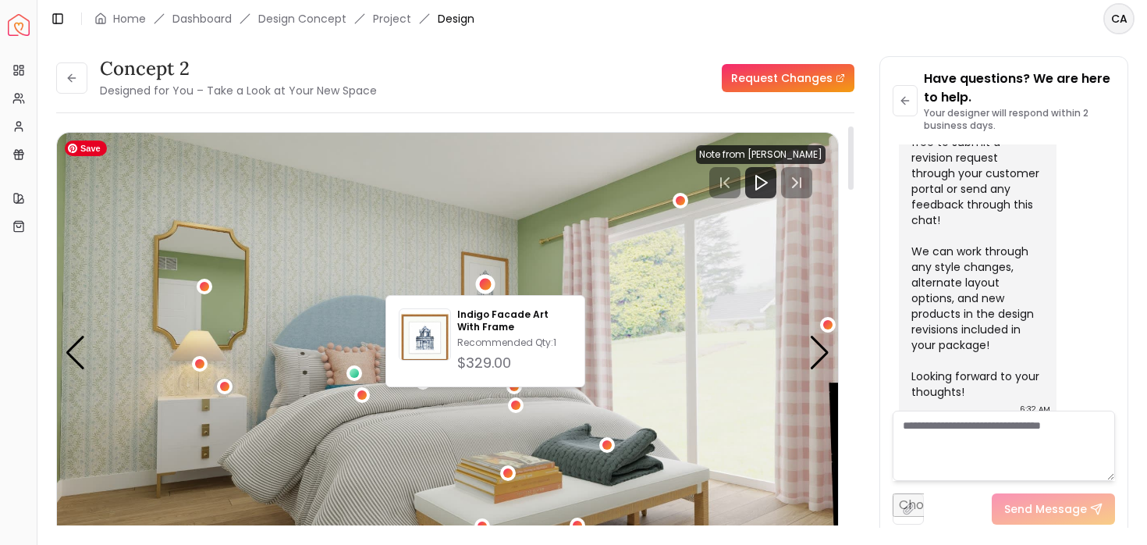
click at [691, 357] on img "3 / 6" at bounding box center [447, 352] width 781 height 439
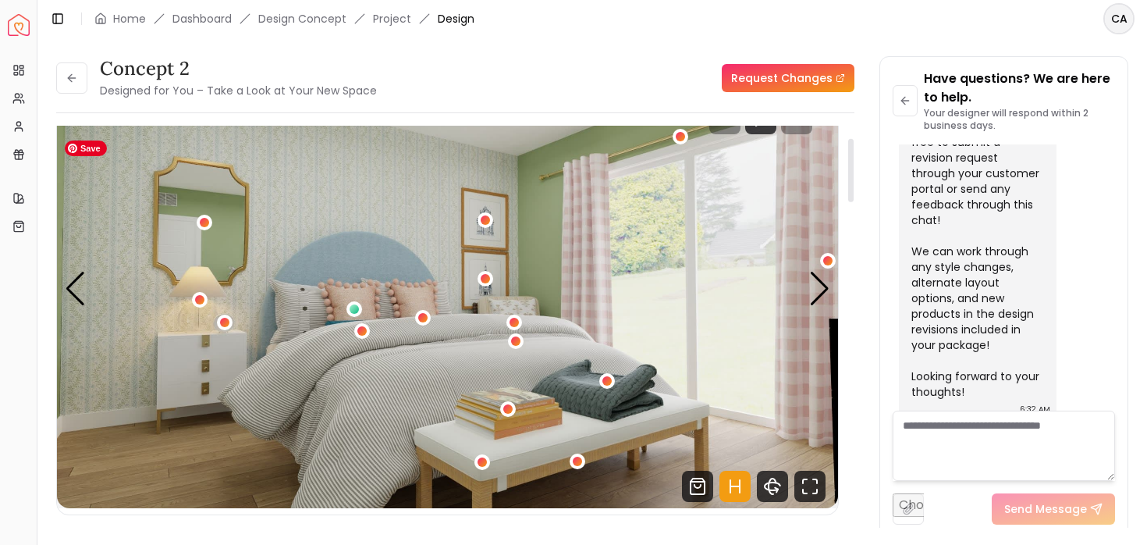
scroll to position [79, 0]
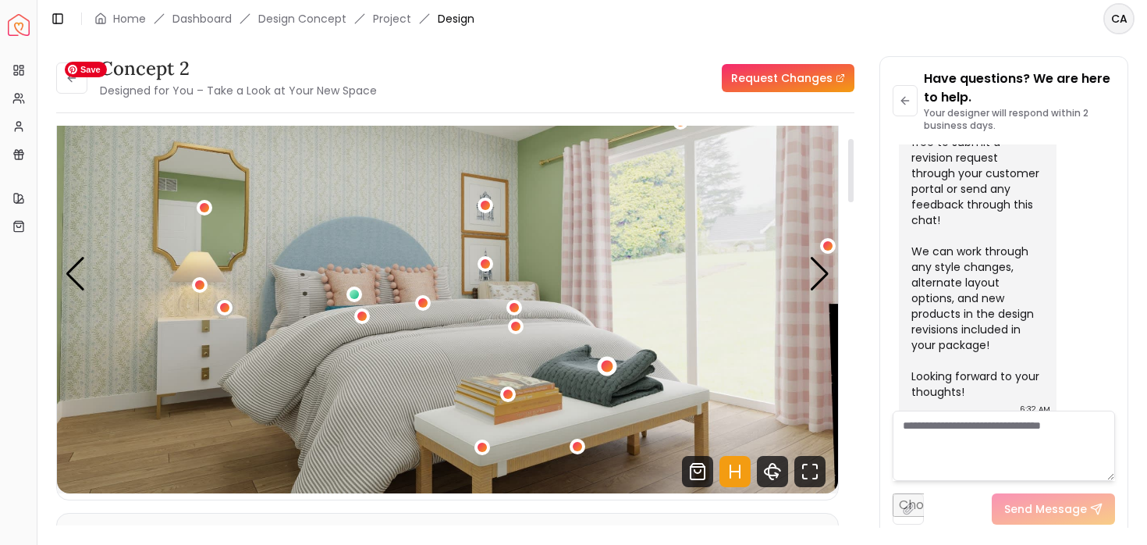
click at [603, 361] on div "3 / 6" at bounding box center [608, 366] width 12 height 12
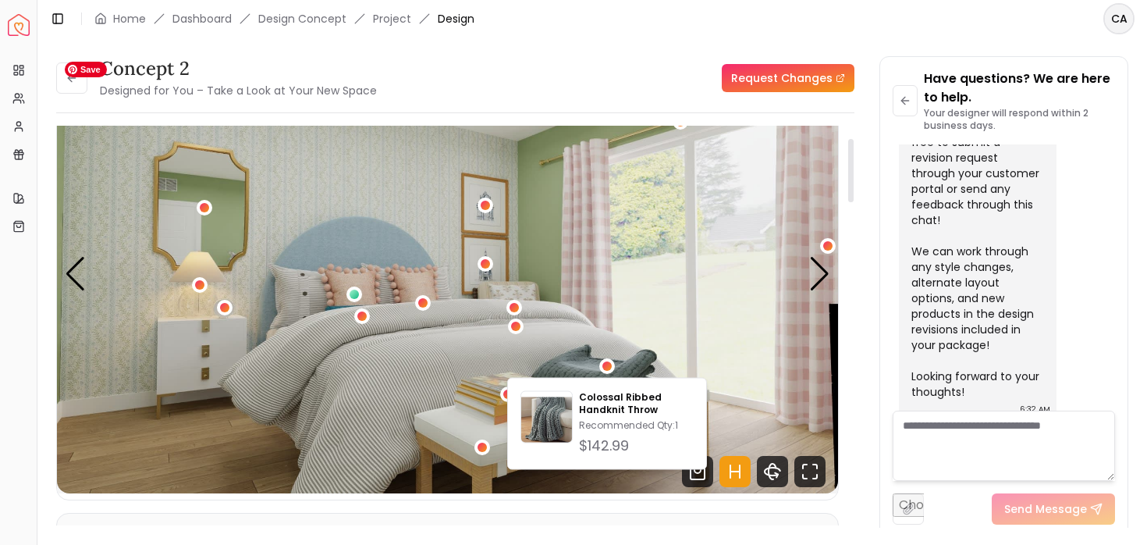
click at [616, 309] on img "3 / 6" at bounding box center [447, 273] width 781 height 439
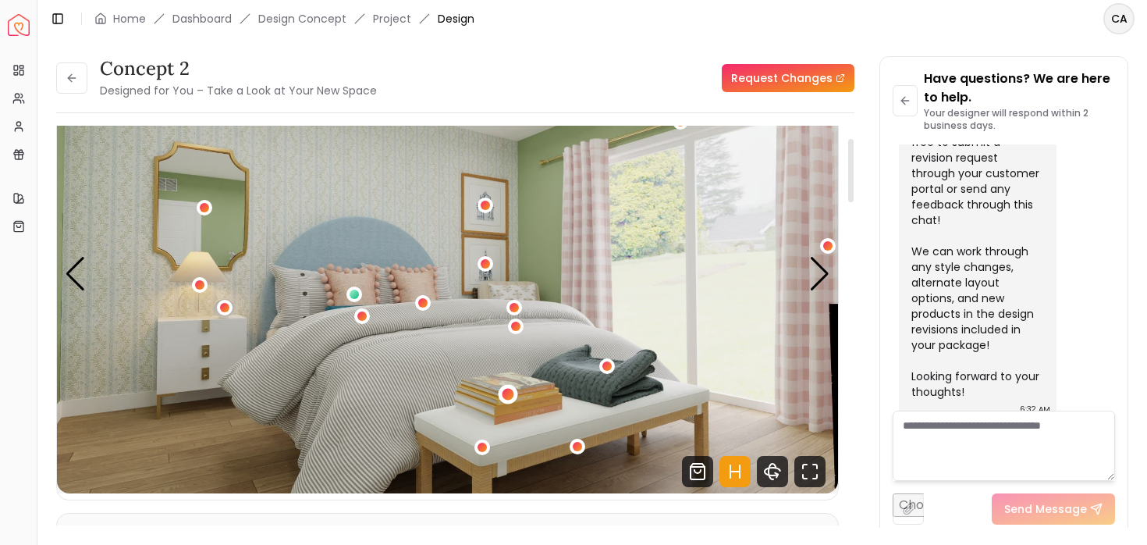
click at [502, 391] on div "3 / 6" at bounding box center [508, 395] width 12 height 12
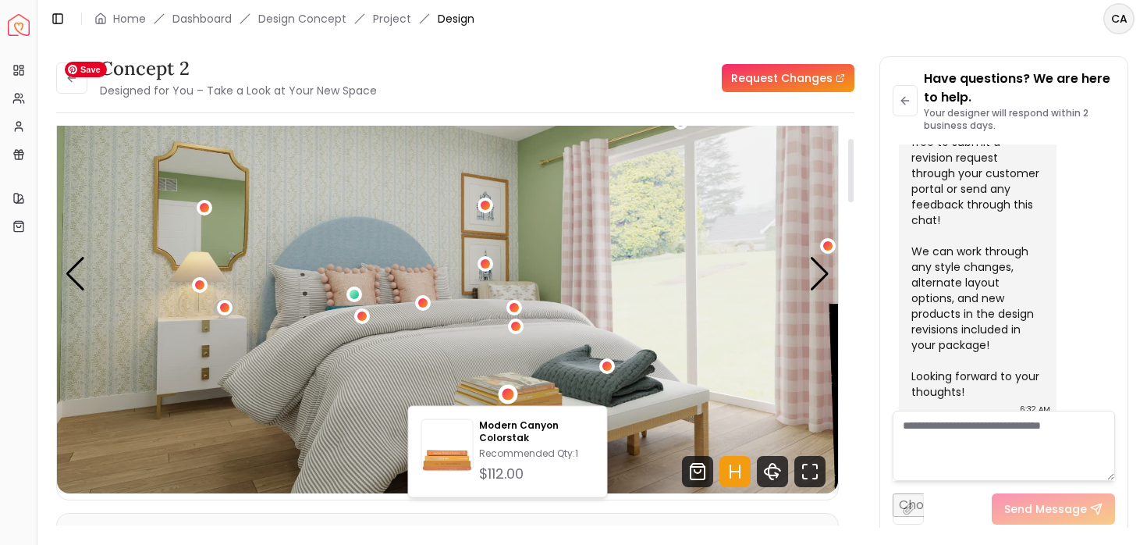
click at [506, 343] on img "3 / 6" at bounding box center [447, 273] width 781 height 439
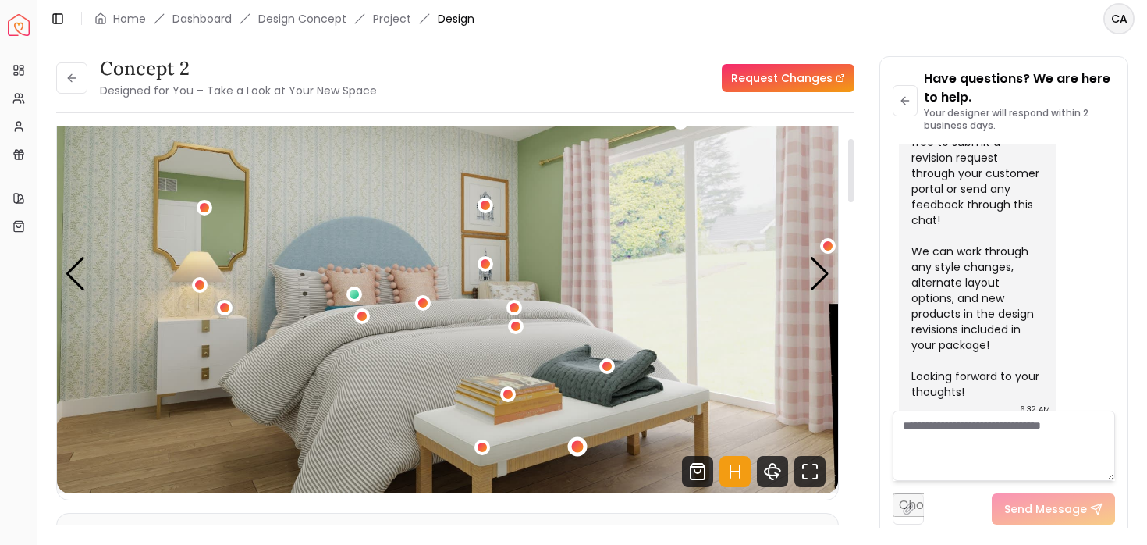
click at [575, 446] on div "3 / 6" at bounding box center [578, 446] width 12 height 12
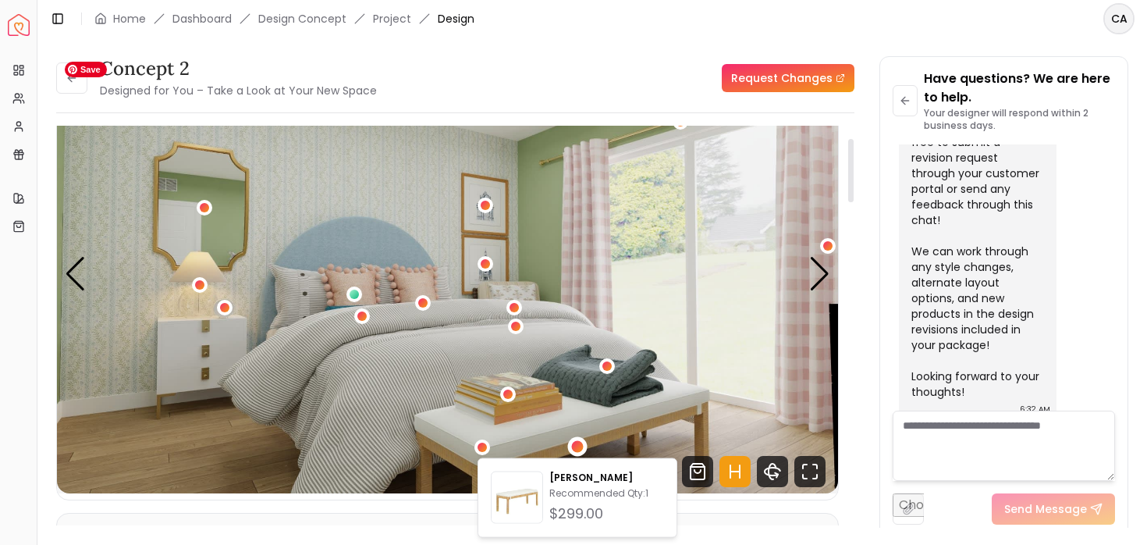
click at [605, 401] on img "3 / 6" at bounding box center [447, 273] width 781 height 439
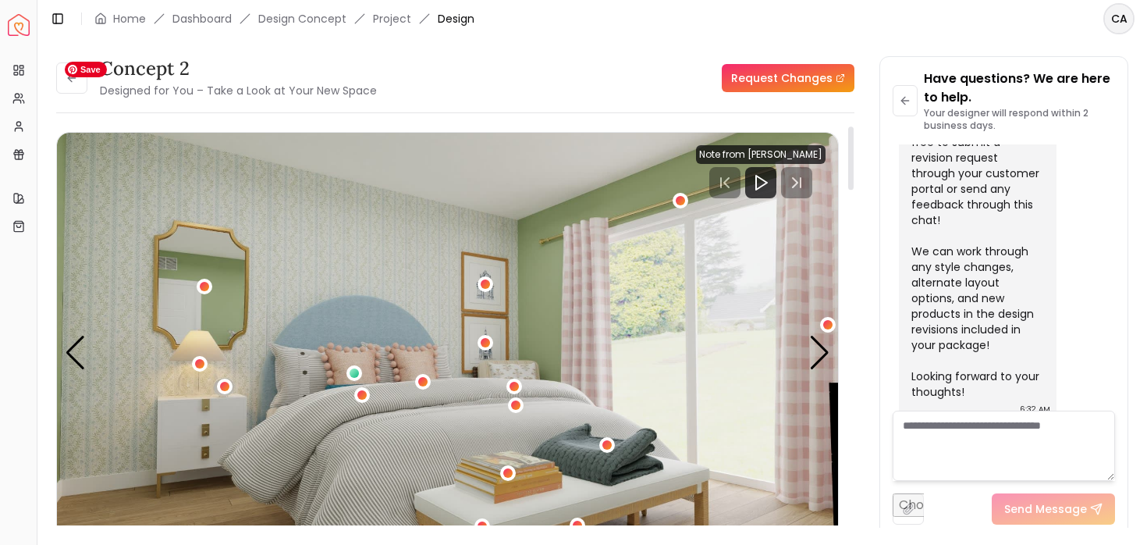
scroll to position [1, 0]
click at [201, 357] on div "3 / 6" at bounding box center [200, 363] width 20 height 20
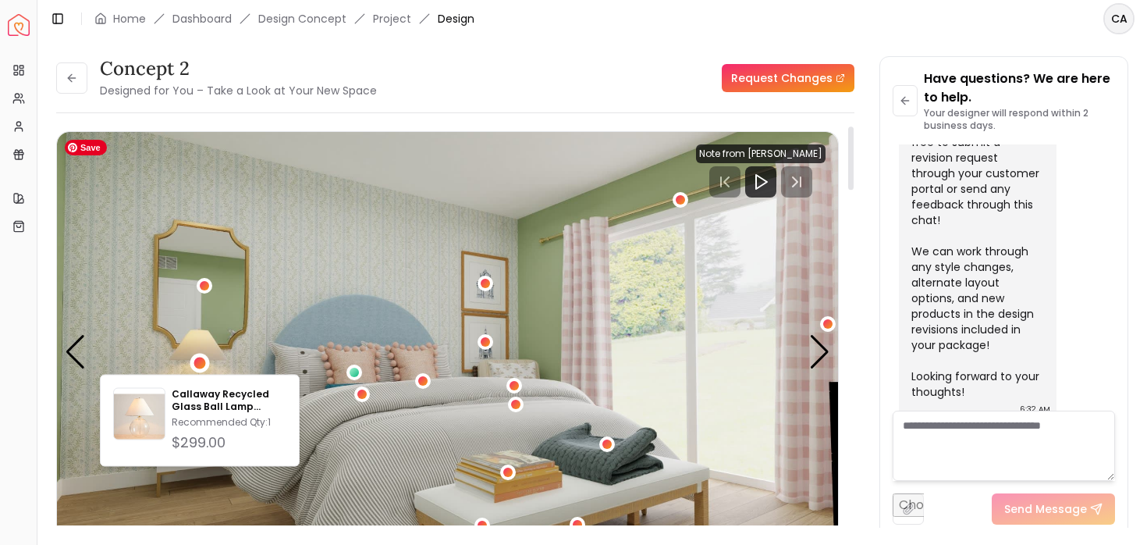
click at [125, 303] on img "3 / 6" at bounding box center [447, 351] width 781 height 439
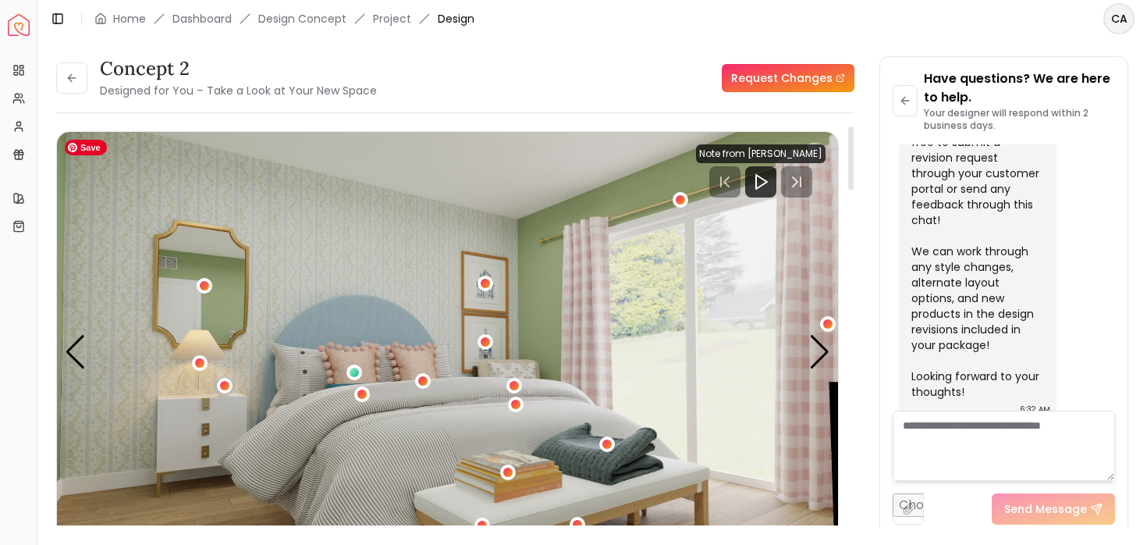
click at [521, 389] on button "3 / 6" at bounding box center [514, 386] width 16 height 16
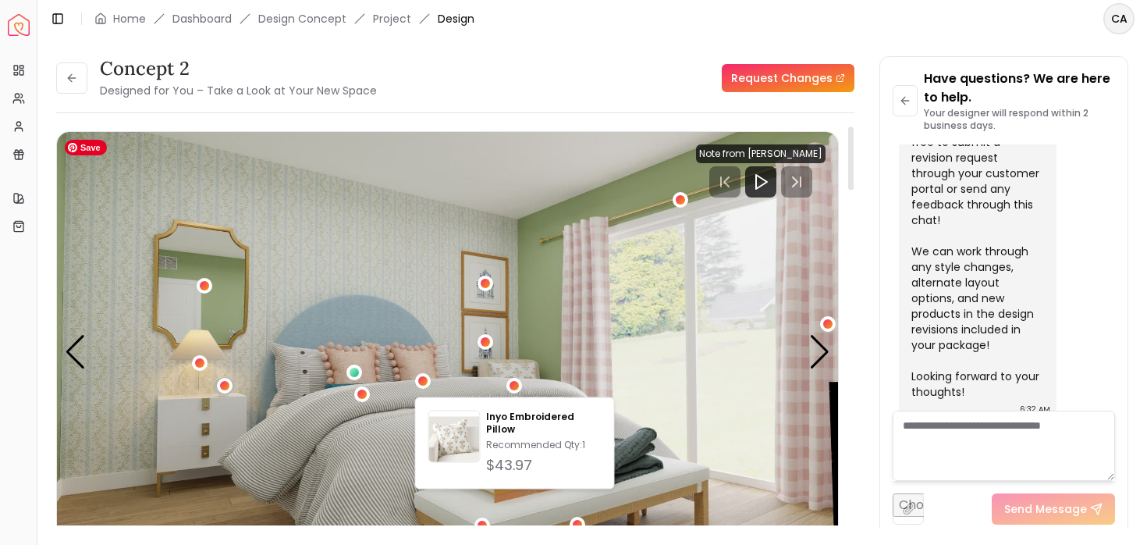
click at [567, 321] on img "3 / 6" at bounding box center [447, 351] width 781 height 439
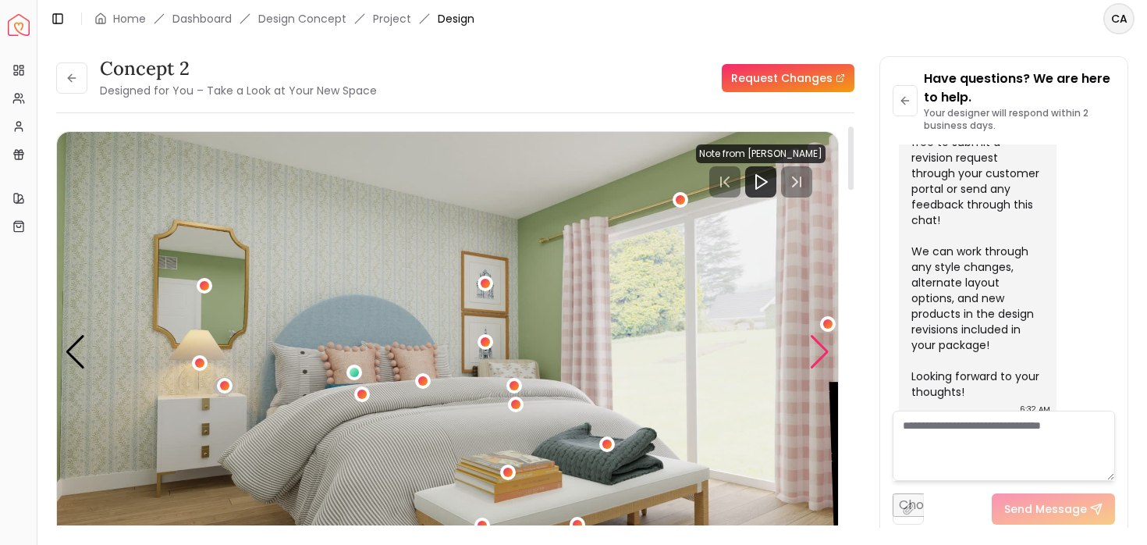
click at [822, 353] on div "Next slide" at bounding box center [819, 352] width 21 height 34
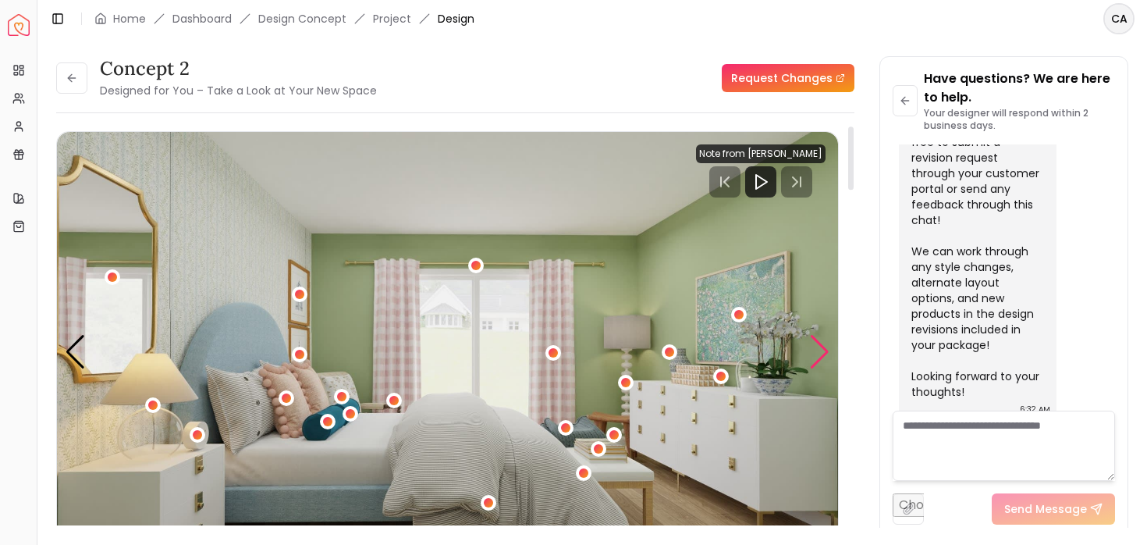
click at [822, 353] on div "Next slide" at bounding box center [819, 352] width 21 height 34
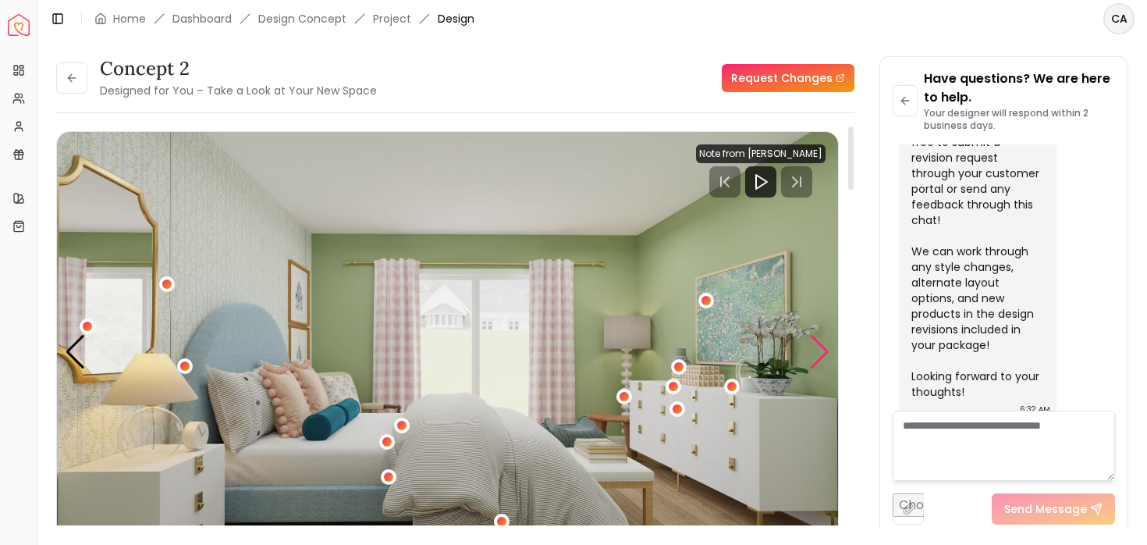
click at [822, 353] on div "Next slide" at bounding box center [819, 352] width 21 height 34
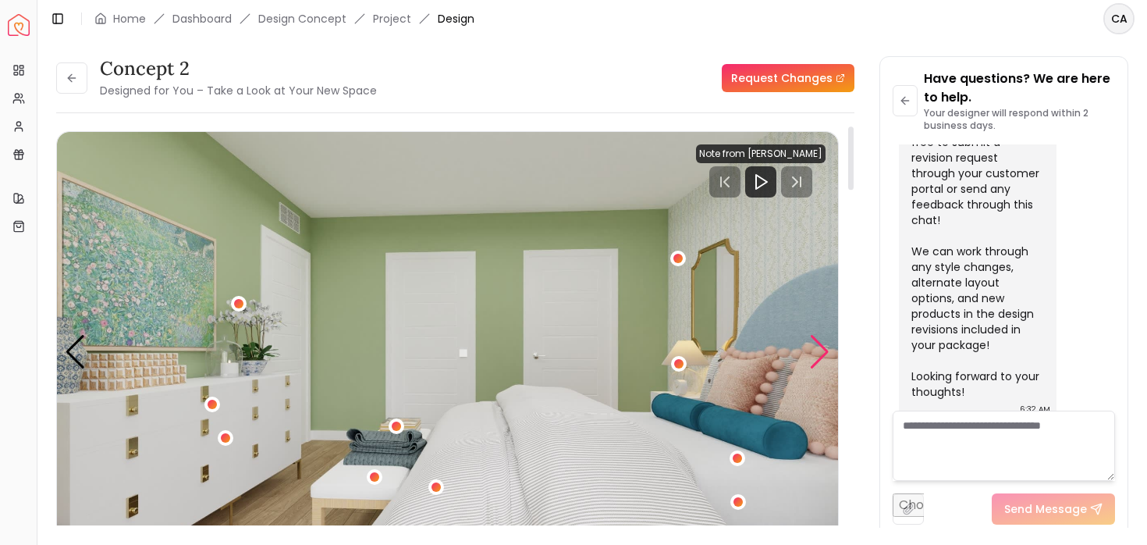
click at [822, 353] on div "Next slide" at bounding box center [819, 352] width 21 height 34
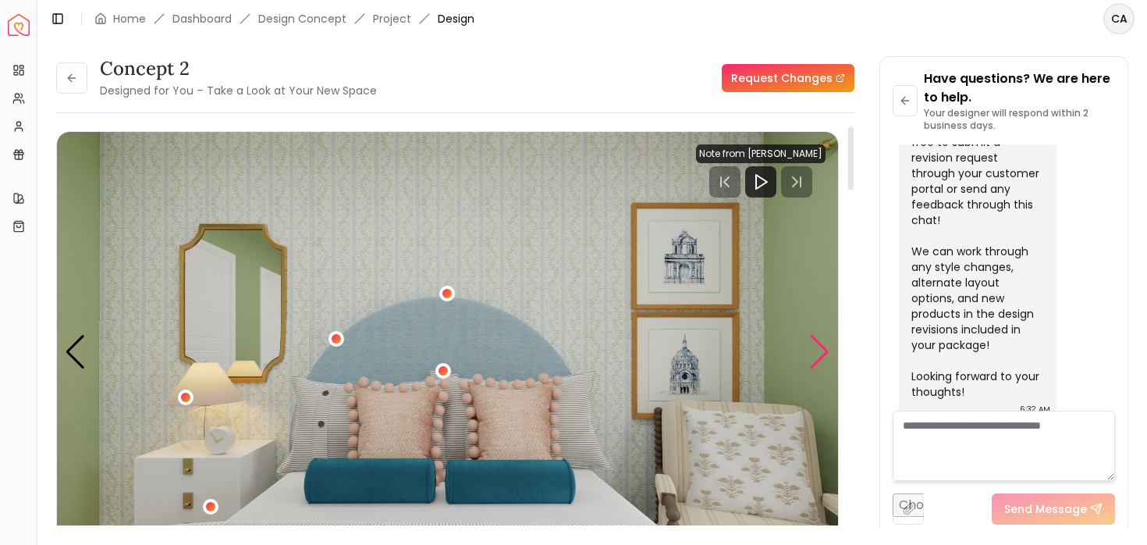
click at [821, 343] on div "Next slide" at bounding box center [819, 352] width 21 height 34
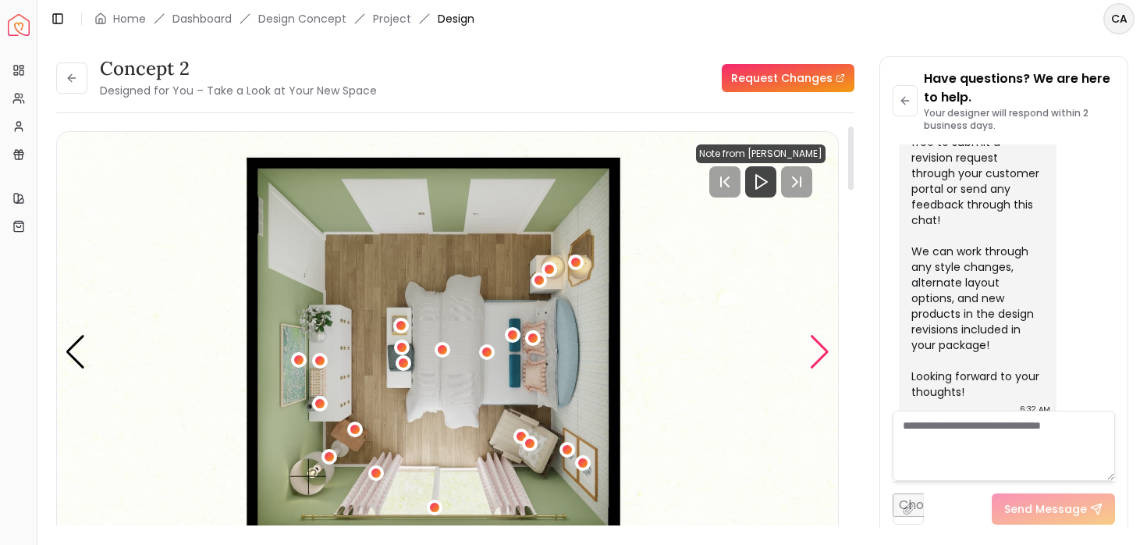
click at [820, 343] on div "Next slide" at bounding box center [819, 352] width 21 height 34
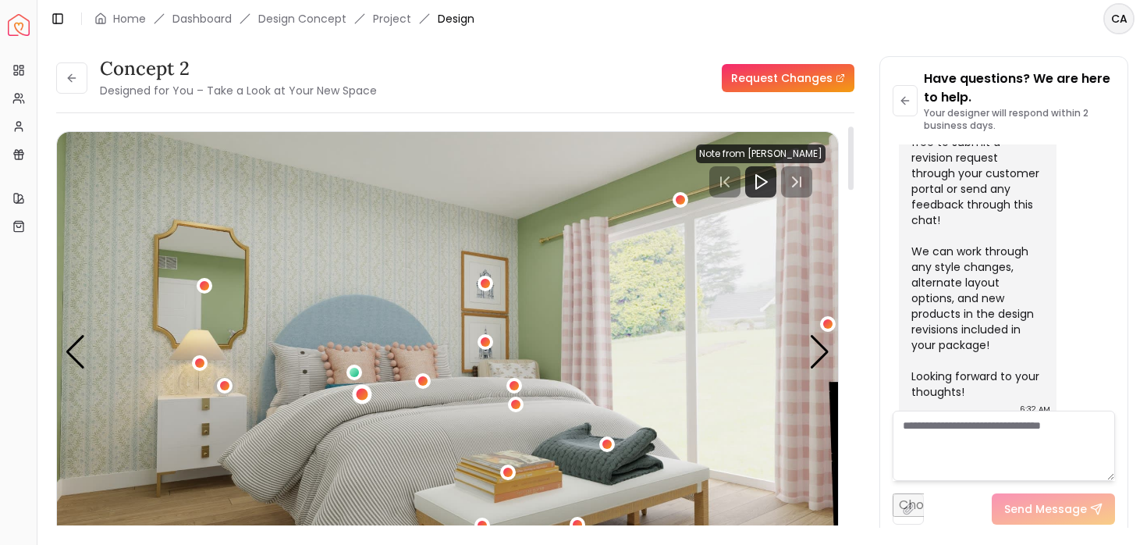
click at [364, 397] on div "3 / 6" at bounding box center [362, 395] width 12 height 12
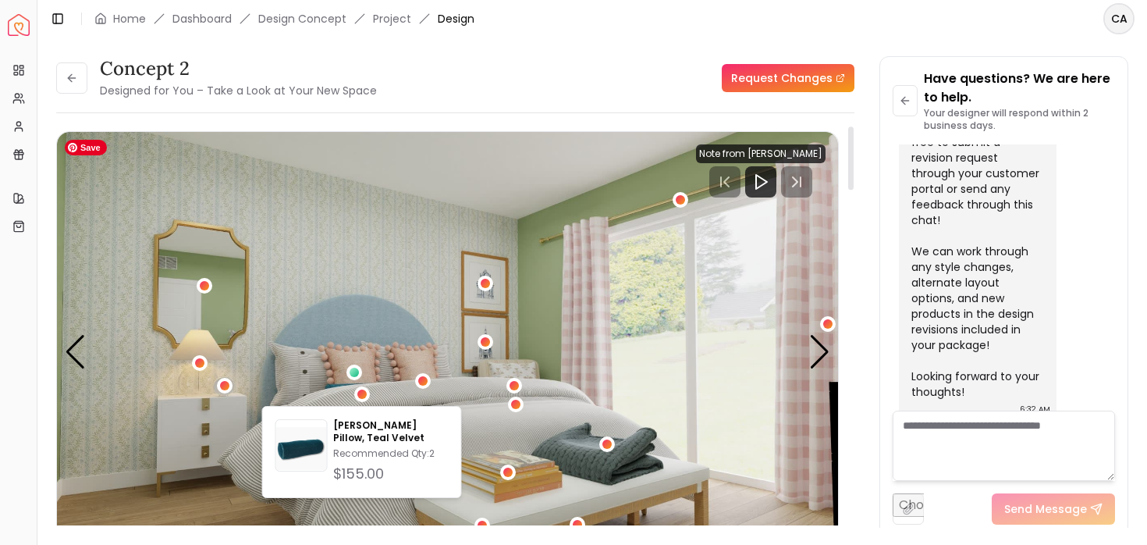
click at [505, 402] on img "3 / 6" at bounding box center [447, 351] width 781 height 439
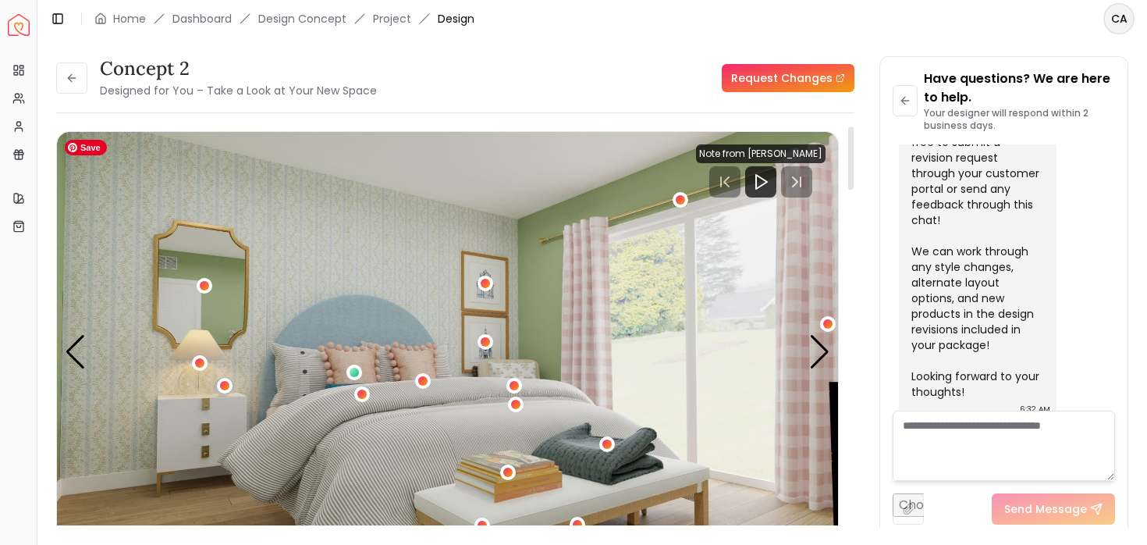
click at [369, 363] on img "3 / 6" at bounding box center [447, 351] width 781 height 439
click at [758, 189] on polygon "Play" at bounding box center [761, 182] width 11 height 14
click at [769, 187] on rect "Pause" at bounding box center [770, 182] width 3 height 12
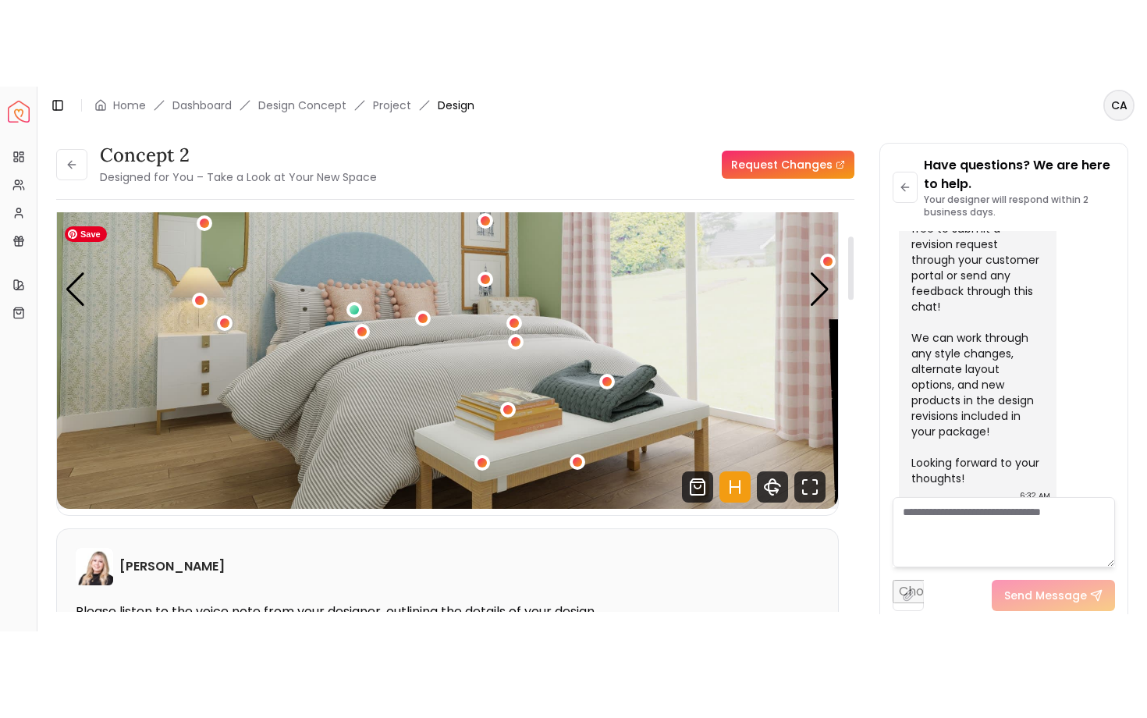
scroll to position [148, 0]
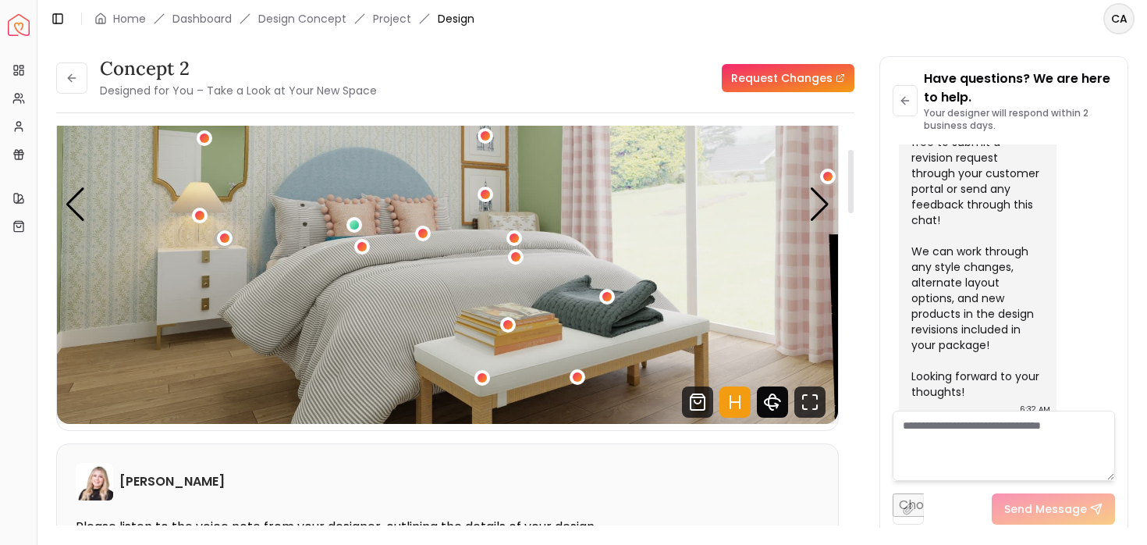
click at [779, 397] on icon "360 View" at bounding box center [772, 401] width 31 height 31
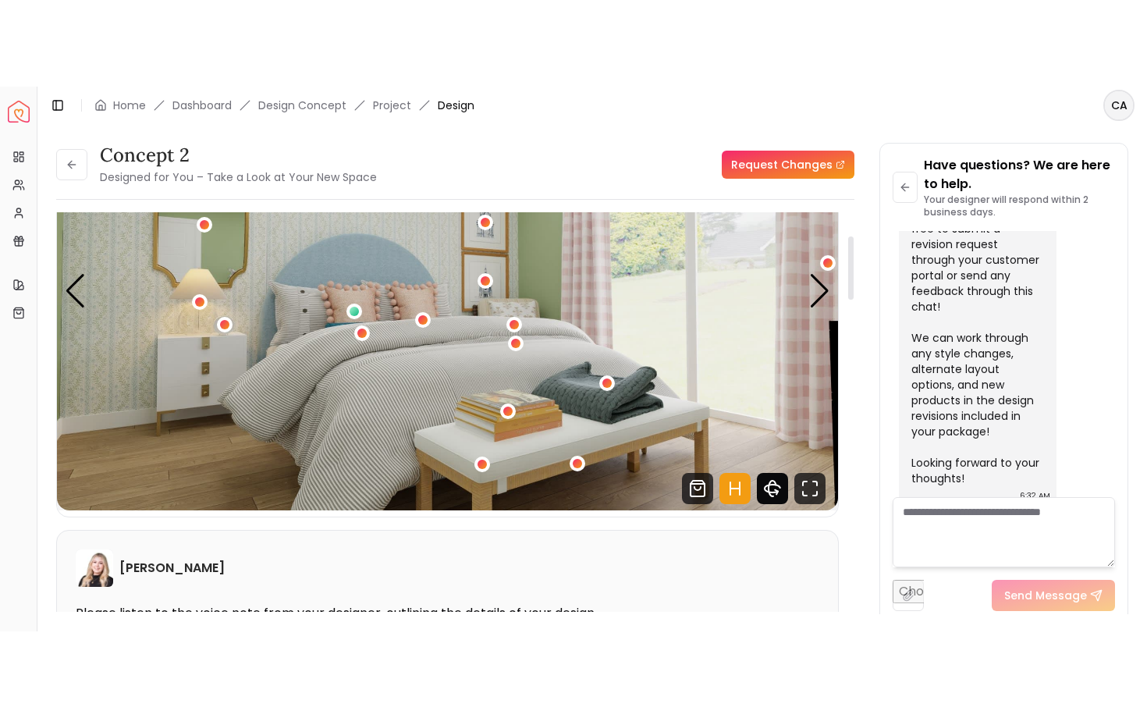
scroll to position [2448, 0]
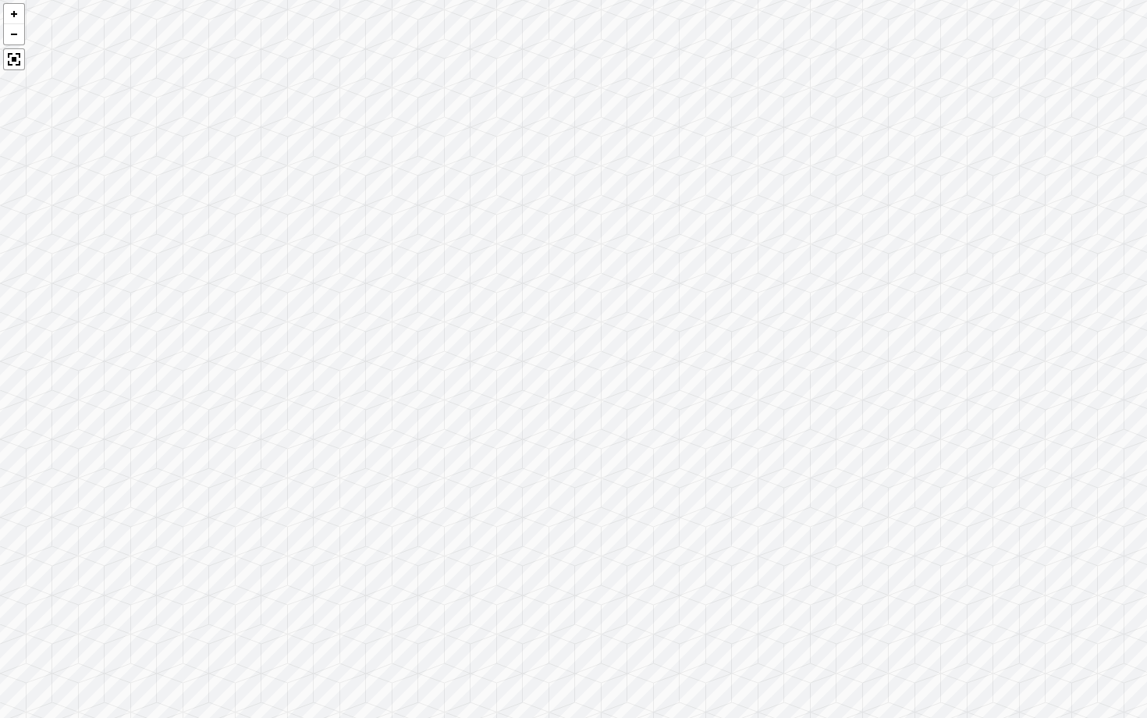
drag, startPoint x: 836, startPoint y: 451, endPoint x: 336, endPoint y: 272, distance: 530.4
click at [336, 272] on div at bounding box center [573, 359] width 1147 height 718
drag, startPoint x: 336, startPoint y: 272, endPoint x: 627, endPoint y: 284, distance: 290.5
click at [627, 284] on div at bounding box center [573, 359] width 1147 height 718
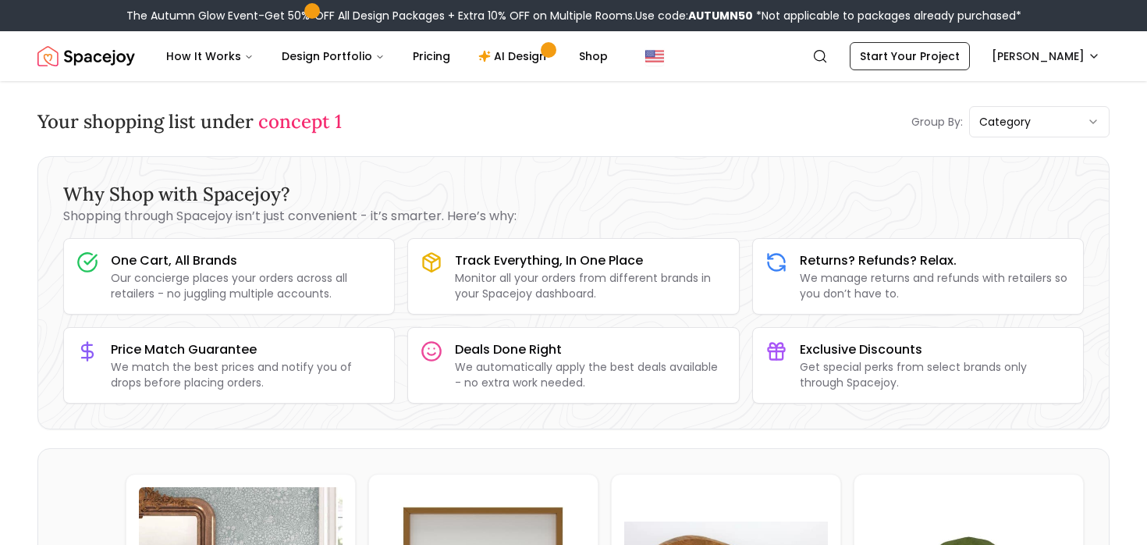
click at [315, 126] on span "concept 1" at bounding box center [299, 121] width 83 height 24
click at [1069, 74] on nav "Spacejoy Search CA How It Works Design Portfolio Pricing AI Design Shop Search …" at bounding box center [573, 56] width 1072 height 50
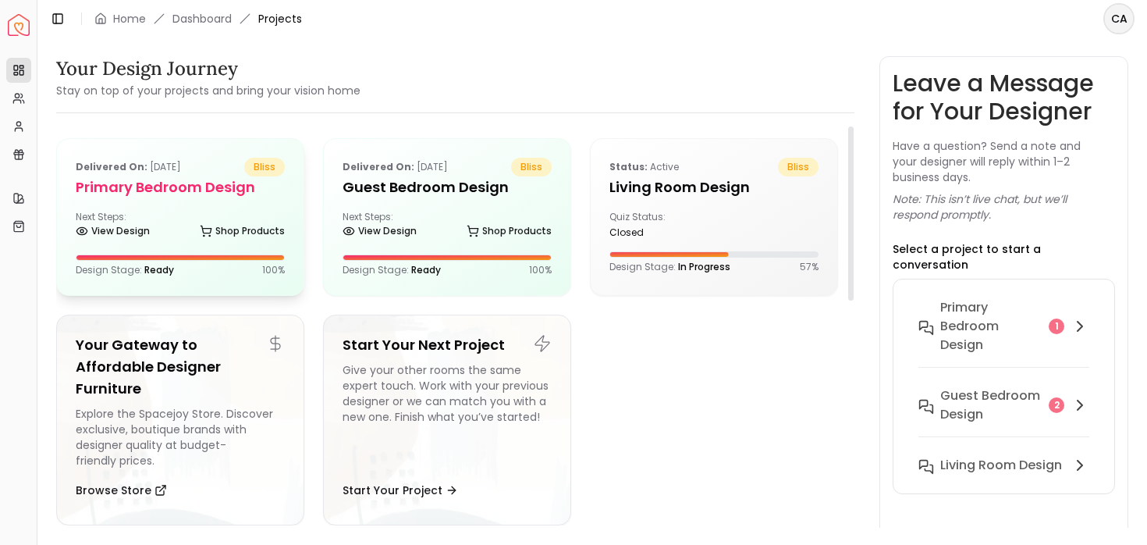
click at [127, 215] on div "Next Steps: View Design Shop Products" at bounding box center [180, 226] width 209 height 31
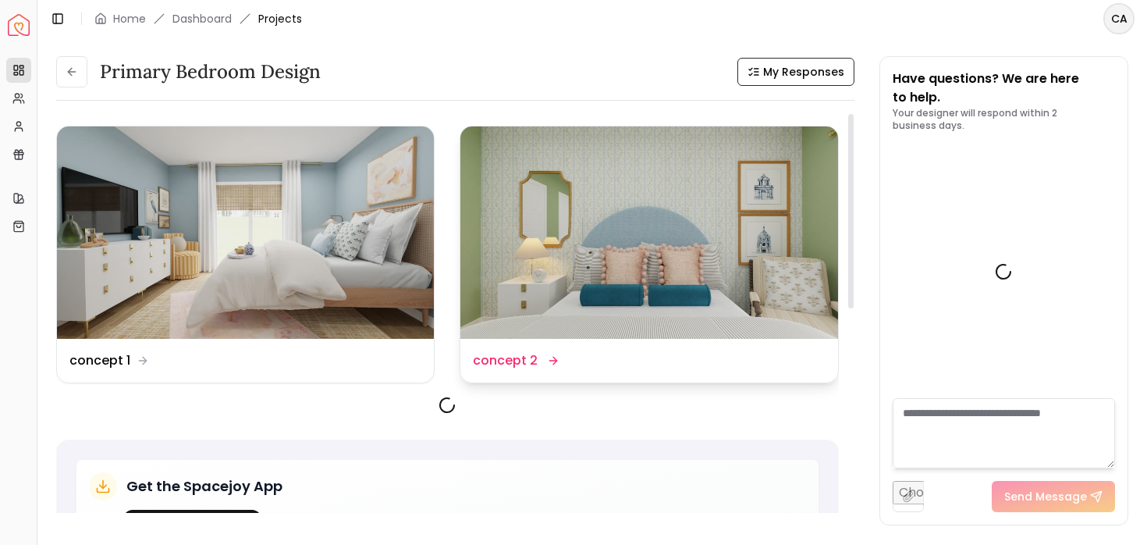
scroll to position [2633, 0]
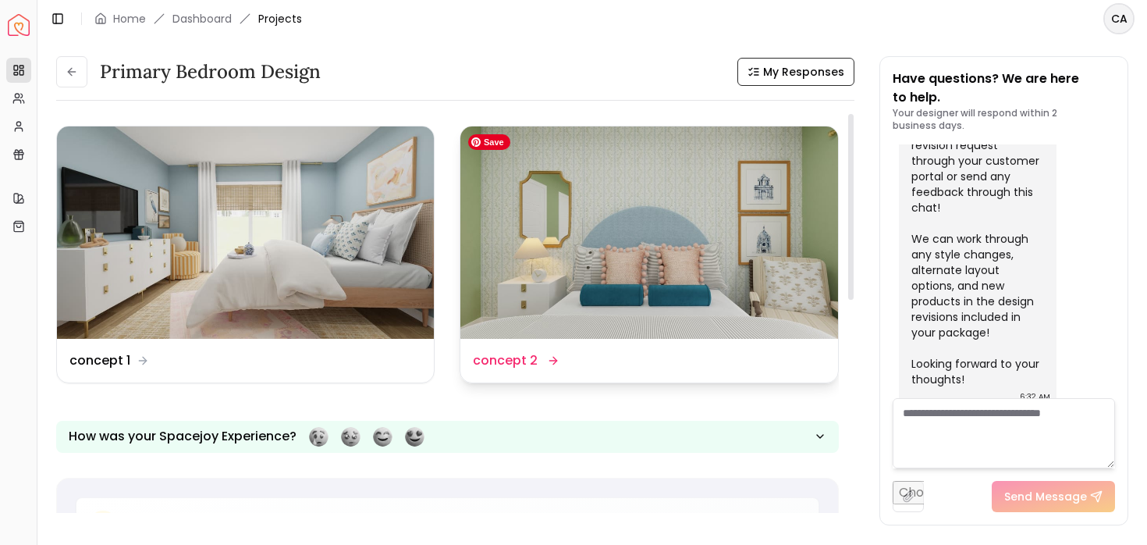
click at [669, 265] on img at bounding box center [648, 232] width 377 height 212
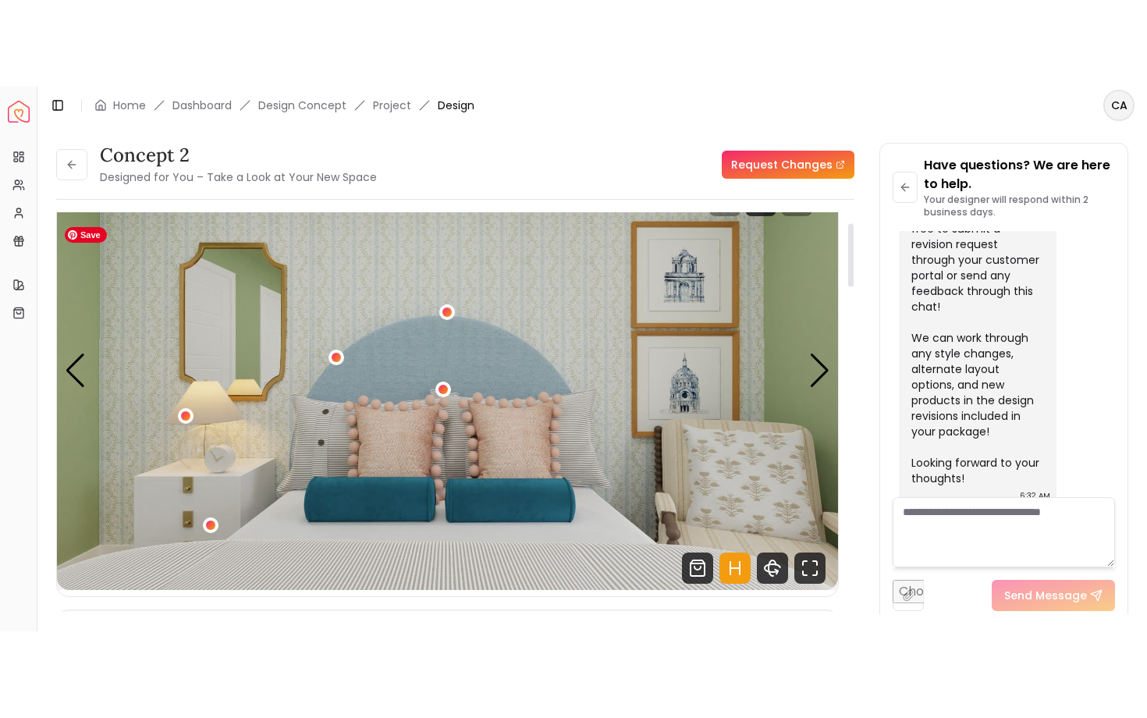
scroll to position [66, 0]
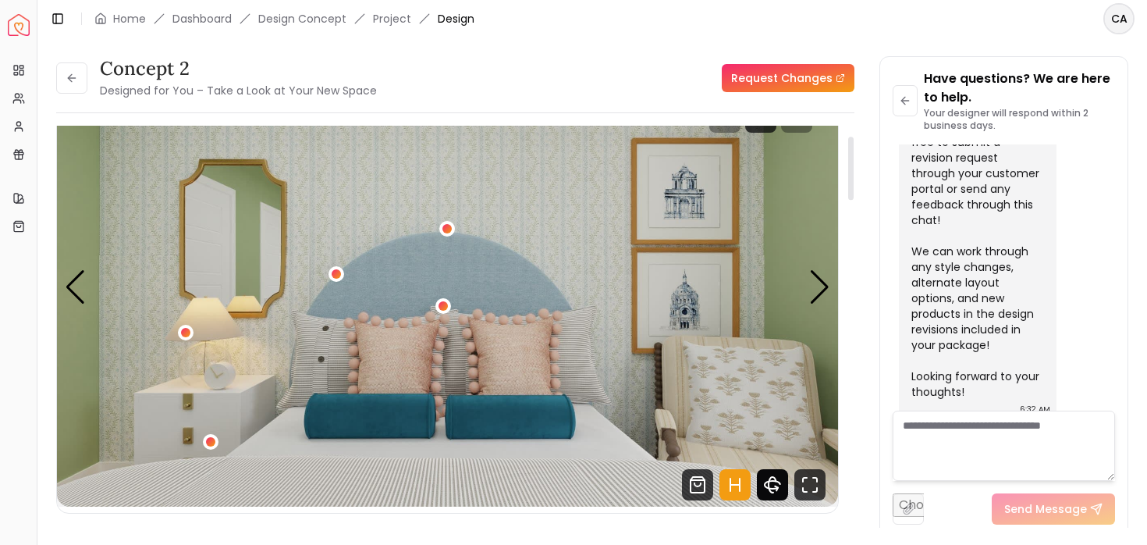
click at [772, 475] on icon "360 View" at bounding box center [772, 484] width 31 height 31
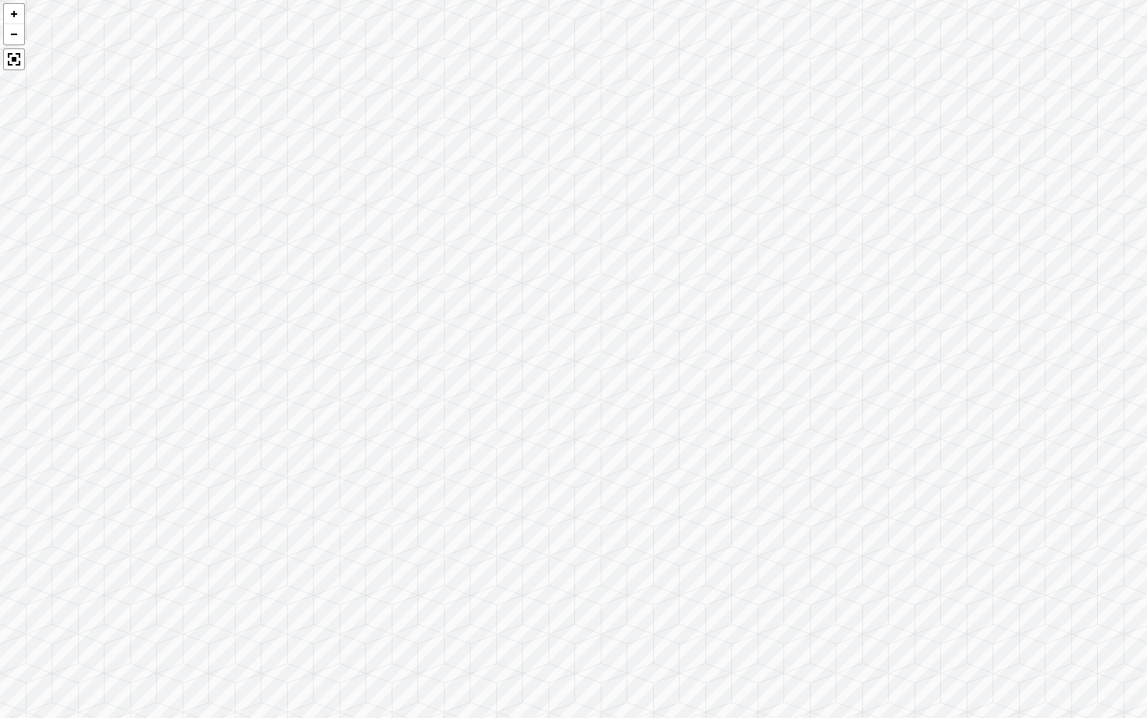
click at [772, 544] on div at bounding box center [573, 359] width 1147 height 718
click at [768, 544] on div at bounding box center [573, 359] width 1147 height 718
click at [765, 544] on div at bounding box center [573, 359] width 1147 height 718
click at [15, 53] on div at bounding box center [14, 59] width 22 height 22
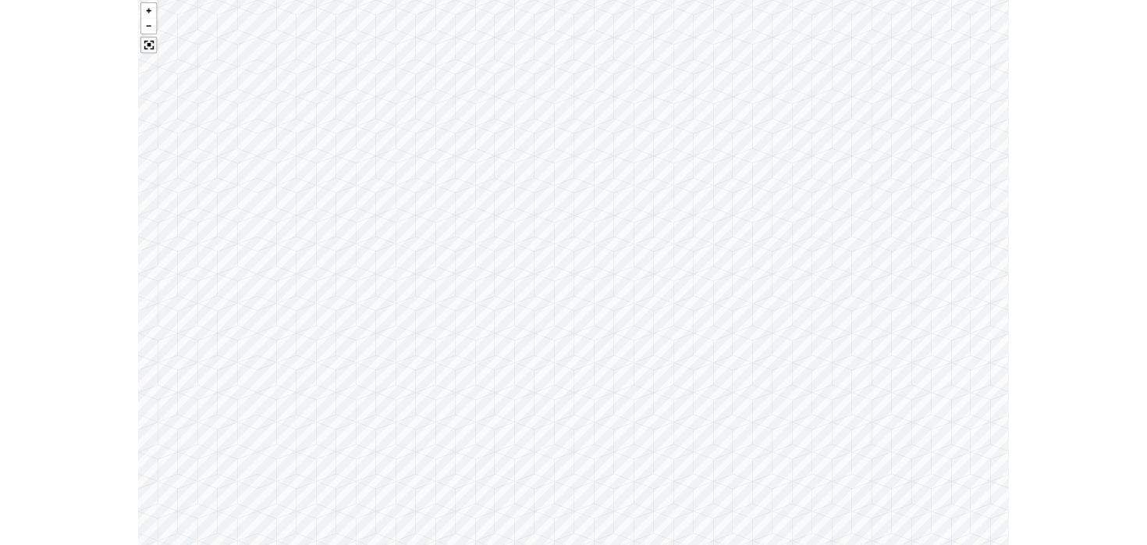
scroll to position [2621, 0]
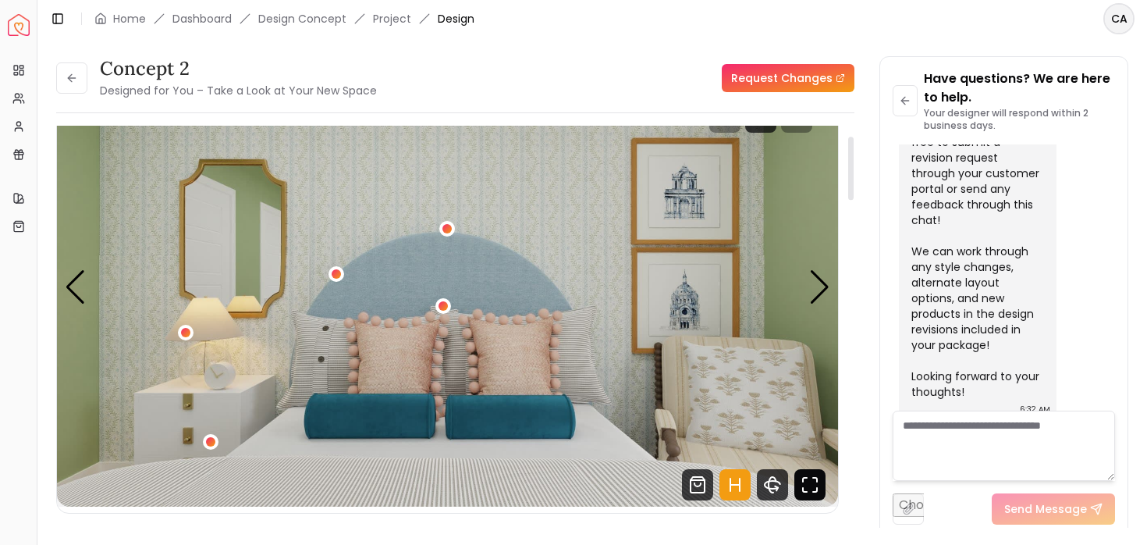
click at [819, 485] on icon "Fullscreen" at bounding box center [809, 484] width 31 height 31
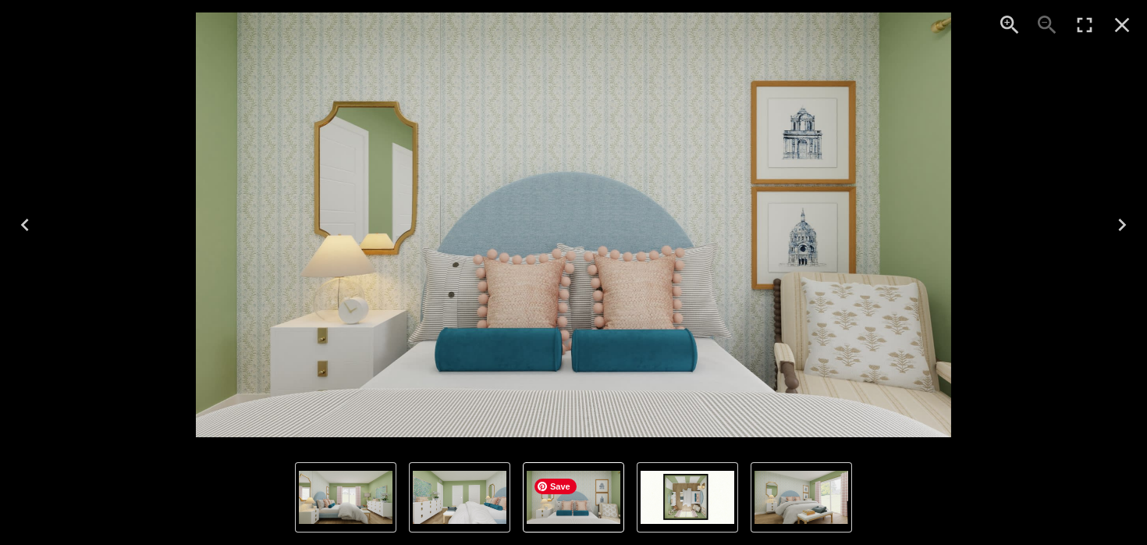
click at [580, 499] on img "1 of 6" at bounding box center [574, 496] width 94 height 53
click at [814, 499] on img "3 of 6" at bounding box center [802, 496] width 94 height 53
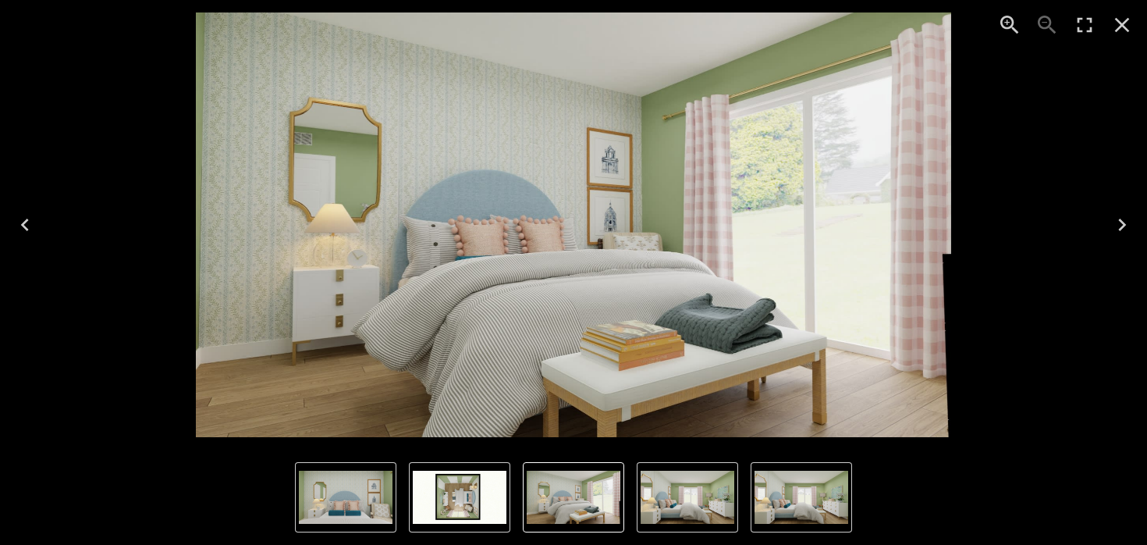
click at [1120, 225] on icon "Next" at bounding box center [1122, 224] width 25 height 25
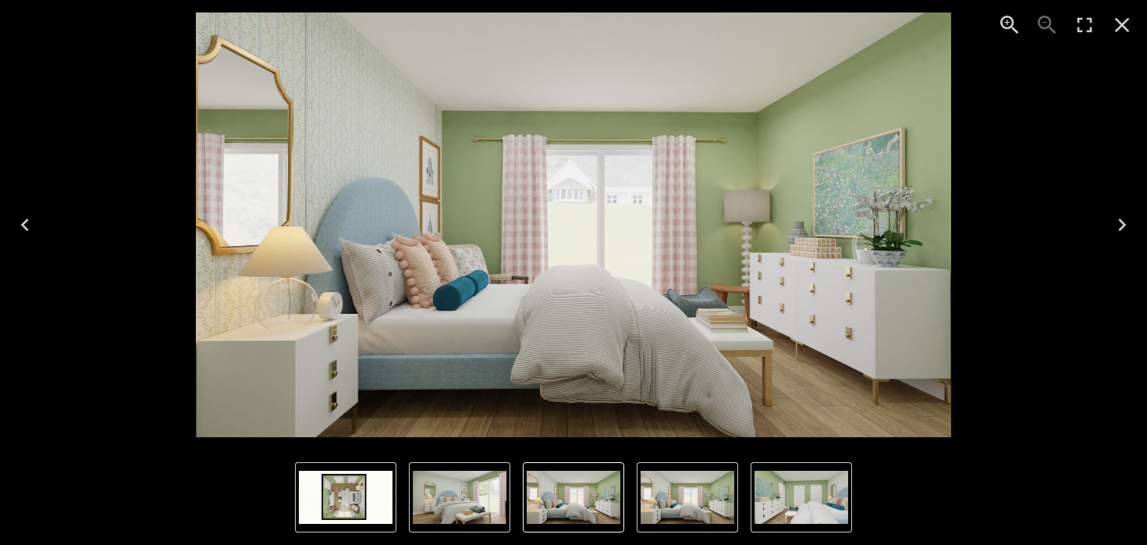
click at [1120, 225] on icon "Next" at bounding box center [1122, 224] width 25 height 25
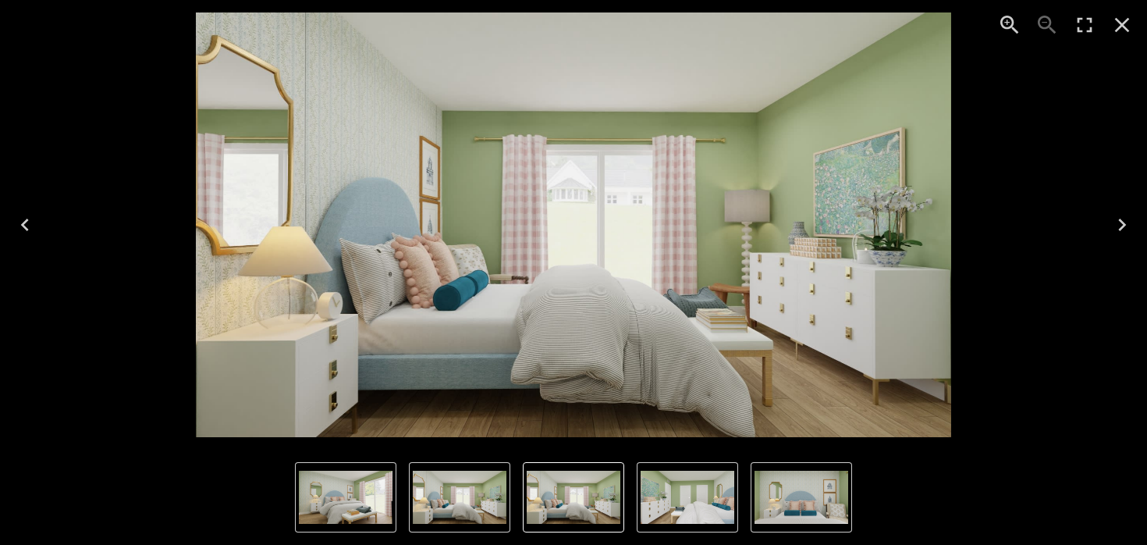
click at [1117, 220] on icon "Next" at bounding box center [1122, 224] width 25 height 25
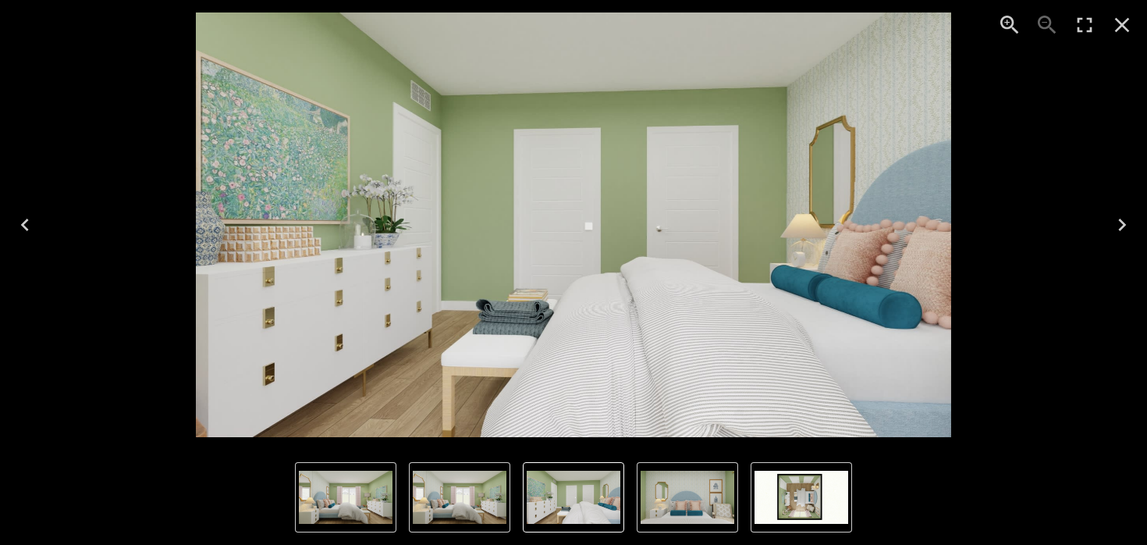
click at [1117, 220] on icon "Next" at bounding box center [1122, 224] width 25 height 25
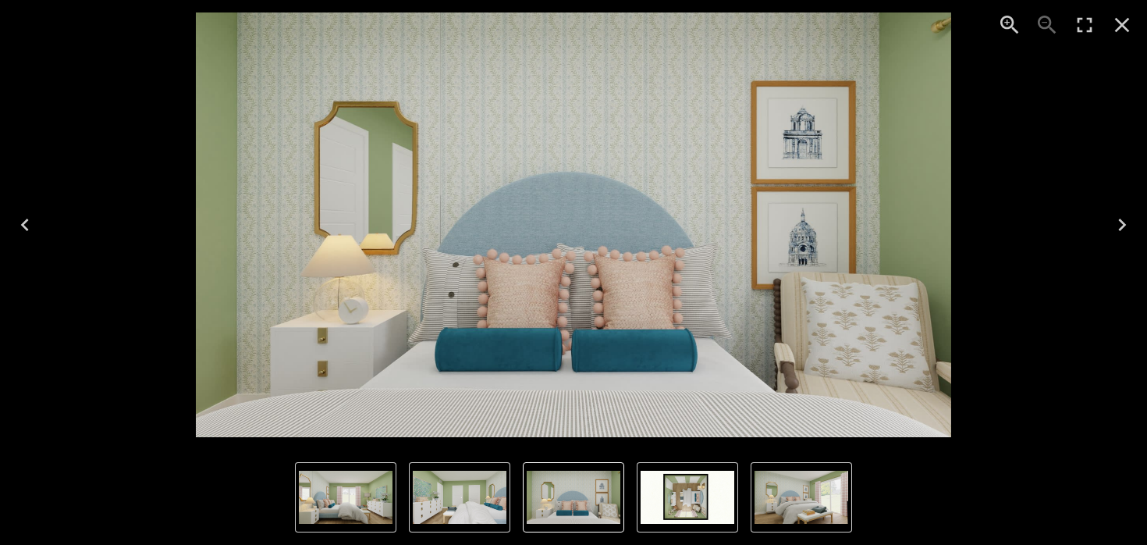
click at [1117, 220] on icon "Next" at bounding box center [1122, 224] width 25 height 25
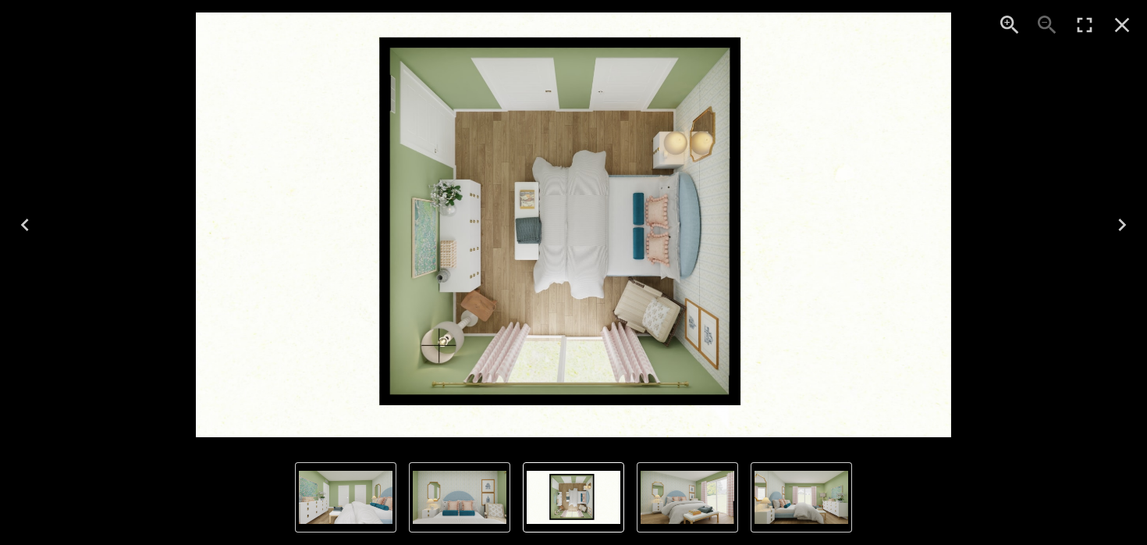
click at [1116, 220] on icon "Next" at bounding box center [1122, 224] width 25 height 25
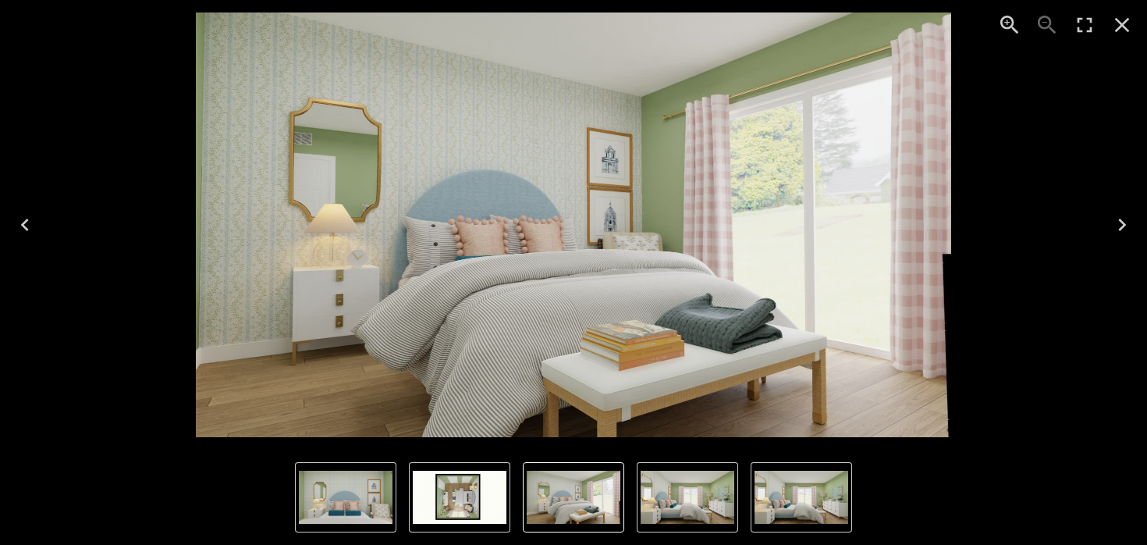
click at [1116, 220] on icon "Next" at bounding box center [1122, 224] width 25 height 25
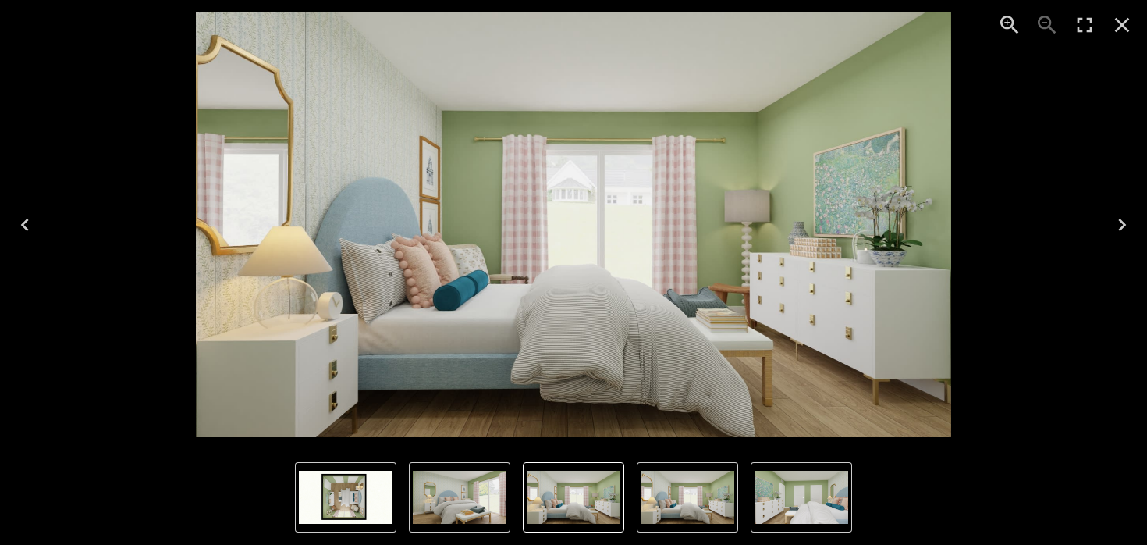
click at [1116, 220] on icon "Next" at bounding box center [1122, 224] width 25 height 25
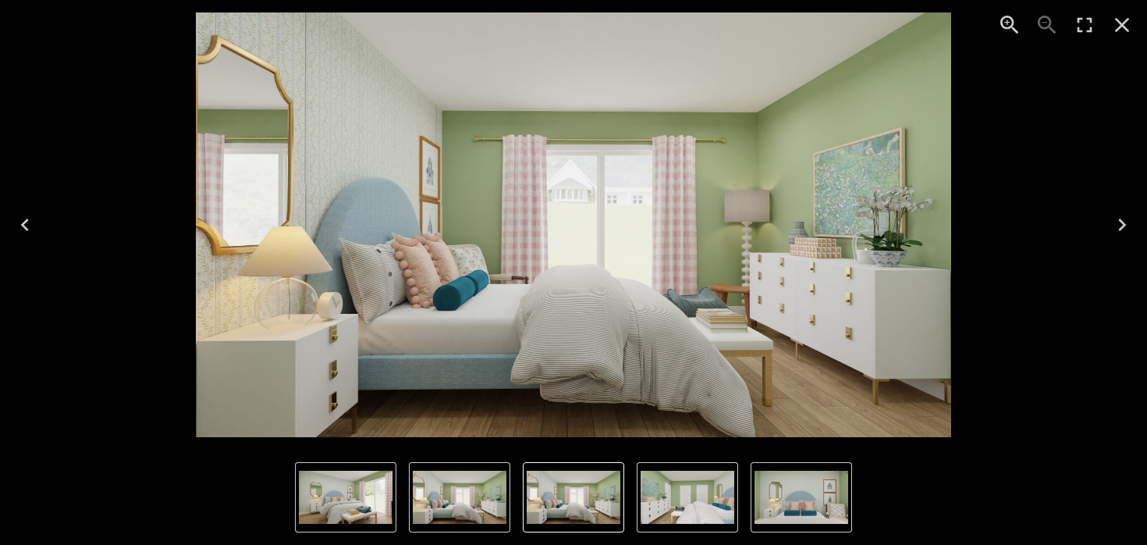
click at [1116, 222] on icon "Next" at bounding box center [1122, 224] width 25 height 25
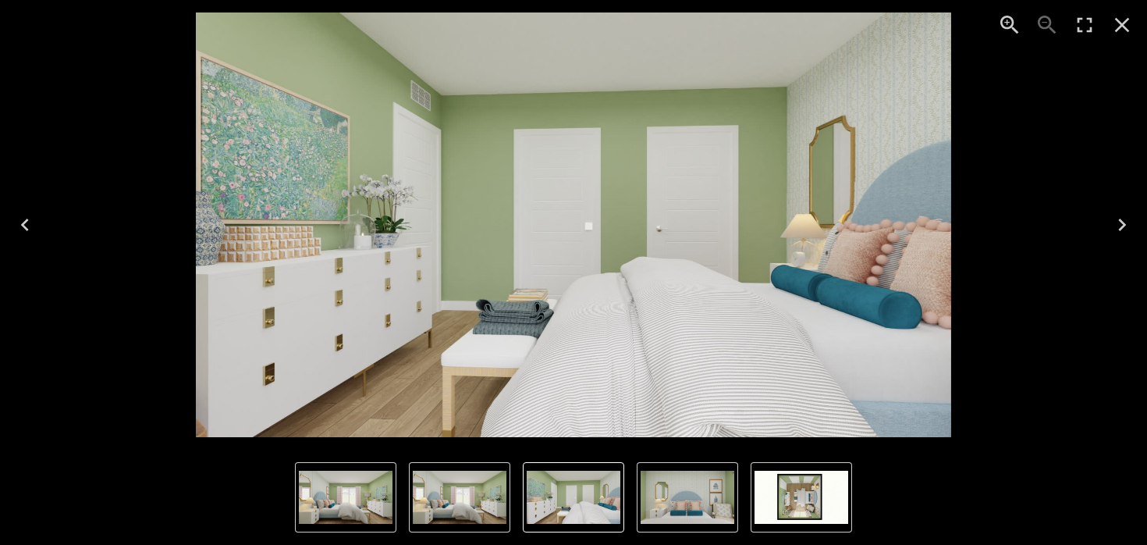
click at [1117, 19] on icon "Close" at bounding box center [1122, 25] width 15 height 15
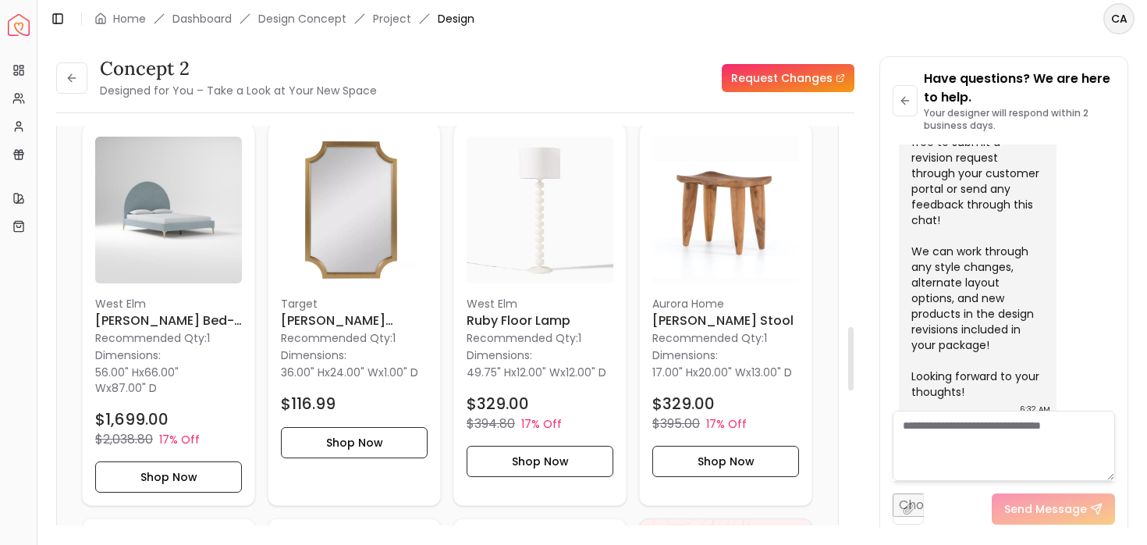
scroll to position [1273, 0]
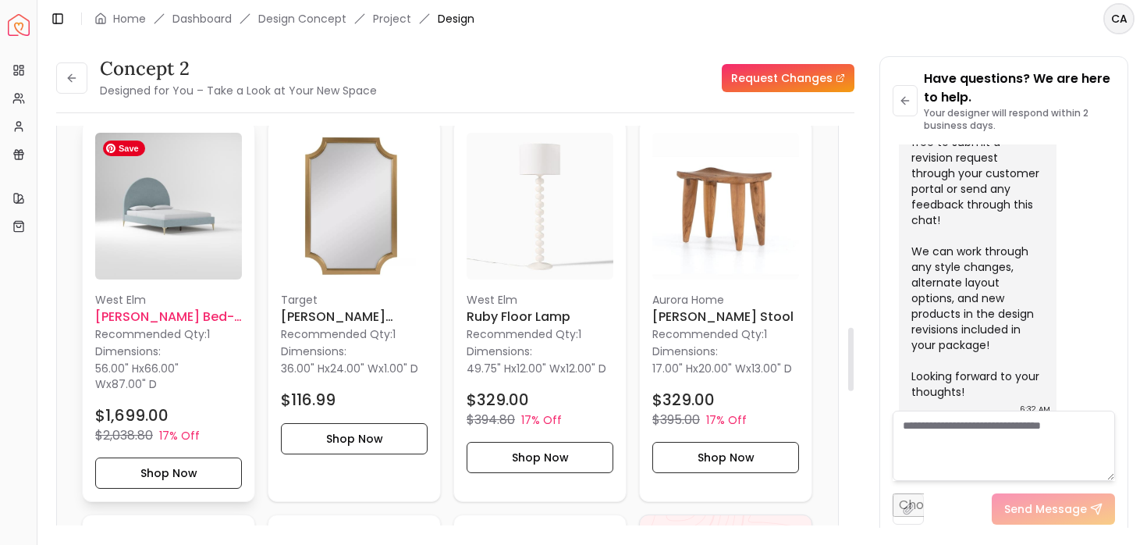
click at [176, 197] on img at bounding box center [168, 206] width 147 height 147
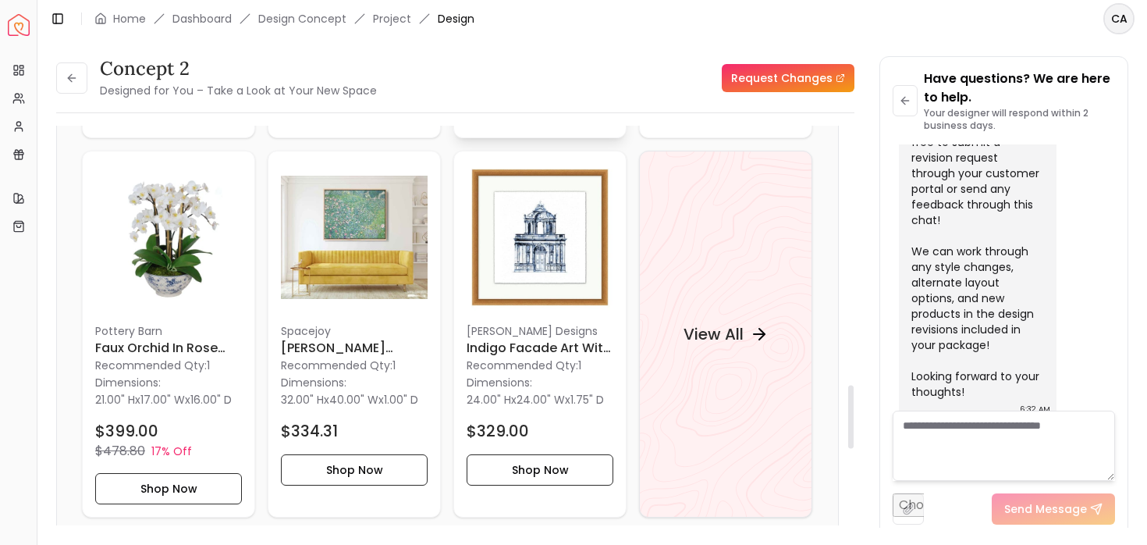
scroll to position [1638, 0]
click at [758, 355] on div "View All" at bounding box center [726, 333] width 123 height 47
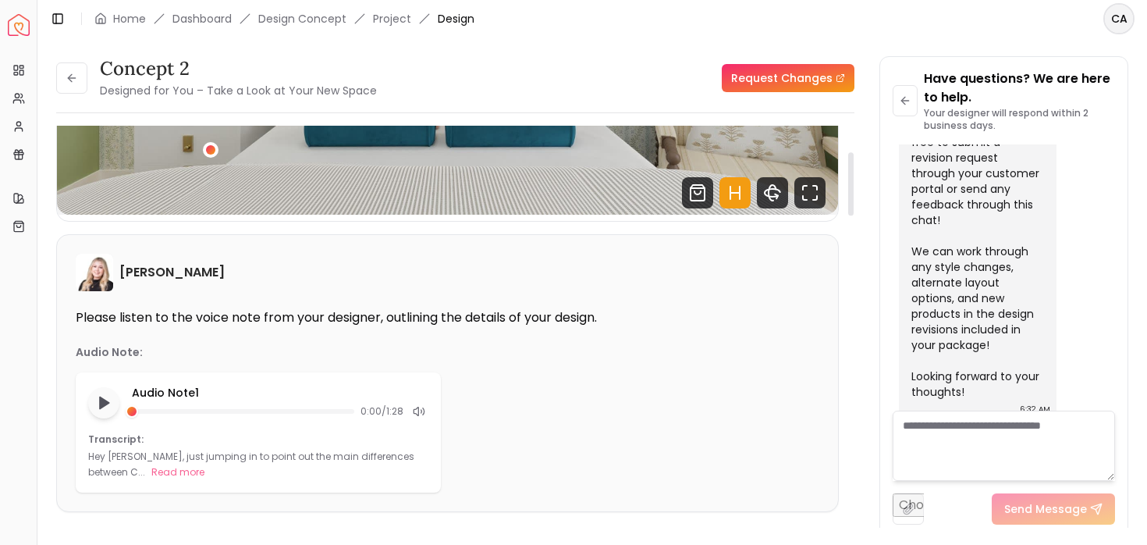
scroll to position [0, 0]
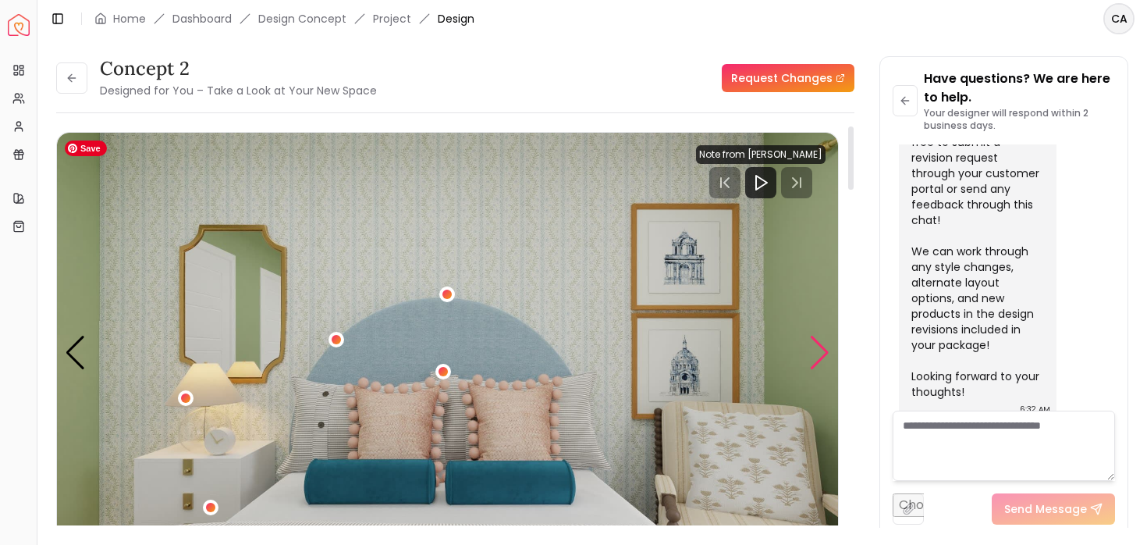
click at [817, 350] on div "Next slide" at bounding box center [819, 353] width 21 height 34
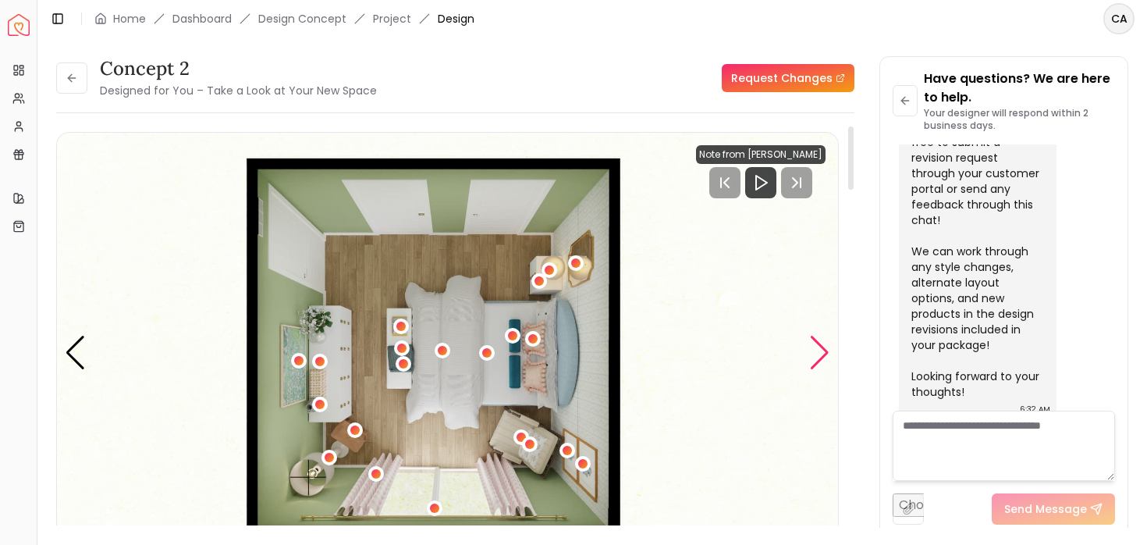
click at [817, 350] on div "Next slide" at bounding box center [819, 353] width 21 height 34
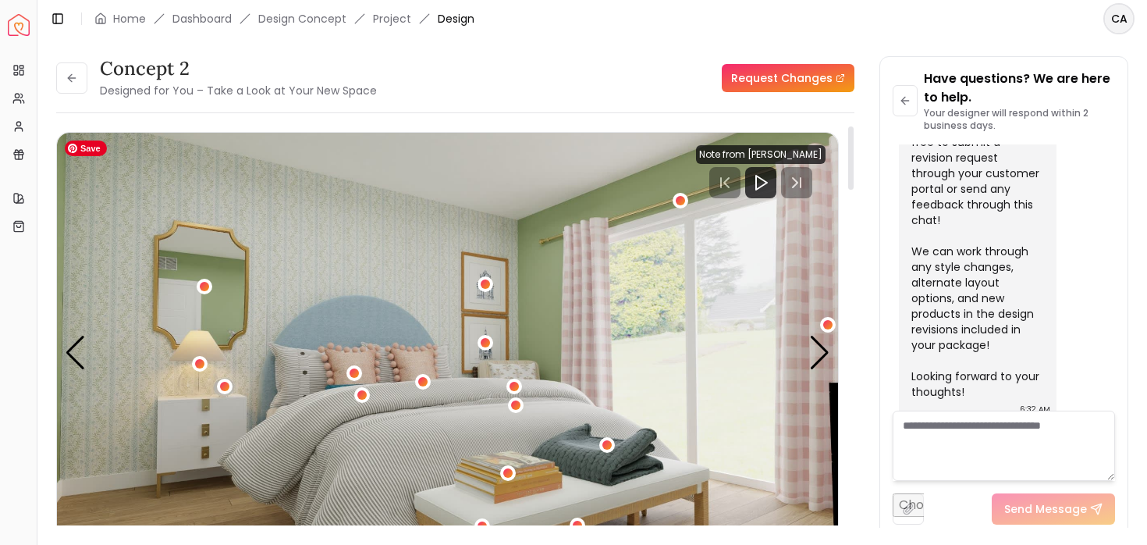
click at [210, 431] on img "3 / 6" at bounding box center [447, 352] width 781 height 439
click at [229, 384] on div "3 / 6" at bounding box center [224, 386] width 12 height 12
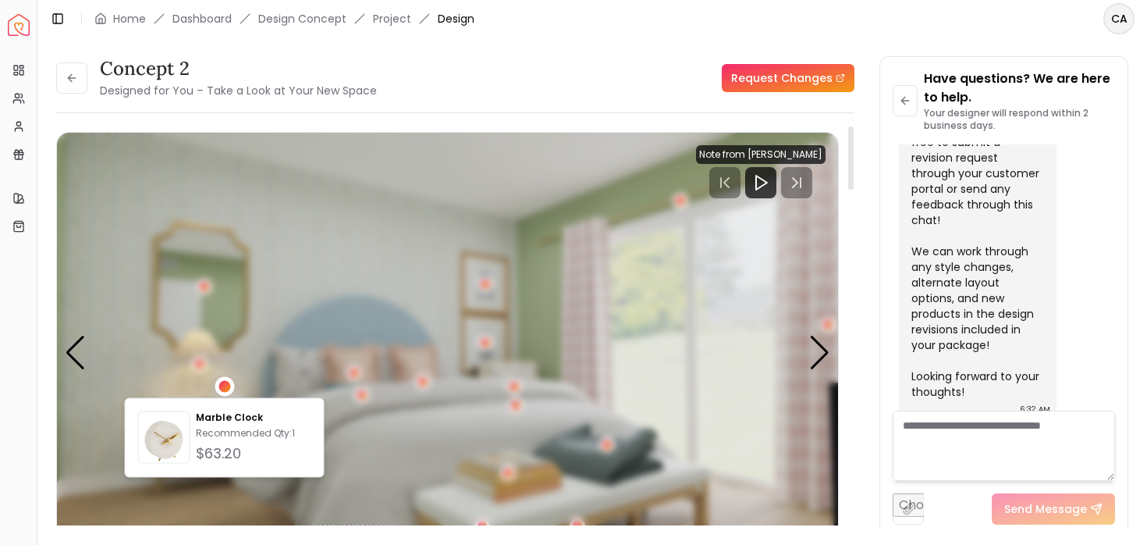
click at [228, 384] on div "3 / 6" at bounding box center [224, 386] width 12 height 12
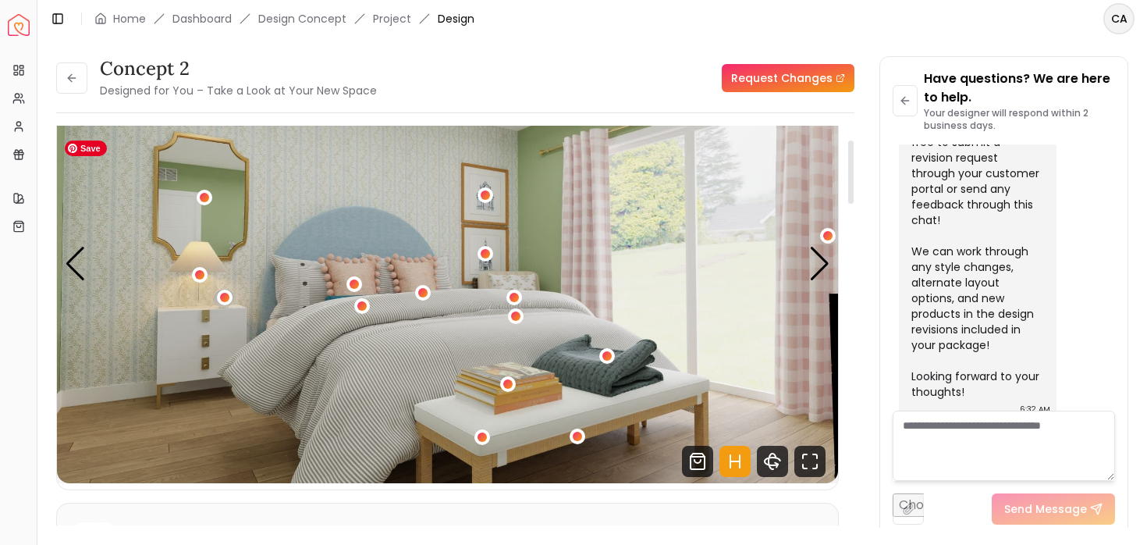
scroll to position [44, 0]
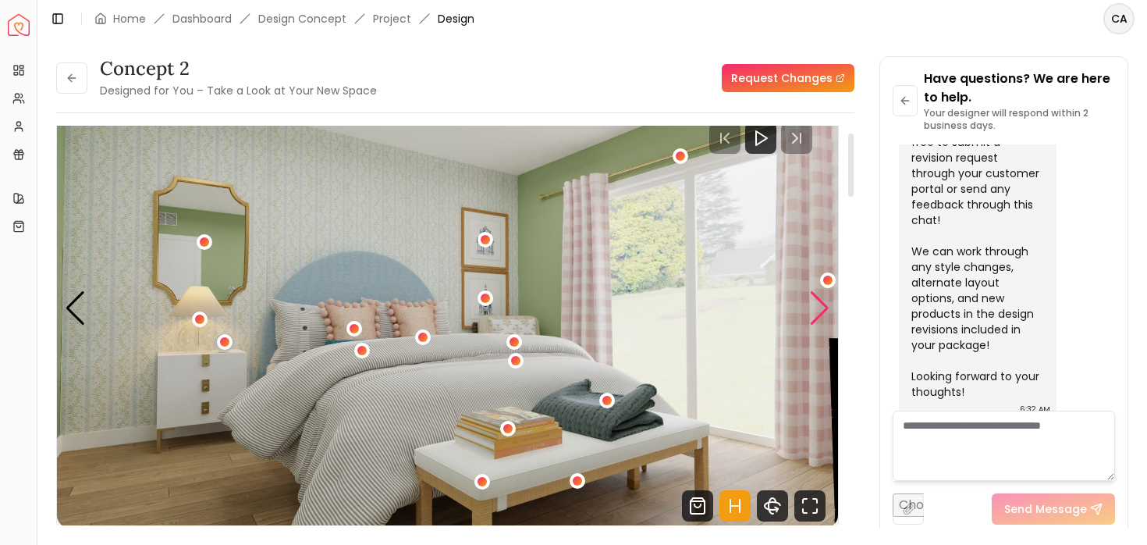
click at [813, 303] on div "Next slide" at bounding box center [819, 308] width 21 height 34
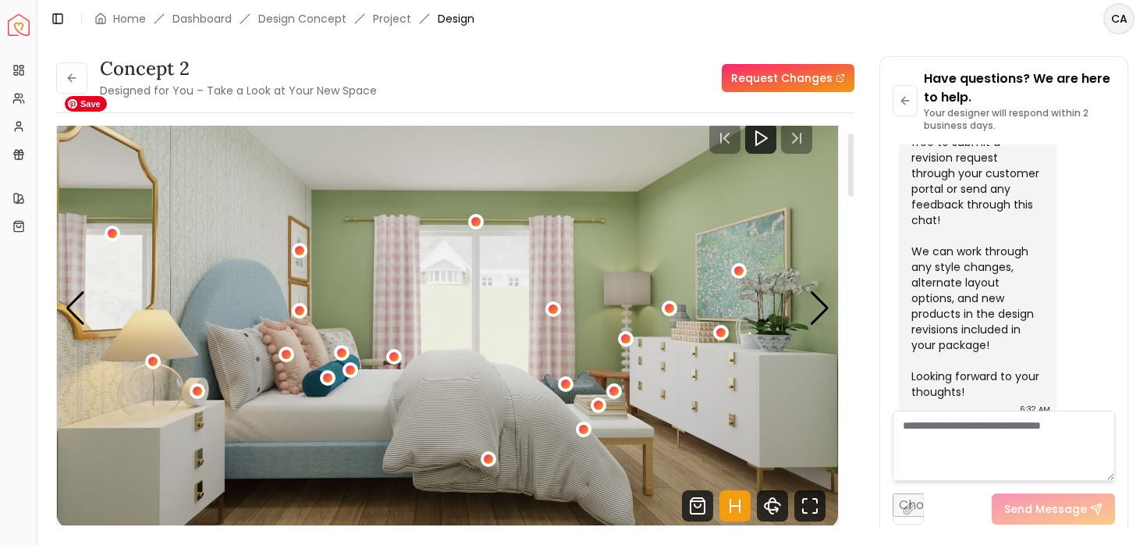
scroll to position [44, 0]
click at [821, 314] on div "Next slide" at bounding box center [819, 309] width 21 height 34
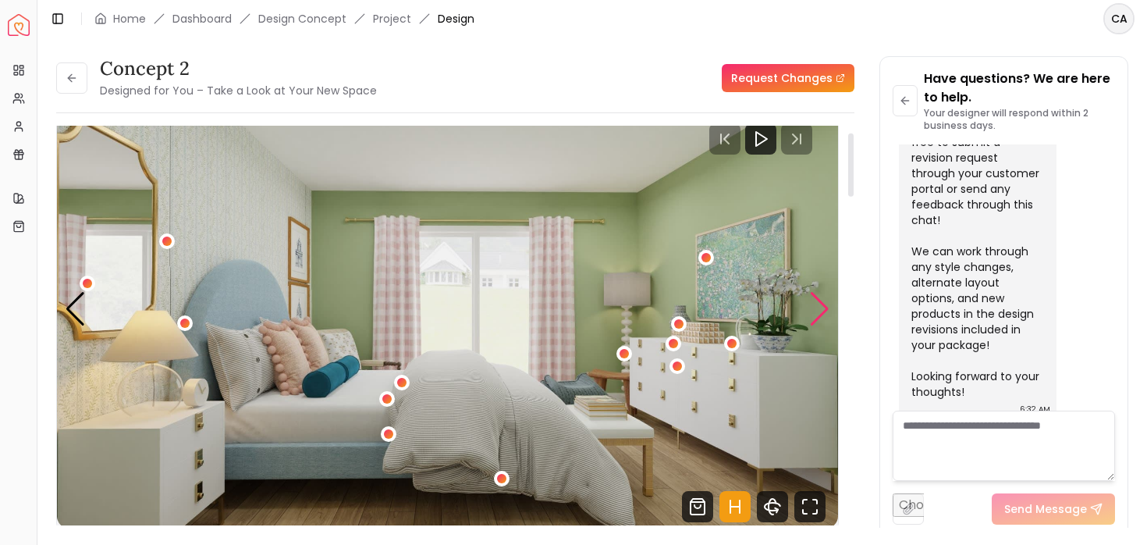
click at [821, 314] on div "Next slide" at bounding box center [819, 309] width 21 height 34
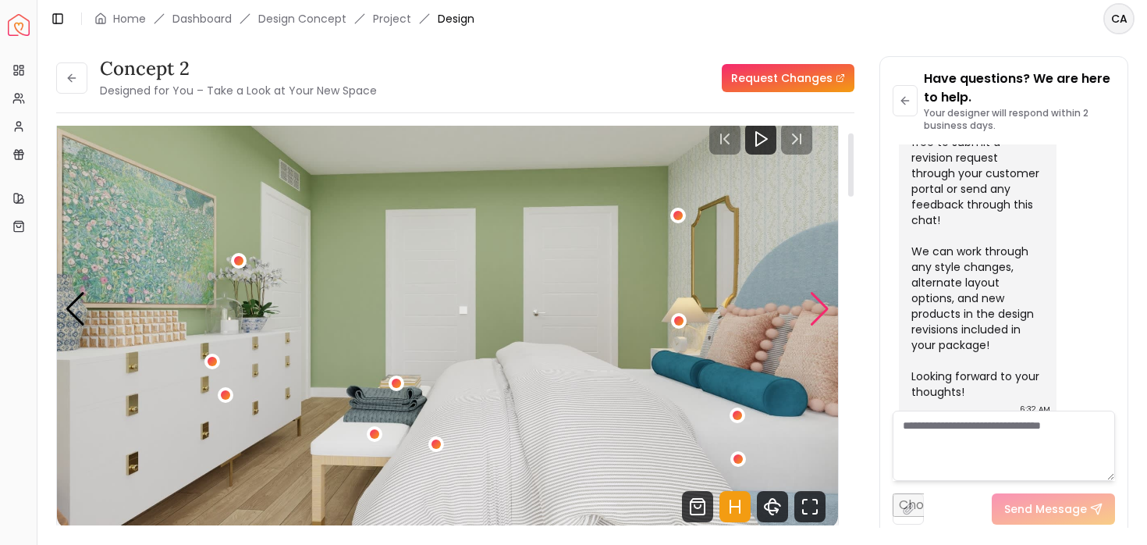
click at [821, 314] on div "Next slide" at bounding box center [819, 309] width 21 height 34
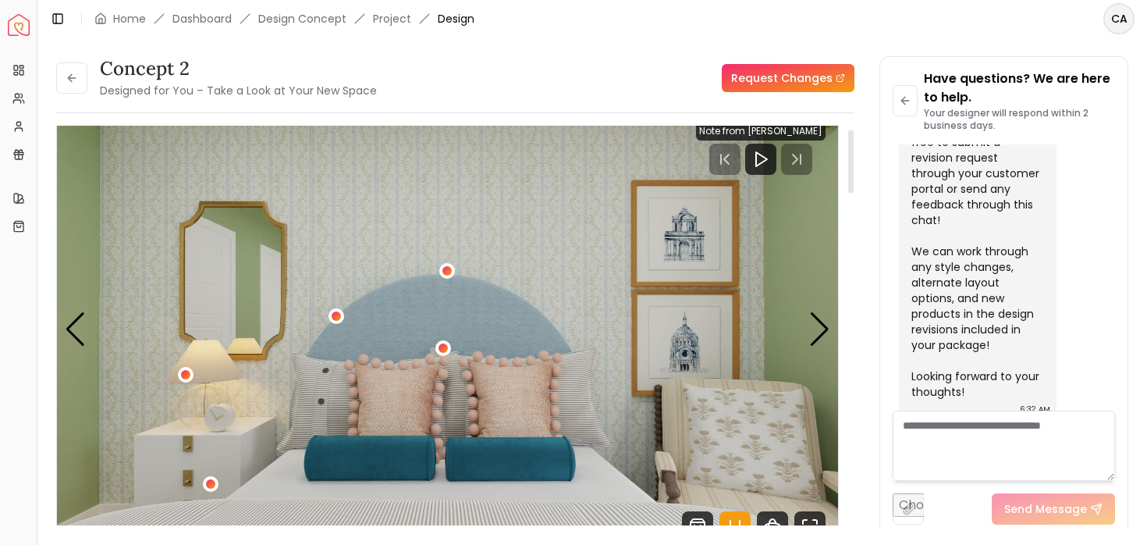
scroll to position [22, 0]
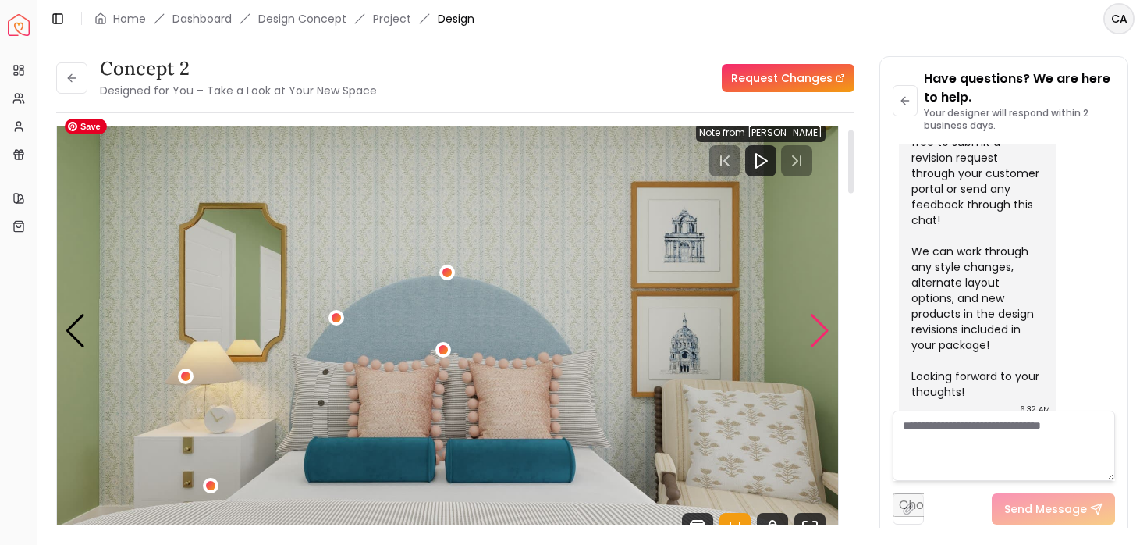
click at [813, 333] on div "Next slide" at bounding box center [819, 331] width 21 height 34
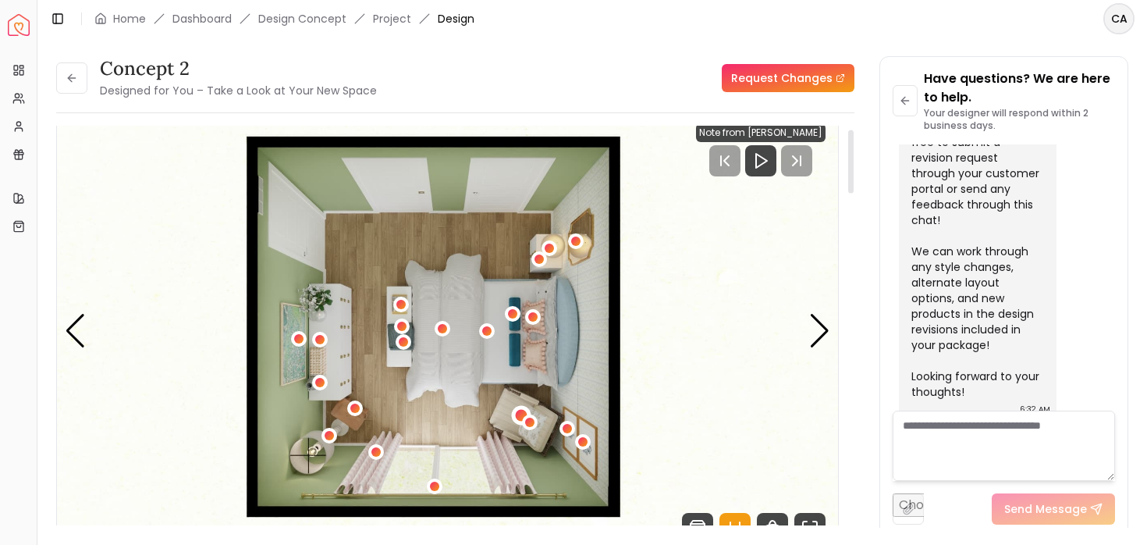
click at [518, 413] on div "2 / 6" at bounding box center [522, 415] width 12 height 12
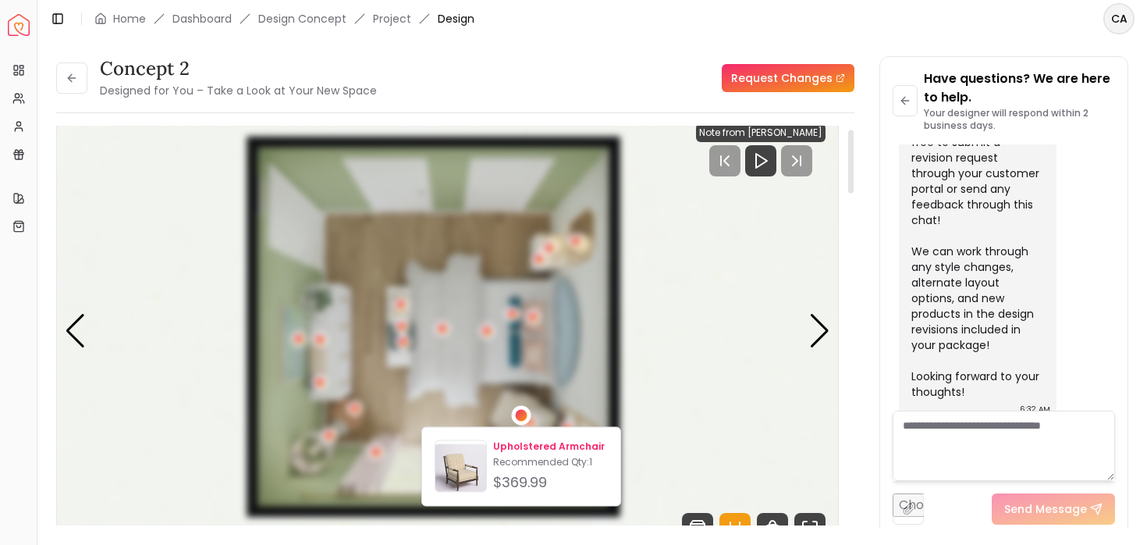
click at [453, 470] on img at bounding box center [460, 469] width 51 height 51
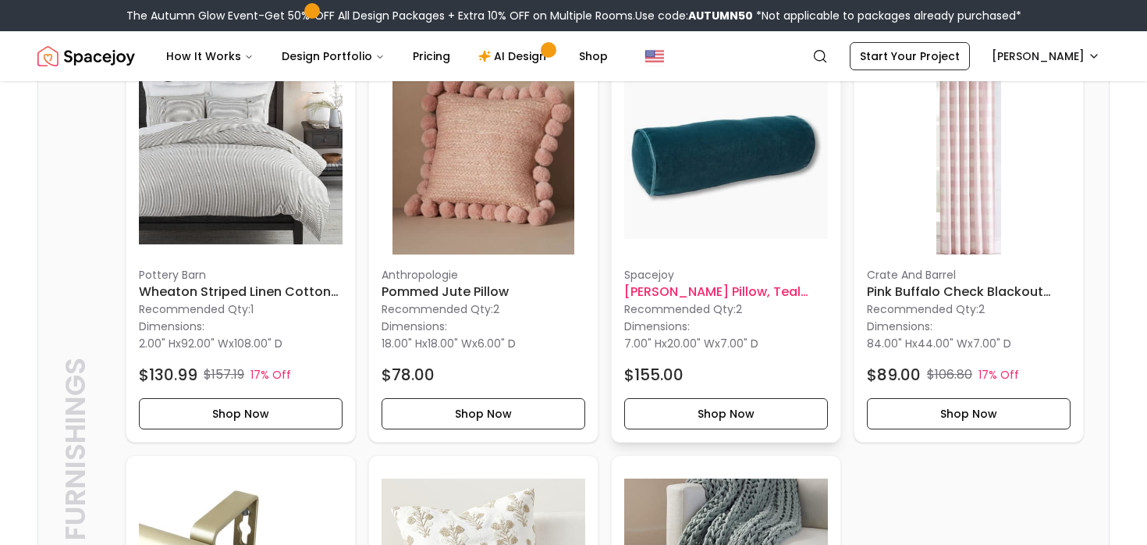
scroll to position [2742, 0]
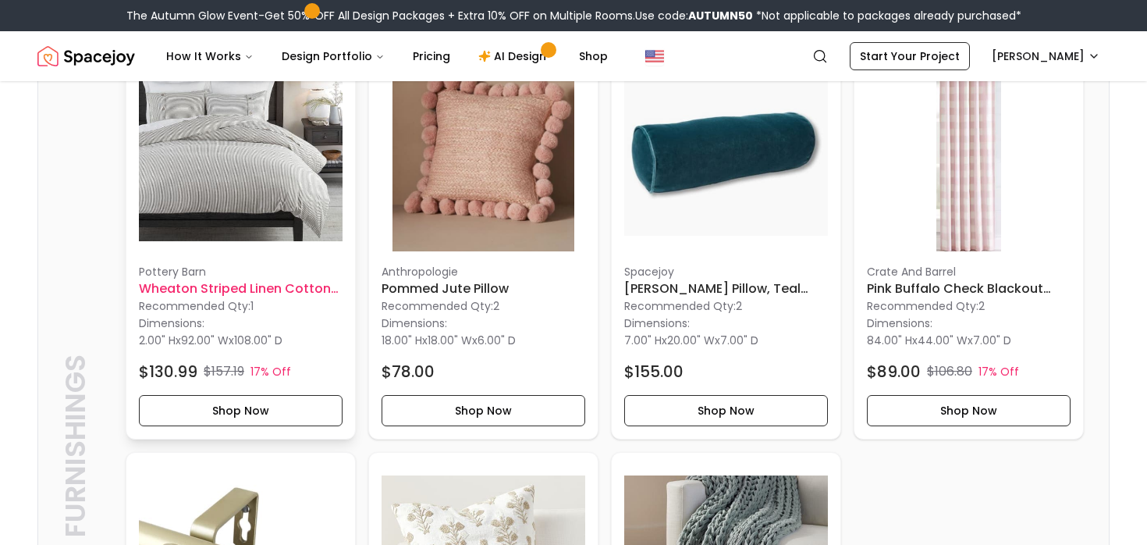
click at [183, 298] on h6 "Wheaton Striped Linen Cotton Duvet-King" at bounding box center [241, 288] width 204 height 19
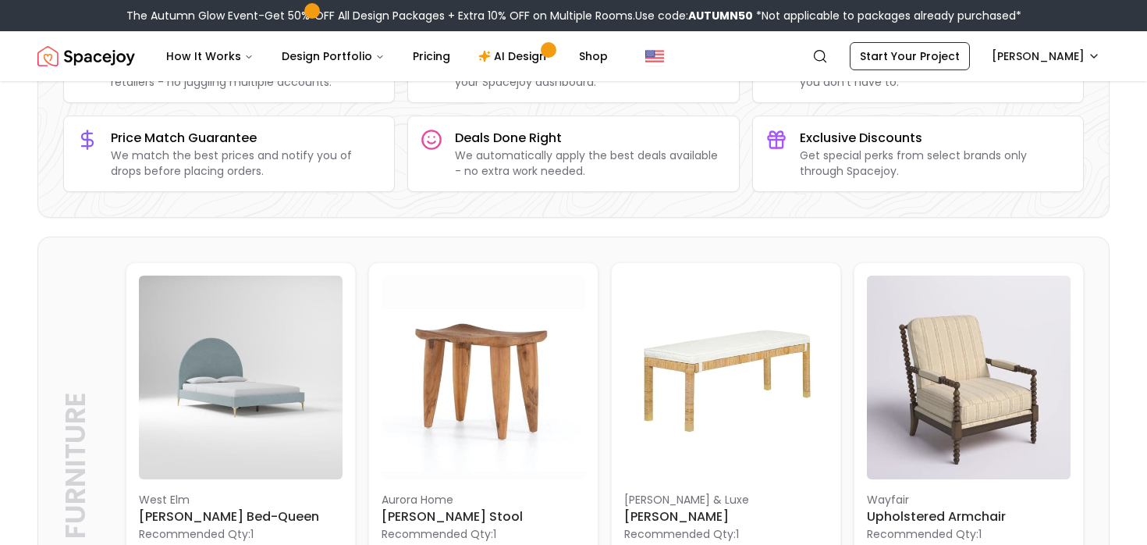
scroll to position [0, 0]
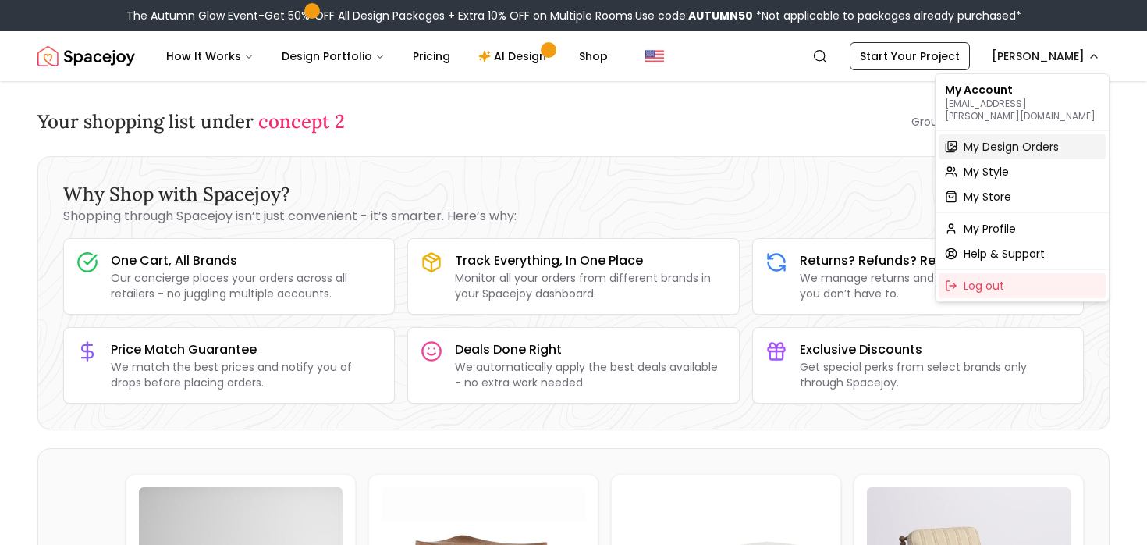
click at [977, 139] on span "My Design Orders" at bounding box center [1011, 147] width 95 height 16
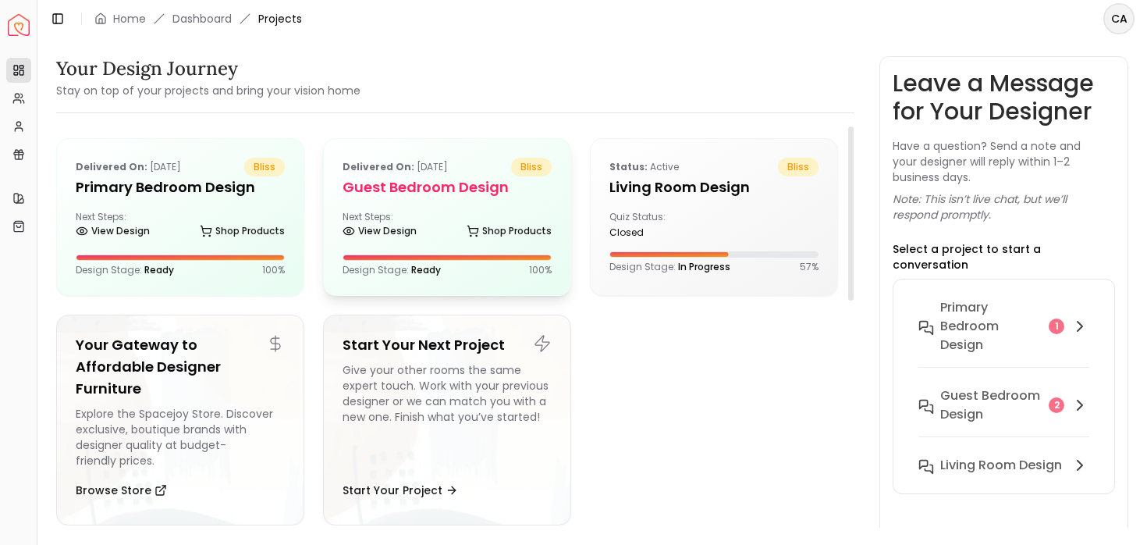
click at [483, 192] on h5 "Guest Bedroom design" at bounding box center [447, 187] width 209 height 22
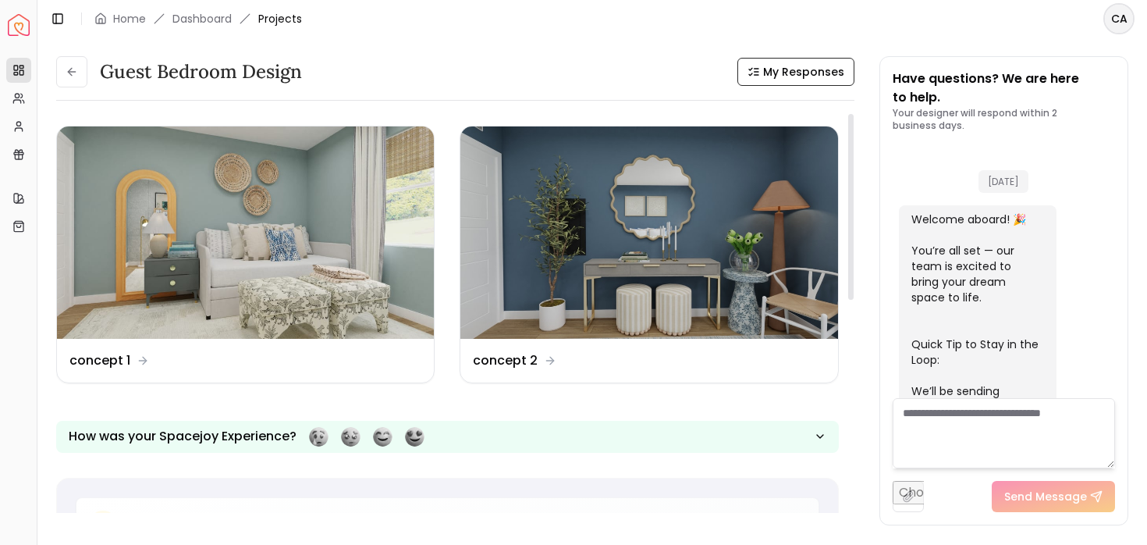
scroll to position [1813, 0]
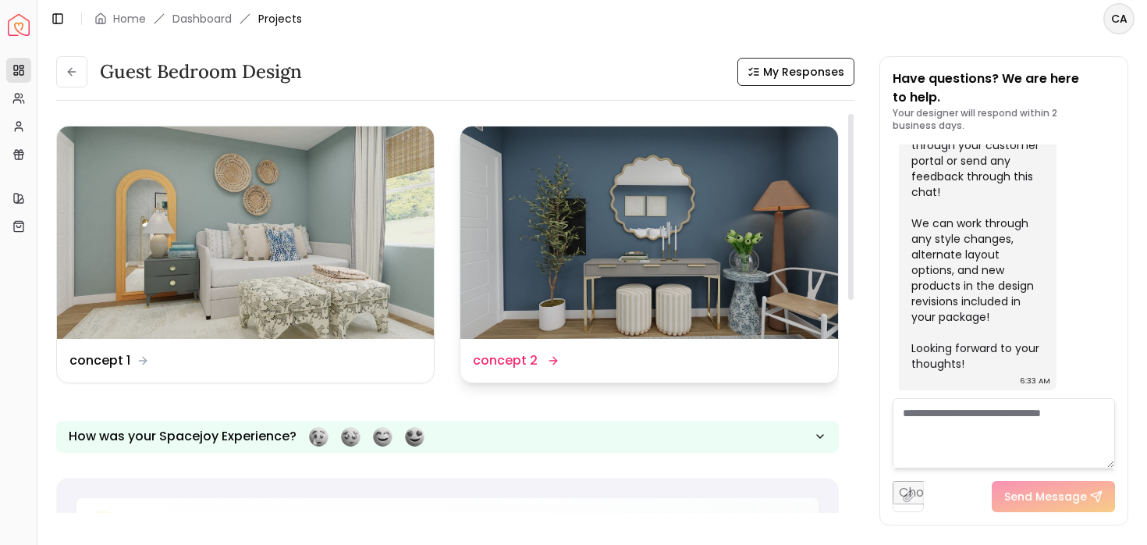
click at [680, 275] on img at bounding box center [648, 232] width 377 height 212
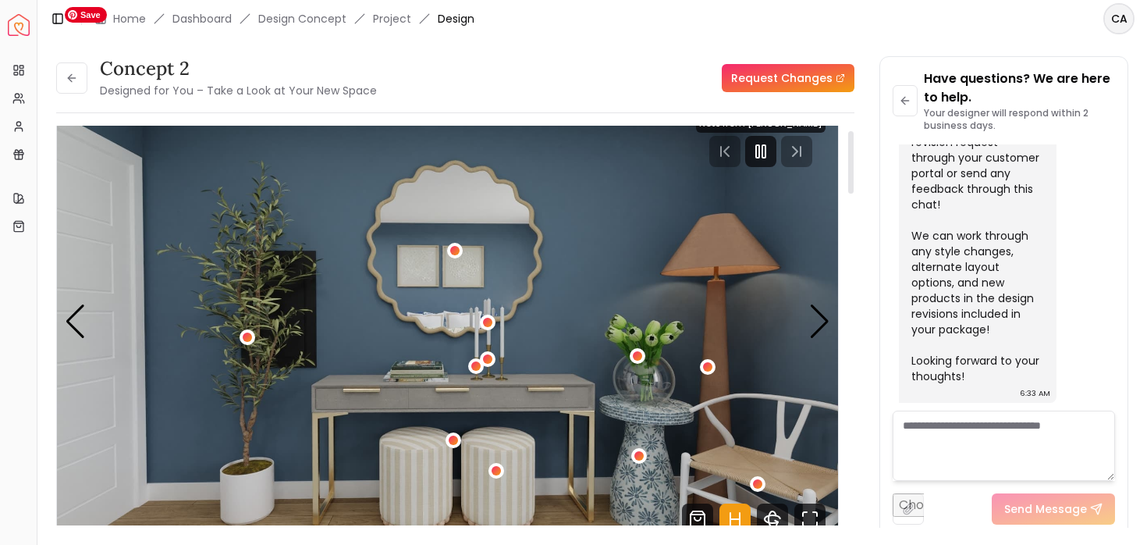
scroll to position [30, 0]
click at [818, 319] on div "Next slide" at bounding box center [819, 322] width 21 height 34
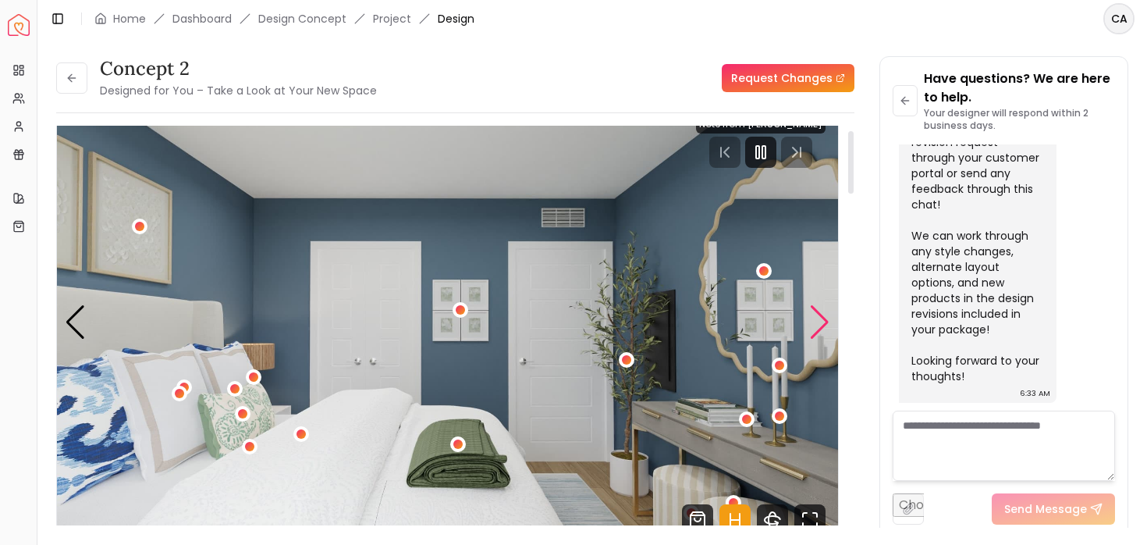
click at [818, 319] on div "Next slide" at bounding box center [819, 322] width 21 height 34
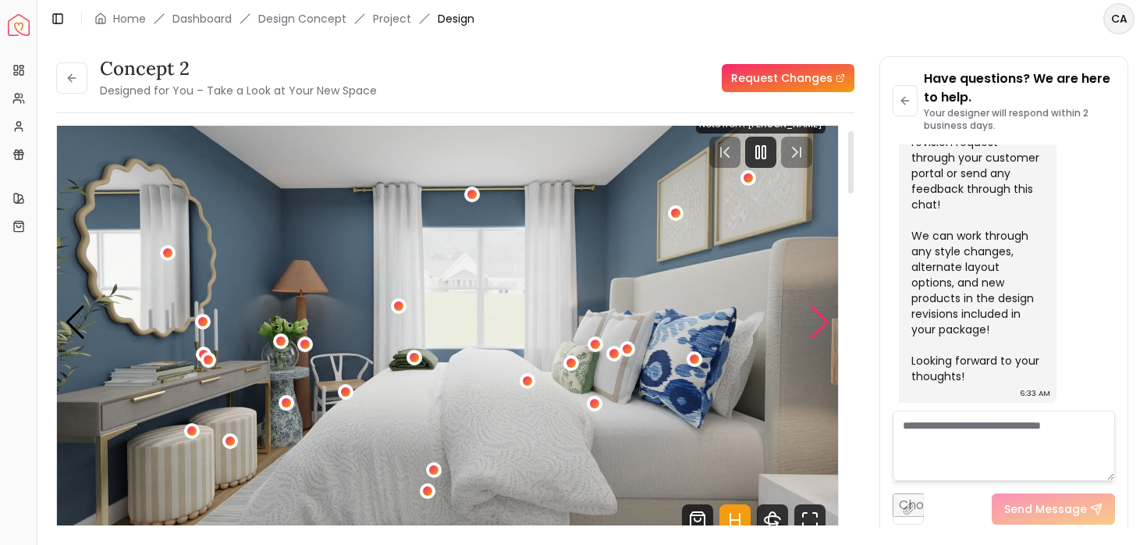
click at [818, 318] on div "Next slide" at bounding box center [819, 322] width 21 height 34
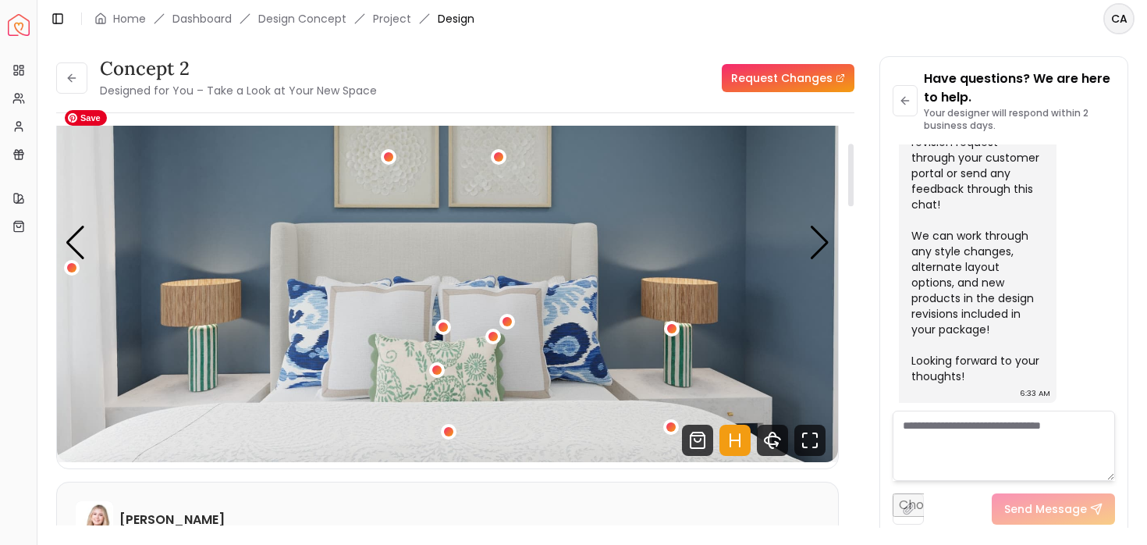
scroll to position [114, 0]
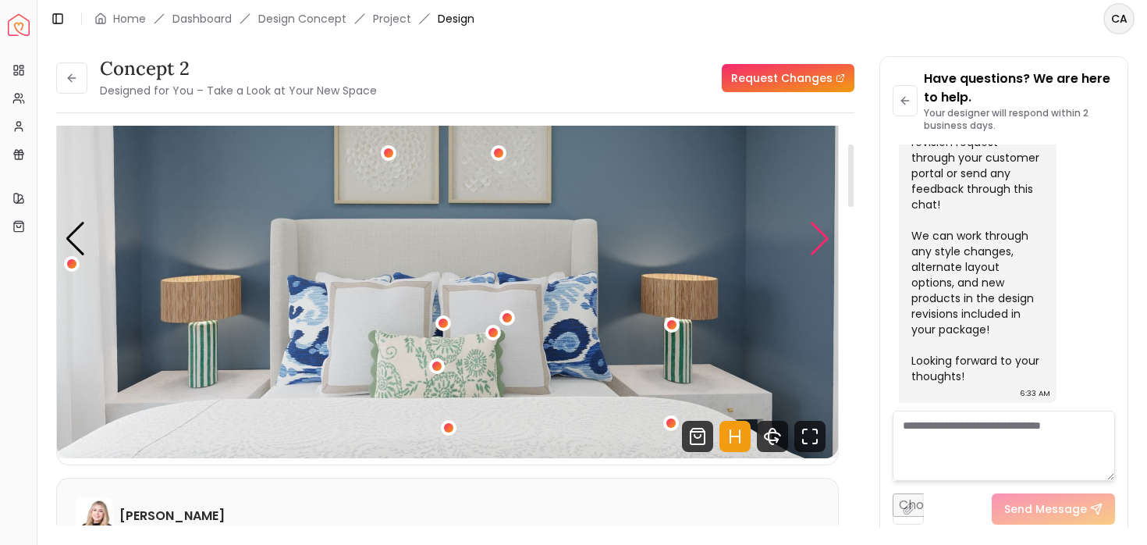
click at [810, 236] on div "Next slide" at bounding box center [819, 239] width 21 height 34
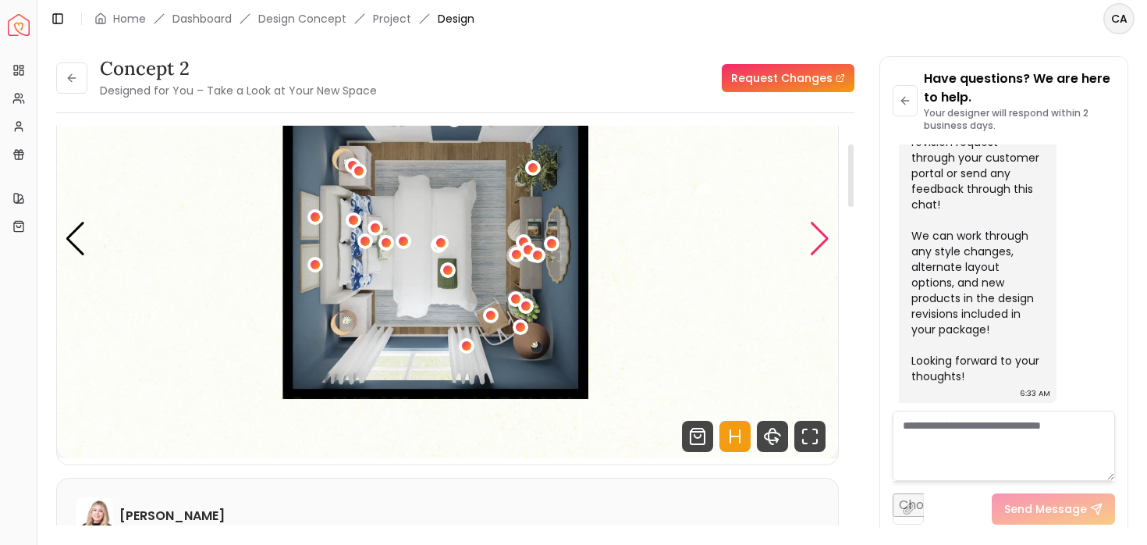
click at [810, 236] on div "Next slide" at bounding box center [819, 239] width 21 height 34
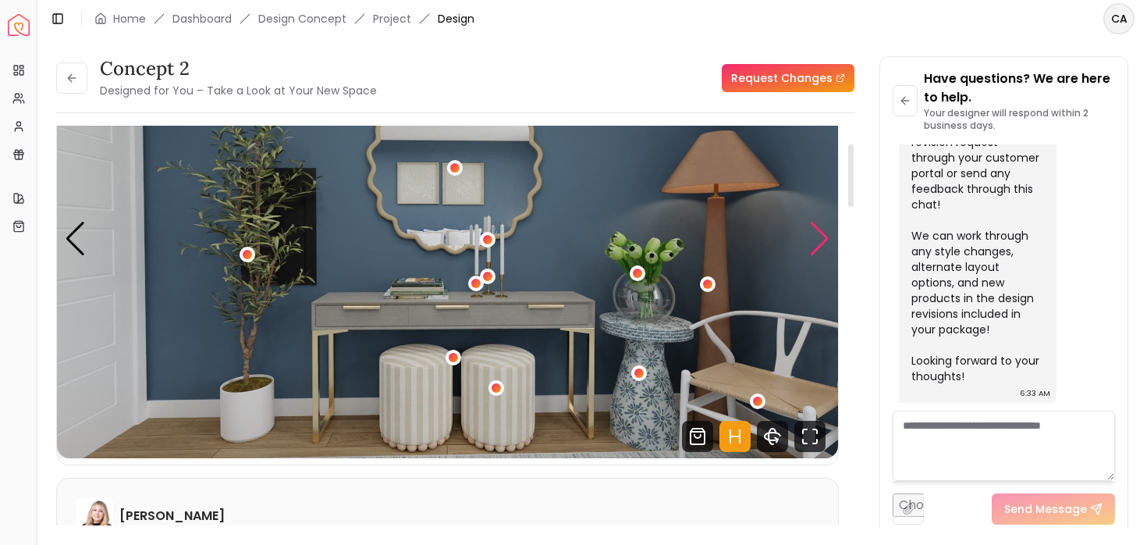
click at [810, 236] on div "Next slide" at bounding box center [819, 239] width 21 height 34
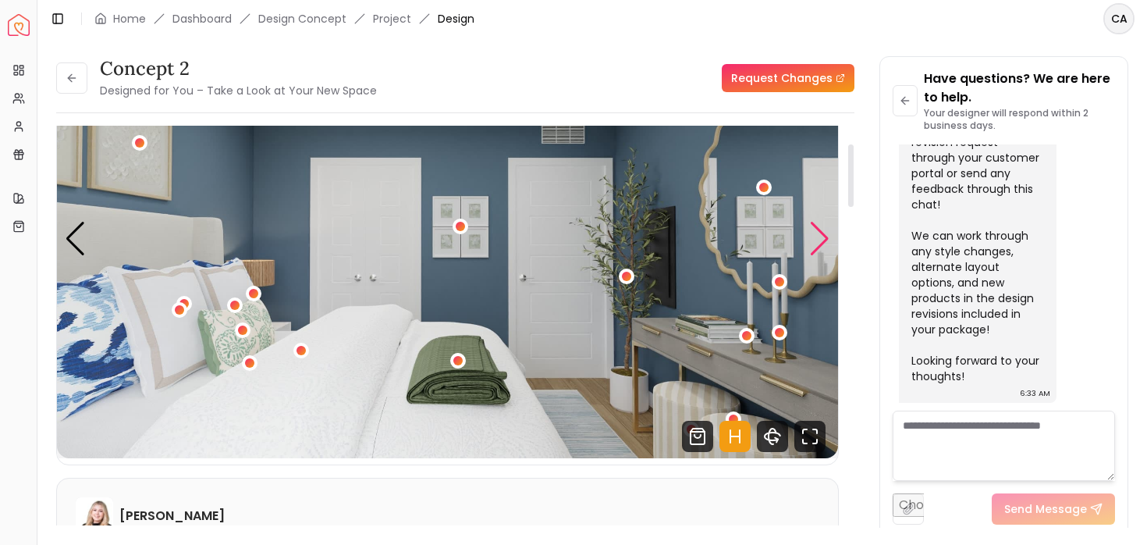
click at [810, 236] on div "Next slide" at bounding box center [819, 239] width 21 height 34
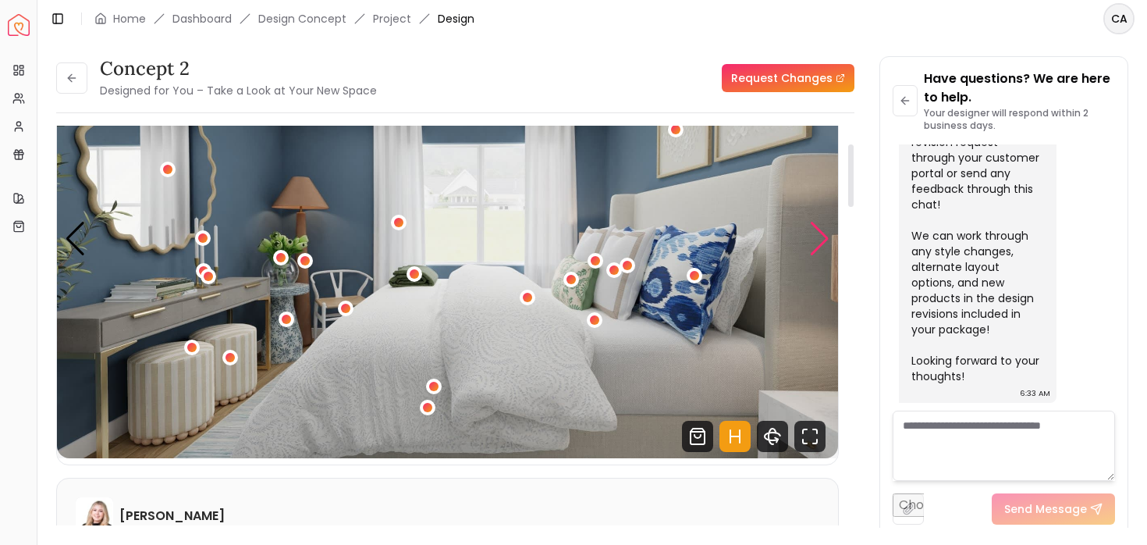
click at [810, 236] on div "Next slide" at bounding box center [819, 239] width 21 height 34
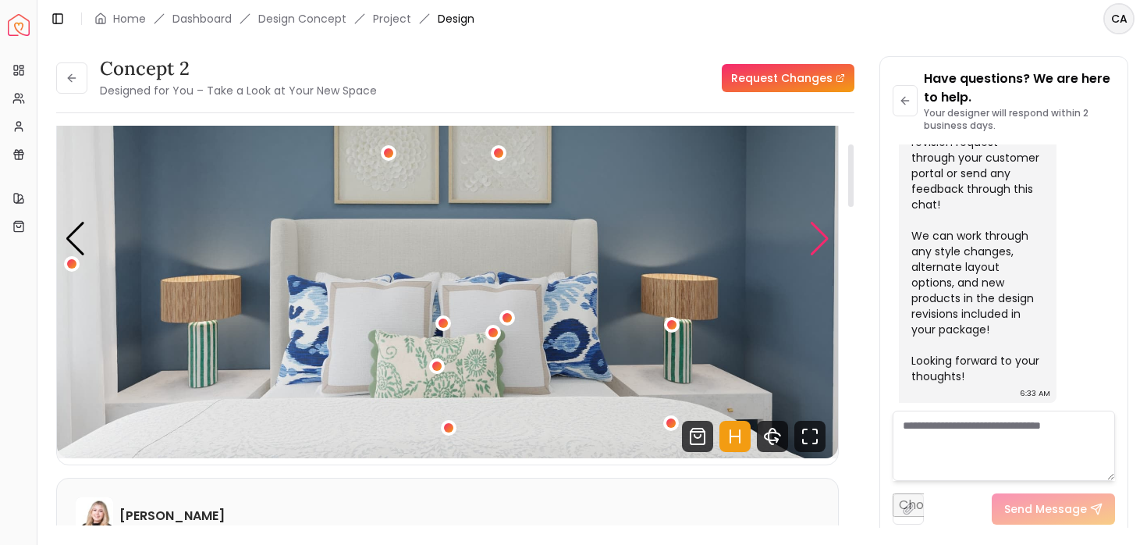
click at [810, 236] on div "Next slide" at bounding box center [819, 239] width 21 height 34
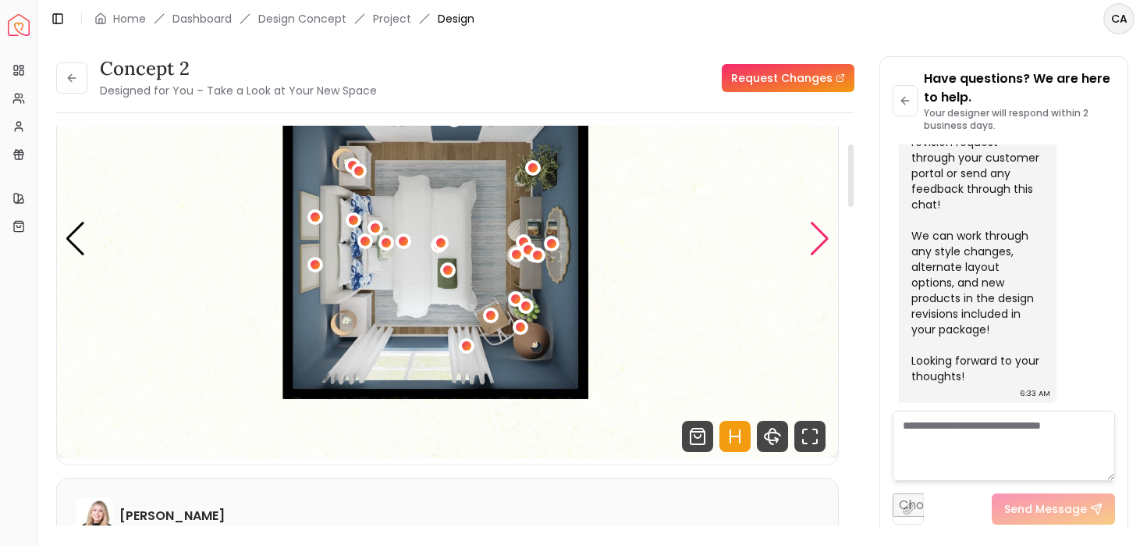
click at [810, 236] on div "Next slide" at bounding box center [819, 239] width 21 height 34
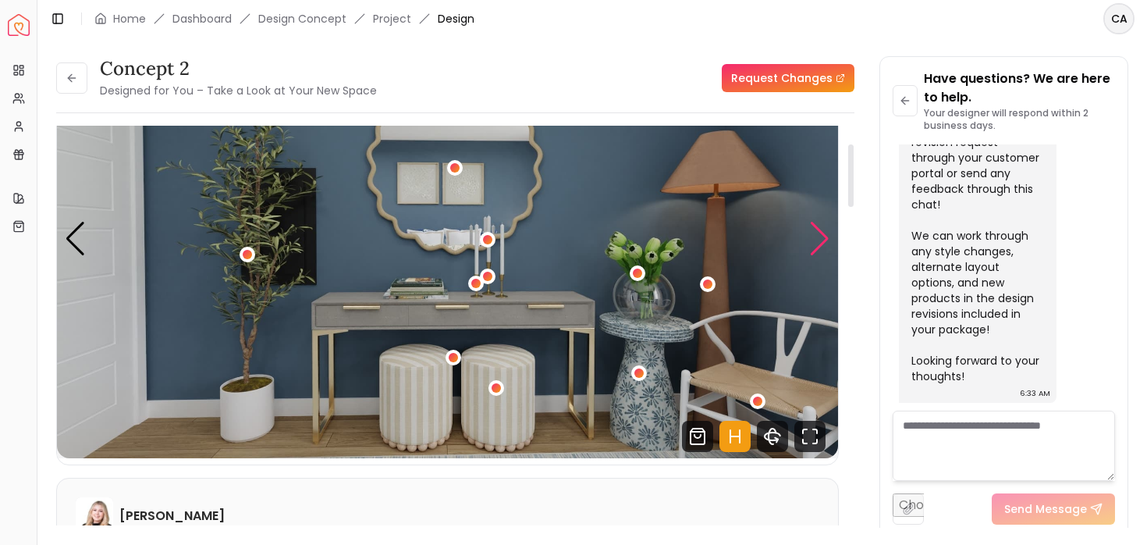
click at [810, 236] on div "Next slide" at bounding box center [819, 239] width 21 height 34
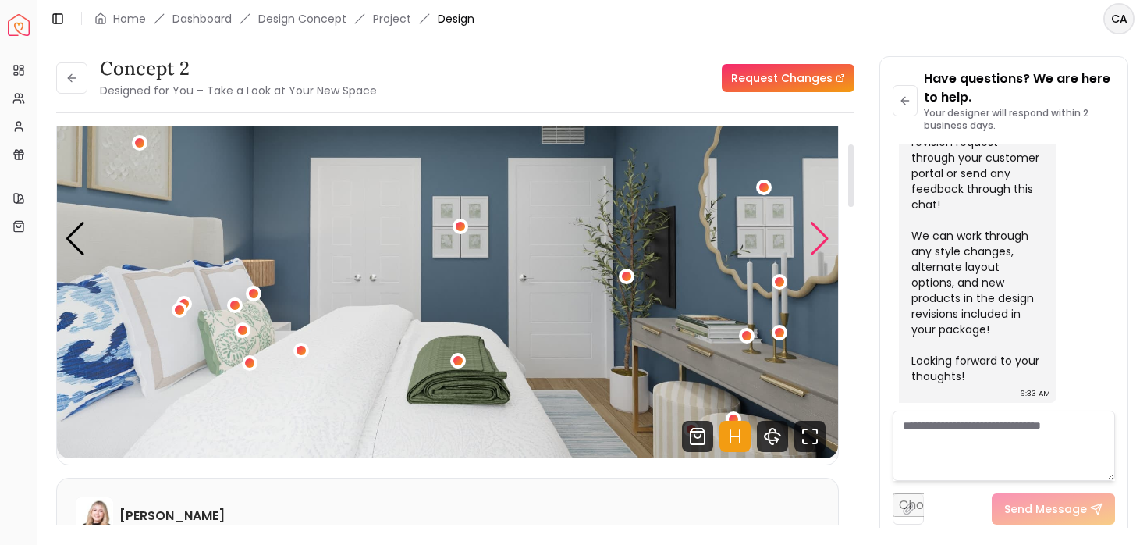
click at [810, 236] on div "Next slide" at bounding box center [819, 239] width 21 height 34
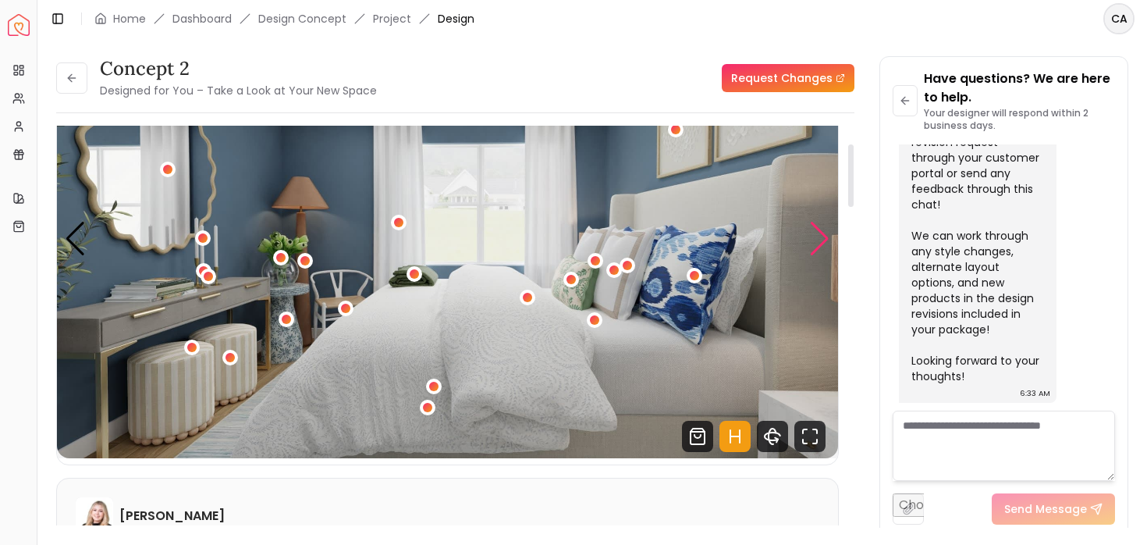
click at [810, 236] on div "Next slide" at bounding box center [819, 239] width 21 height 34
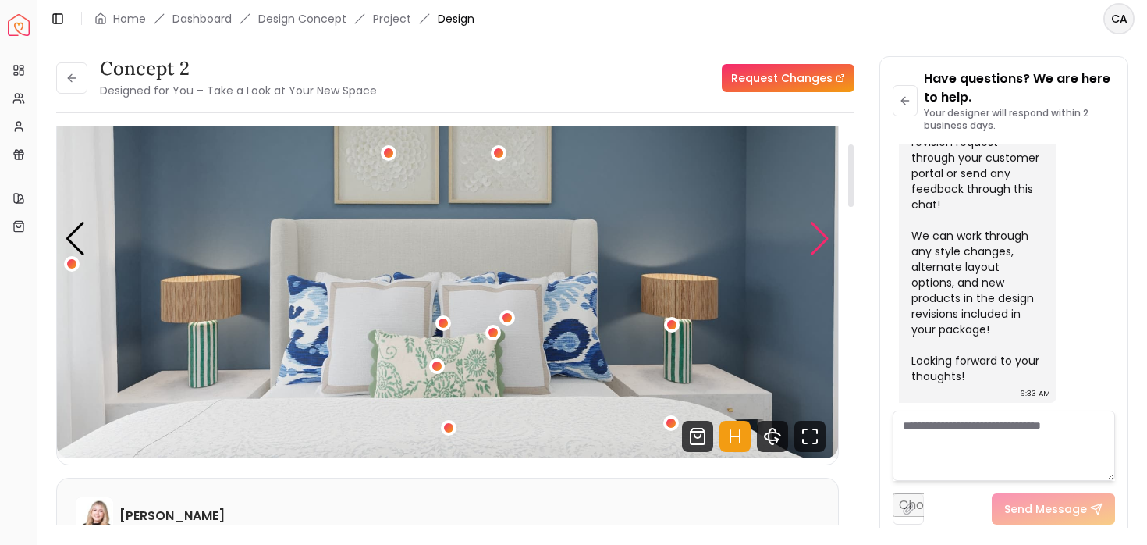
click at [810, 247] on div "Next slide" at bounding box center [819, 239] width 21 height 34
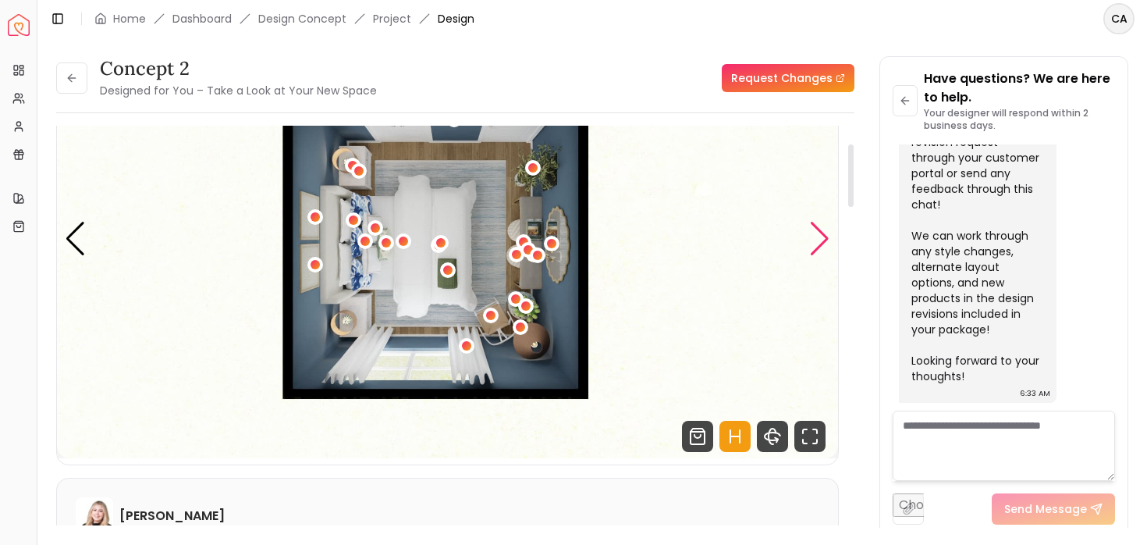
click at [811, 247] on div "Next slide" at bounding box center [819, 239] width 21 height 34
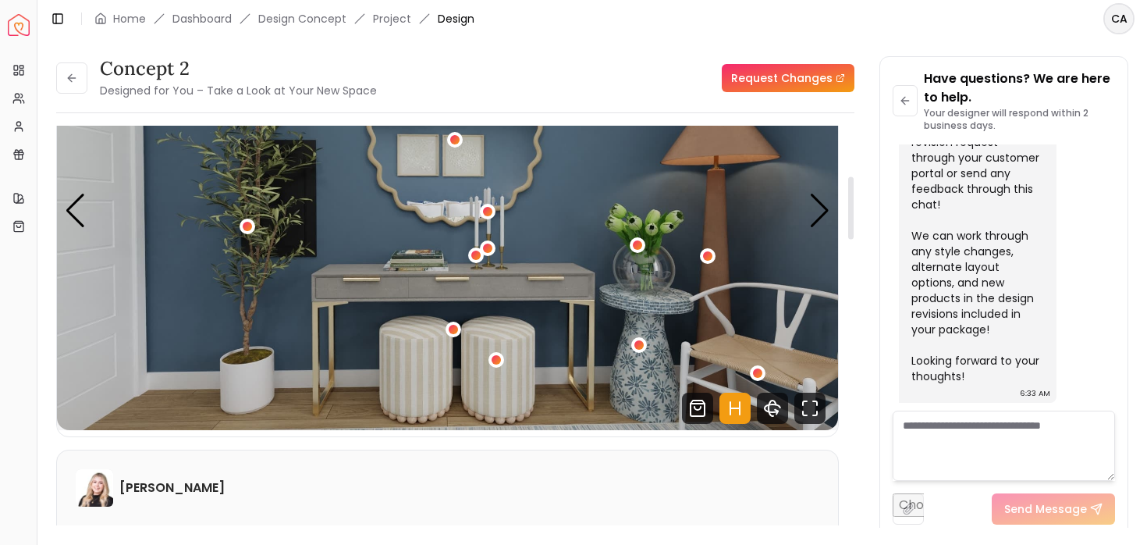
scroll to position [0, 0]
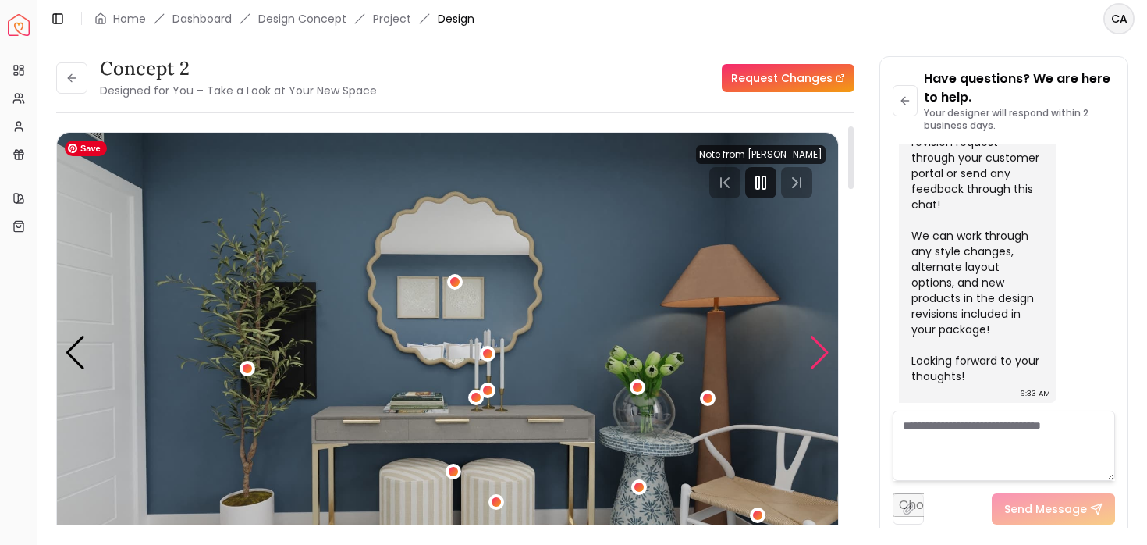
click at [813, 355] on div "Next slide" at bounding box center [819, 353] width 21 height 34
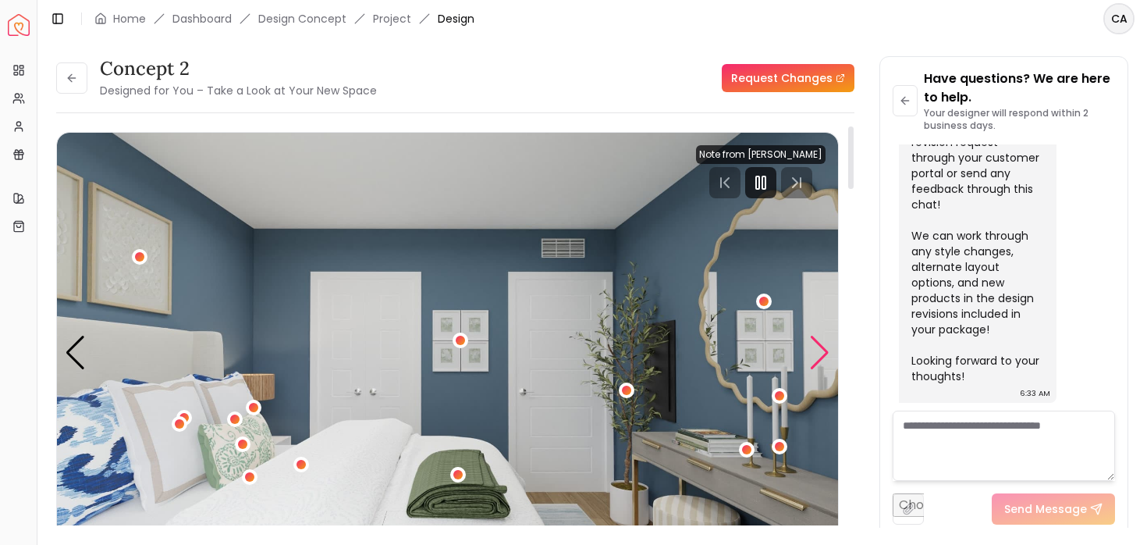
click at [813, 355] on div "Next slide" at bounding box center [819, 353] width 21 height 34
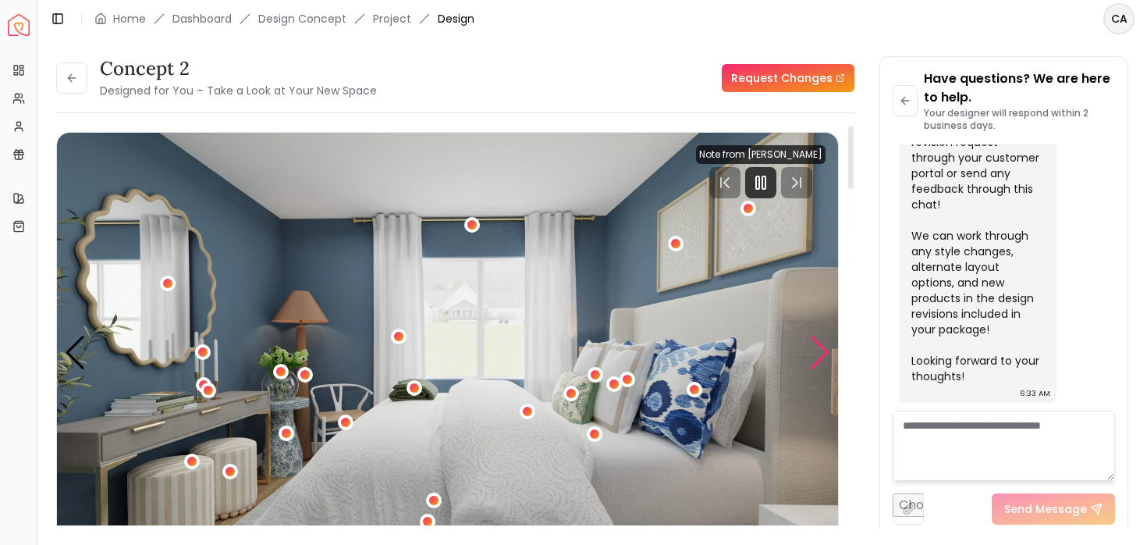
click at [813, 355] on div "Next slide" at bounding box center [819, 353] width 21 height 34
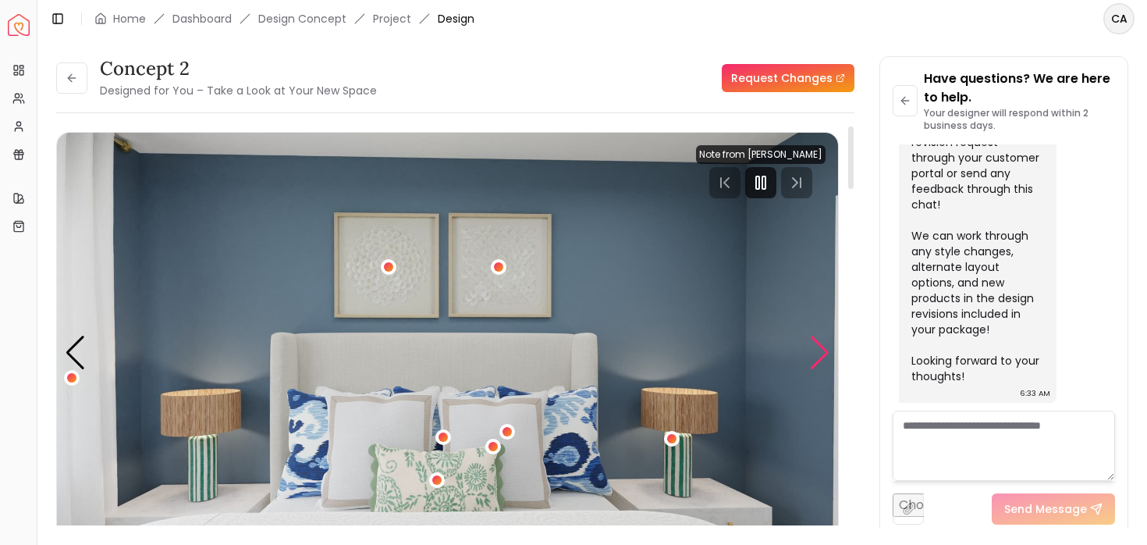
click at [812, 355] on div "Next slide" at bounding box center [819, 353] width 21 height 34
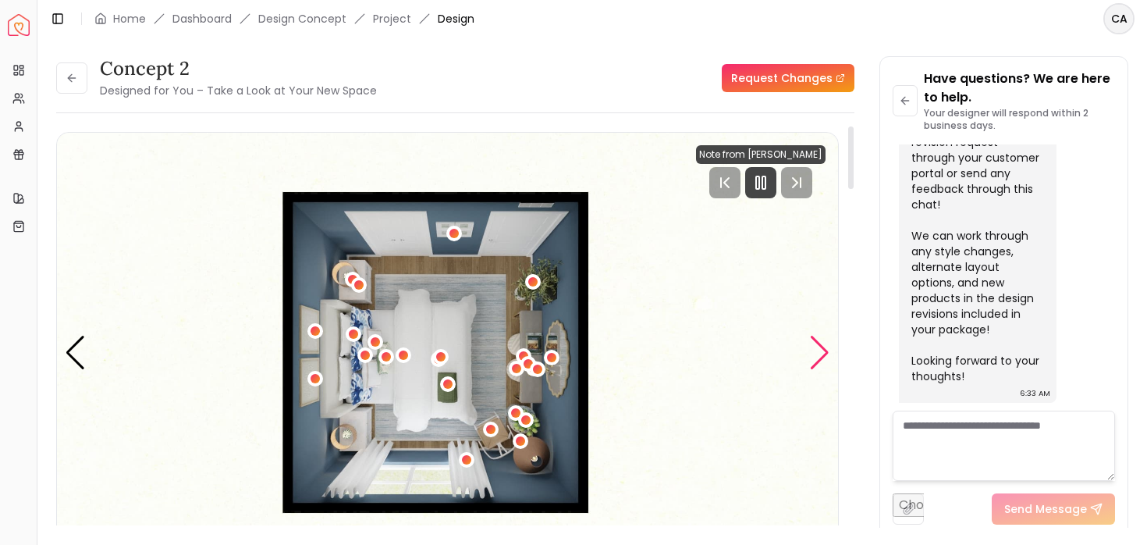
click at [812, 355] on div "Next slide" at bounding box center [819, 353] width 21 height 34
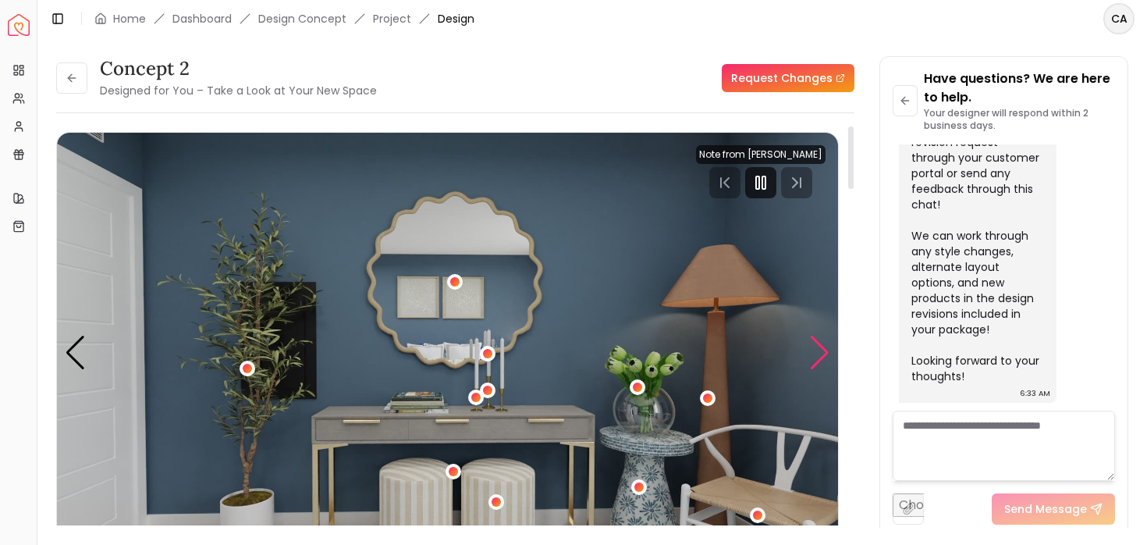
click at [812, 354] on div "Next slide" at bounding box center [819, 353] width 21 height 34
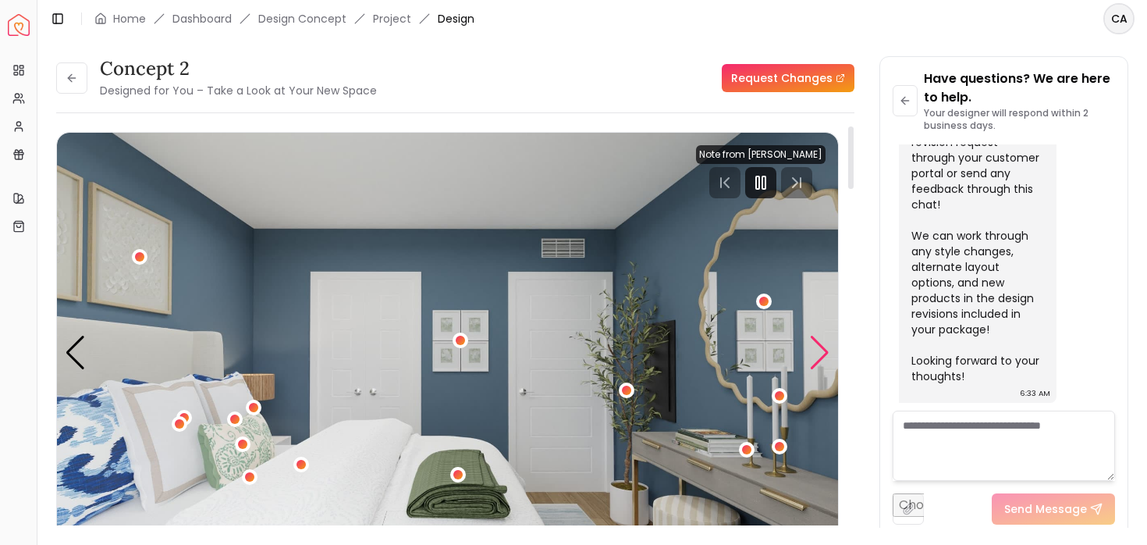
click at [812, 354] on div "Next slide" at bounding box center [819, 353] width 21 height 34
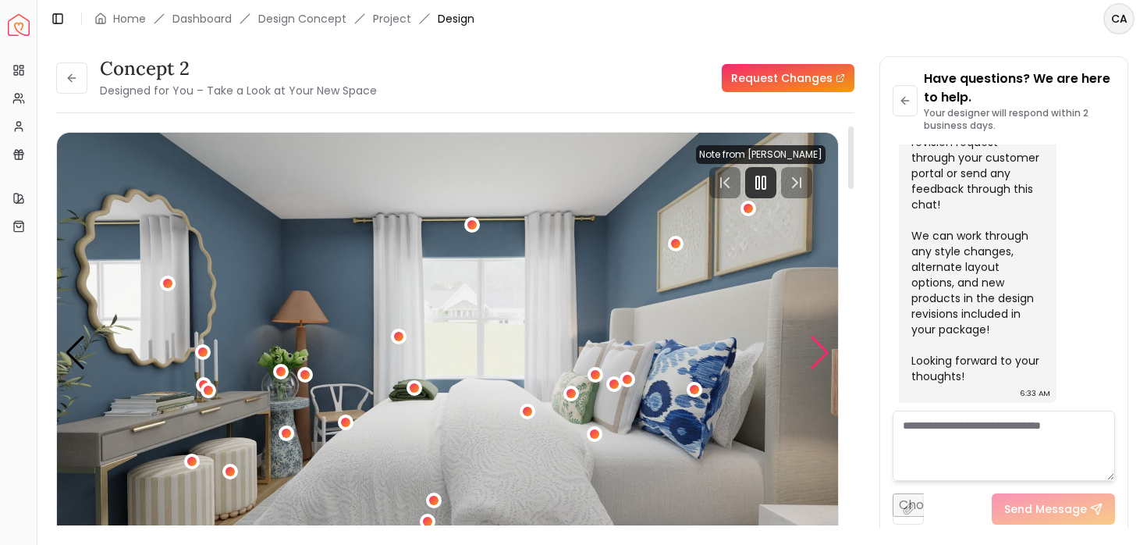
click at [815, 354] on div "Next slide" at bounding box center [819, 353] width 21 height 34
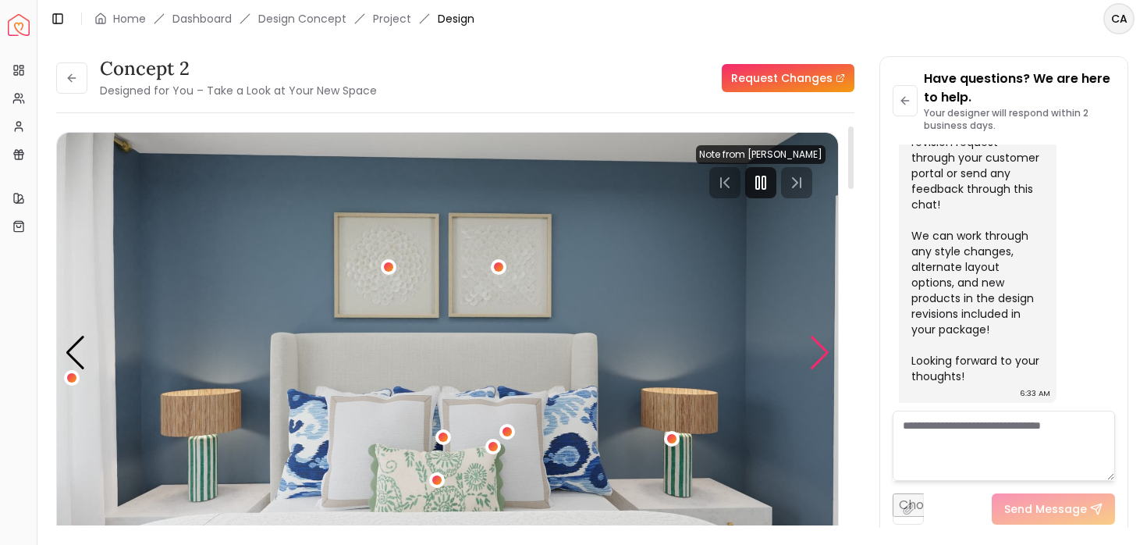
click at [815, 354] on div "Next slide" at bounding box center [819, 353] width 21 height 34
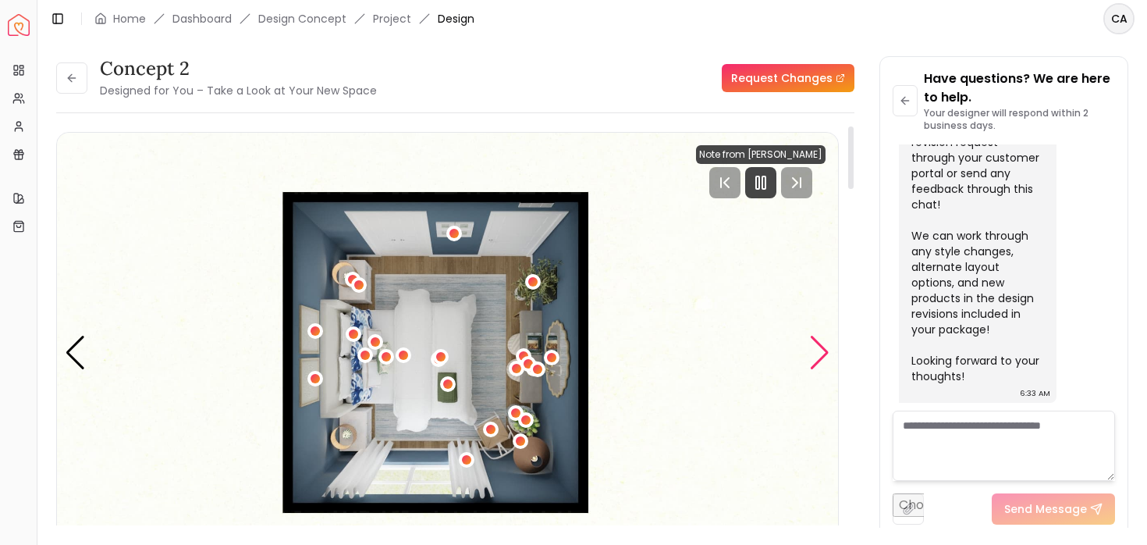
click at [815, 354] on div "Next slide" at bounding box center [819, 353] width 21 height 34
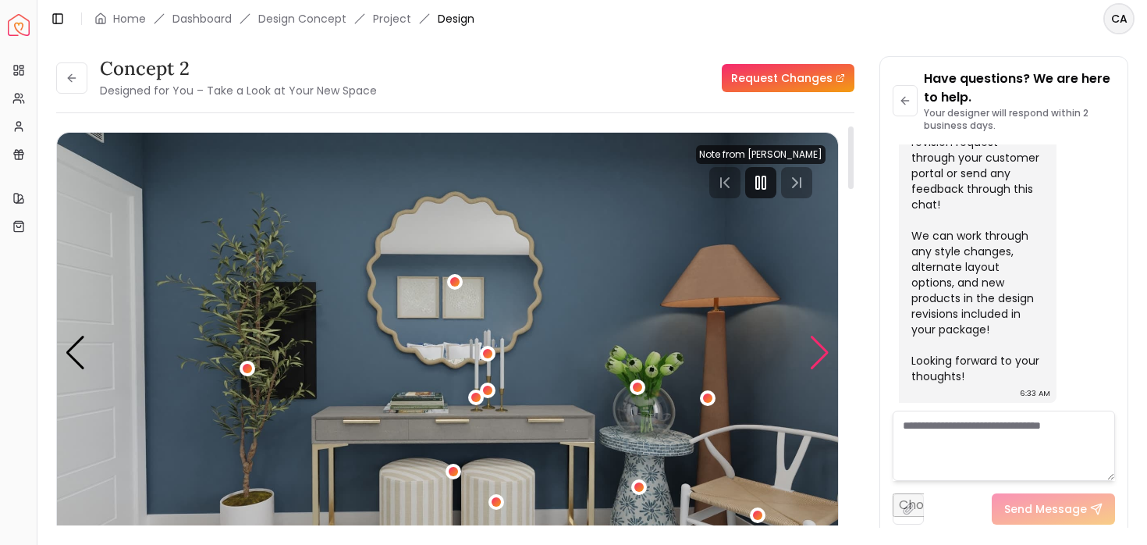
click at [815, 354] on div "Next slide" at bounding box center [819, 353] width 21 height 34
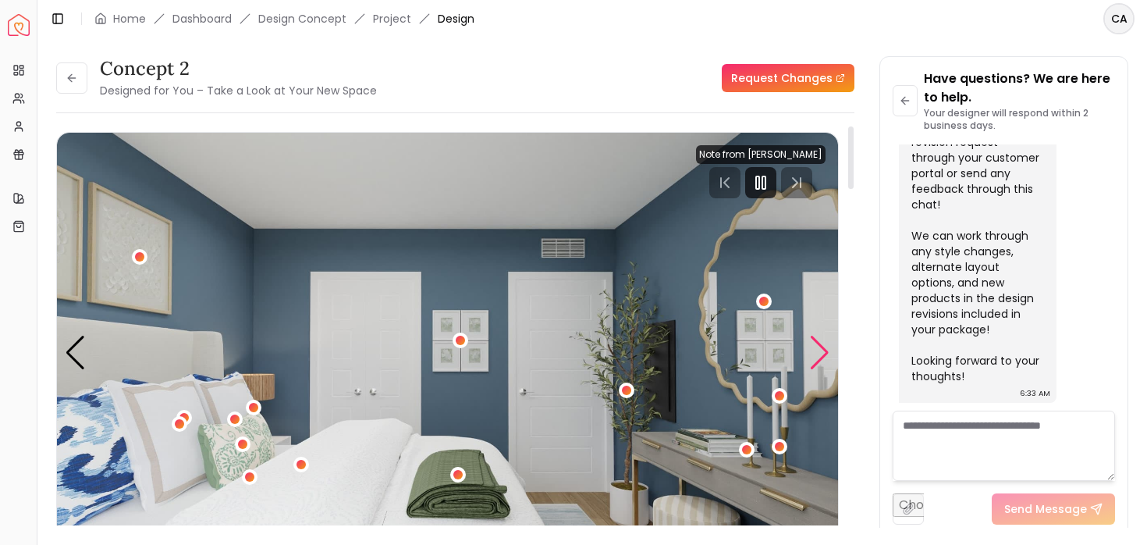
click at [815, 354] on div "Next slide" at bounding box center [819, 353] width 21 height 34
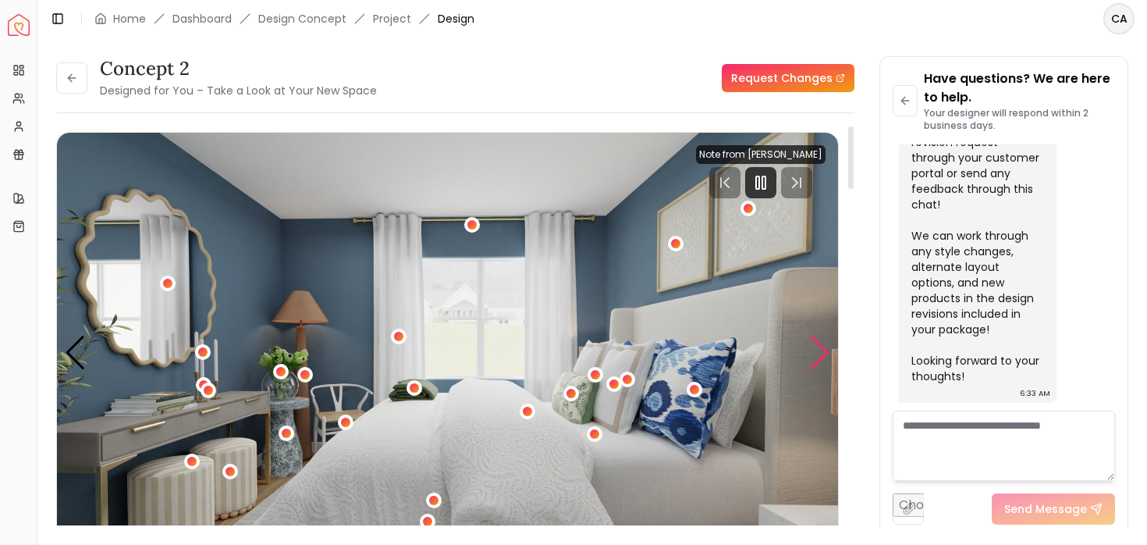
click at [815, 354] on div "Next slide" at bounding box center [819, 353] width 21 height 34
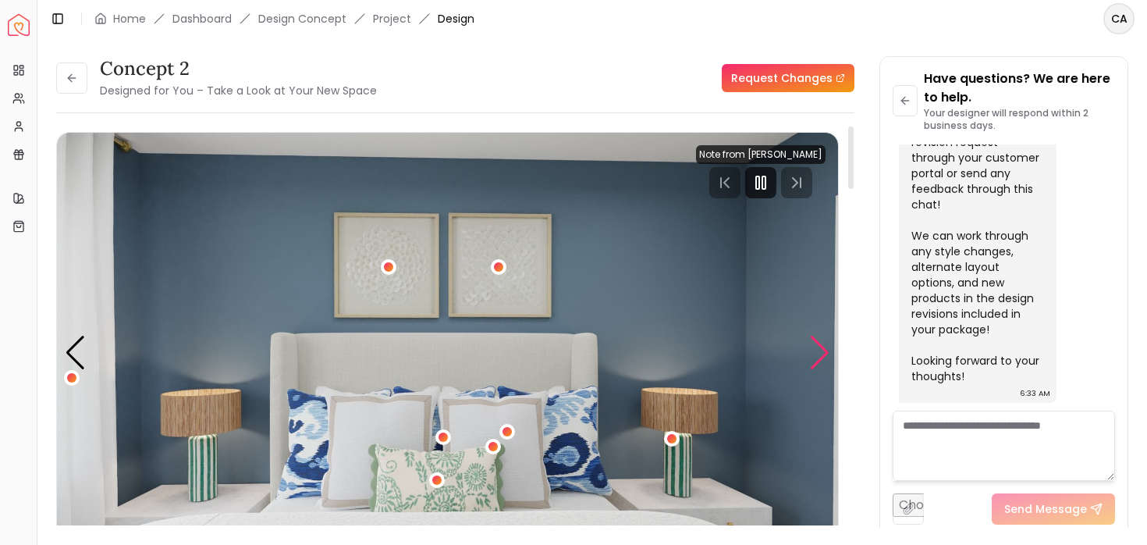
click at [815, 354] on div "Next slide" at bounding box center [819, 353] width 21 height 34
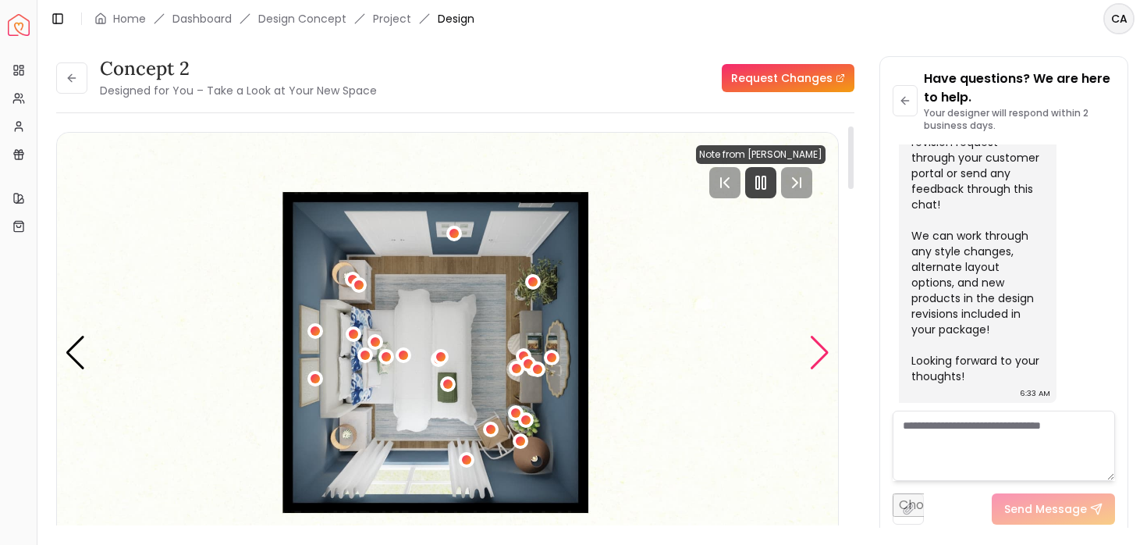
click at [824, 351] on div "Next slide" at bounding box center [819, 353] width 21 height 34
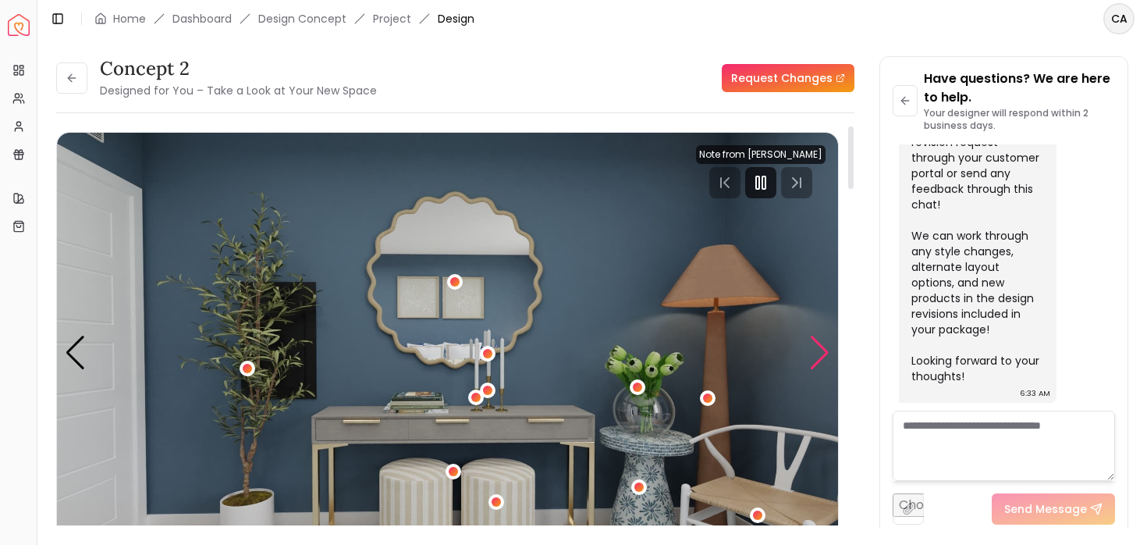
click at [824, 351] on div "Next slide" at bounding box center [819, 353] width 21 height 34
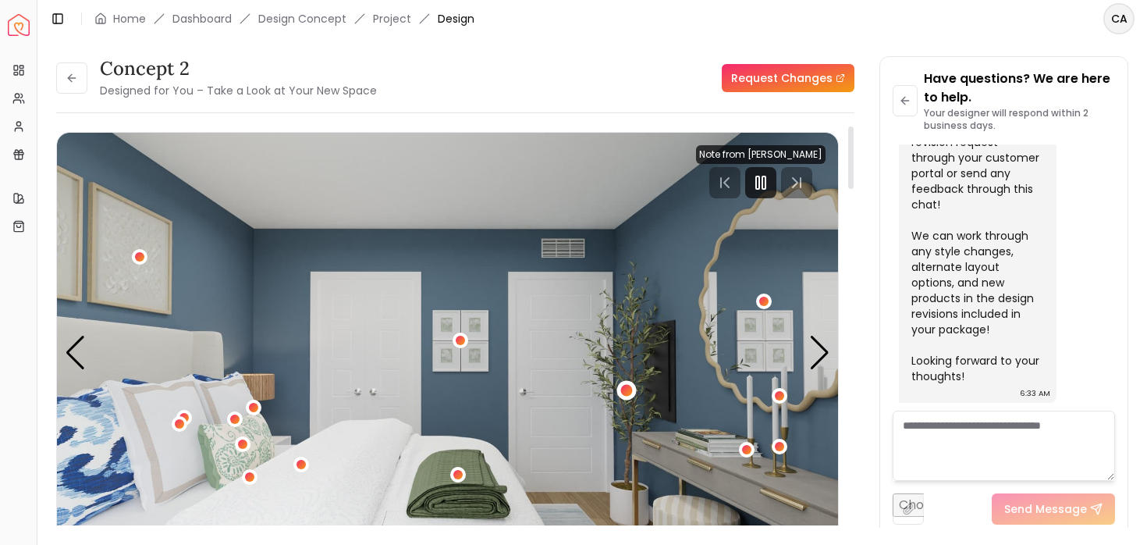
click at [630, 388] on div "2 / 5" at bounding box center [627, 390] width 12 height 12
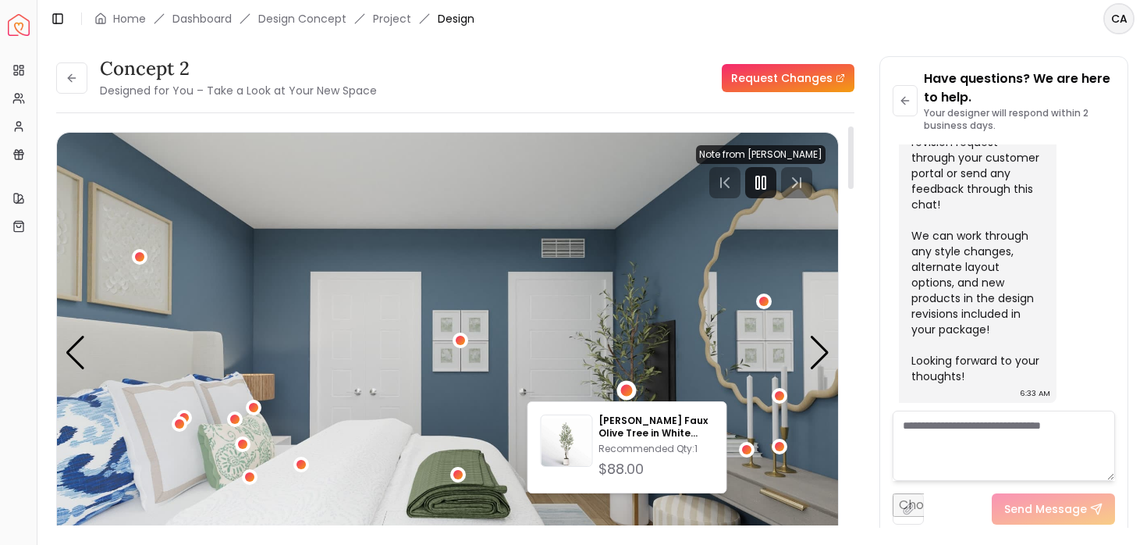
click at [849, 392] on div at bounding box center [851, 332] width 8 height 412
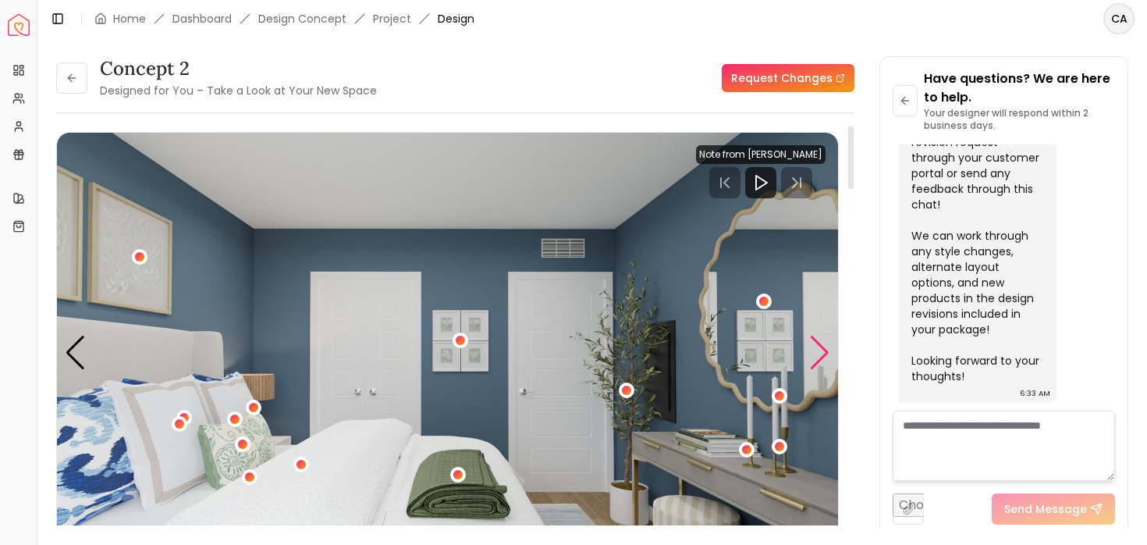
click at [817, 355] on div "Next slide" at bounding box center [819, 353] width 21 height 34
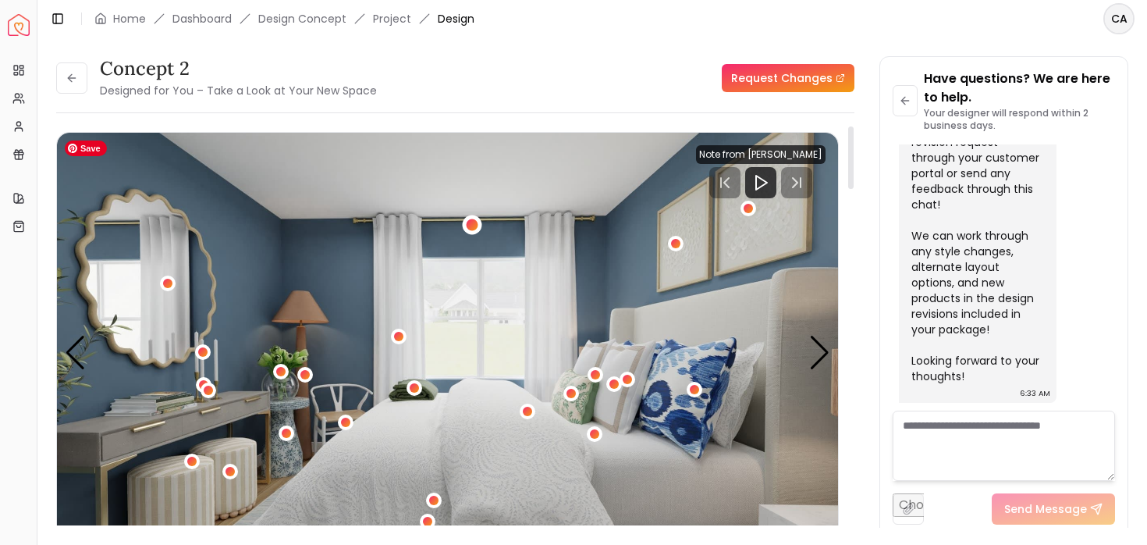
click at [471, 226] on div "3 / 5" at bounding box center [473, 225] width 12 height 12
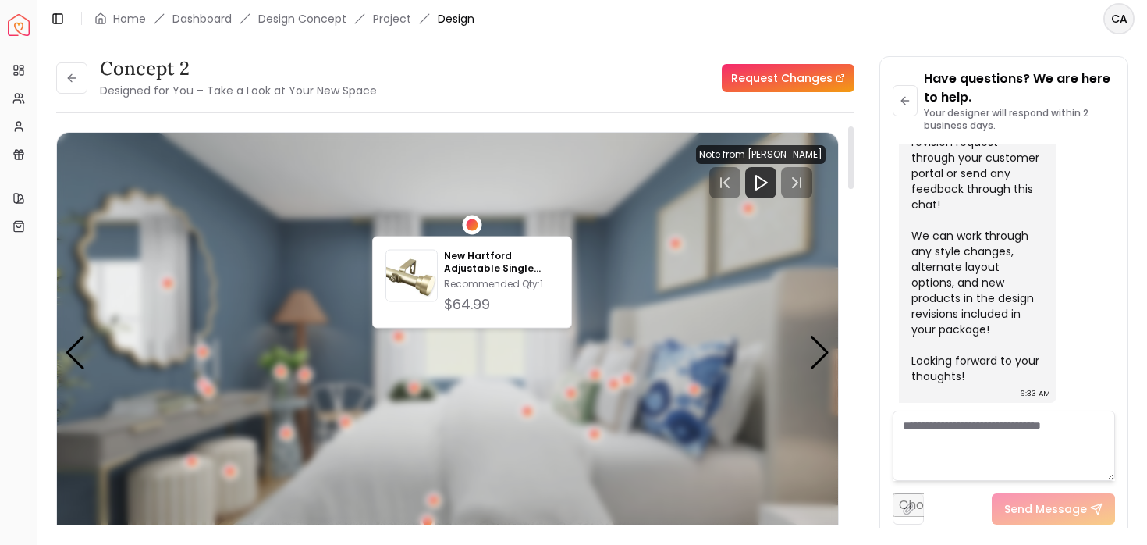
click at [471, 226] on div "3 / 5" at bounding box center [473, 225] width 12 height 12
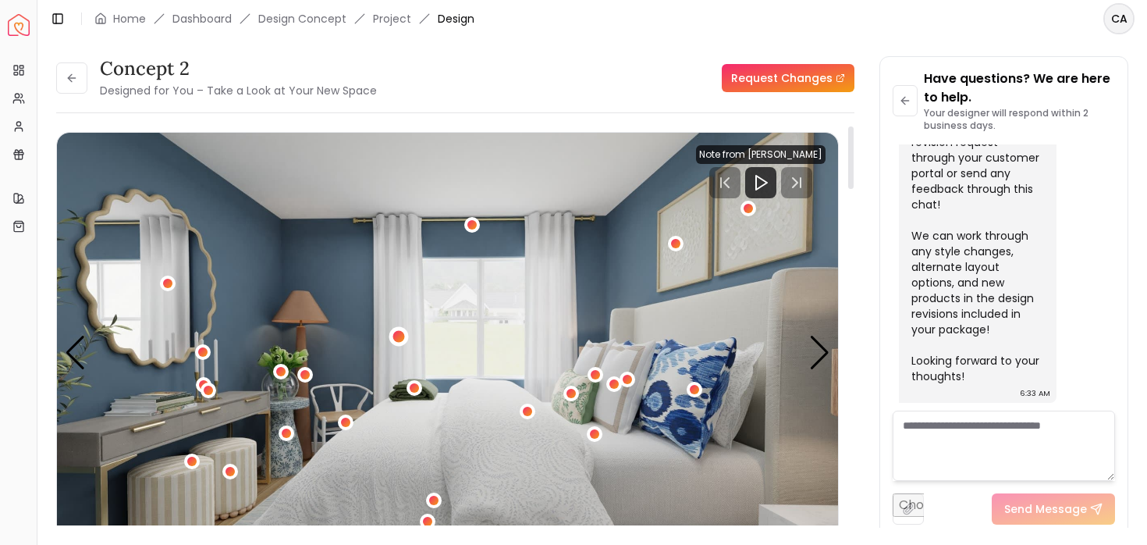
click at [398, 336] on div "3 / 5" at bounding box center [399, 337] width 12 height 12
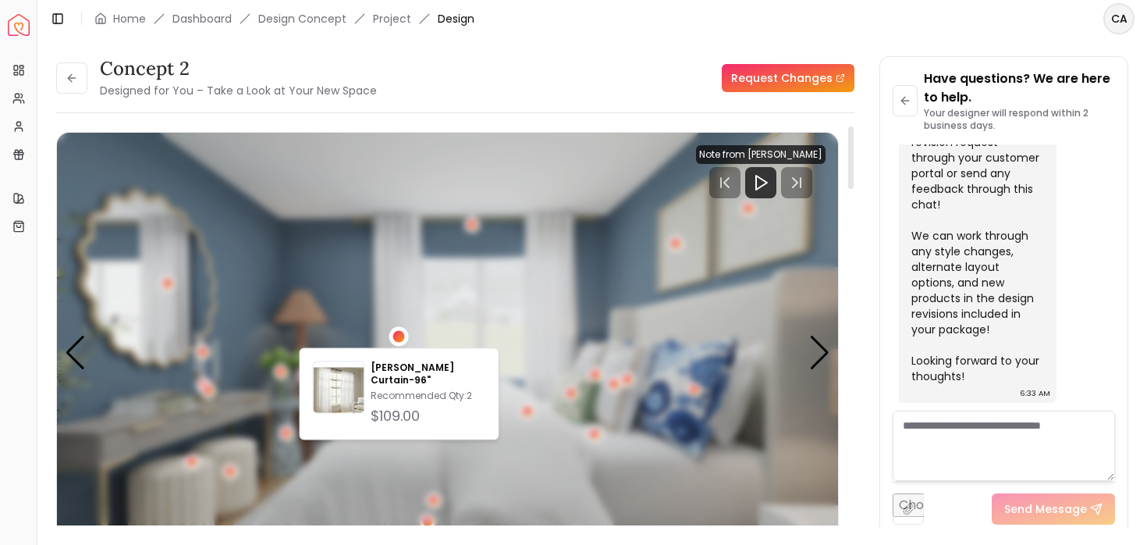
click at [398, 336] on div "3 / 5" at bounding box center [399, 337] width 12 height 12
